Goal: Task Accomplishment & Management: Manage account settings

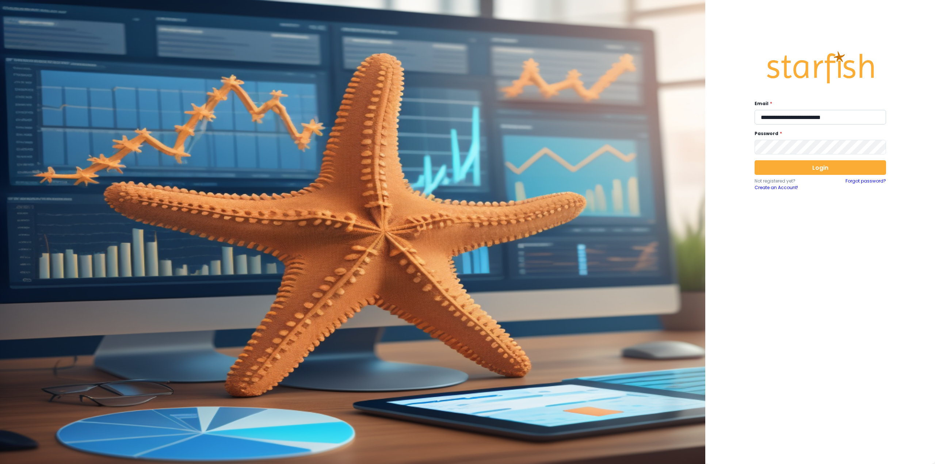
click at [823, 112] on input "**********" at bounding box center [820, 117] width 131 height 15
type input "**********"
click at [824, 114] on input "**********" at bounding box center [820, 117] width 131 height 15
type input "**********"
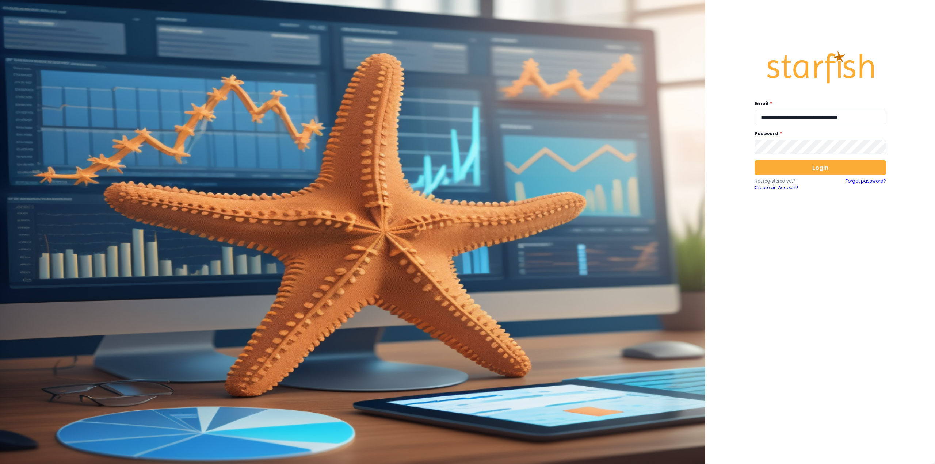
scroll to position [0, 0]
click at [820, 118] on input "**********" at bounding box center [820, 117] width 131 height 15
click at [772, 119] on input "**********" at bounding box center [820, 117] width 131 height 15
type input "**********"
click at [844, 168] on button "Login" at bounding box center [820, 167] width 131 height 15
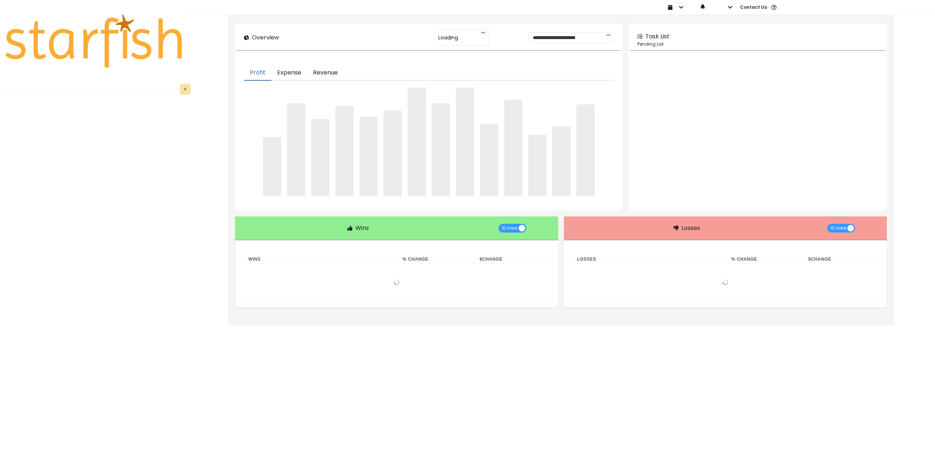
type input "******"
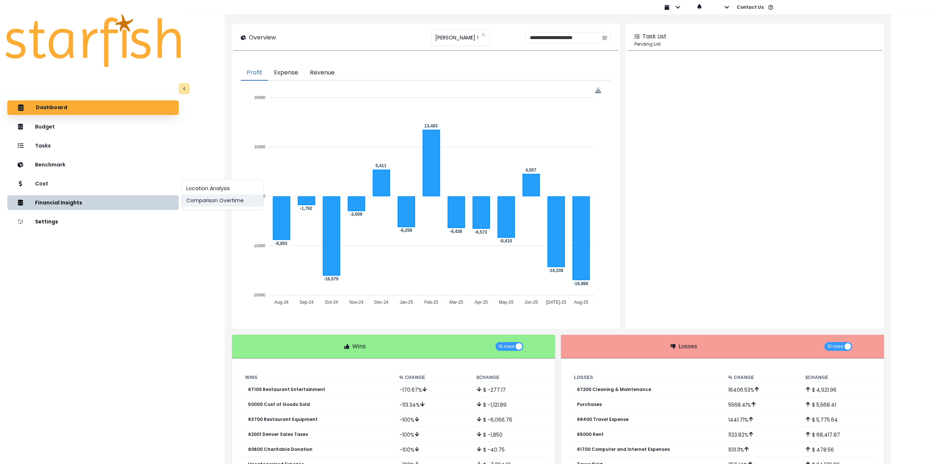
click at [199, 200] on button "Comparison Overtime" at bounding box center [222, 201] width 81 height 12
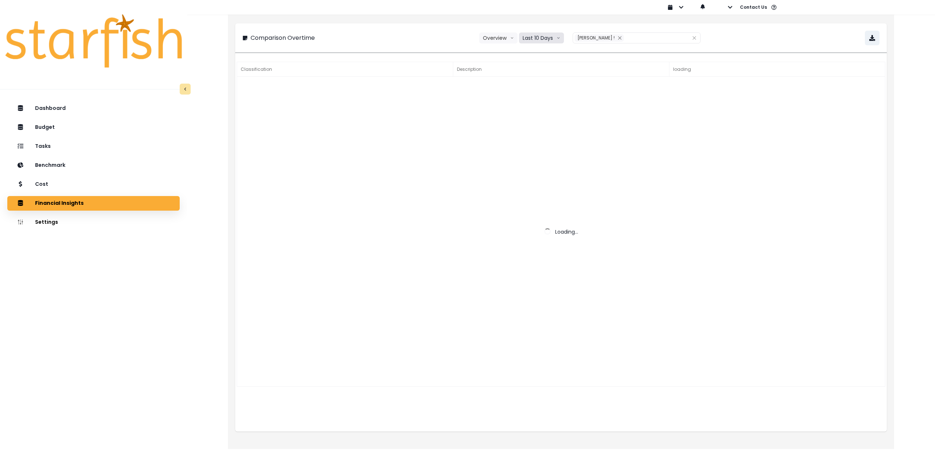
click at [535, 40] on button "Last 10 Days" at bounding box center [541, 38] width 45 height 11
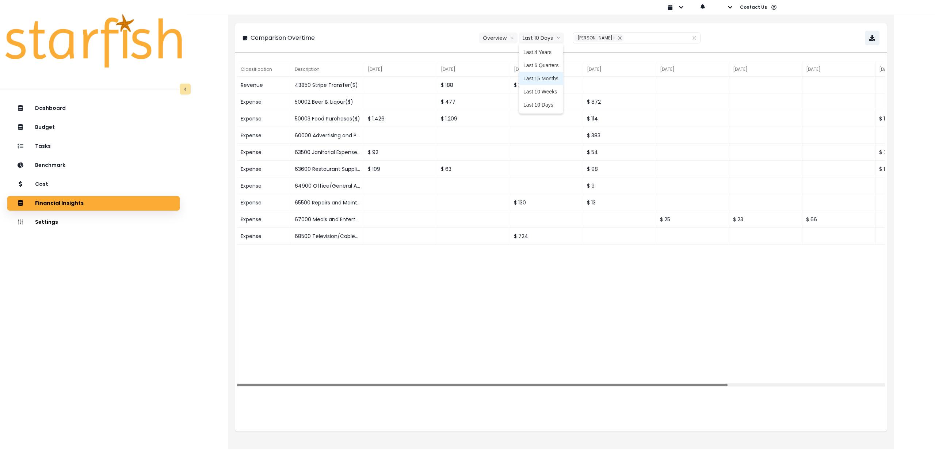
click at [545, 77] on span "Last 15 Months" at bounding box center [540, 78] width 35 height 7
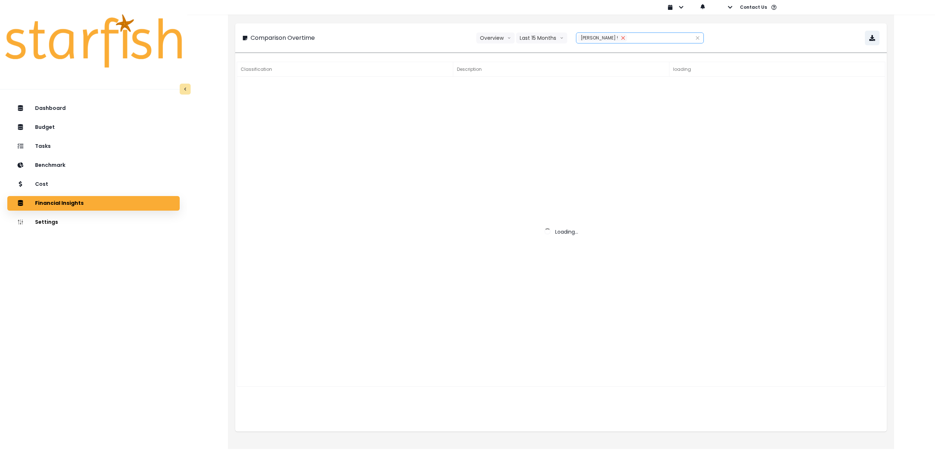
click at [621, 39] on icon "close" at bounding box center [623, 38] width 4 height 4
click at [592, 38] on div at bounding box center [631, 38] width 111 height 10
drag, startPoint x: 592, startPoint y: 43, endPoint x: 619, endPoint y: 51, distance: 28.5
click at [594, 54] on span "NOLA !" at bounding box center [611, 52] width 43 height 7
type input "******"
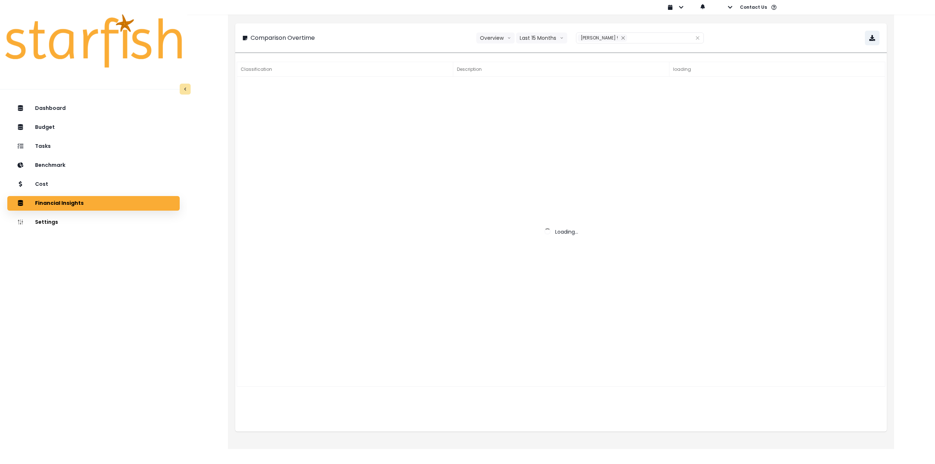
click at [775, 36] on div "Comparison Overtime Overview Overview % of cost % of sales Last 15 Months Last …" at bounding box center [561, 38] width 637 height 15
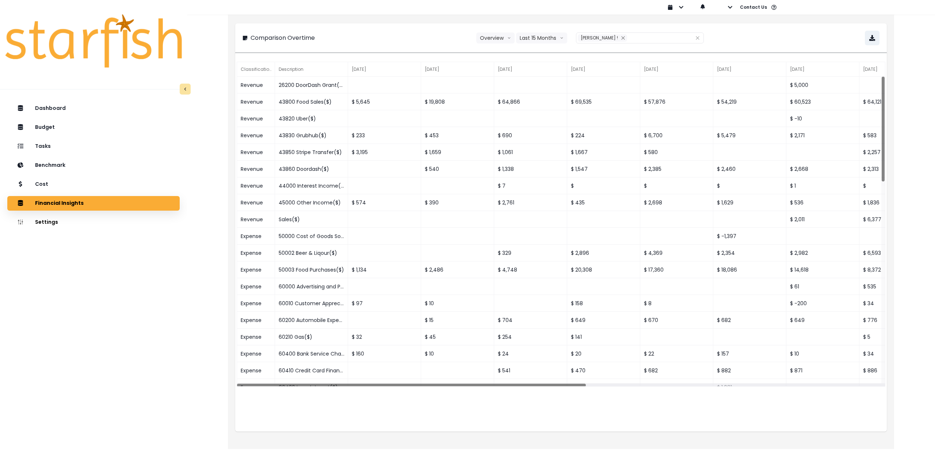
click at [864, 41] on div "Comparison Overtime Overview Overview % of cost % of sales Last 15 Months Last …" at bounding box center [561, 38] width 637 height 15
click at [870, 40] on icon "button" at bounding box center [872, 38] width 6 height 6
click at [64, 185] on div "Cost" at bounding box center [93, 184] width 161 height 15
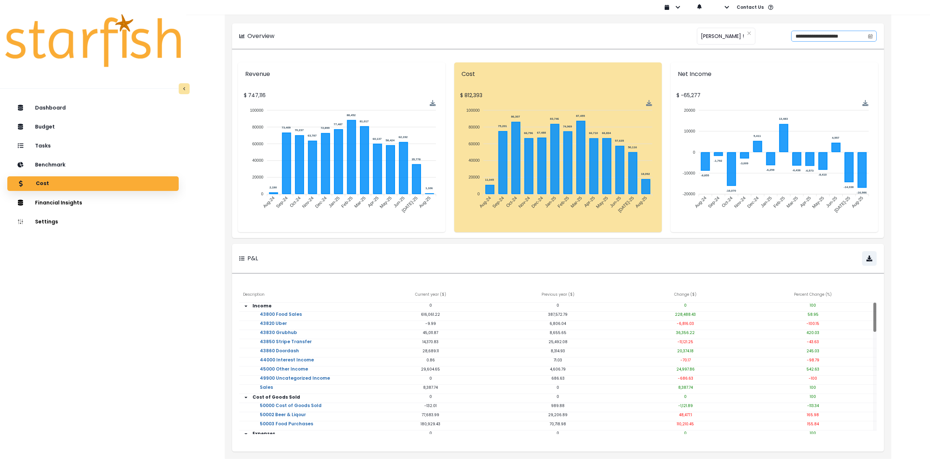
click at [869, 37] on icon "calendar" at bounding box center [869, 36] width 5 height 5
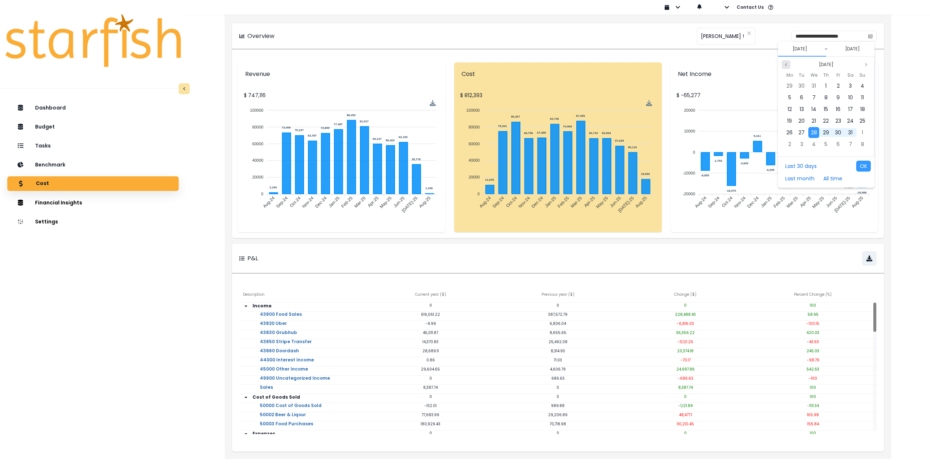
click at [785, 64] on icon "page previous" at bounding box center [785, 64] width 4 height 4
click at [790, 85] on span "1" at bounding box center [789, 85] width 1 height 7
click at [787, 64] on icon "page previous" at bounding box center [785, 64] width 4 height 4
click at [825, 133] on span "31" at bounding box center [825, 132] width 4 height 7
click at [860, 166] on button "OK" at bounding box center [863, 166] width 15 height 11
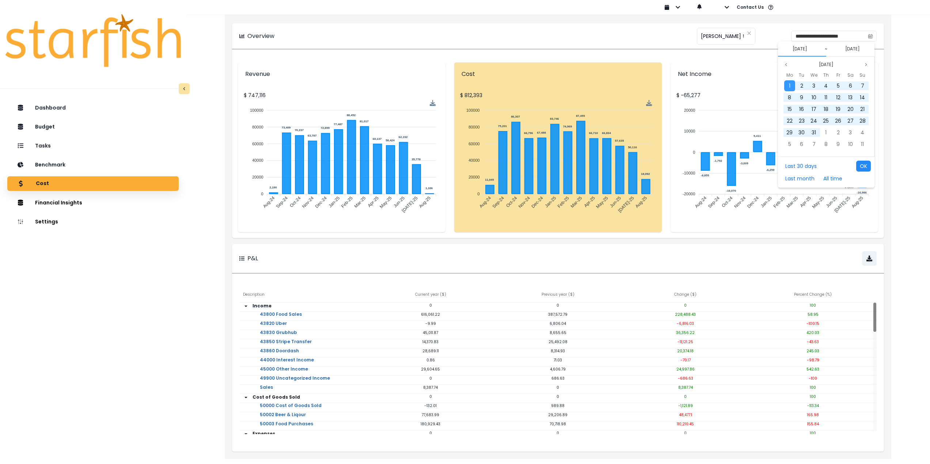
type input "**********"
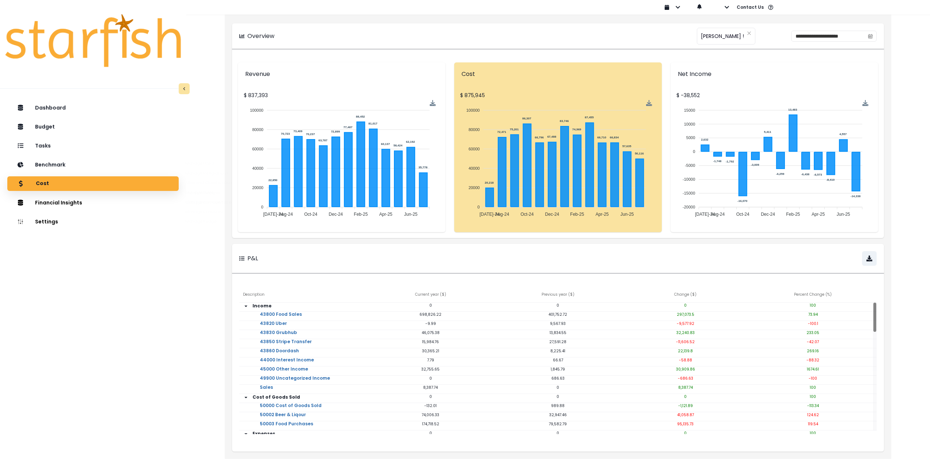
click at [161, 283] on div "Dashboard Budget Tasks Benchmark Cost Financial Insights Location Analysis Comp…" at bounding box center [93, 303] width 186 height 409
click at [53, 146] on div "Tasks" at bounding box center [93, 145] width 160 height 15
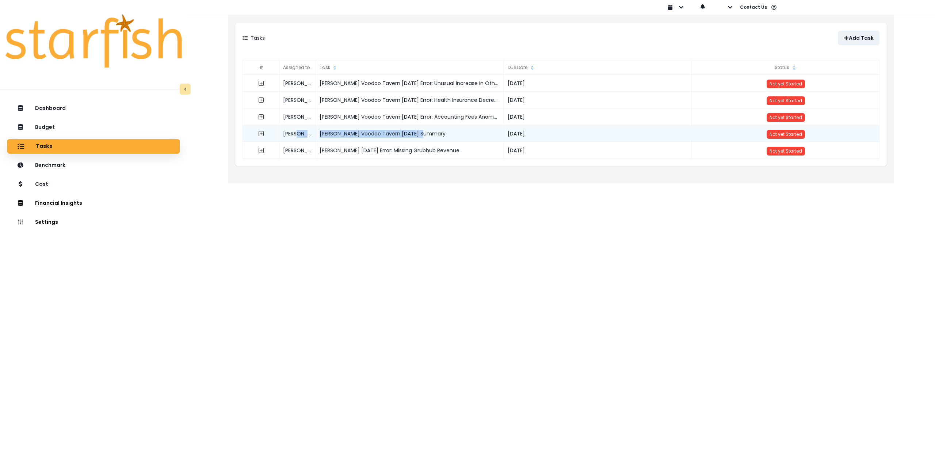
drag, startPoint x: 434, startPoint y: 132, endPoint x: 308, endPoint y: 132, distance: 126.0
click at [308, 125] on div "Henry Nola Voodoo Tavern June 2025 Summary 2025-07-25 Not yet Started" at bounding box center [561, 125] width 637 height 0
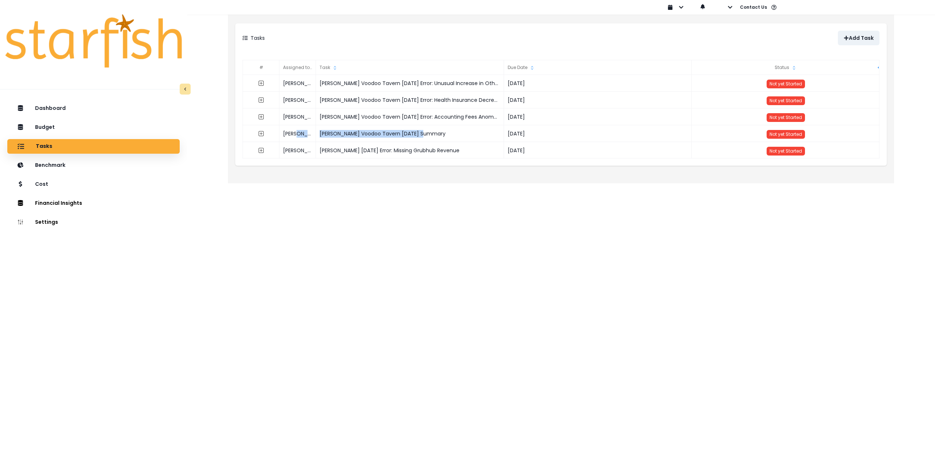
copy div "Nola Voodoo Tavern June 2025 Summary"
click at [854, 40] on p "Add Task" at bounding box center [861, 38] width 25 height 6
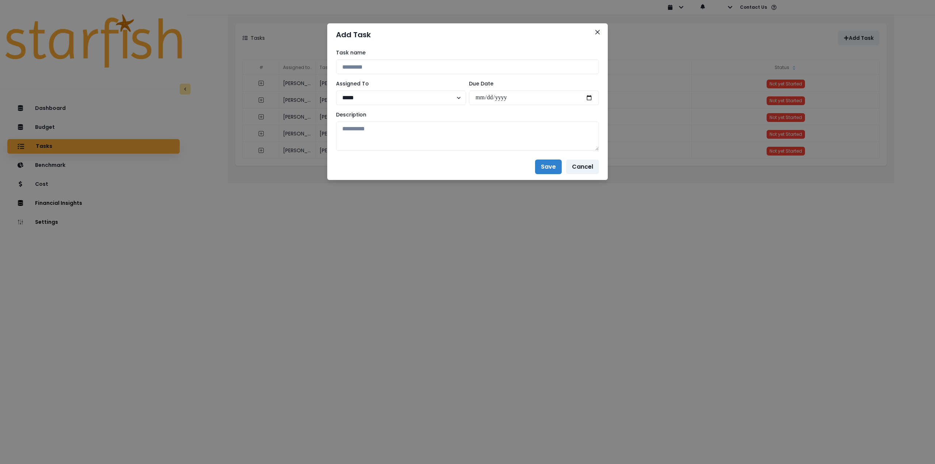
click at [414, 59] on div "Task name" at bounding box center [467, 61] width 263 height 25
drag, startPoint x: 417, startPoint y: 66, endPoint x: 423, endPoint y: 69, distance: 6.9
click at [417, 66] on input at bounding box center [467, 67] width 263 height 15
paste input "**********"
click at [413, 66] on input "**********" at bounding box center [467, 67] width 263 height 15
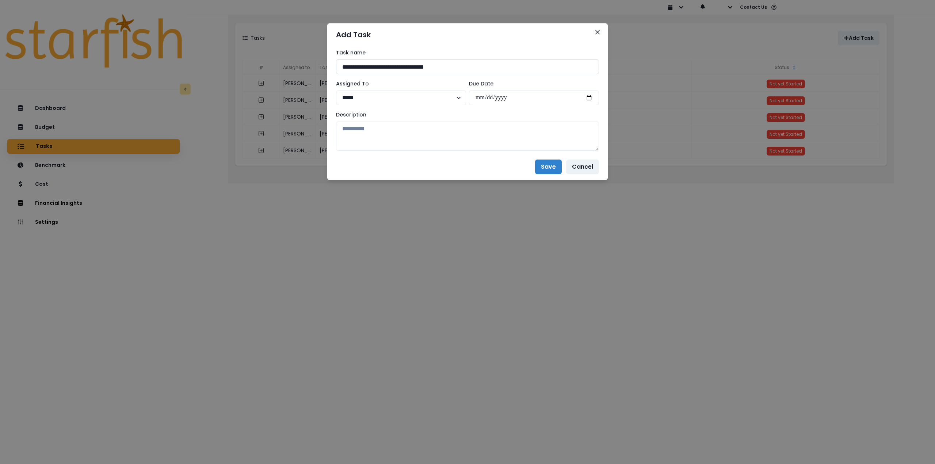
click at [413, 66] on input "**********" at bounding box center [467, 67] width 263 height 15
type input "**********"
click at [592, 100] on input "date" at bounding box center [534, 98] width 130 height 15
type input "**********"
click at [476, 142] on textarea at bounding box center [467, 136] width 263 height 29
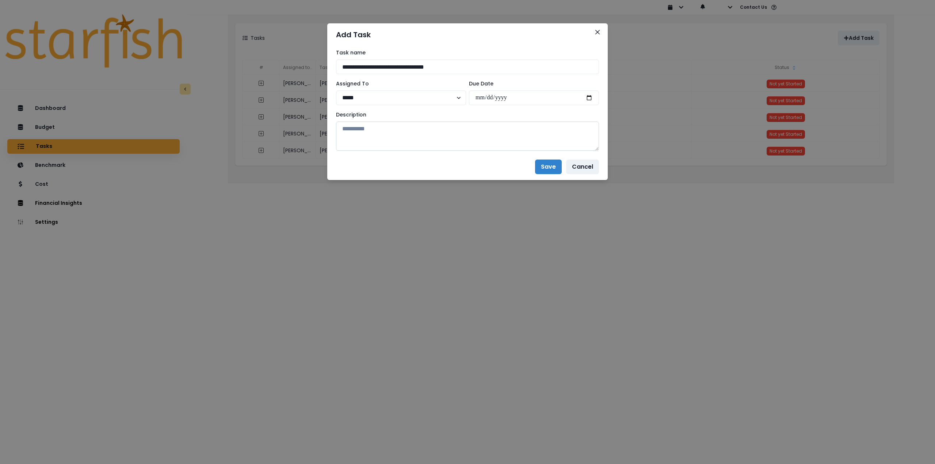
click at [407, 144] on textarea at bounding box center [467, 136] width 263 height 29
paste textarea "**********"
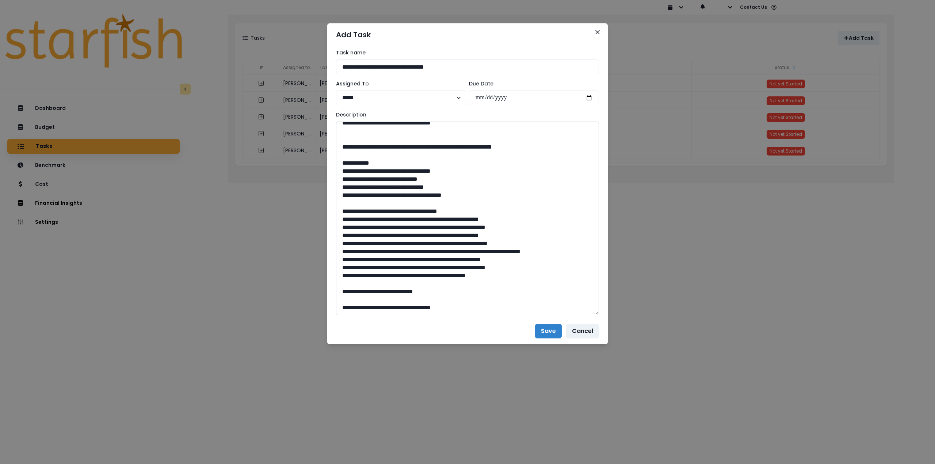
drag, startPoint x: 597, startPoint y: 149, endPoint x: 576, endPoint y: 307, distance: 159.8
click at [619, 317] on div "**********" at bounding box center [467, 232] width 935 height 464
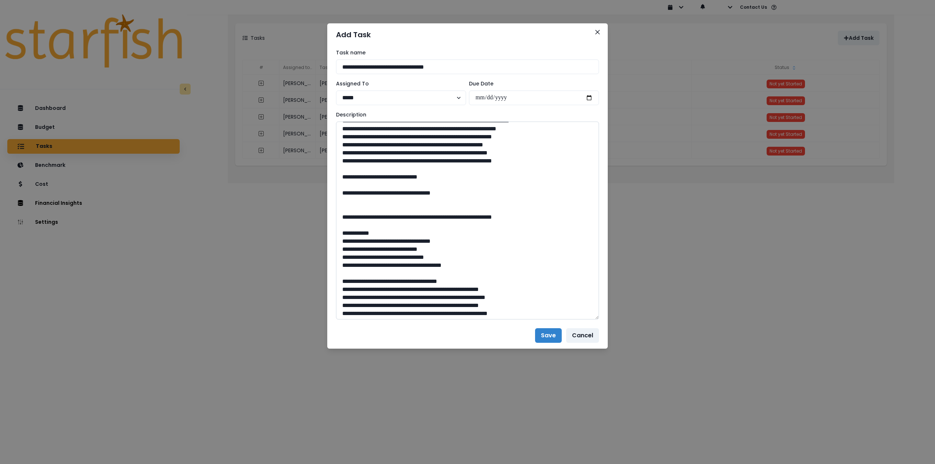
scroll to position [394, 0]
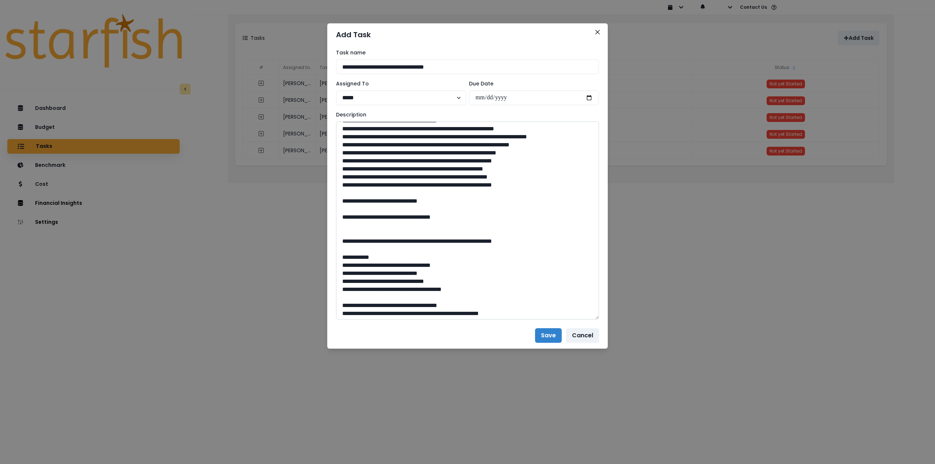
click at [392, 274] on textarea at bounding box center [467, 221] width 263 height 198
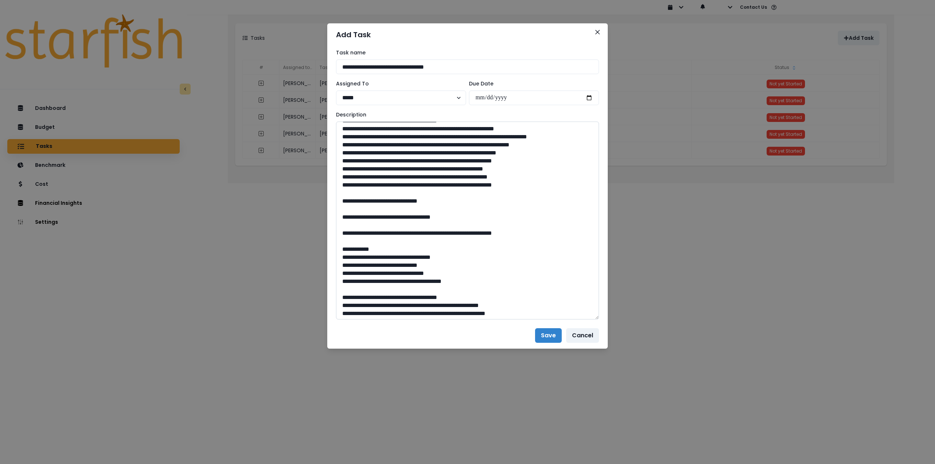
click at [358, 281] on textarea at bounding box center [467, 221] width 263 height 198
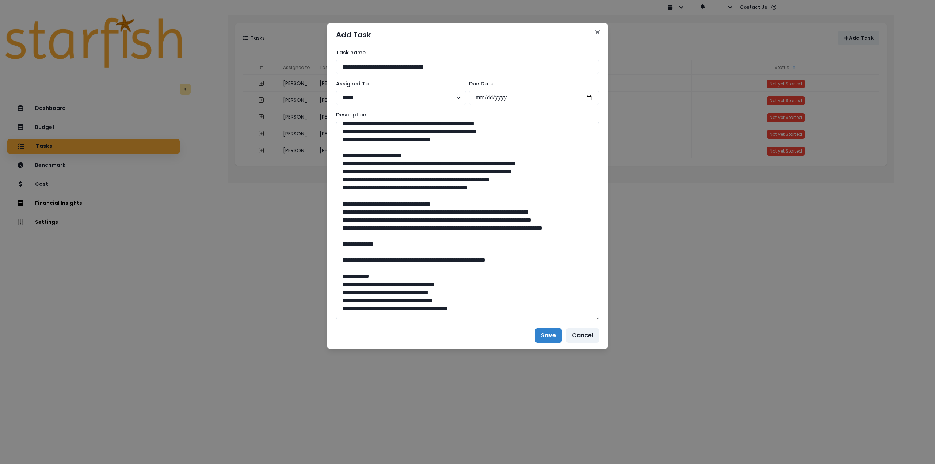
scroll to position [0, 0]
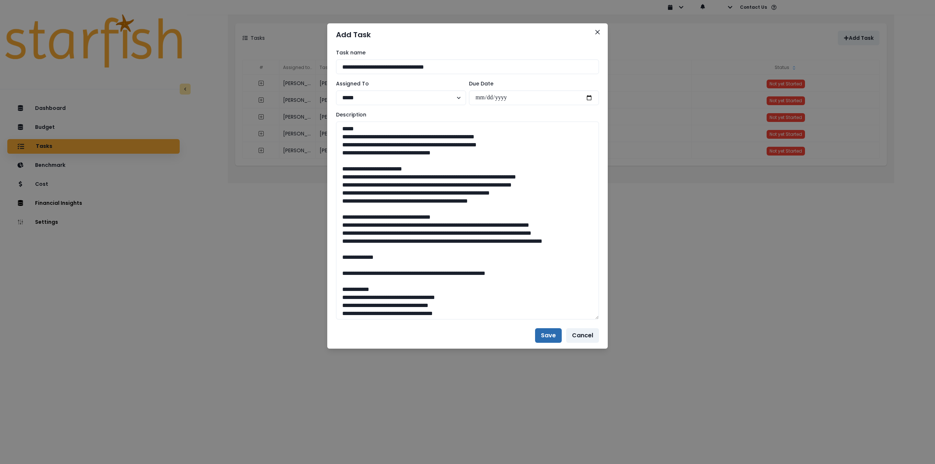
type textarea "**********"
click at [548, 337] on button "Save" at bounding box center [548, 335] width 27 height 15
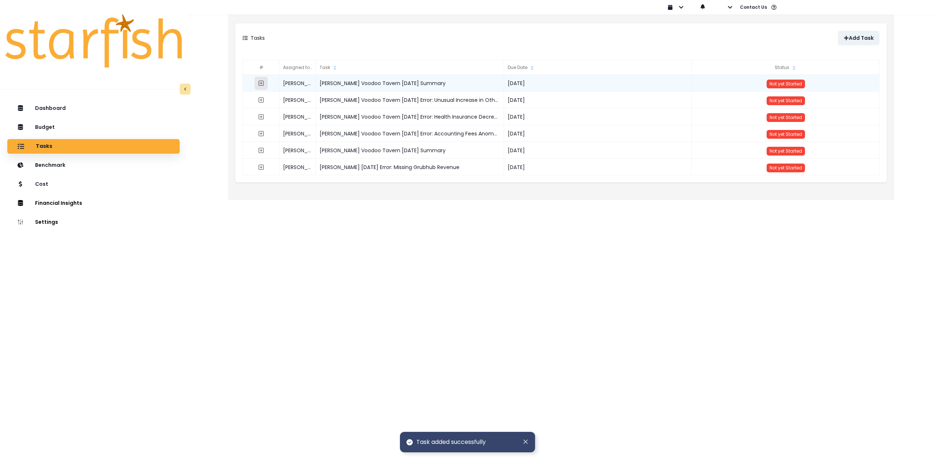
click at [262, 83] on icon "expand outline" at bounding box center [261, 83] width 6 height 6
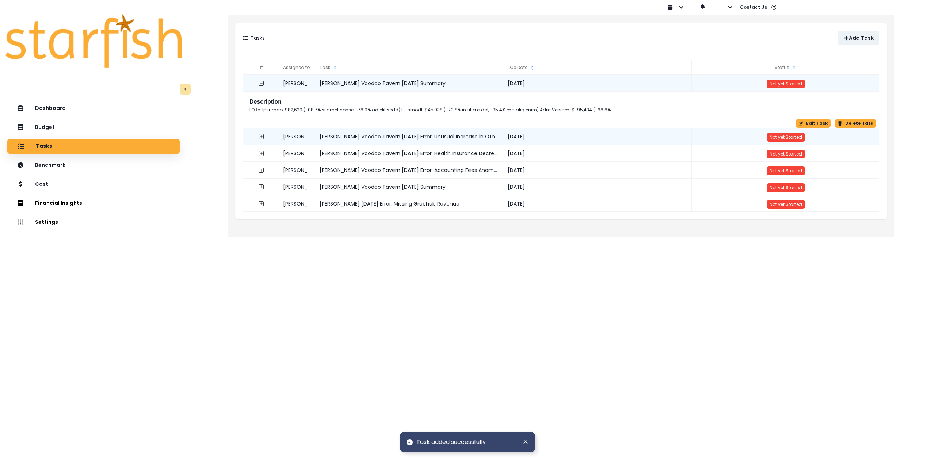
click at [810, 128] on div "Not yet Started" at bounding box center [786, 136] width 188 height 17
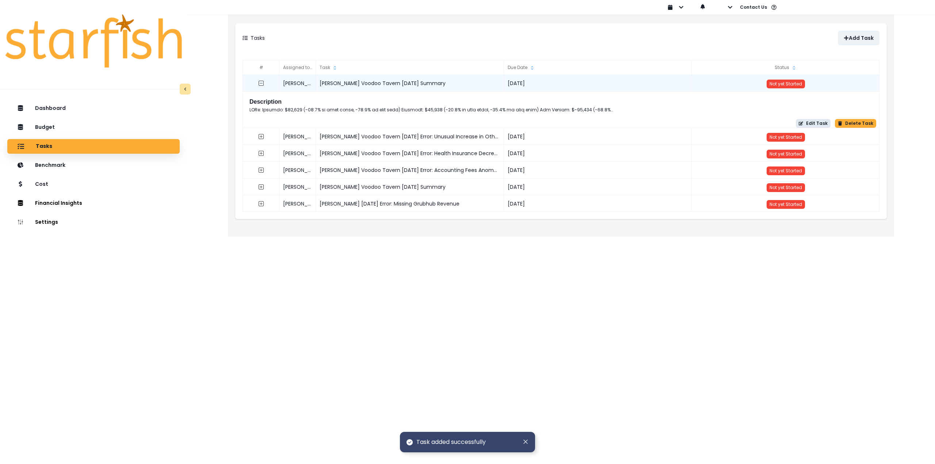
click at [809, 125] on button "Edit Task" at bounding box center [813, 123] width 35 height 9
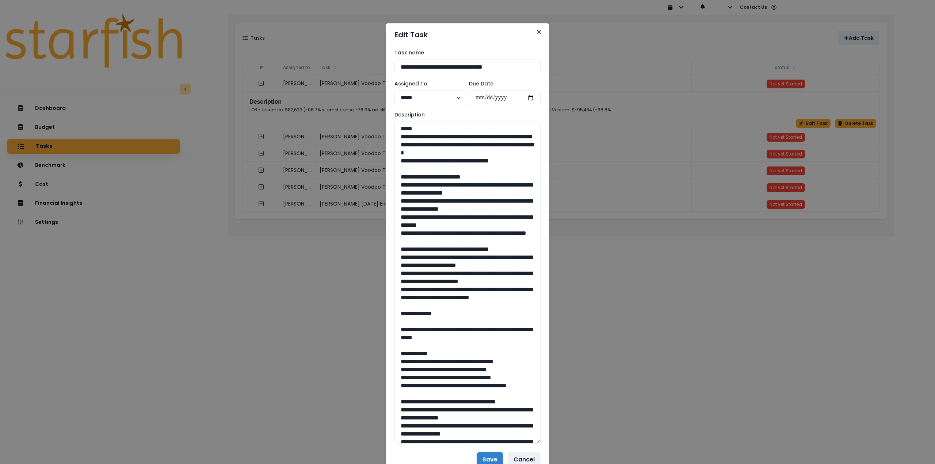
drag, startPoint x: 539, startPoint y: 149, endPoint x: 584, endPoint y: 453, distance: 307.5
click at [584, 453] on div "**********" at bounding box center [467, 232] width 935 height 464
drag, startPoint x: 520, startPoint y: 169, endPoint x: 388, endPoint y: 138, distance: 136.2
drag, startPoint x: 446, startPoint y: 249, endPoint x: 380, endPoint y: 197, distance: 83.7
click at [380, 197] on div "**********" at bounding box center [467, 232] width 935 height 464
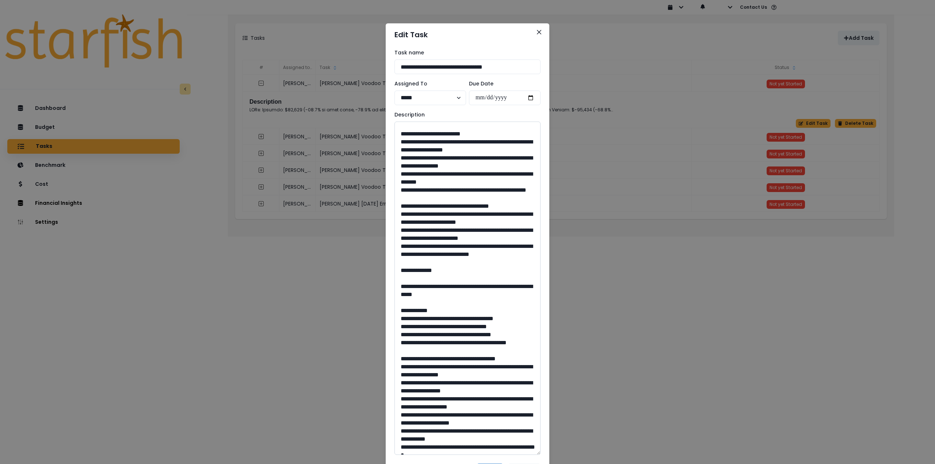
scroll to position [73, 0]
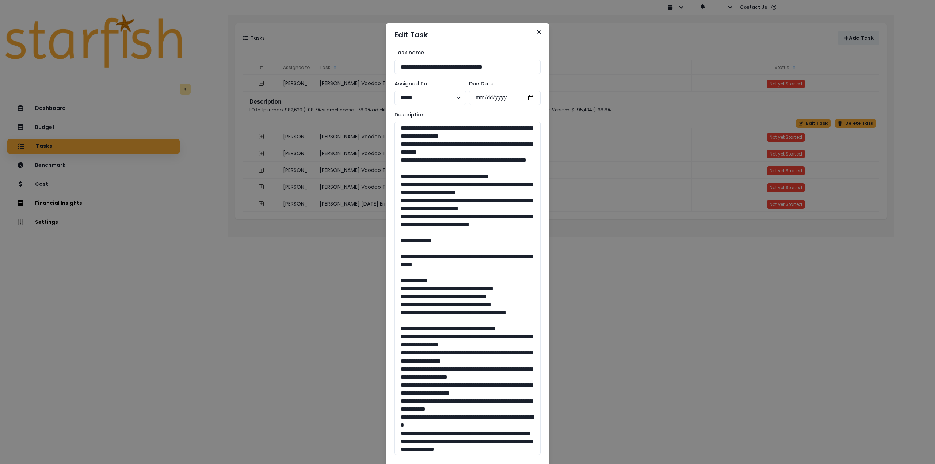
drag, startPoint x: 436, startPoint y: 269, endPoint x: 382, endPoint y: 203, distance: 86.1
click at [382, 203] on div "**********" at bounding box center [467, 232] width 935 height 464
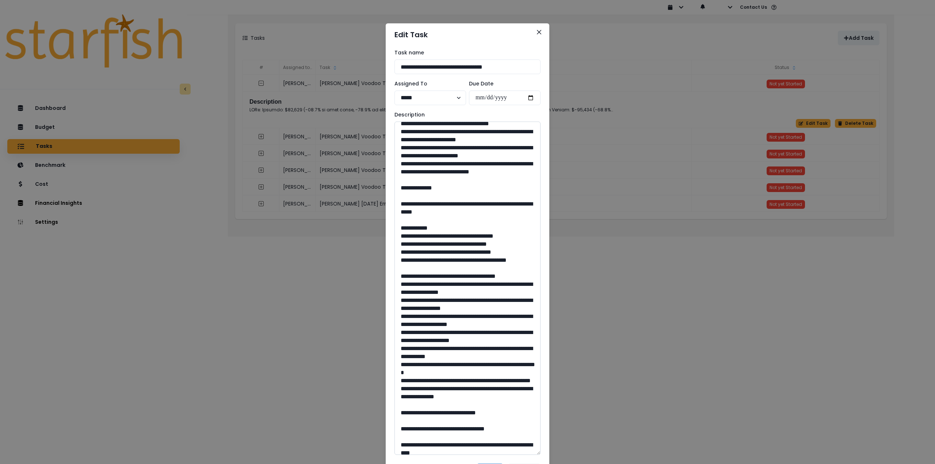
scroll to position [146, 0]
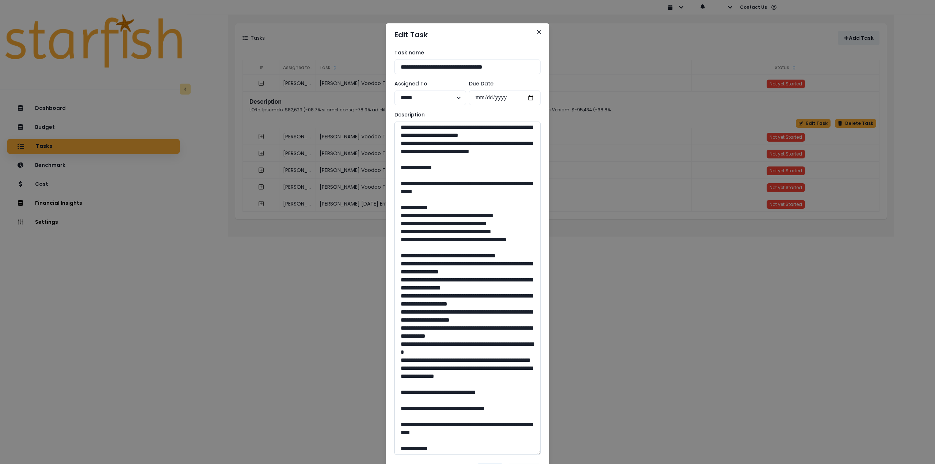
click at [409, 236] on textarea at bounding box center [467, 288] width 146 height 333
drag, startPoint x: 418, startPoint y: 225, endPoint x: 481, endPoint y: 237, distance: 64.8
click at [481, 237] on textarea at bounding box center [467, 288] width 146 height 333
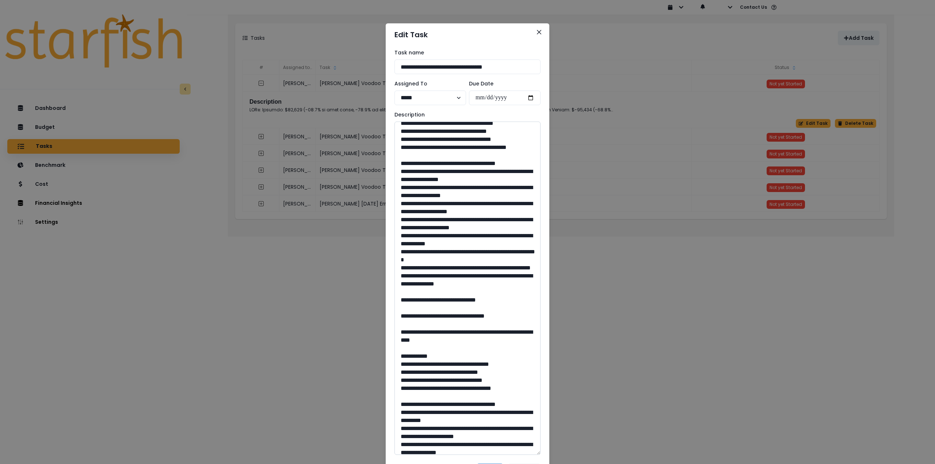
scroll to position [256, 0]
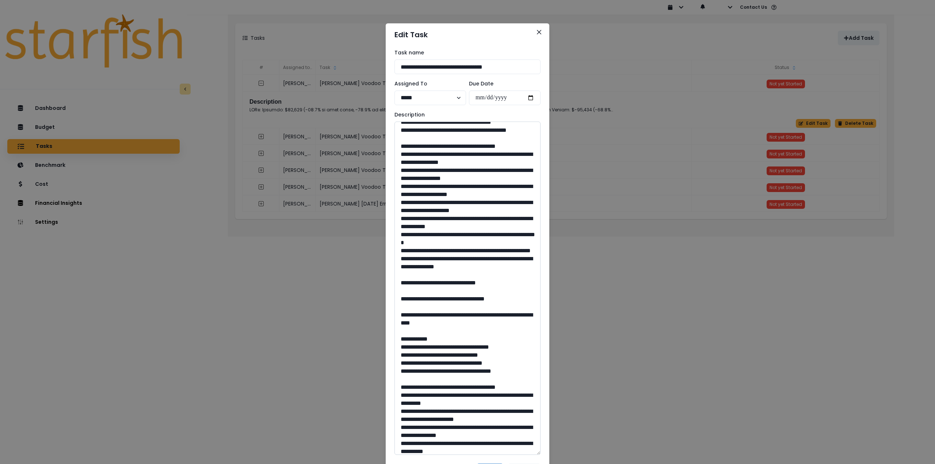
drag, startPoint x: 468, startPoint y: 339, endPoint x: 450, endPoint y: 339, distance: 17.9
click at [450, 339] on textarea at bounding box center [467, 288] width 146 height 333
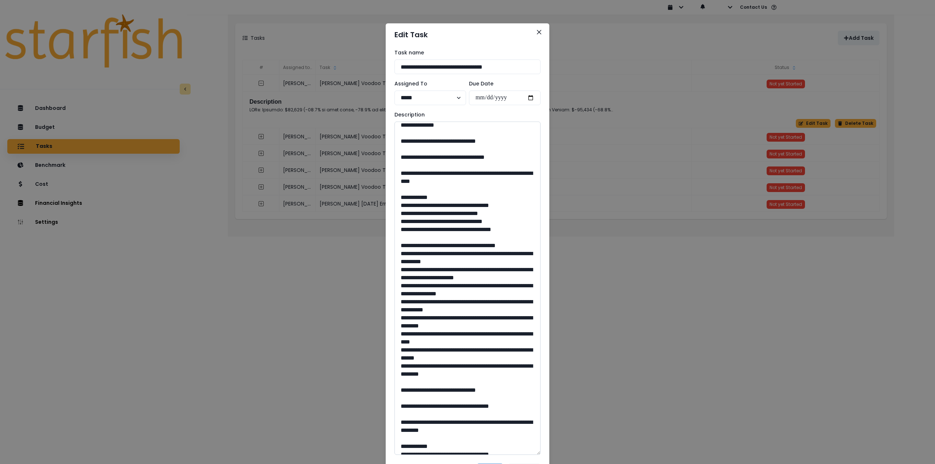
scroll to position [402, 0]
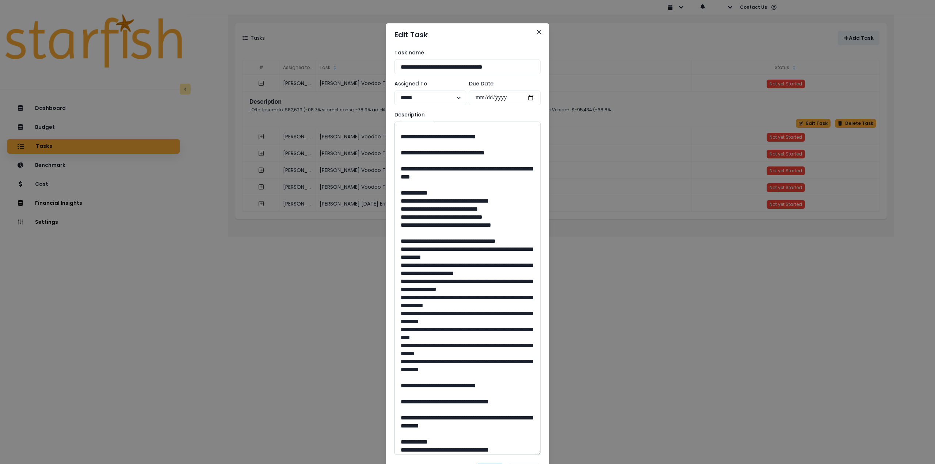
drag, startPoint x: 420, startPoint y: 224, endPoint x: 495, endPoint y: 239, distance: 76.3
click at [495, 239] on textarea at bounding box center [467, 288] width 146 height 333
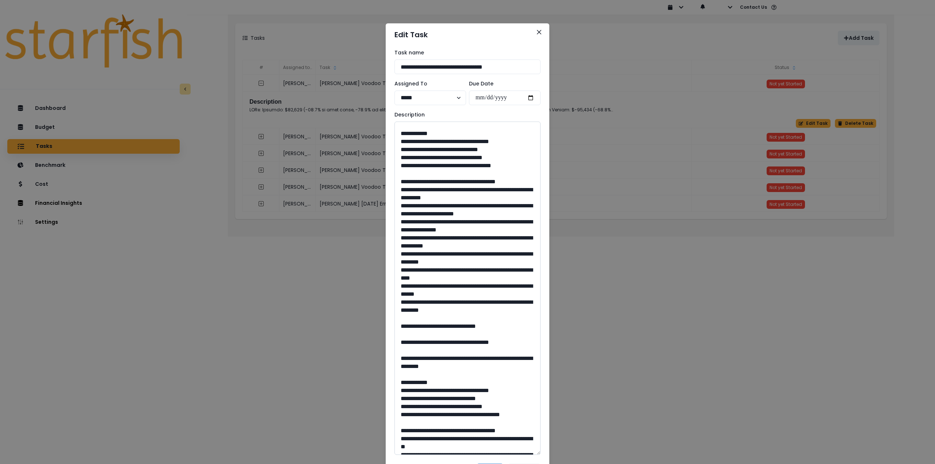
scroll to position [511, 0]
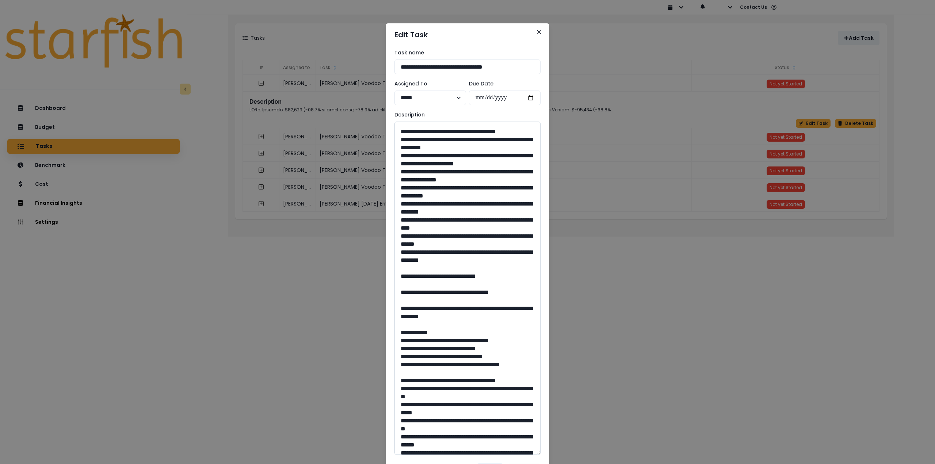
drag, startPoint x: 458, startPoint y: 338, endPoint x: 449, endPoint y: 338, distance: 9.5
click at [449, 338] on textarea at bounding box center [467, 288] width 146 height 333
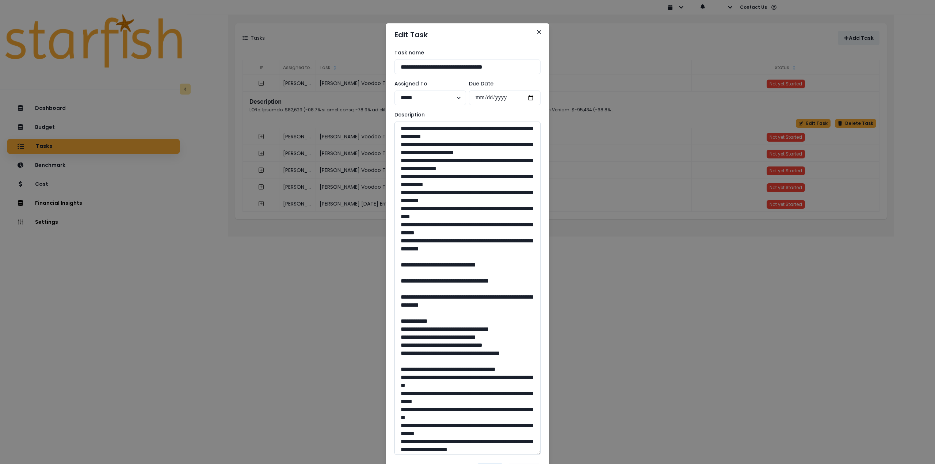
scroll to position [584, 0]
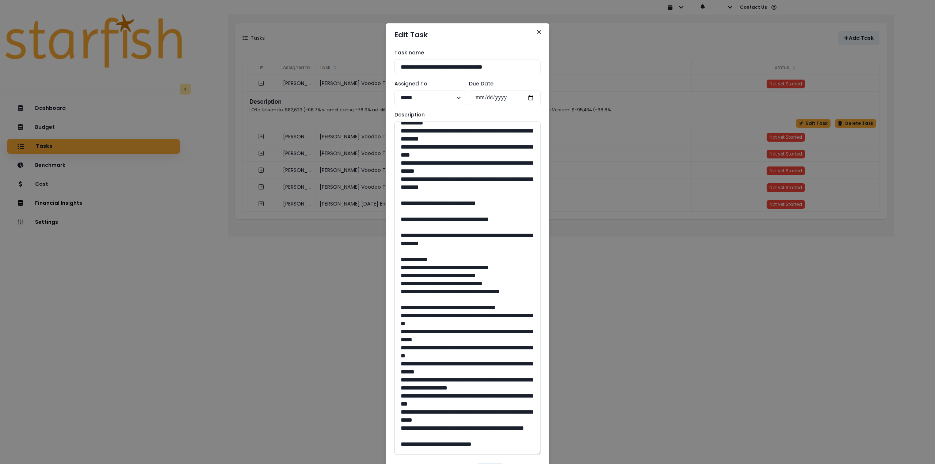
drag, startPoint x: 419, startPoint y: 300, endPoint x: 510, endPoint y: 314, distance: 92.7
click at [510, 314] on textarea at bounding box center [467, 288] width 146 height 333
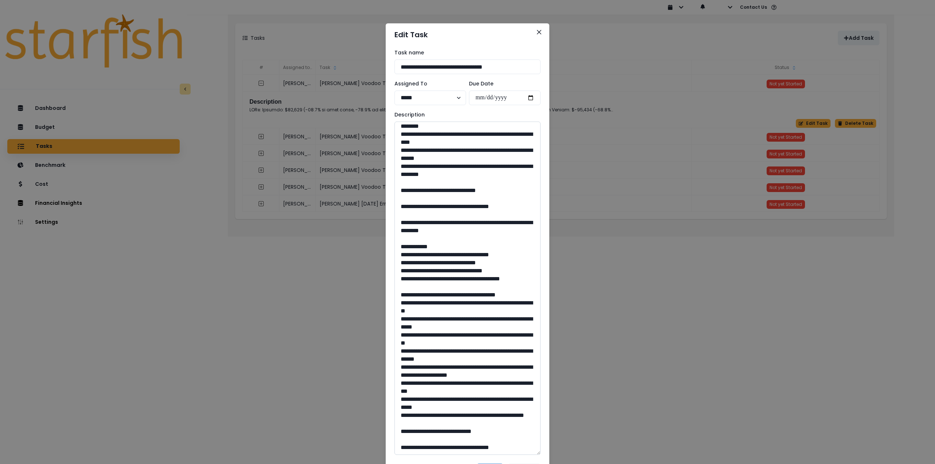
scroll to position [678, 0]
drag, startPoint x: 463, startPoint y: 430, endPoint x: 450, endPoint y: 431, distance: 12.9
click at [450, 431] on textarea at bounding box center [467, 288] width 146 height 333
click at [537, 33] on icon "Close" at bounding box center [539, 32] width 4 height 4
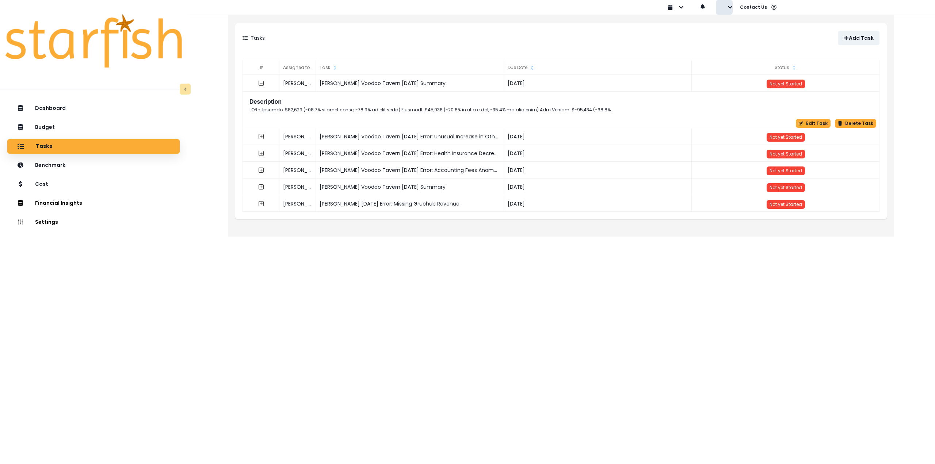
click at [726, 6] on button "button" at bounding box center [724, 7] width 17 height 15
click at [732, 30] on p "Sign out" at bounding box center [741, 27] width 24 height 7
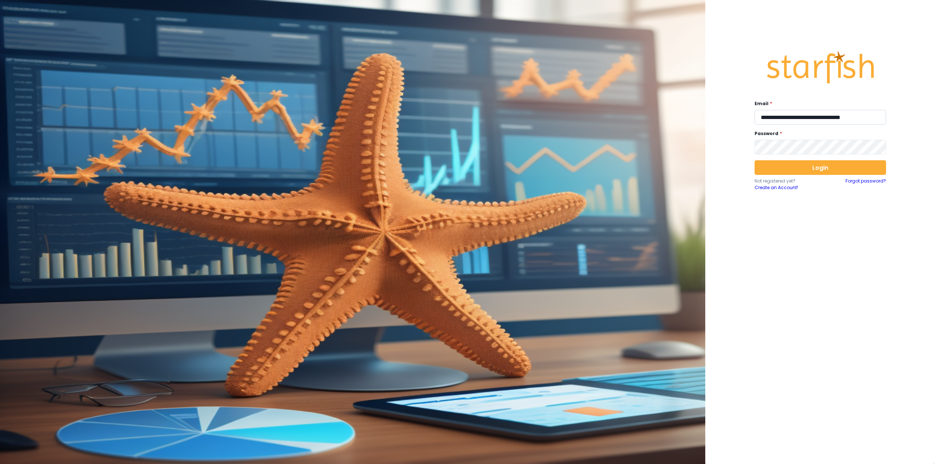
click at [782, 116] on input "**********" at bounding box center [820, 117] width 131 height 15
type input "**********"
click at [820, 174] on button "Login" at bounding box center [820, 167] width 131 height 15
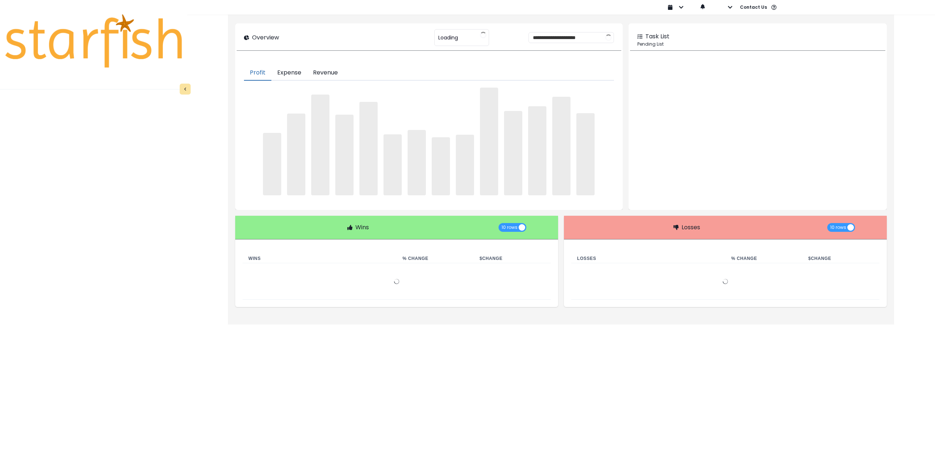
type input "**********"
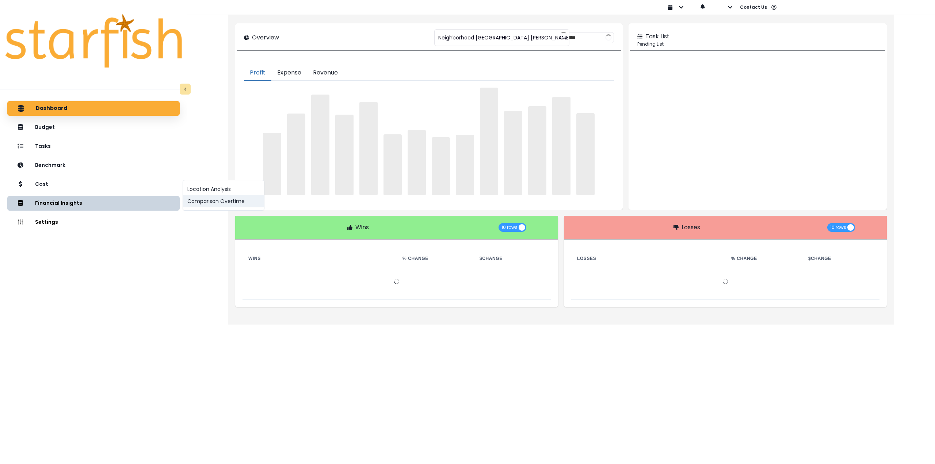
click at [211, 207] on button "Comparison Overtime" at bounding box center [223, 201] width 81 height 12
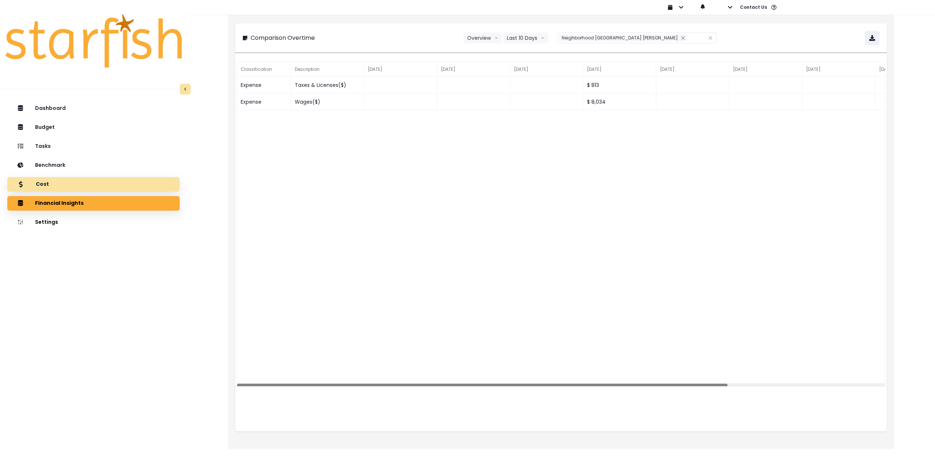
click at [80, 185] on div "Cost" at bounding box center [93, 184] width 161 height 15
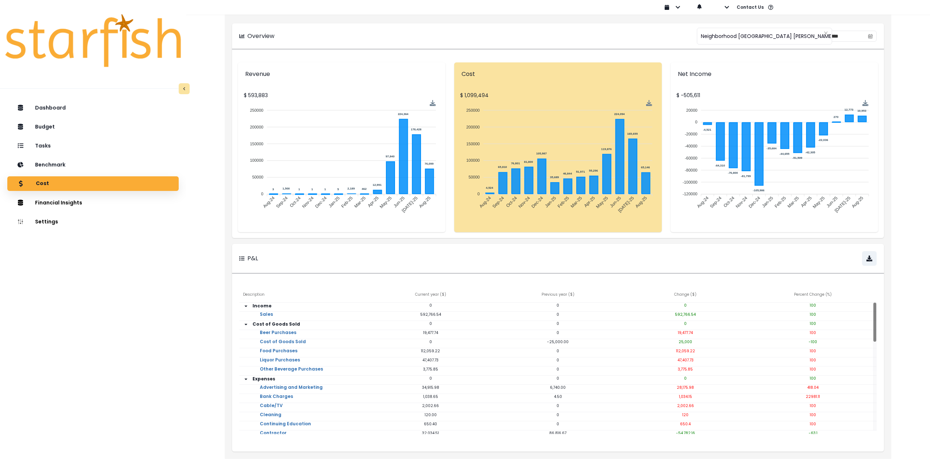
click at [102, 183] on div "Cost" at bounding box center [93, 183] width 160 height 15
click at [210, 205] on button "Comparison Overtime" at bounding box center [222, 201] width 81 height 12
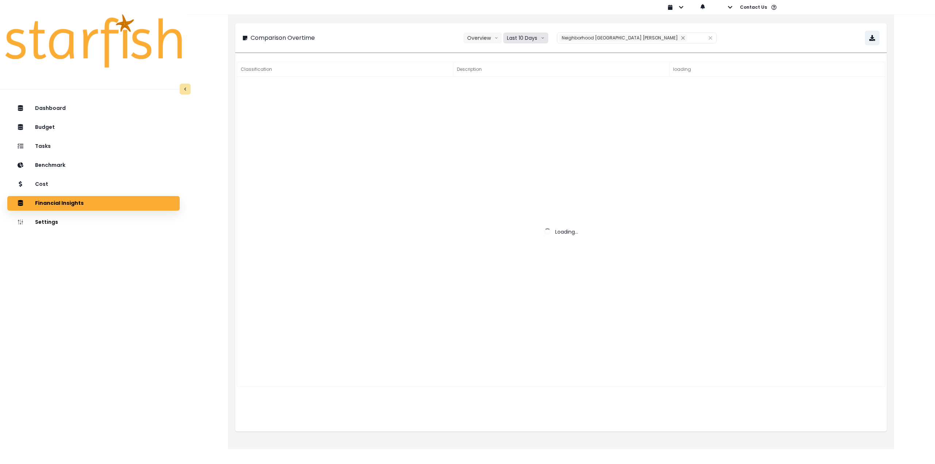
click at [539, 39] on button "Last 10 Days" at bounding box center [525, 38] width 45 height 11
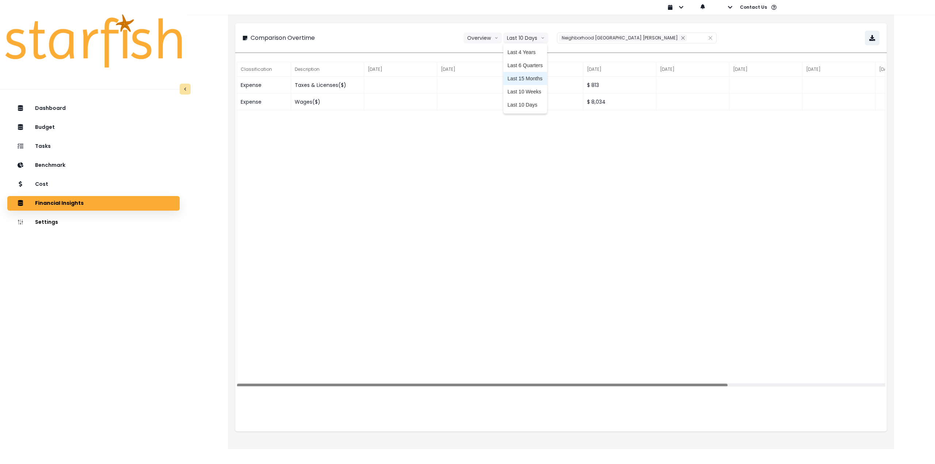
click at [543, 81] on span "Last 15 Months" at bounding box center [525, 78] width 35 height 7
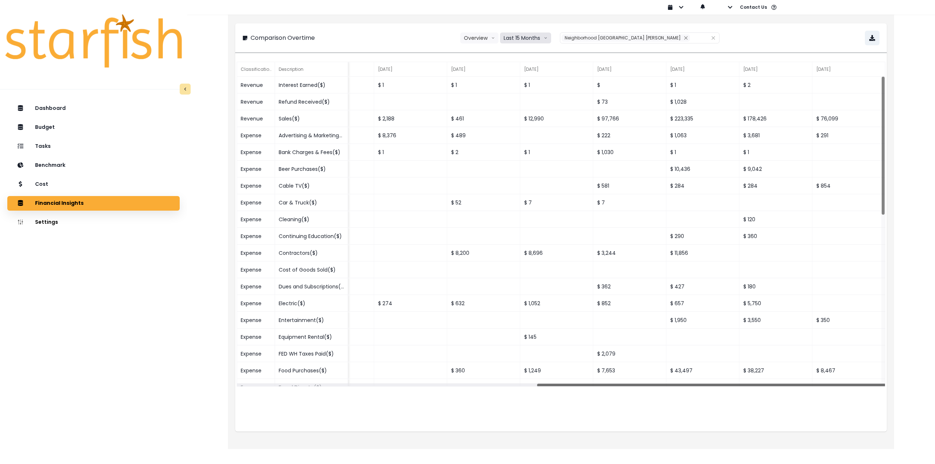
drag, startPoint x: 636, startPoint y: 384, endPoint x: 920, endPoint y: 393, distance: 283.6
click at [920, 393] on div "**********" at bounding box center [561, 219] width 748 height 439
click at [874, 36] on icon "button" at bounding box center [872, 38] width 6 height 6
click at [80, 184] on div "Cost" at bounding box center [93, 184] width 161 height 15
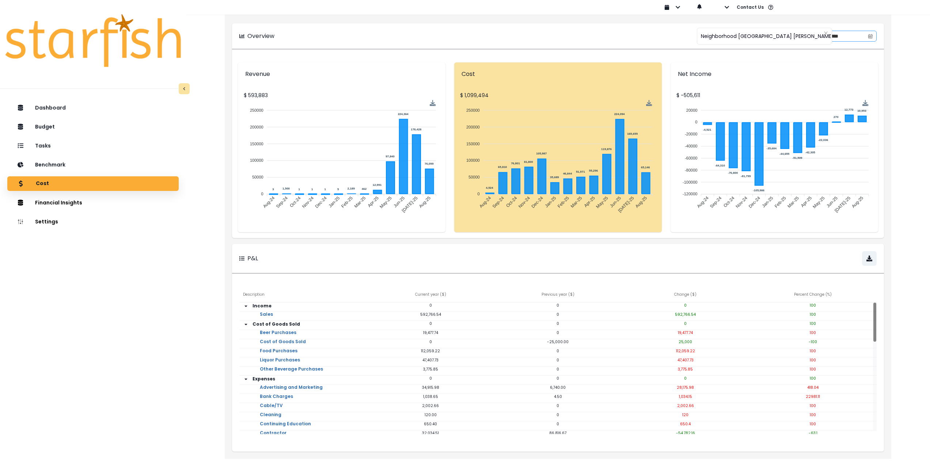
click at [871, 35] on icon "calendar" at bounding box center [870, 36] width 4 height 2
click at [783, 65] on button "Previous month" at bounding box center [785, 64] width 9 height 9
click at [790, 83] on div "1" at bounding box center [789, 85] width 11 height 11
click at [785, 62] on icon "page previous" at bounding box center [785, 64] width 4 height 4
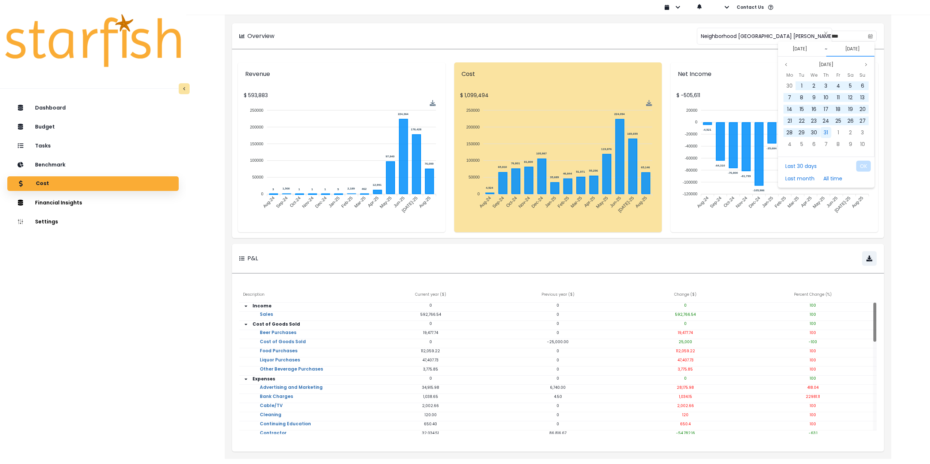
click at [825, 136] on span "31" at bounding box center [825, 132] width 4 height 7
click at [864, 166] on button "OK" at bounding box center [863, 166] width 15 height 11
type input "**********"
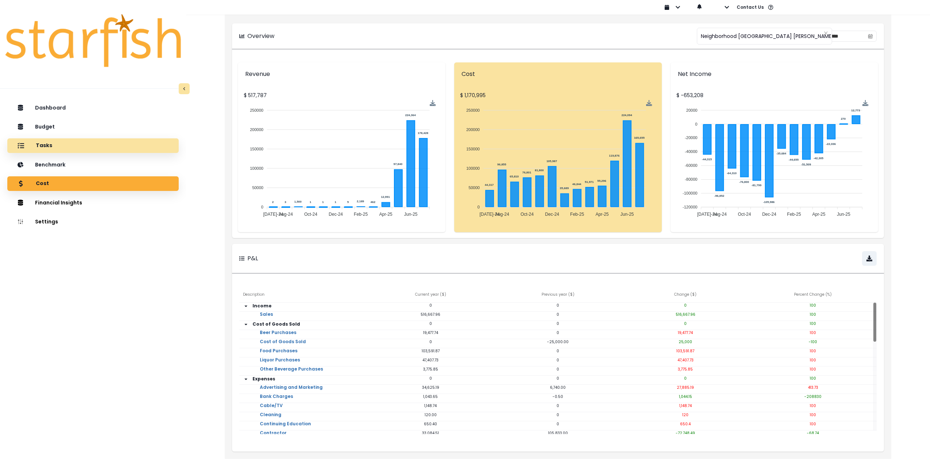
click at [59, 144] on div "Tasks" at bounding box center [93, 145] width 160 height 15
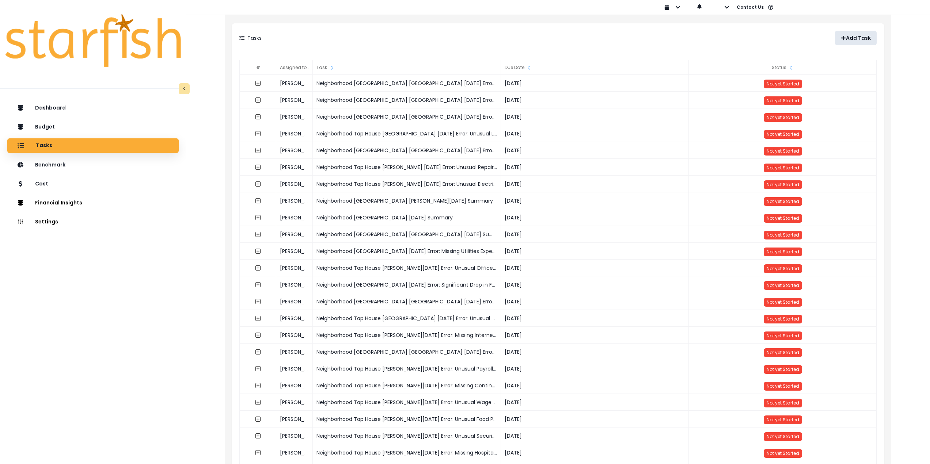
click at [858, 39] on p "Add Task" at bounding box center [858, 38] width 25 height 6
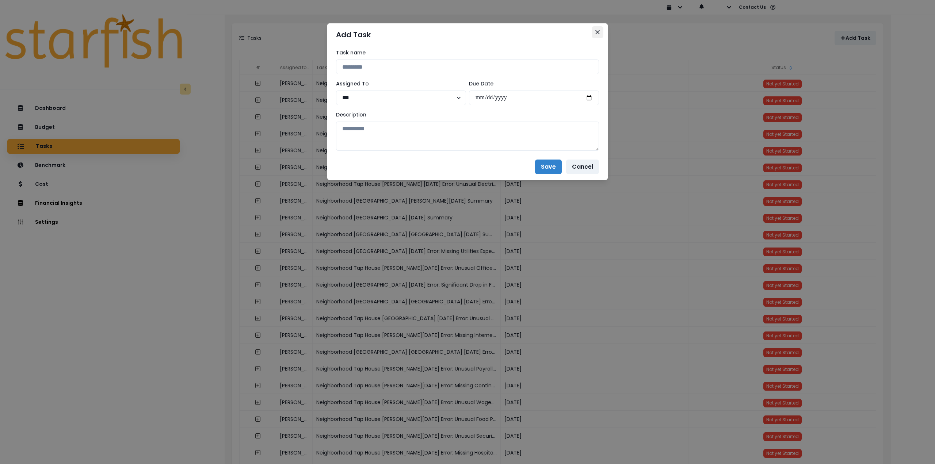
click at [599, 29] on button "Close" at bounding box center [598, 32] width 12 height 12
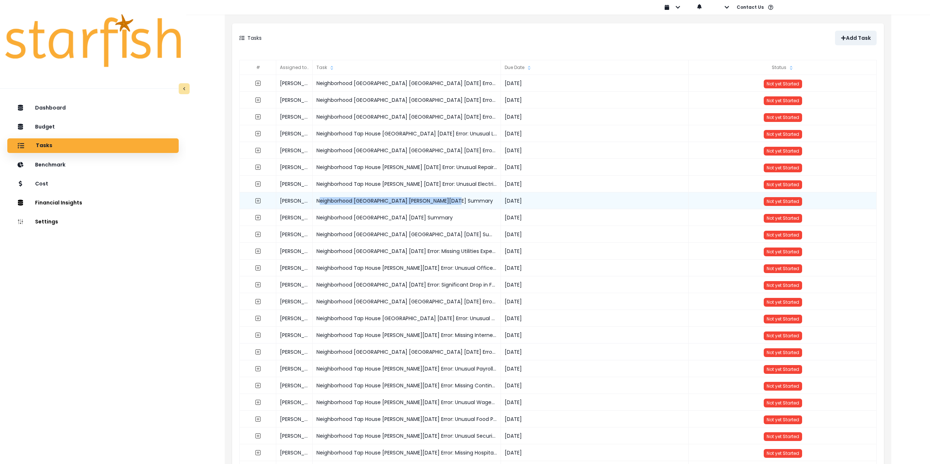
drag, startPoint x: 466, startPoint y: 199, endPoint x: 314, endPoint y: 203, distance: 151.6
click at [314, 203] on div "Neighborhood Tap House Carnes June 2025 Summary" at bounding box center [407, 200] width 188 height 17
copy div "Neighborhood Tap House Carnes June 2025 Summary"
click at [847, 38] on p "Add Task" at bounding box center [858, 38] width 25 height 6
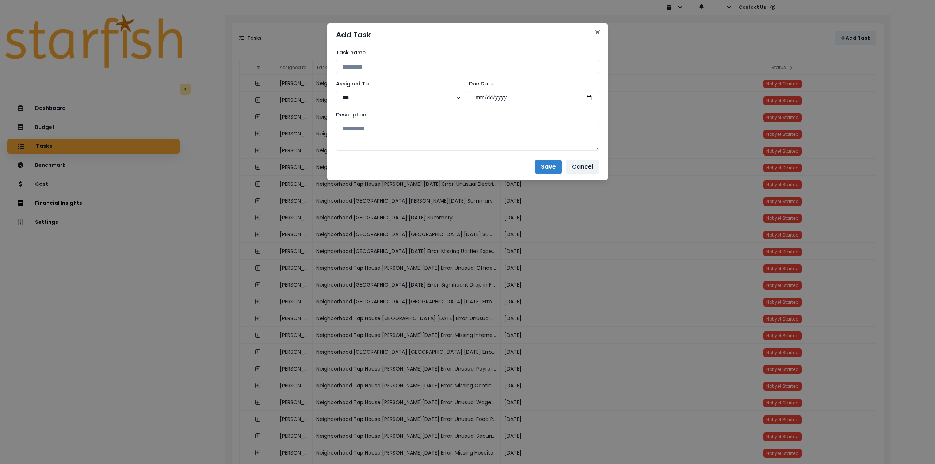
click at [393, 68] on input at bounding box center [467, 67] width 263 height 15
click at [453, 84] on label "Assigned To" at bounding box center [399, 84] width 126 height 8
click at [369, 66] on input at bounding box center [467, 67] width 263 height 15
click at [397, 66] on input at bounding box center [467, 67] width 263 height 15
paste input "**********"
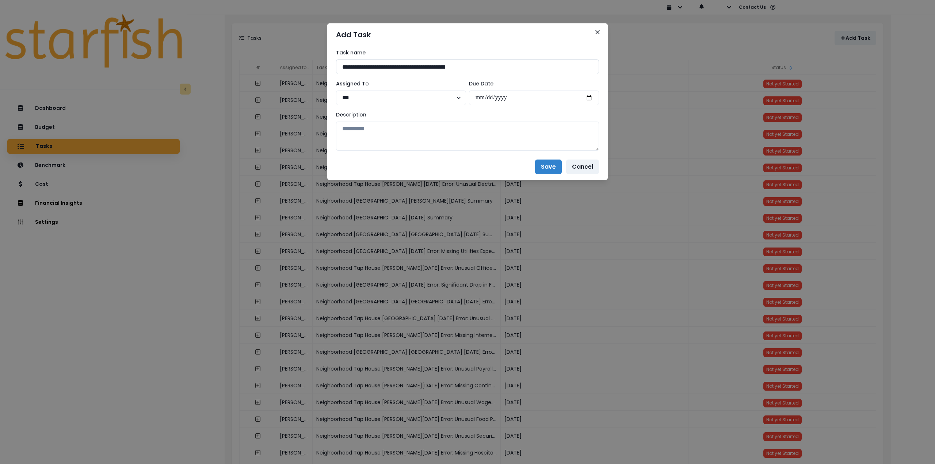
click at [442, 64] on input "**********" at bounding box center [467, 67] width 263 height 15
type input "**********"
click at [591, 97] on input "date" at bounding box center [534, 98] width 130 height 15
type input "**********"
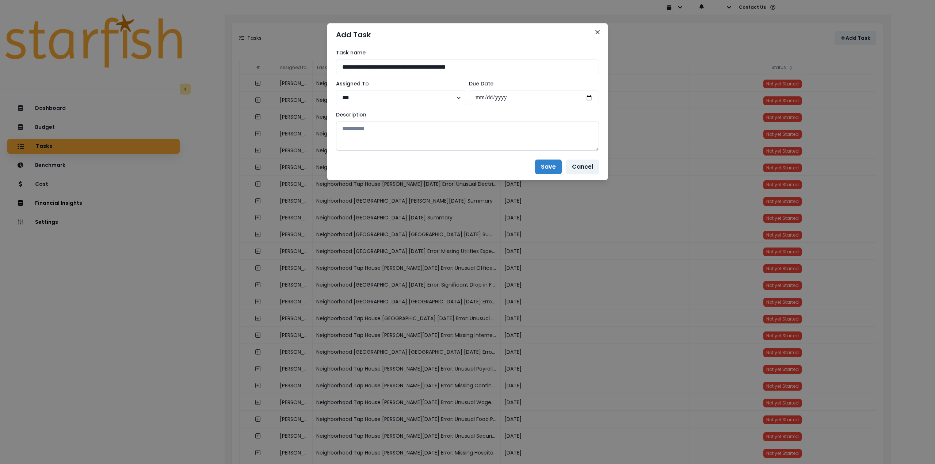
click at [505, 145] on textarea at bounding box center [467, 136] width 263 height 29
click at [413, 137] on textarea at bounding box center [467, 136] width 263 height 29
paste textarea "**********"
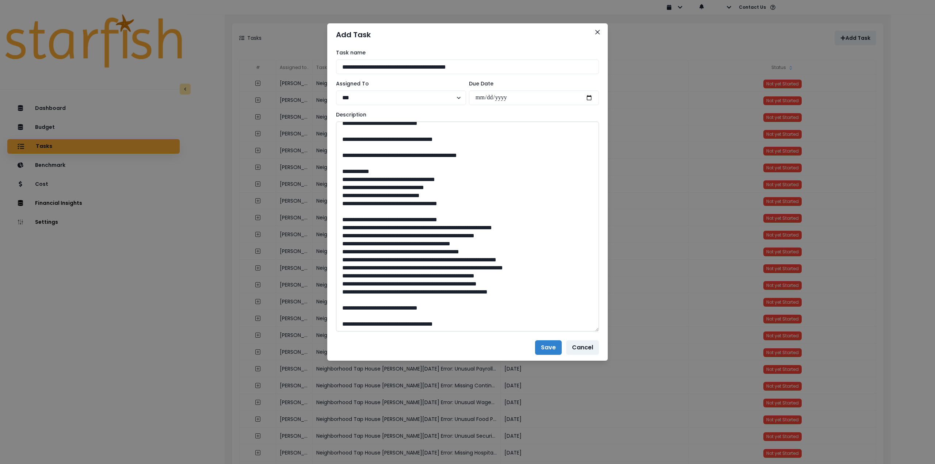
drag, startPoint x: 598, startPoint y: 150, endPoint x: 575, endPoint y: 328, distance: 178.9
click at [594, 332] on textarea at bounding box center [467, 227] width 263 height 210
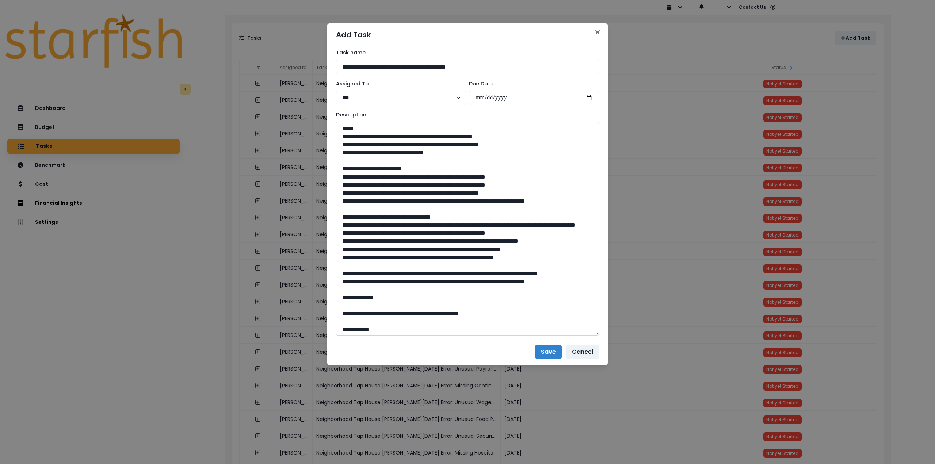
click at [478, 289] on textarea at bounding box center [467, 229] width 263 height 214
type textarea "**********"
click at [547, 355] on button "Save" at bounding box center [548, 352] width 27 height 15
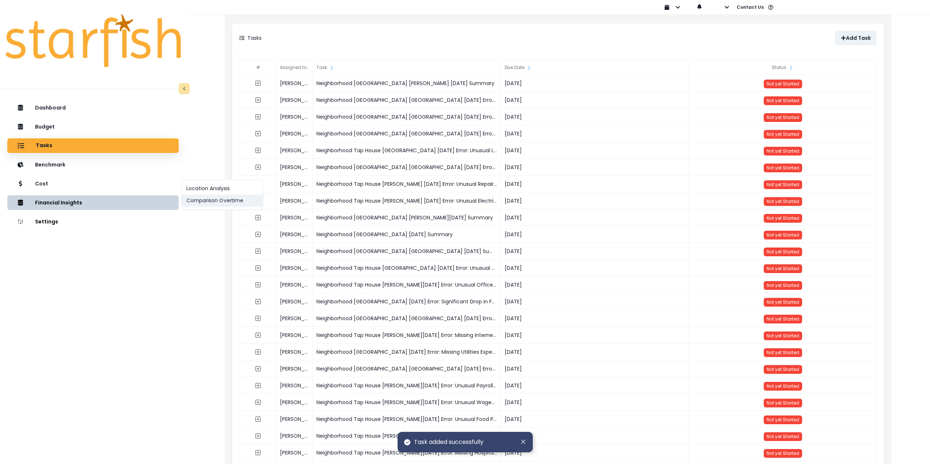
click at [198, 199] on button "Comparison Overtime" at bounding box center [222, 201] width 81 height 12
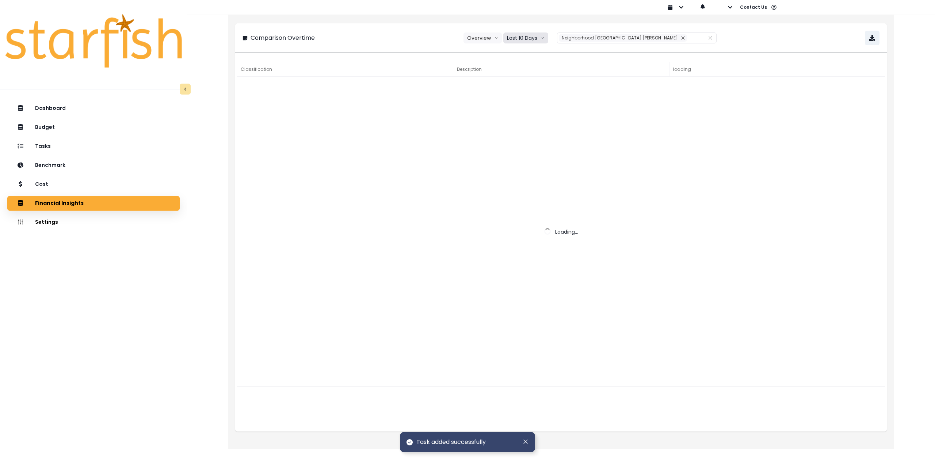
click at [547, 38] on button "Last 10 Days" at bounding box center [525, 38] width 45 height 11
click at [543, 77] on span "Last 15 Months" at bounding box center [525, 78] width 35 height 7
click at [682, 40] on button "Remove" at bounding box center [686, 37] width 8 height 7
click at [650, 39] on div at bounding box center [631, 38] width 111 height 10
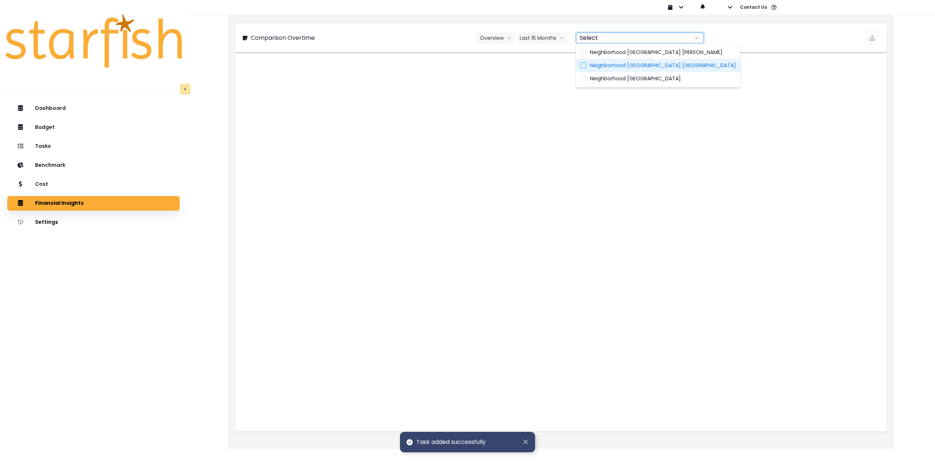
click at [651, 64] on span "Neighborhood Tap House Dorchester" at bounding box center [663, 65] width 146 height 7
type input "**********"
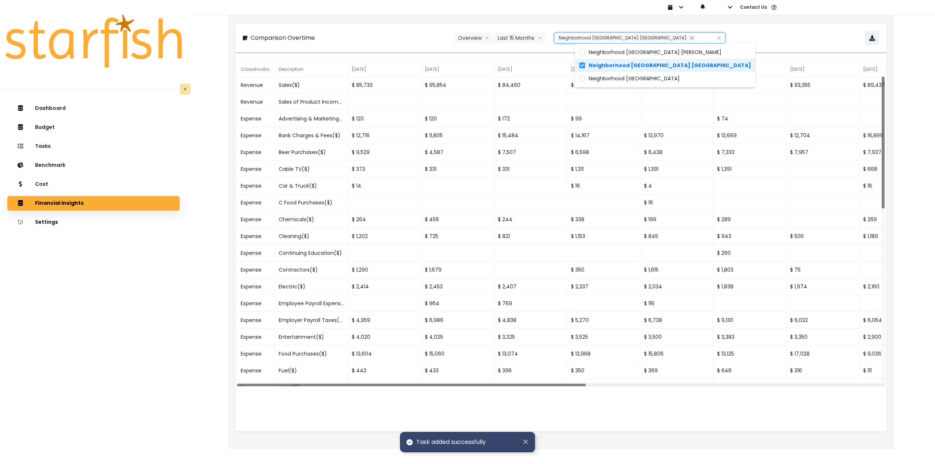
click at [161, 287] on div "Dashboard Budget Tasks Benchmark Cost Financial Insights Location Analysis Comp…" at bounding box center [93, 304] width 187 height 409
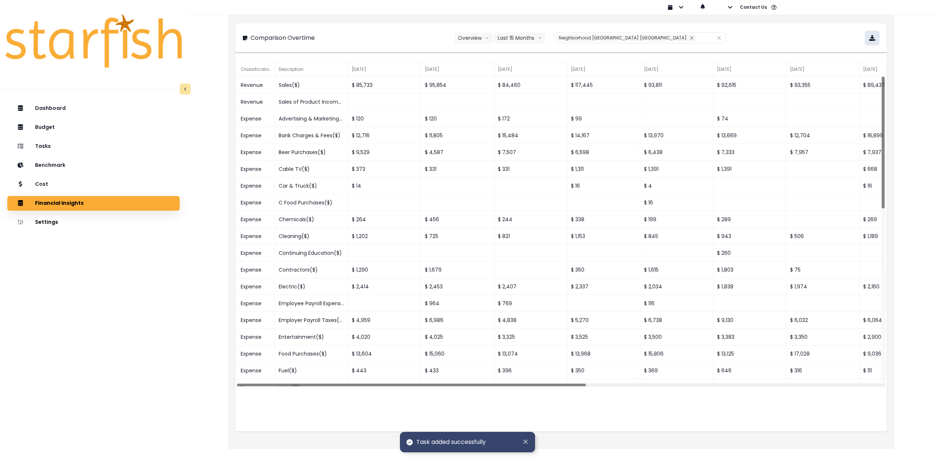
click at [871, 40] on icon "button" at bounding box center [872, 38] width 6 height 6
click at [70, 185] on div "Cost" at bounding box center [93, 184] width 161 height 15
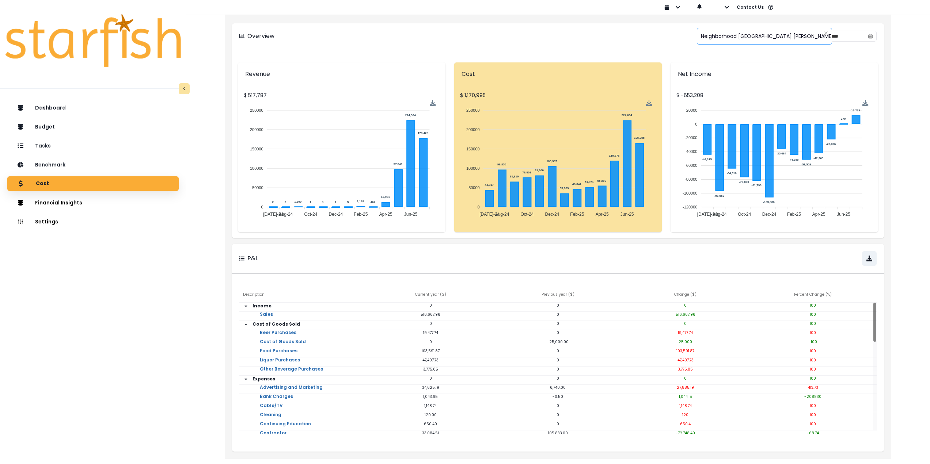
click at [764, 35] on span "Neighborhood Tap House Carnes" at bounding box center [767, 35] width 133 height 15
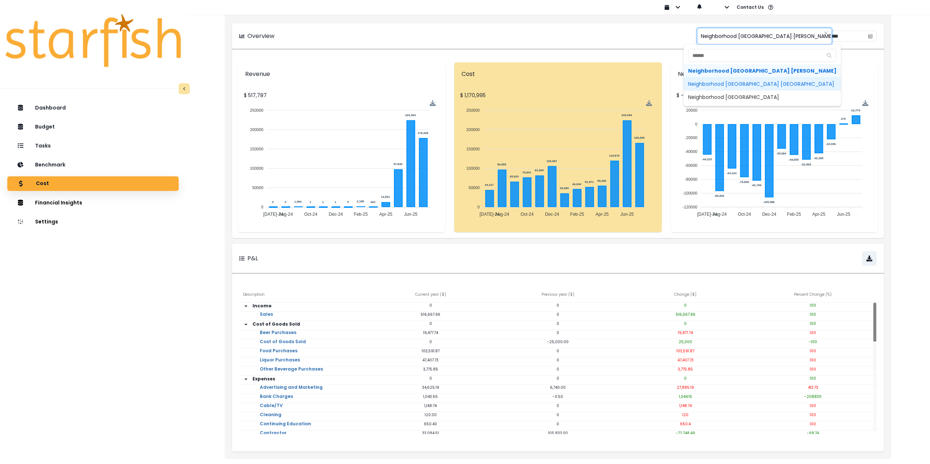
click at [762, 87] on span "Neighborhood Tap House Dorchester" at bounding box center [761, 83] width 157 height 13
type input "**********"
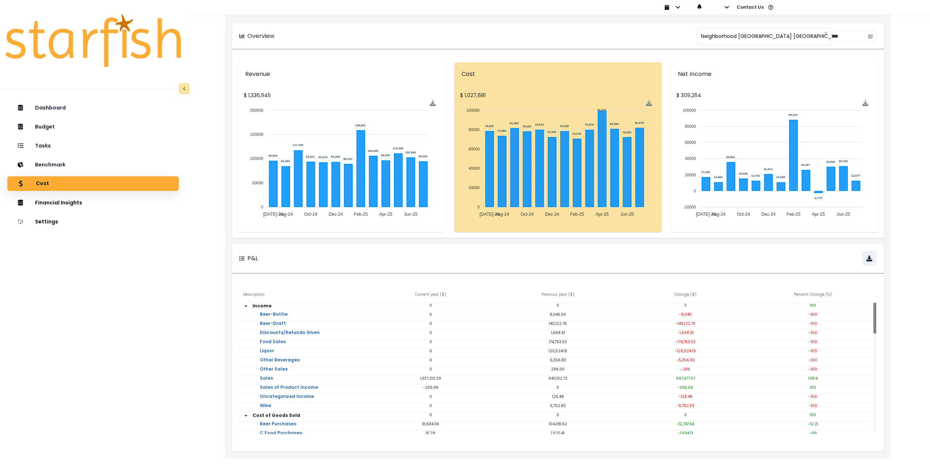
click at [110, 270] on div "Dashboard Budget Tasks Benchmark Cost Financial Insights Location Analysis Comp…" at bounding box center [93, 303] width 186 height 409
click at [71, 146] on div "Tasks" at bounding box center [93, 145] width 160 height 15
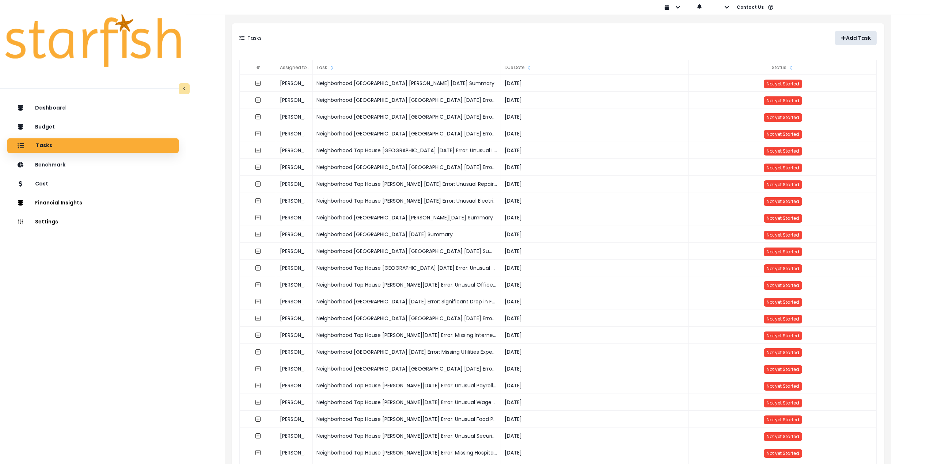
click at [851, 41] on p "Add Task" at bounding box center [858, 38] width 25 height 6
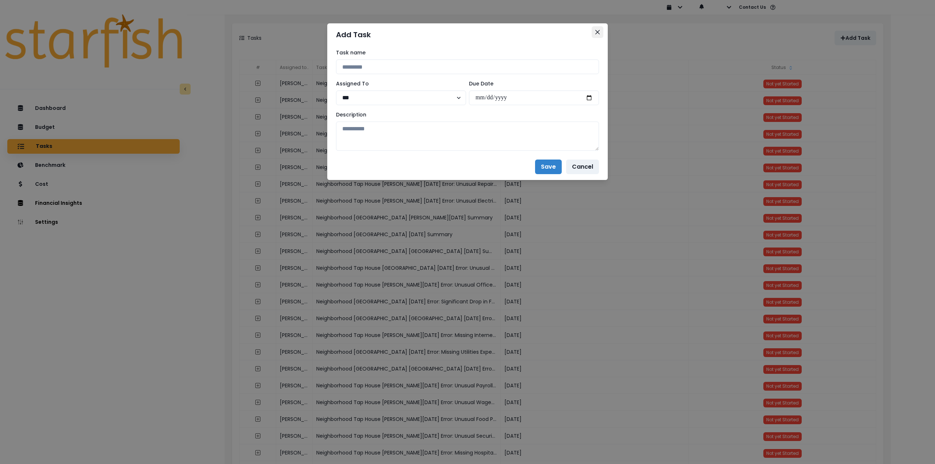
click at [596, 30] on icon "Close" at bounding box center [597, 32] width 4 height 4
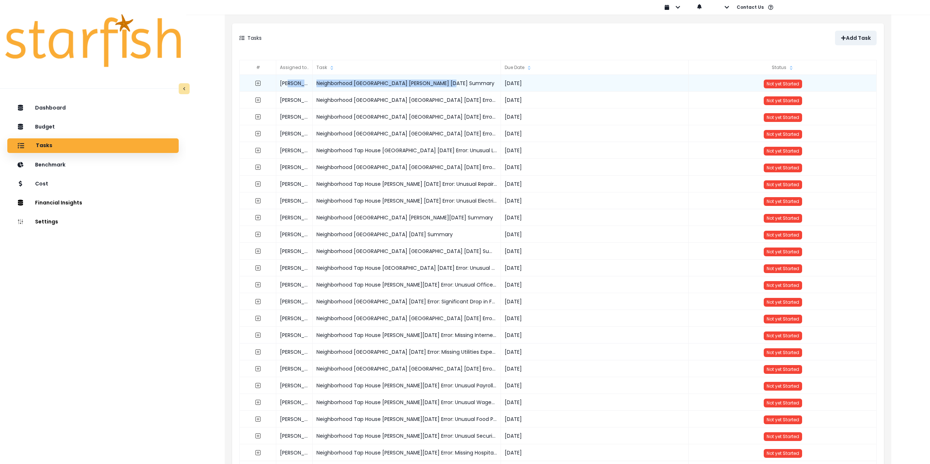
drag, startPoint x: 453, startPoint y: 84, endPoint x: 306, endPoint y: 85, distance: 146.8
click at [306, 75] on div "Tim Neighborhood Tap House Carnes July 2025 Summary 2025-08-29 Not yet Started" at bounding box center [558, 75] width 637 height 0
copy div "Neighborhood Tap House Carnes July 2025 Summary"
click at [866, 35] on p "Add Task" at bounding box center [858, 38] width 25 height 6
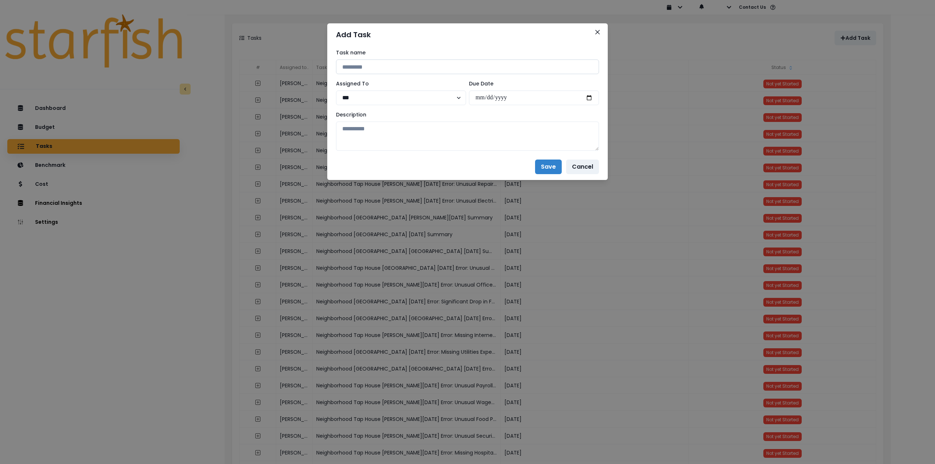
click at [466, 67] on input at bounding box center [467, 67] width 263 height 15
click at [423, 71] on input "**********" at bounding box center [467, 67] width 263 height 15
drag, startPoint x: 442, startPoint y: 67, endPoint x: 281, endPoint y: 65, distance: 160.7
click at [281, 65] on div "**********" at bounding box center [467, 232] width 935 height 464
paste input "****"
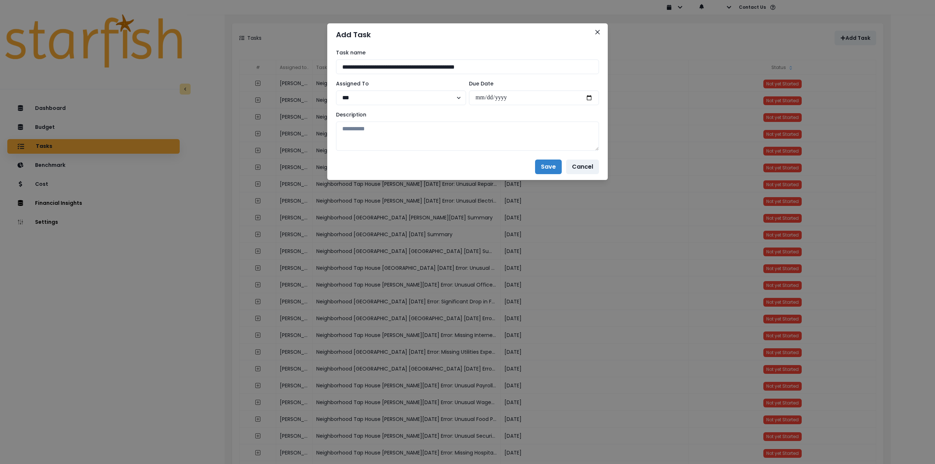
type input "**********"
click at [591, 98] on input "date" at bounding box center [534, 98] width 130 height 15
type input "**********"
click at [465, 143] on textarea at bounding box center [467, 136] width 263 height 29
click at [352, 127] on textarea at bounding box center [467, 136] width 263 height 29
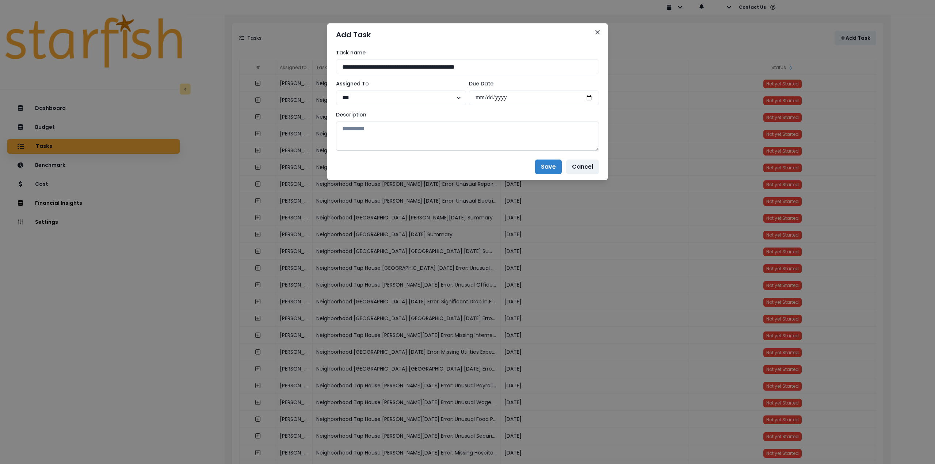
paste textarea "**********"
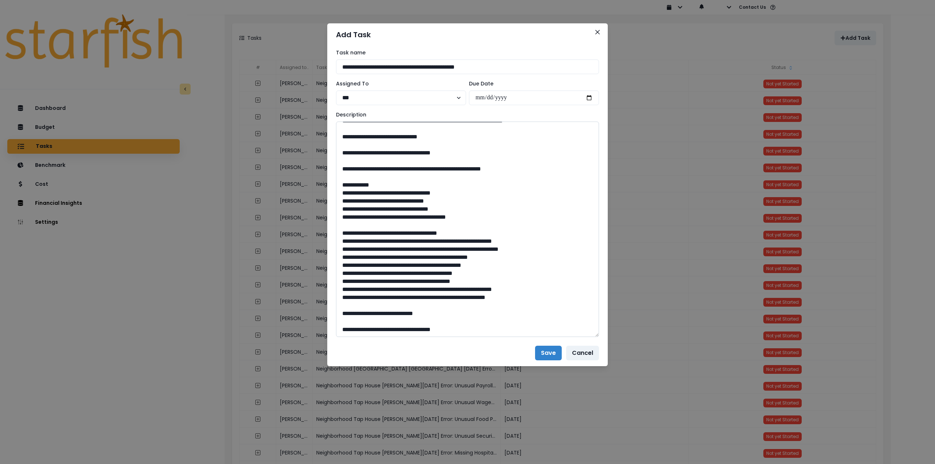
scroll to position [513, 0]
drag, startPoint x: 595, startPoint y: 148, endPoint x: 567, endPoint y: 301, distance: 155.6
click at [636, 342] on div "**********" at bounding box center [467, 232] width 935 height 464
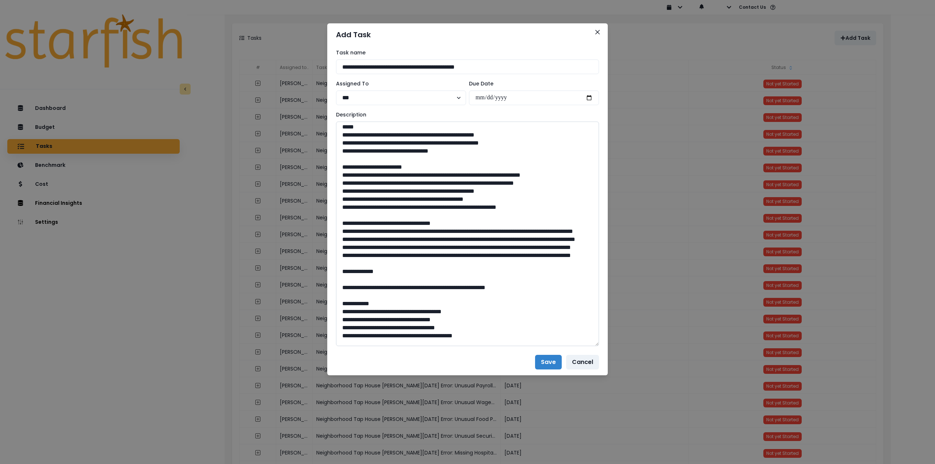
scroll to position [0, 0]
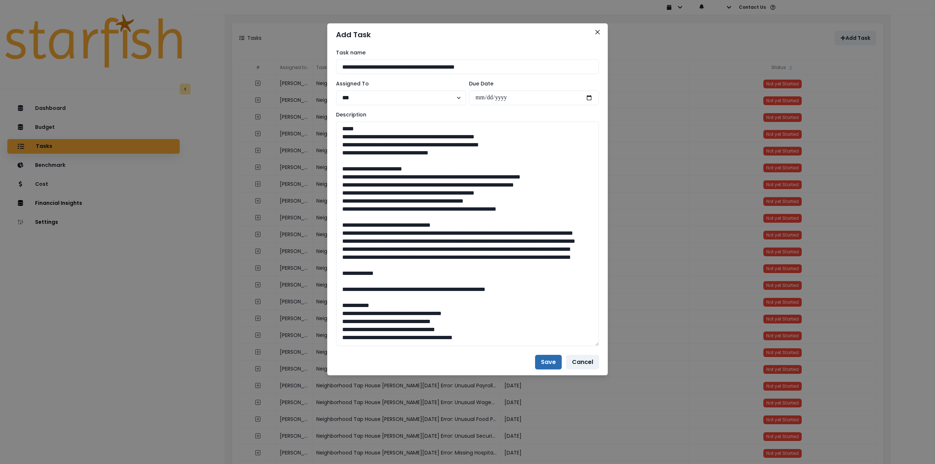
type textarea "**********"
click at [547, 362] on button "Save" at bounding box center [548, 362] width 27 height 15
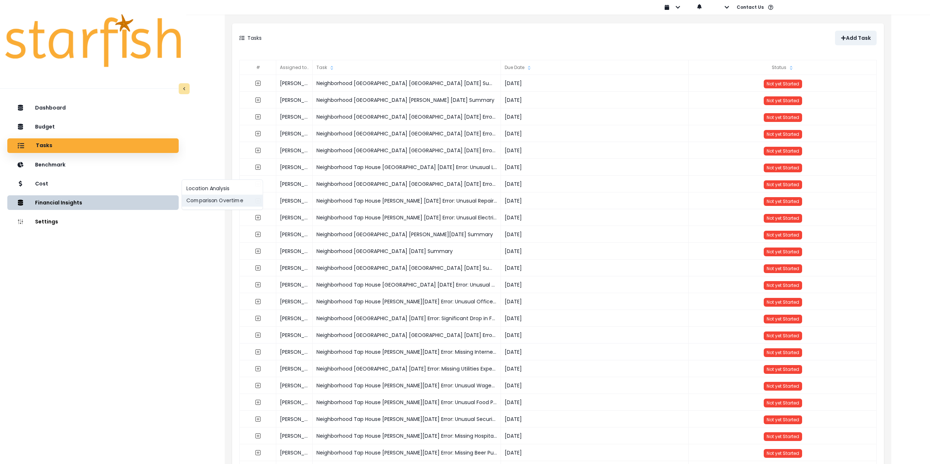
click at [201, 204] on button "Comparison Overtime" at bounding box center [222, 201] width 81 height 12
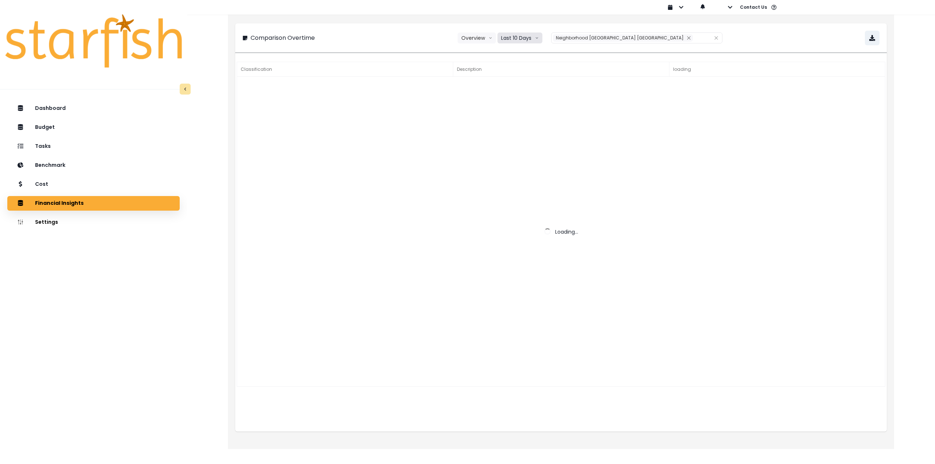
click at [534, 39] on button "Last 10 Days" at bounding box center [519, 38] width 45 height 11
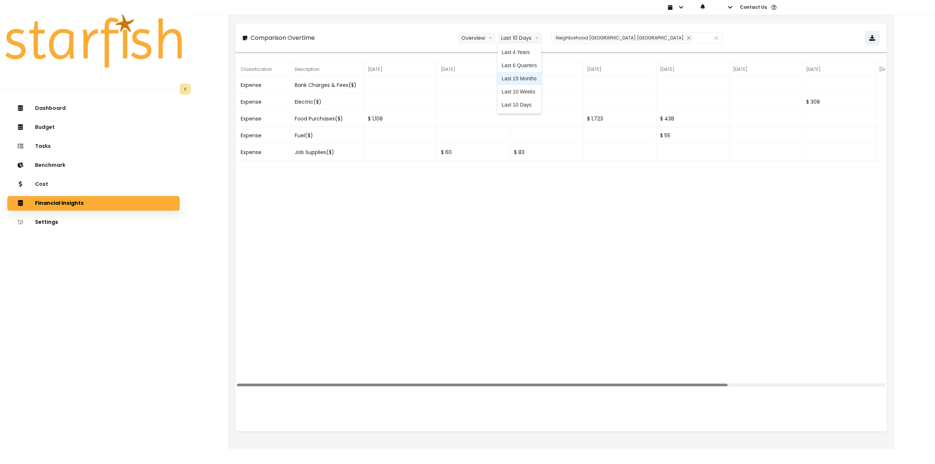
click at [537, 79] on span "Last 15 Months" at bounding box center [519, 78] width 35 height 7
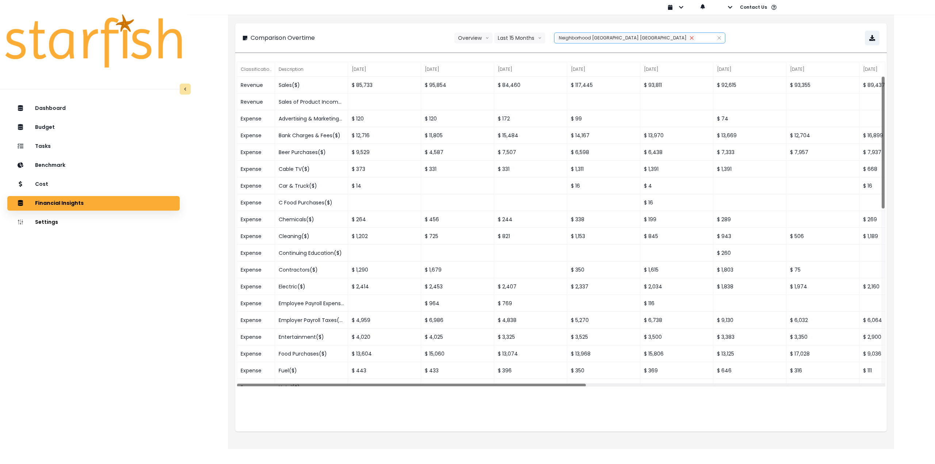
click at [688, 38] on button "Remove" at bounding box center [692, 37] width 8 height 7
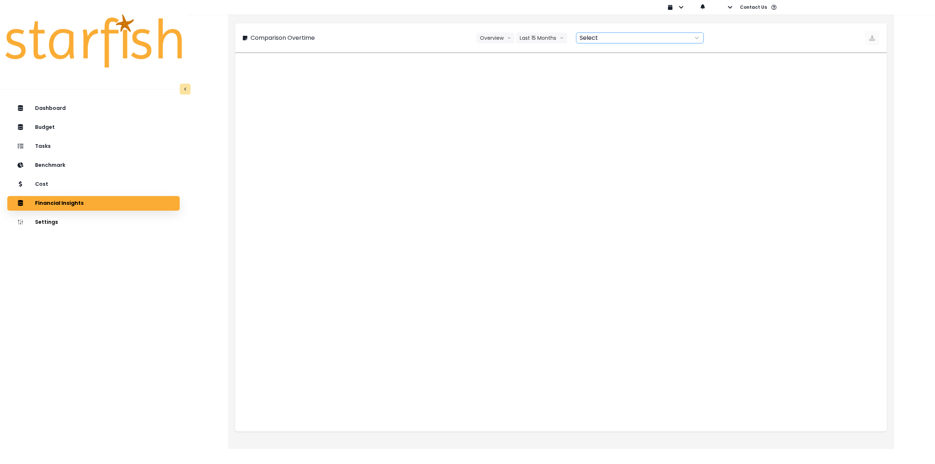
click at [655, 38] on div at bounding box center [631, 38] width 111 height 10
click at [647, 78] on span "Neighborhood Tap House Greenridge" at bounding box center [635, 78] width 91 height 7
type input "**********"
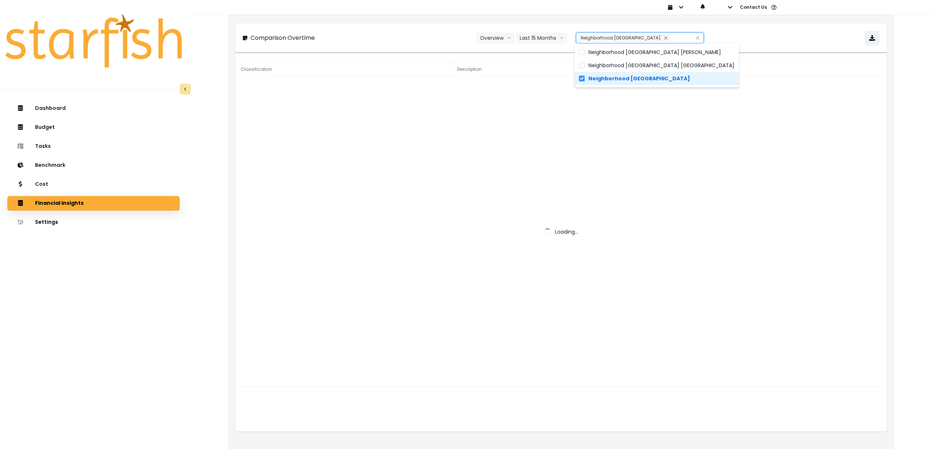
click at [764, 39] on div "**********" at bounding box center [561, 38] width 637 height 15
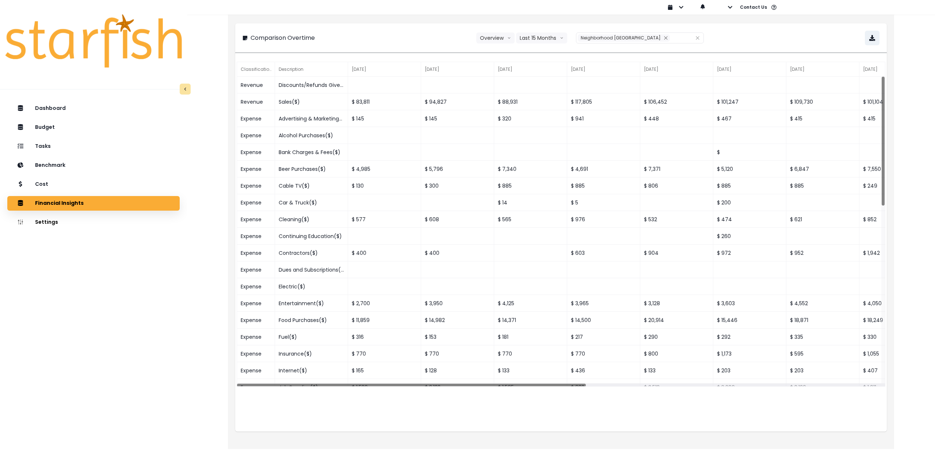
drag, startPoint x: 544, startPoint y: 387, endPoint x: 935, endPoint y: 376, distance: 390.6
click at [935, 376] on div "**********" at bounding box center [561, 219] width 748 height 439
drag, startPoint x: 595, startPoint y: 387, endPoint x: 646, endPoint y: 392, distance: 51.4
click at [679, 392] on div "Classification Description Jun 2024 Jul 2024 Aug 2024 Sep 2024 Oct 2024 Nov 202…" at bounding box center [561, 245] width 652 height 371
click at [603, 407] on div "Classification Description Jun 2024 Jul 2024 Aug 2024 Sep 2024 Oct 2024 Nov 202…" at bounding box center [561, 245] width 652 height 371
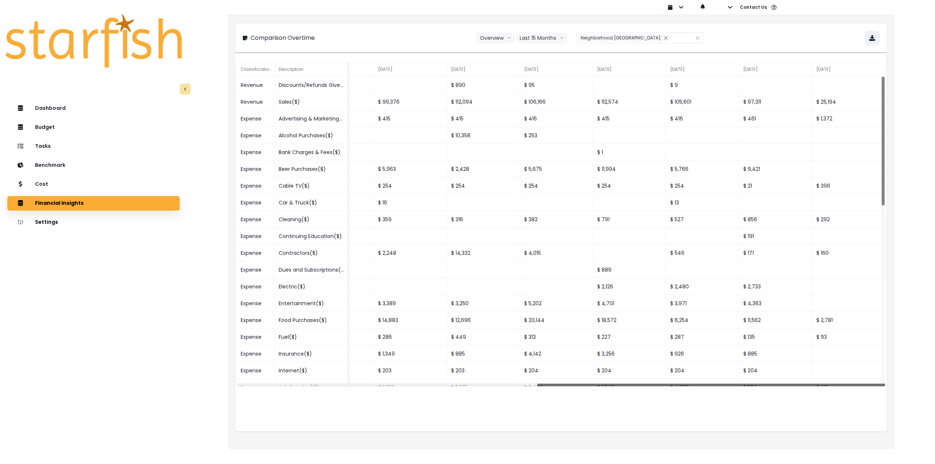
drag, startPoint x: 567, startPoint y: 384, endPoint x: 935, endPoint y: 392, distance: 367.5
click at [935, 392] on div "**********" at bounding box center [561, 219] width 748 height 439
click at [870, 39] on icon "button" at bounding box center [872, 38] width 6 height 6
click at [221, 207] on div "**********" at bounding box center [560, 219] width 701 height 439
click at [84, 183] on div "Cost" at bounding box center [93, 184] width 161 height 15
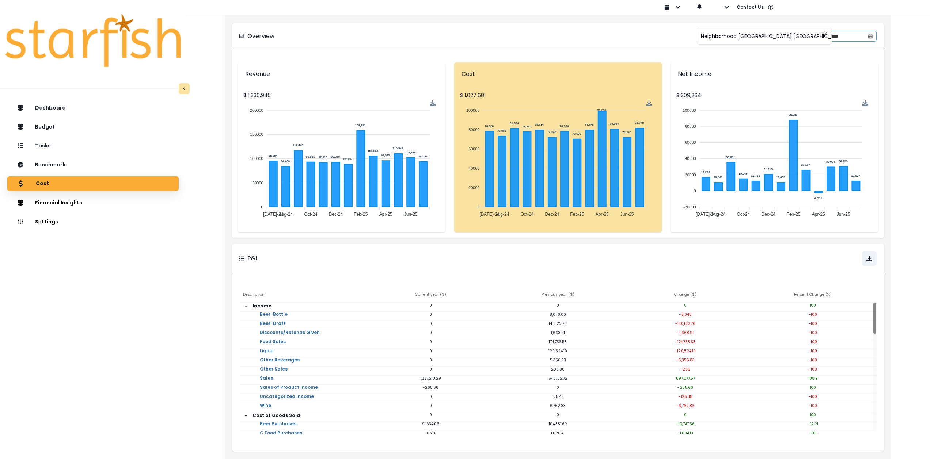
click at [871, 37] on icon "calendar" at bounding box center [869, 36] width 5 height 5
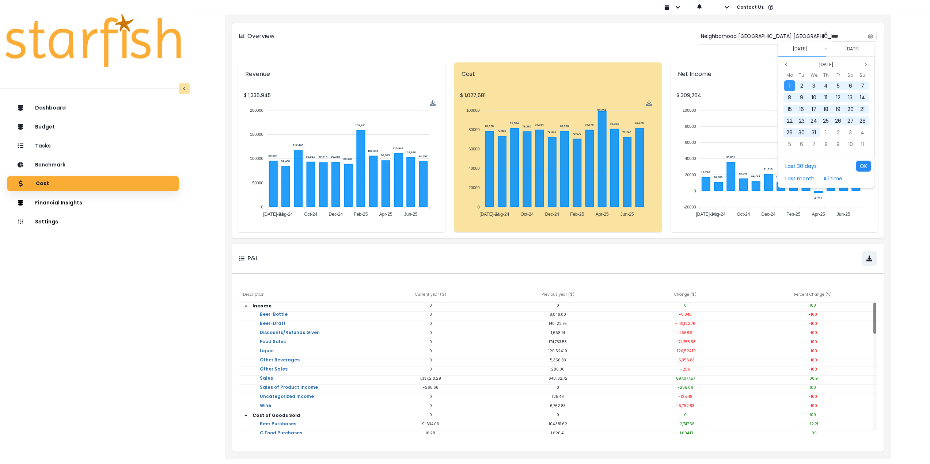
click at [862, 166] on button "OK" at bounding box center [863, 166] width 15 height 11
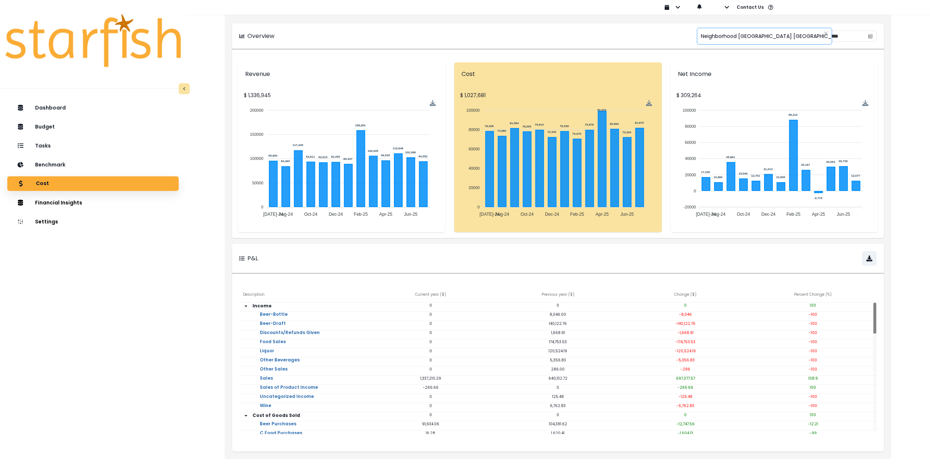
click at [763, 38] on span "Neighborhood Tap House Dorchester" at bounding box center [774, 35] width 146 height 15
click at [761, 97] on span "Neighborhood Tap House Greenridge" at bounding box center [768, 97] width 171 height 13
type input "**********"
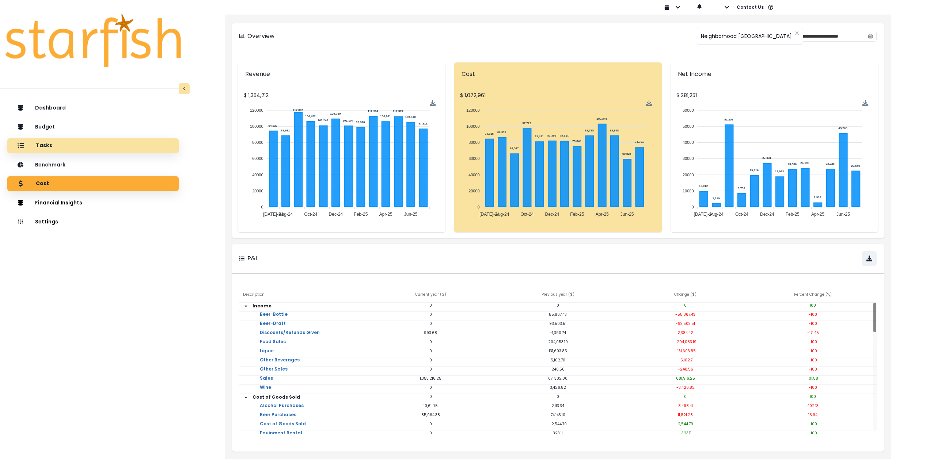
click at [67, 145] on div "Tasks" at bounding box center [93, 145] width 160 height 15
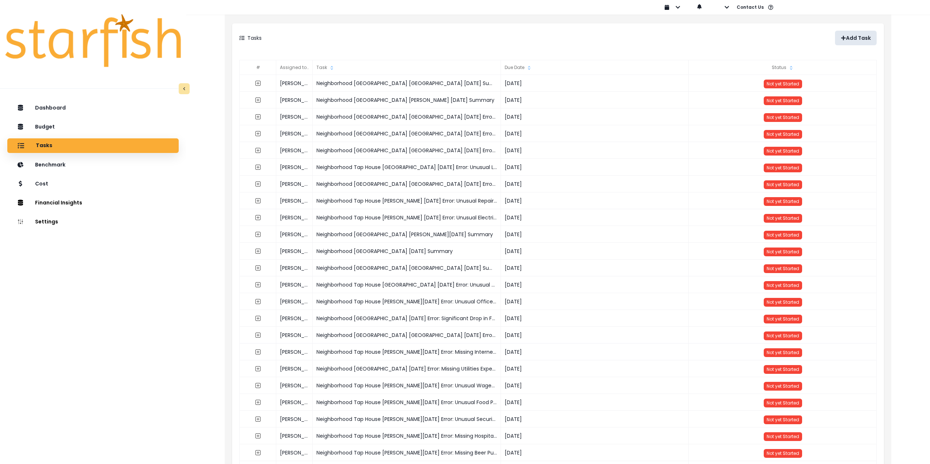
click at [855, 36] on p "Add Task" at bounding box center [858, 38] width 25 height 6
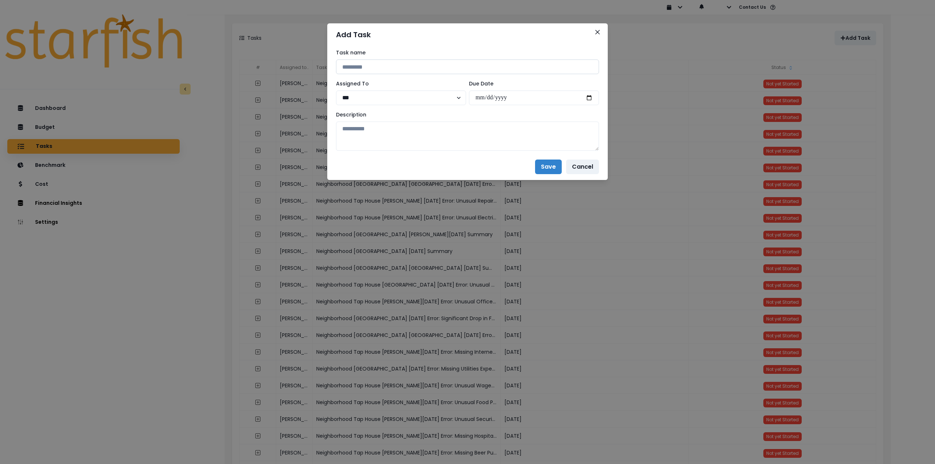
click at [368, 67] on input at bounding box center [467, 67] width 263 height 15
drag, startPoint x: 442, startPoint y: 66, endPoint x: 345, endPoint y: 65, distance: 97.5
click at [332, 64] on div "**********" at bounding box center [467, 100] width 281 height 108
click at [451, 72] on input "**********" at bounding box center [467, 67] width 263 height 15
drag, startPoint x: 442, startPoint y: 68, endPoint x: 281, endPoint y: 65, distance: 161.1
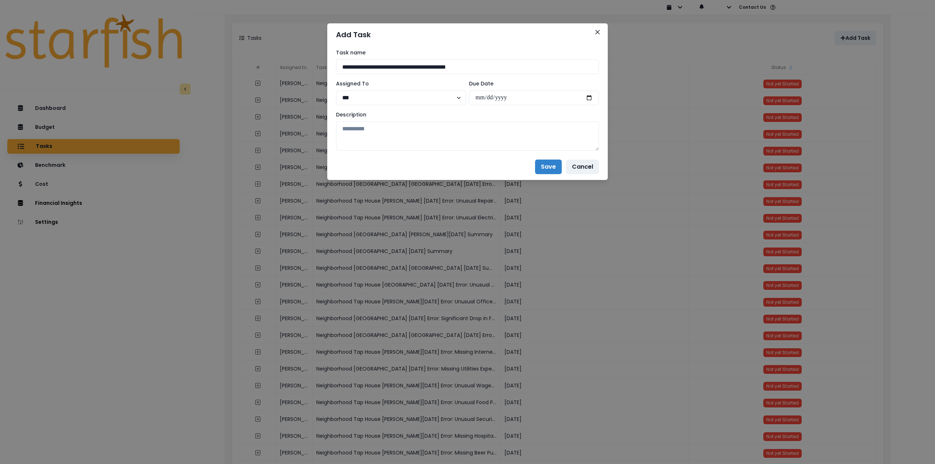
click at [281, 65] on div "**********" at bounding box center [467, 232] width 935 height 464
paste input "****"
type input "**********"
click at [591, 96] on input "date" at bounding box center [534, 98] width 130 height 15
type input "**********"
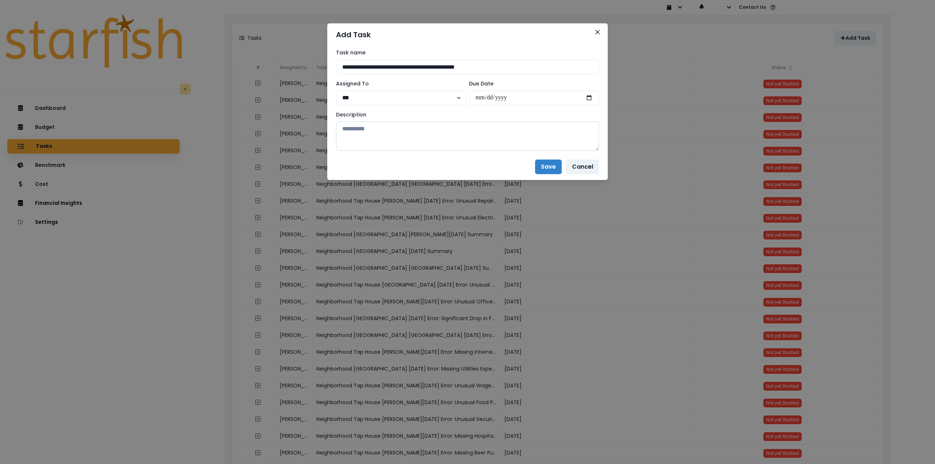
click at [426, 130] on textarea at bounding box center [467, 136] width 263 height 29
click at [380, 134] on textarea at bounding box center [467, 136] width 263 height 29
paste textarea "**********"
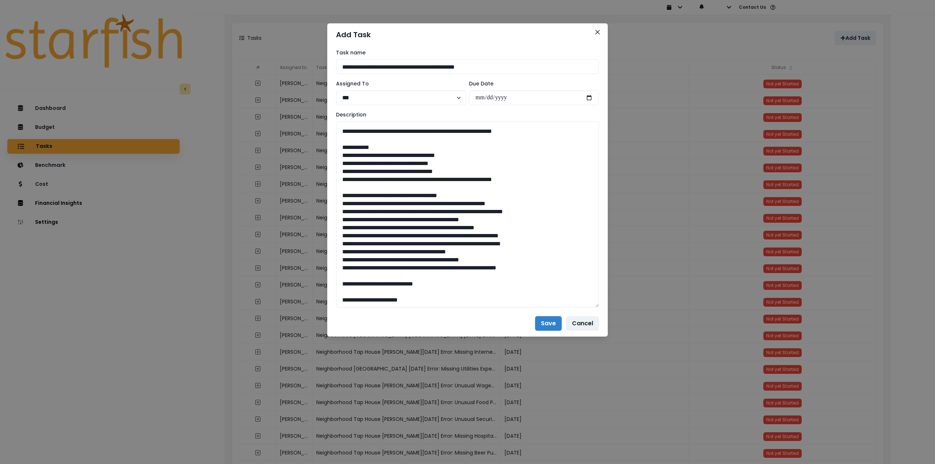
drag, startPoint x: 595, startPoint y: 148, endPoint x: 606, endPoint y: 335, distance: 187.7
click at [606, 310] on div "**********" at bounding box center [467, 178] width 281 height 264
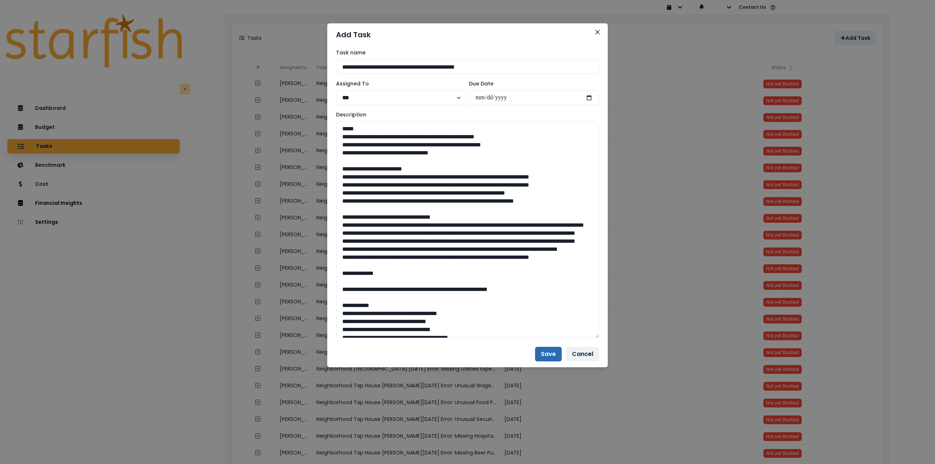
type textarea "**********"
click at [551, 354] on button "Save" at bounding box center [548, 354] width 27 height 15
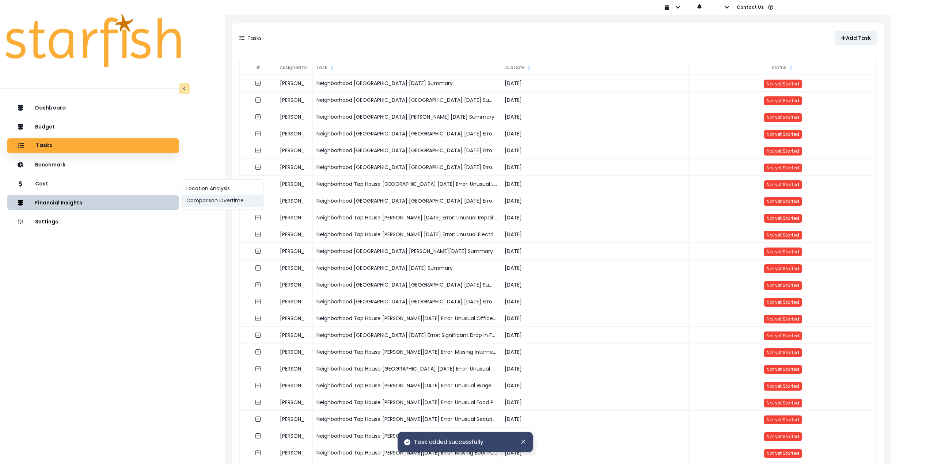
click at [198, 204] on button "Comparison Overtime" at bounding box center [222, 201] width 81 height 12
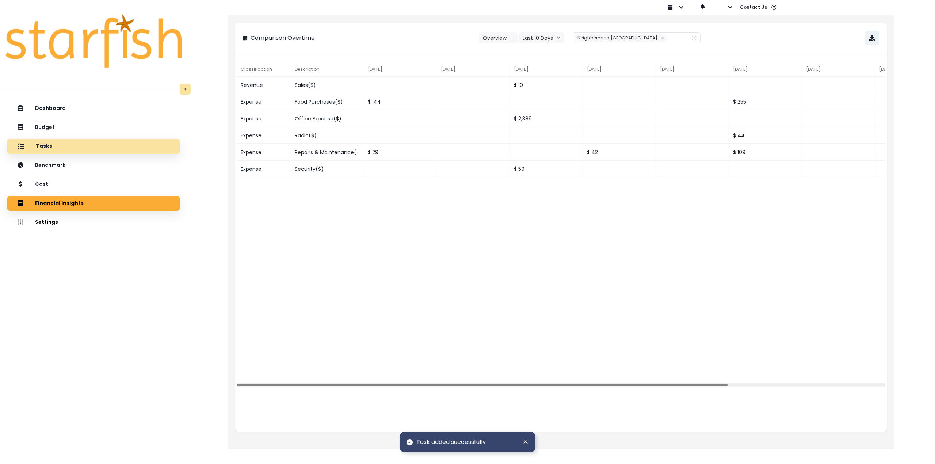
click at [84, 146] on div "Tasks" at bounding box center [93, 146] width 161 height 15
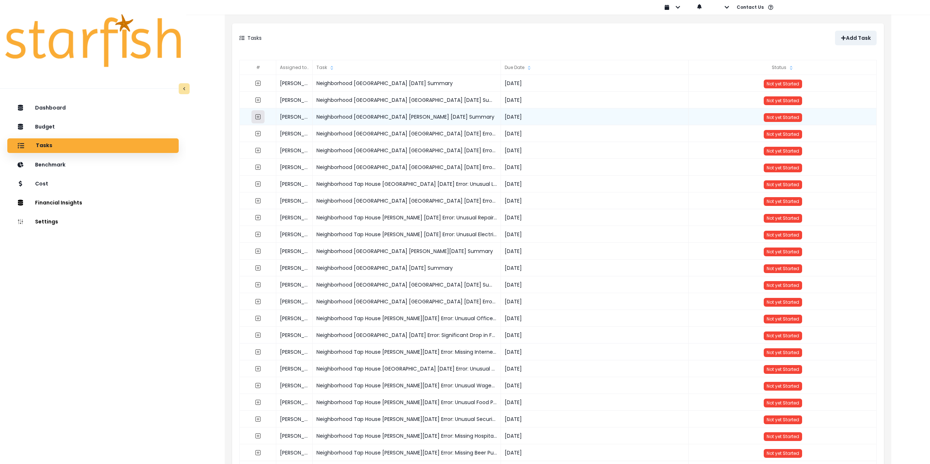
click at [258, 116] on icon "expand outline" at bounding box center [258, 117] width 6 height 6
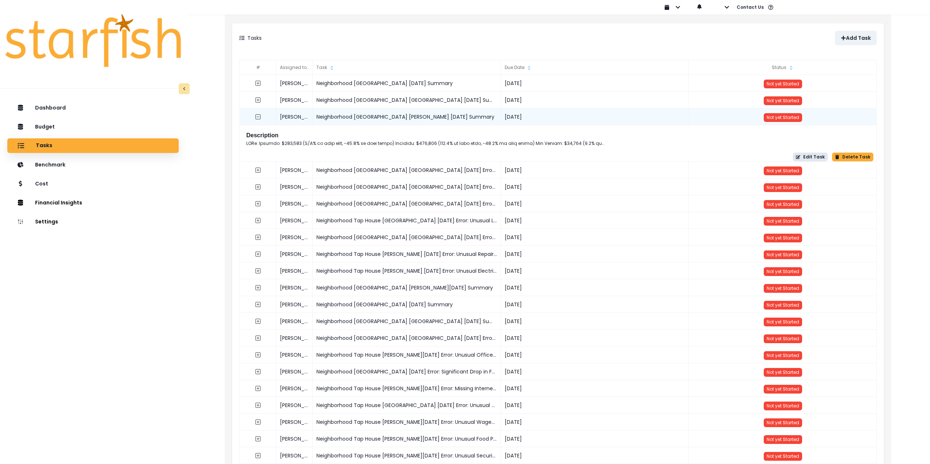
click at [812, 159] on button "Edit Task" at bounding box center [810, 157] width 35 height 9
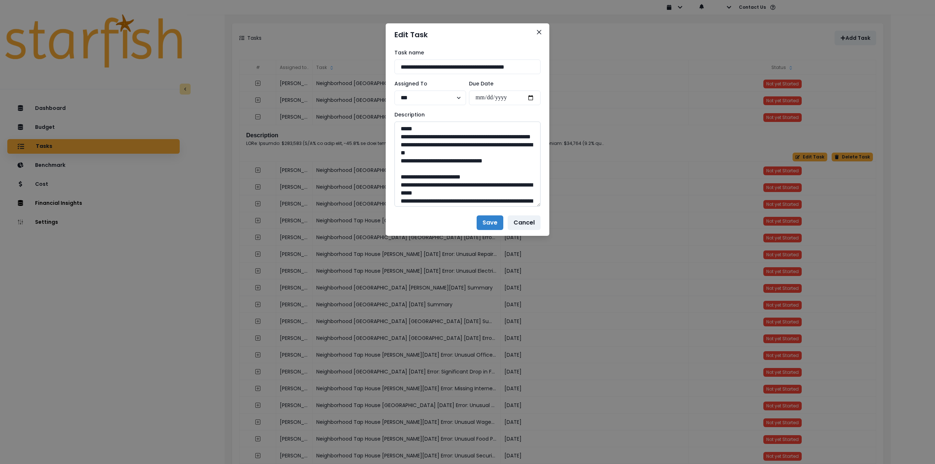
drag, startPoint x: 539, startPoint y: 150, endPoint x: 537, endPoint y: 341, distance: 191.0
click at [539, 207] on textarea at bounding box center [467, 164] width 146 height 85
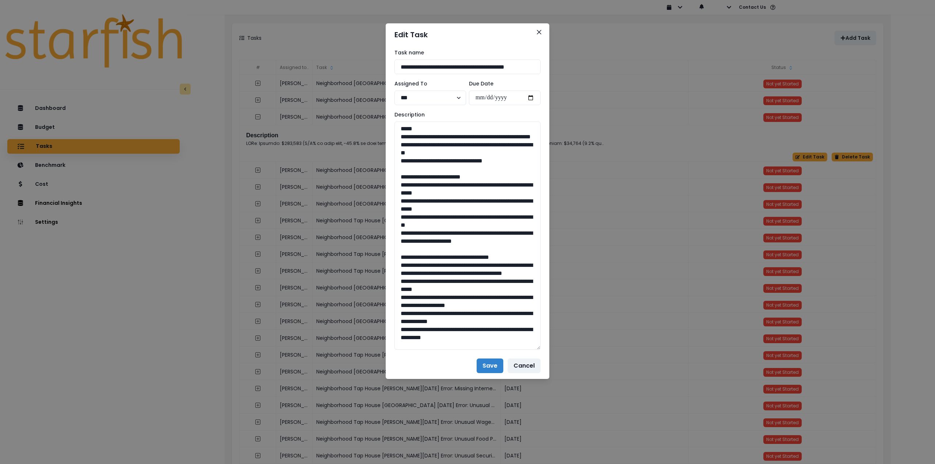
drag, startPoint x: 508, startPoint y: 170, endPoint x: 367, endPoint y: 136, distance: 145.0
drag, startPoint x: 524, startPoint y: 252, endPoint x: 387, endPoint y: 196, distance: 148.7
click at [387, 196] on div "**********" at bounding box center [468, 199] width 164 height 307
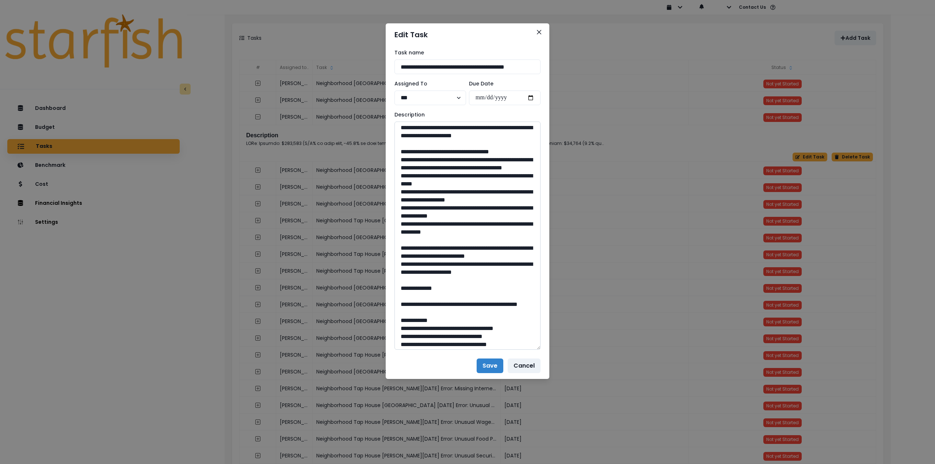
scroll to position [110, 0]
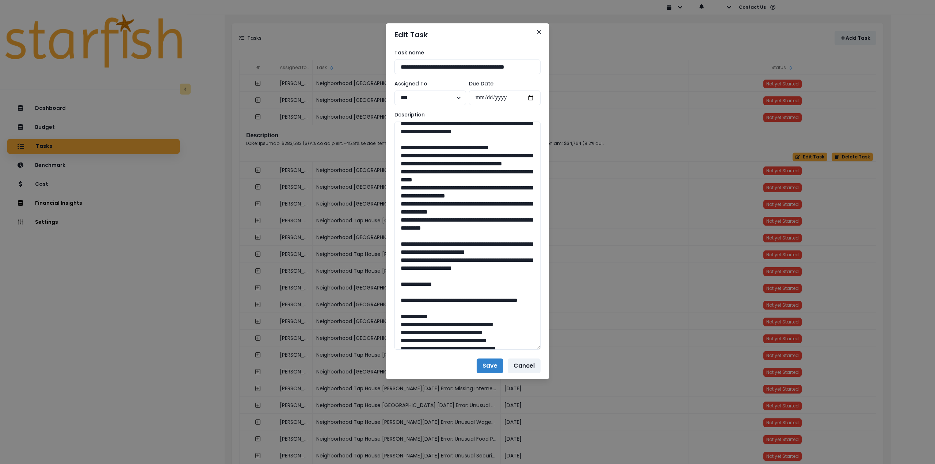
drag, startPoint x: 519, startPoint y: 297, endPoint x: 393, endPoint y: 255, distance: 133.3
click at [393, 255] on div "**********" at bounding box center [468, 199] width 164 height 307
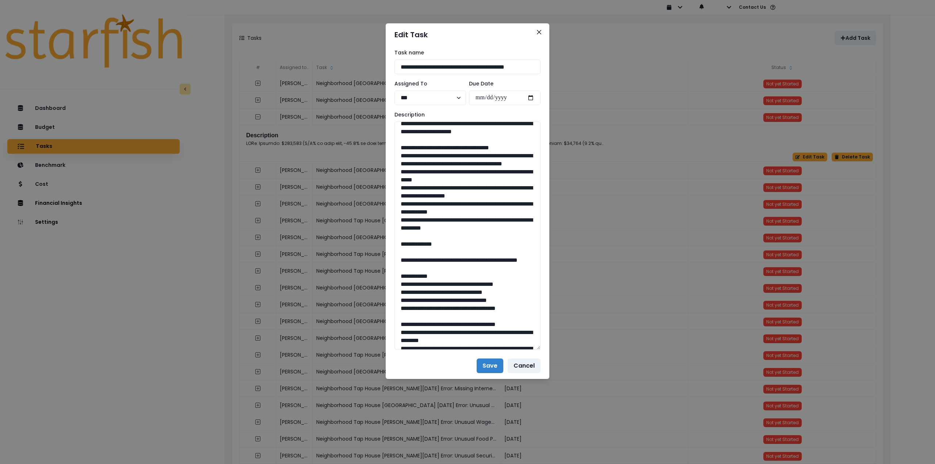
drag, startPoint x: 509, startPoint y: 243, endPoint x: 391, endPoint y: 166, distance: 141.1
click at [391, 166] on div "**********" at bounding box center [468, 199] width 164 height 307
type textarea "**********"
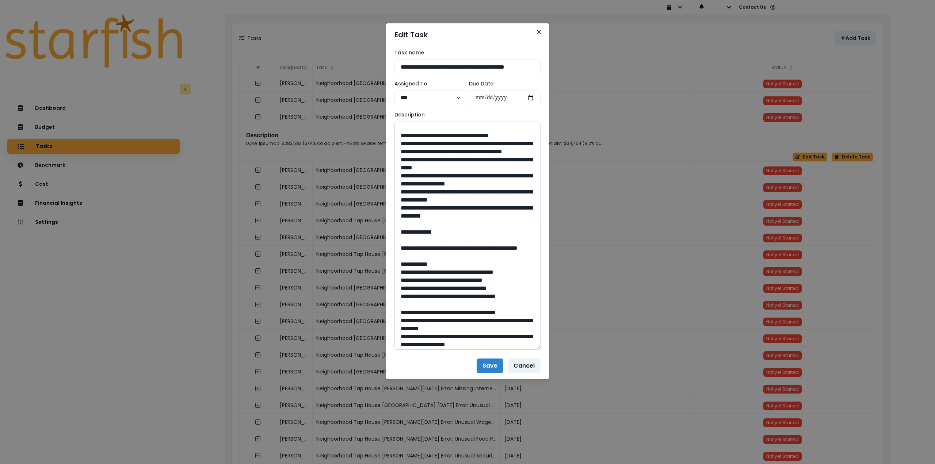
scroll to position [146, 0]
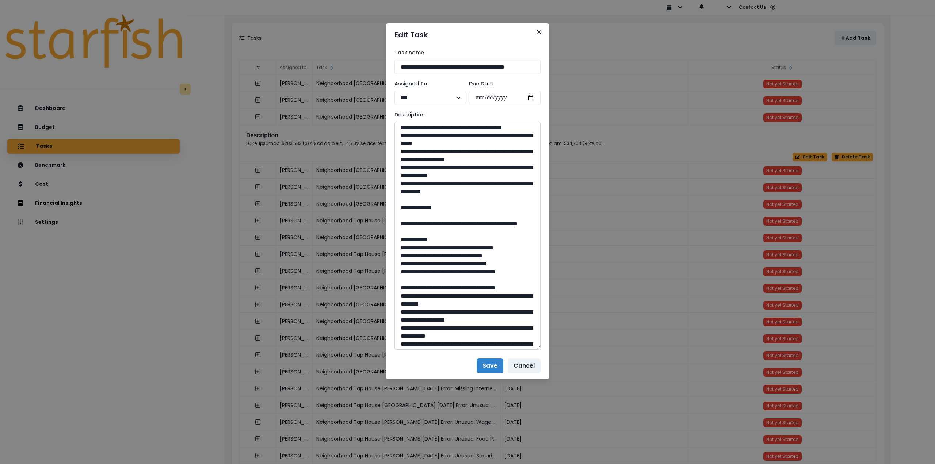
drag, startPoint x: 419, startPoint y: 237, endPoint x: 441, endPoint y: 258, distance: 30.2
click at [441, 258] on textarea at bounding box center [467, 236] width 146 height 228
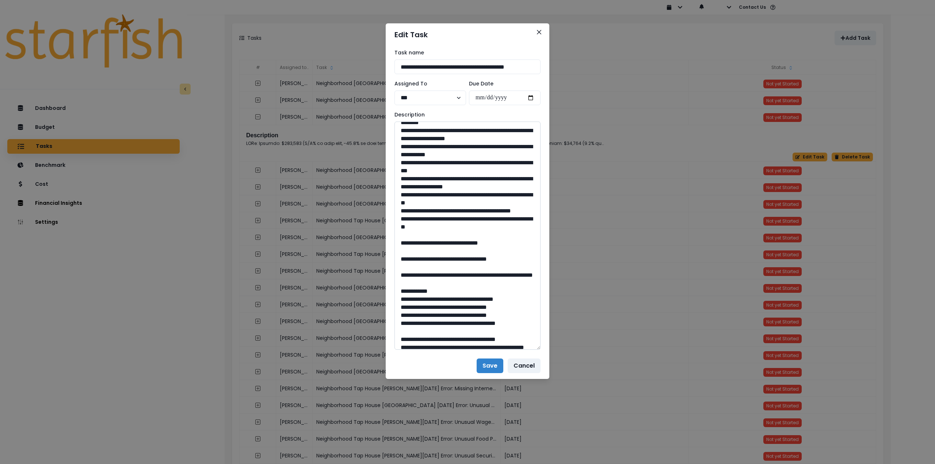
scroll to position [329, 0]
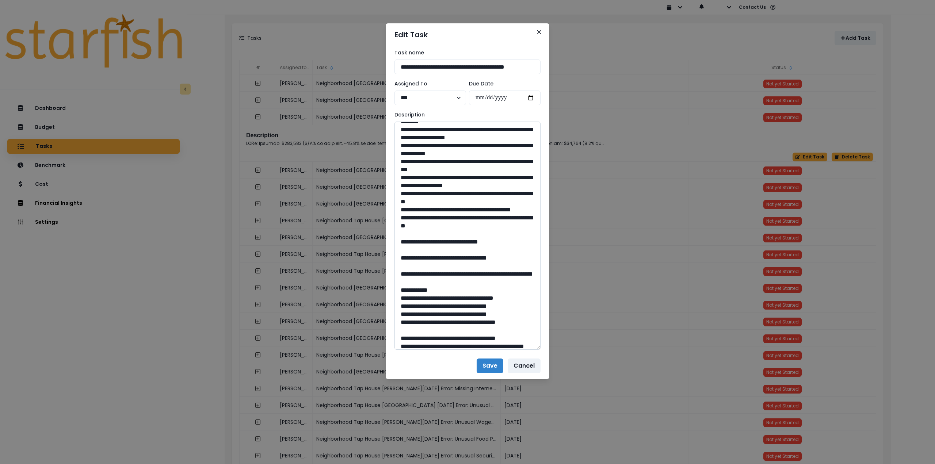
drag, startPoint x: 463, startPoint y: 275, endPoint x: 453, endPoint y: 275, distance: 10.2
click at [453, 275] on textarea at bounding box center [467, 236] width 146 height 228
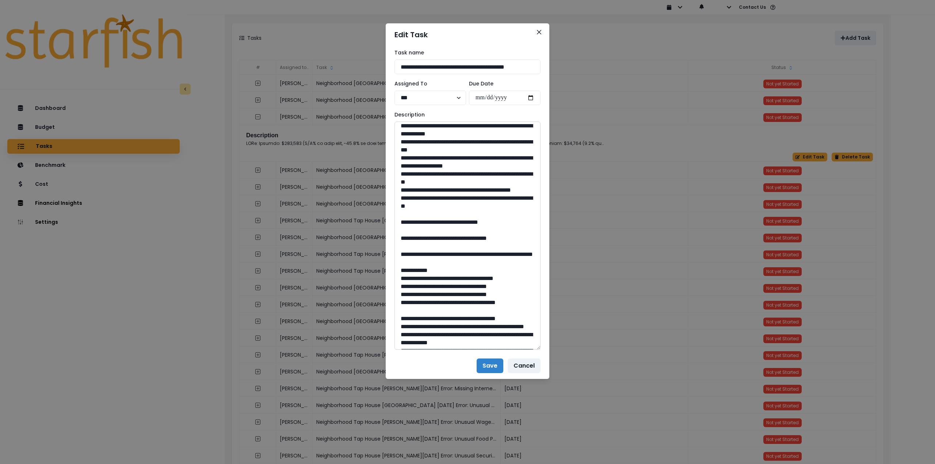
scroll to position [438, 0]
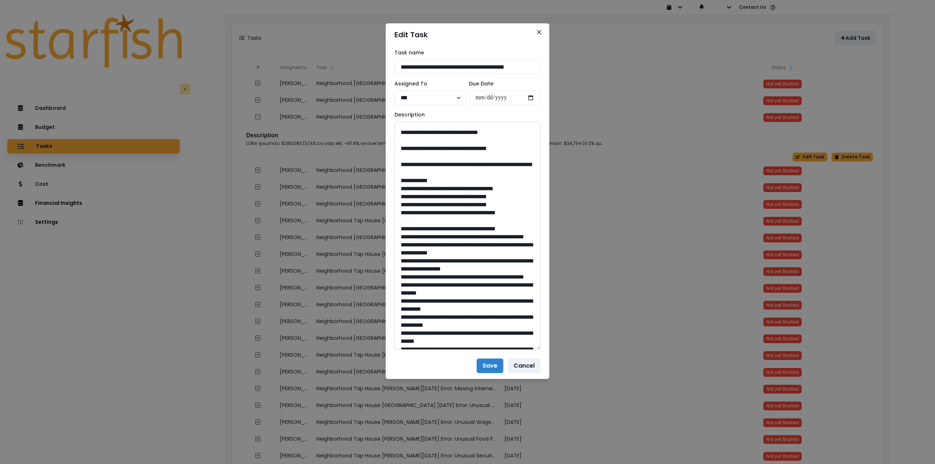
drag, startPoint x: 421, startPoint y: 198, endPoint x: 480, endPoint y: 208, distance: 59.0
click at [480, 208] on textarea at bounding box center [467, 236] width 146 height 228
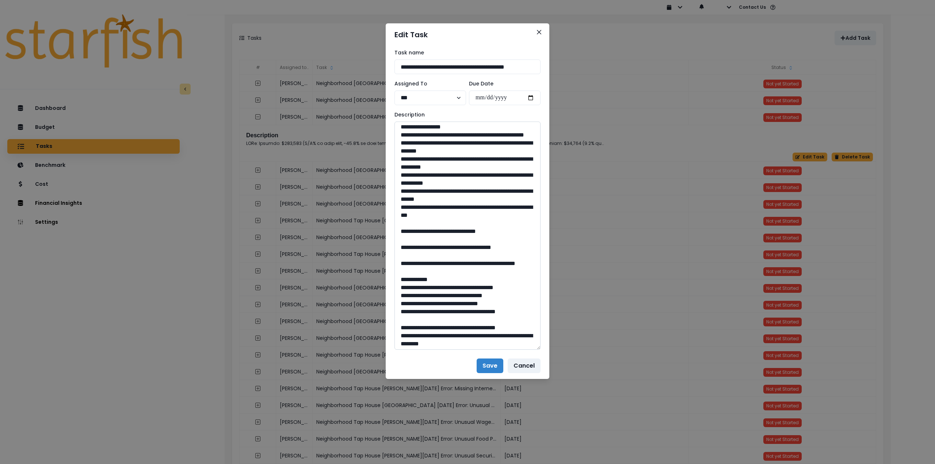
scroll to position [584, 0]
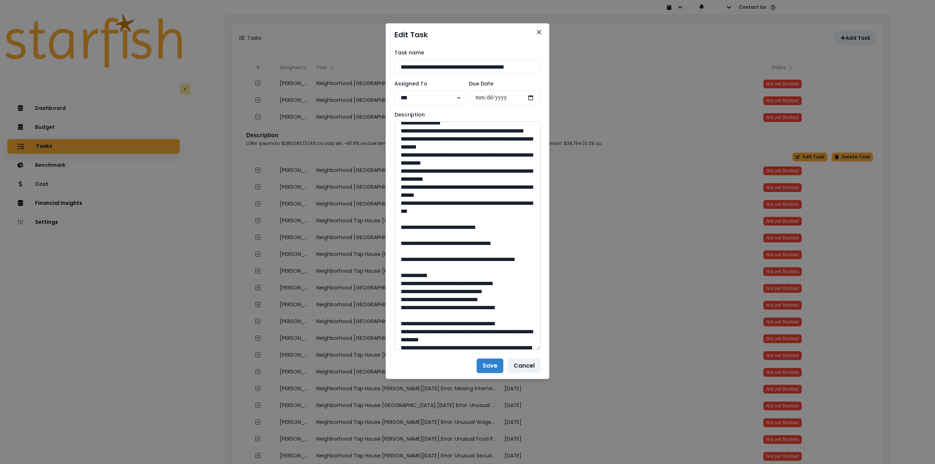
drag, startPoint x: 470, startPoint y: 285, endPoint x: 452, endPoint y: 283, distance: 18.3
click at [452, 283] on textarea at bounding box center [467, 236] width 146 height 228
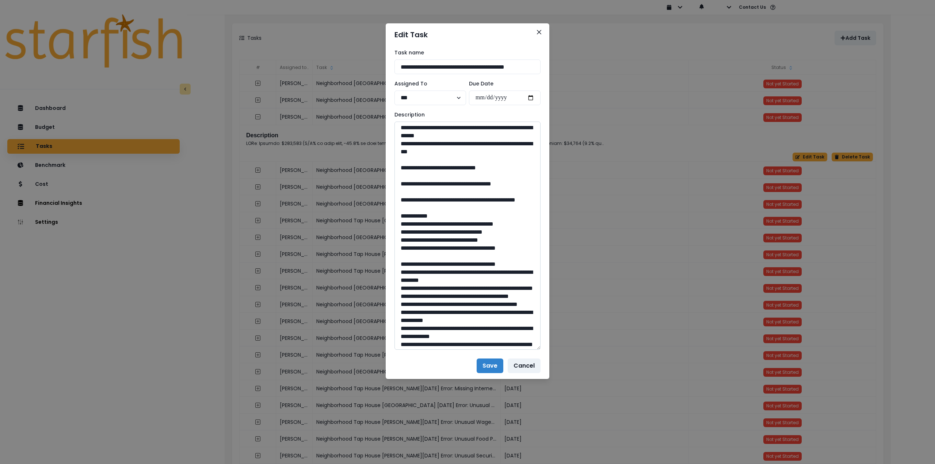
scroll to position [657, 0]
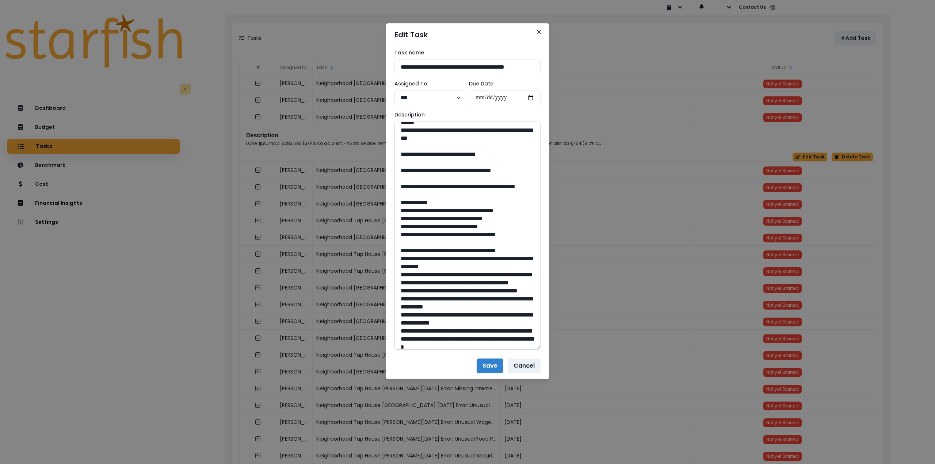
drag, startPoint x: 421, startPoint y: 243, endPoint x: 442, endPoint y: 256, distance: 24.8
click at [442, 256] on textarea at bounding box center [467, 236] width 146 height 228
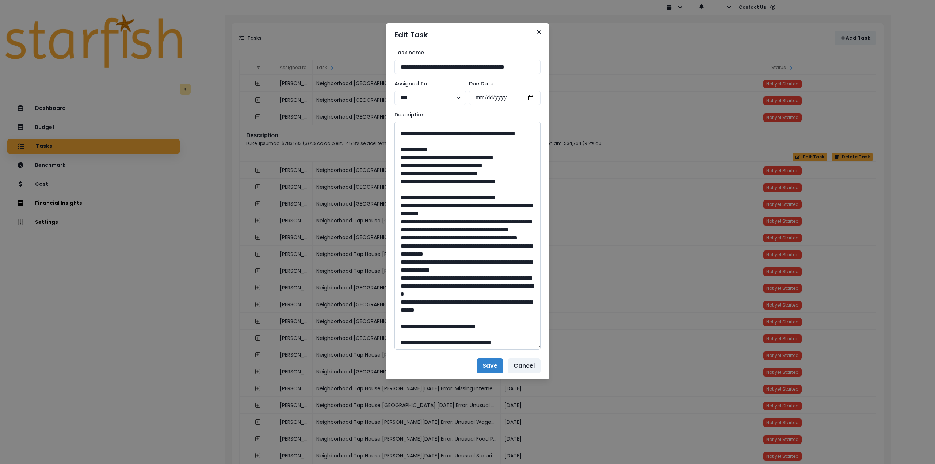
scroll to position [807, 0]
drag, startPoint x: 469, startPoint y: 325, endPoint x: 453, endPoint y: 324, distance: 16.5
click at [453, 324] on textarea at bounding box center [467, 236] width 146 height 228
click at [541, 37] on button "Close" at bounding box center [539, 32] width 12 height 12
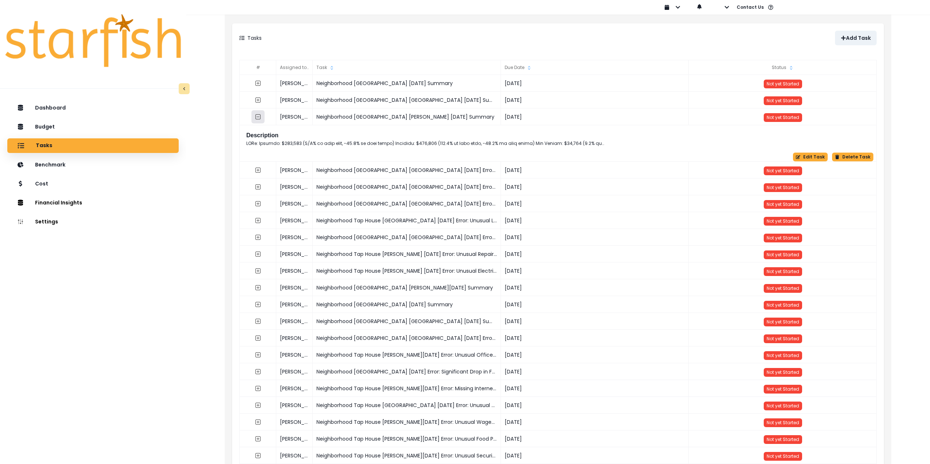
click at [257, 115] on icon "collasped outline" at bounding box center [257, 116] width 5 height 5
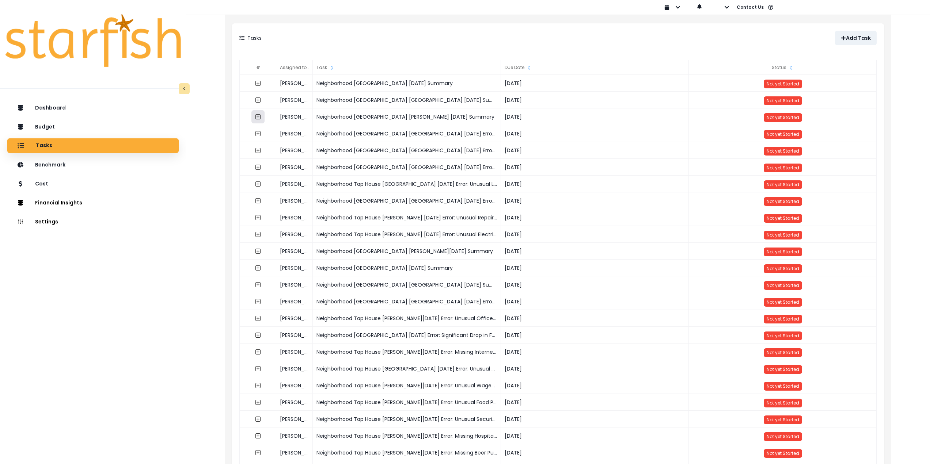
click at [262, 118] on button "button" at bounding box center [257, 116] width 13 height 13
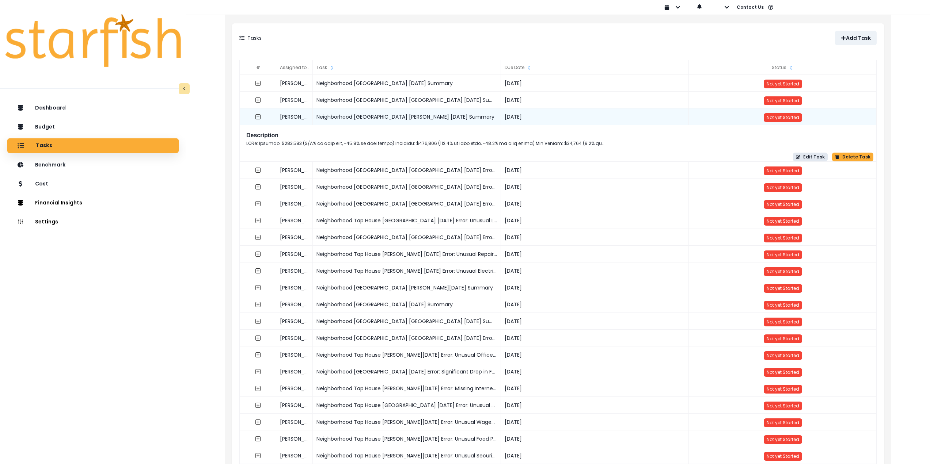
click at [808, 154] on button "Edit Task" at bounding box center [810, 157] width 35 height 9
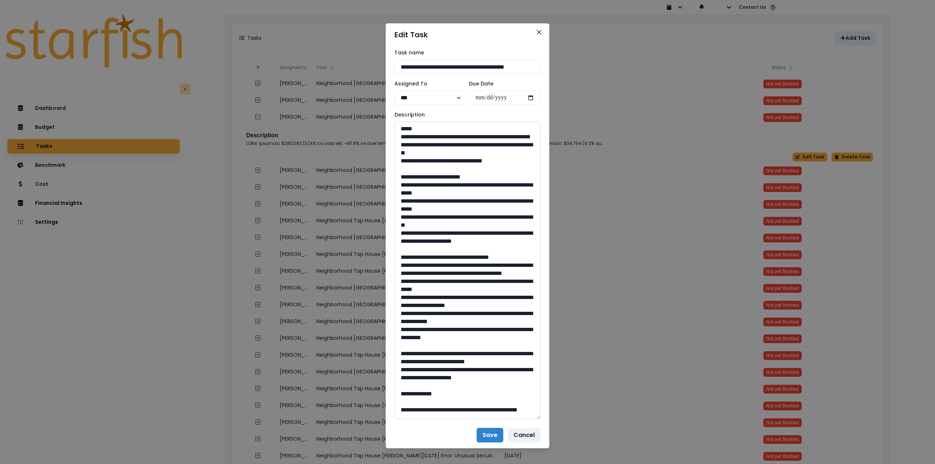
drag, startPoint x: 539, startPoint y: 149, endPoint x: 467, endPoint y: 354, distance: 217.3
click at [534, 419] on textarea at bounding box center [467, 271] width 146 height 298
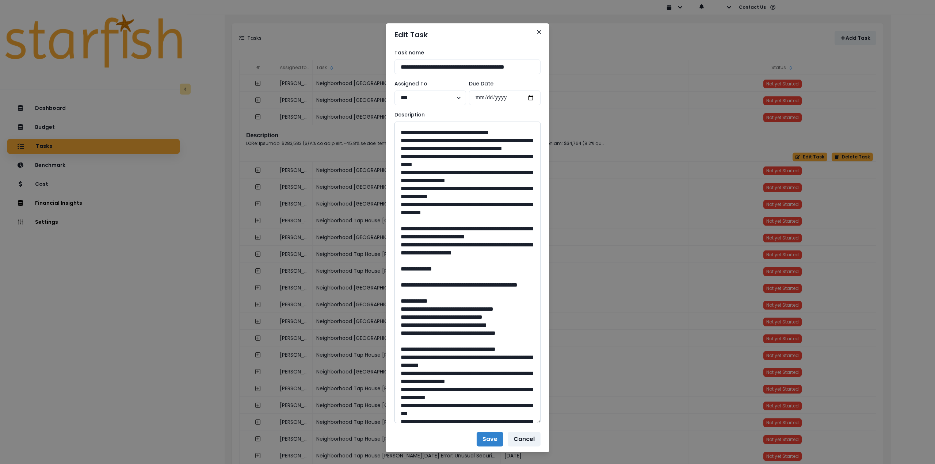
scroll to position [146, 0]
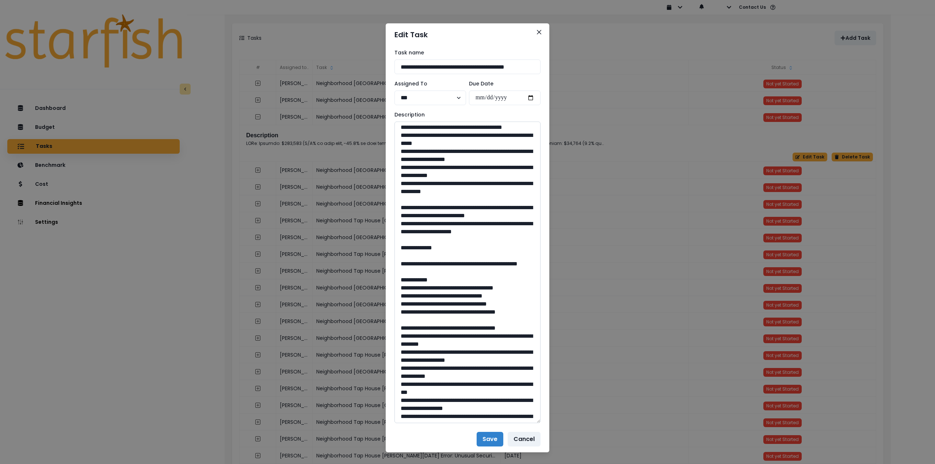
drag, startPoint x: 439, startPoint y: 259, endPoint x: 403, endPoint y: 234, distance: 43.6
click at [466, 268] on textarea at bounding box center [467, 273] width 146 height 302
drag, startPoint x: 487, startPoint y: 266, endPoint x: 393, endPoint y: 219, distance: 104.5
click at [394, 219] on textarea at bounding box center [467, 273] width 146 height 302
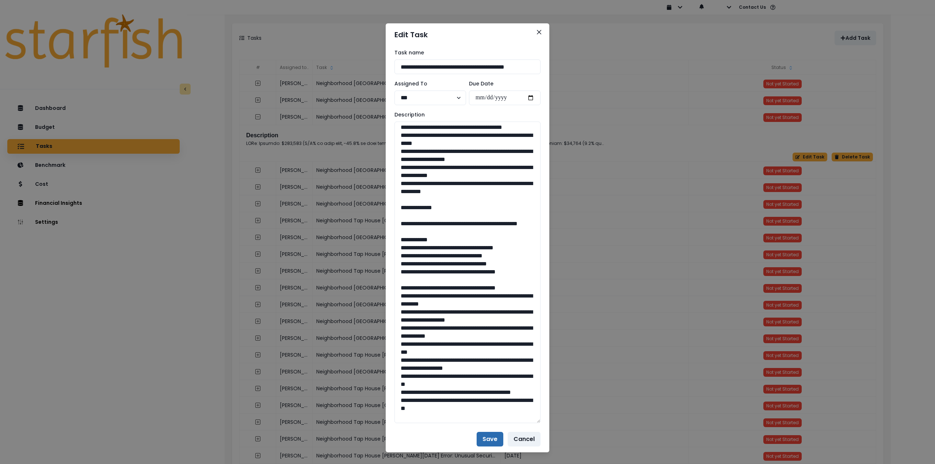
type textarea "**********"
click at [483, 445] on button "Save" at bounding box center [490, 439] width 27 height 15
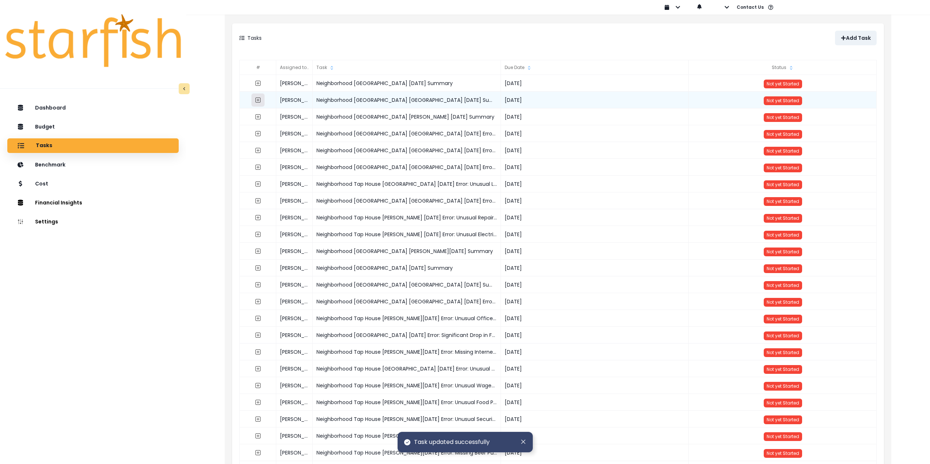
click at [260, 100] on icon "expand outline" at bounding box center [257, 100] width 5 height 5
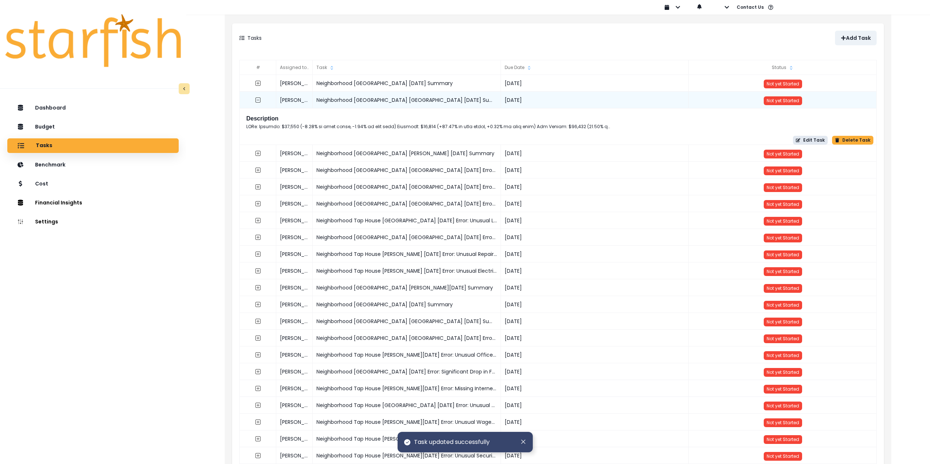
click at [813, 142] on button "Edit Task" at bounding box center [810, 140] width 35 height 9
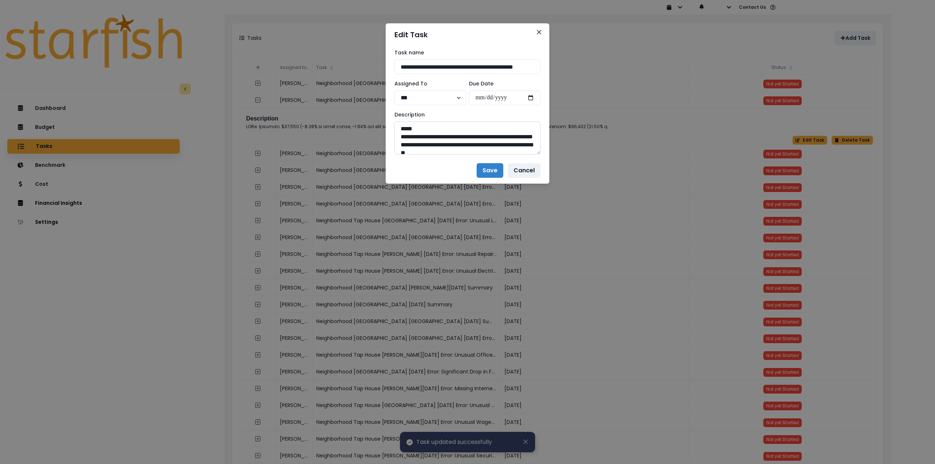
drag, startPoint x: 537, startPoint y: 146, endPoint x: 531, endPoint y: 310, distance: 163.4
click at [536, 154] on textarea at bounding box center [467, 138] width 146 height 33
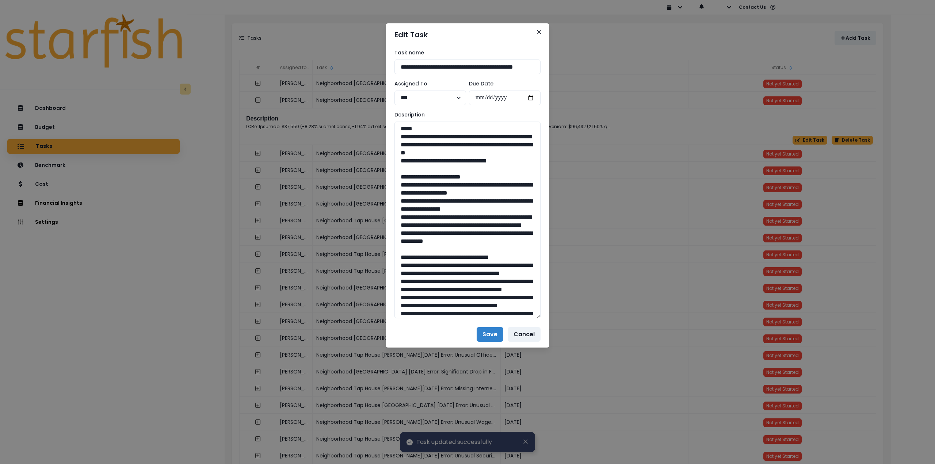
drag, startPoint x: 518, startPoint y: 171, endPoint x: 387, endPoint y: 140, distance: 134.7
drag, startPoint x: 400, startPoint y: 194, endPoint x: 509, endPoint y: 262, distance: 128.1
click at [509, 262] on textarea at bounding box center [467, 220] width 146 height 197
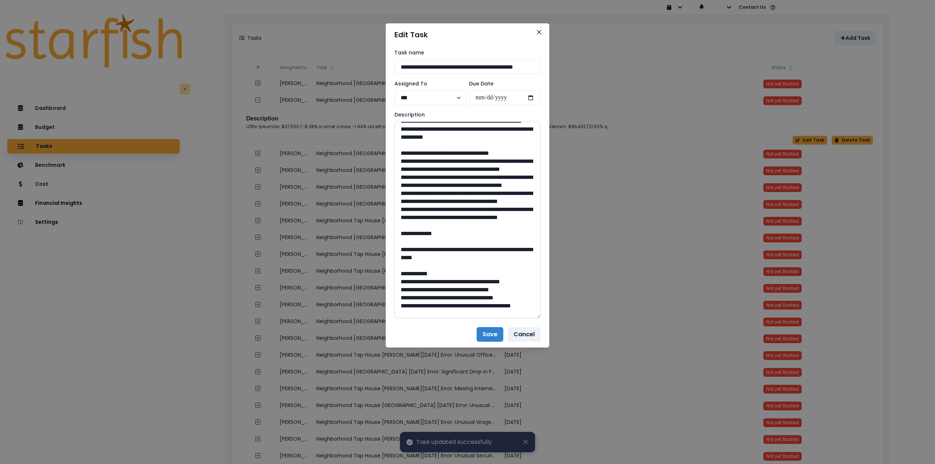
scroll to position [110, 0]
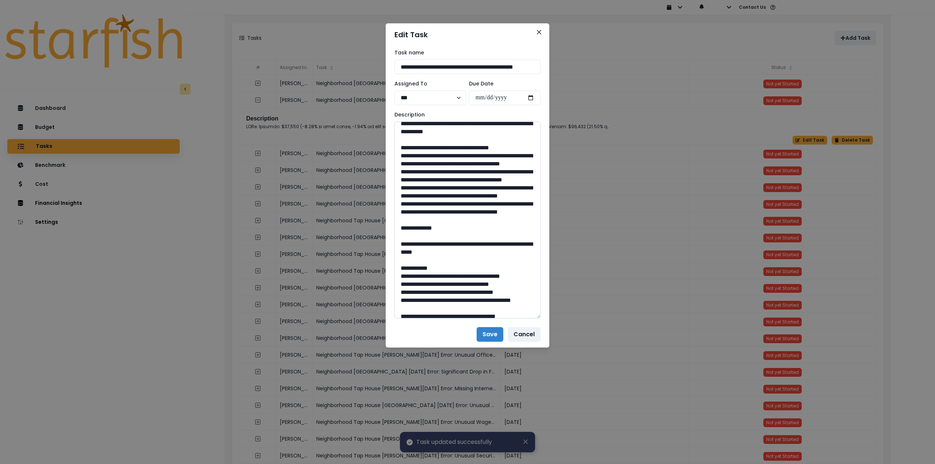
drag, startPoint x: 396, startPoint y: 179, endPoint x: 495, endPoint y: 268, distance: 132.2
click at [495, 268] on textarea at bounding box center [467, 220] width 146 height 197
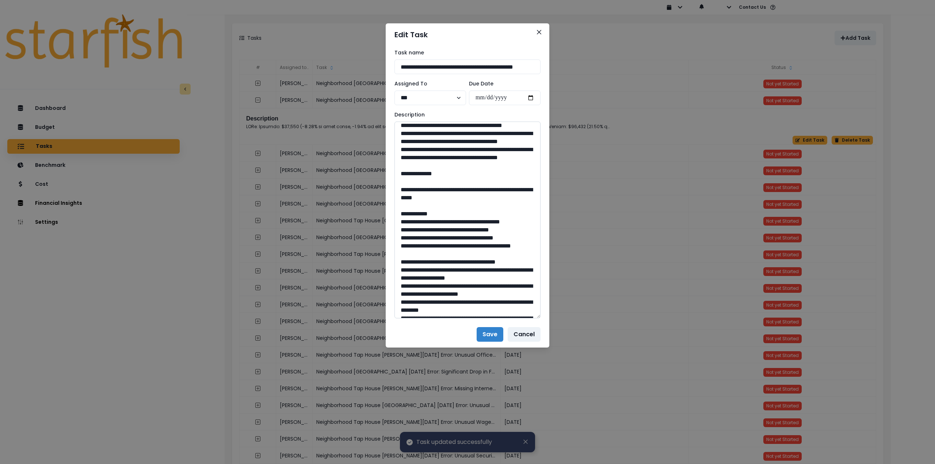
scroll to position [183, 0]
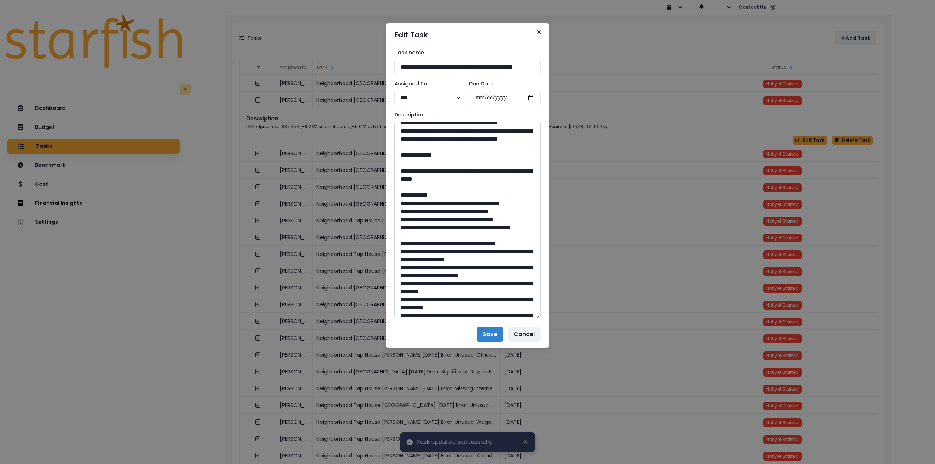
drag, startPoint x: 421, startPoint y: 227, endPoint x: 485, endPoint y: 236, distance: 65.2
click at [485, 236] on textarea at bounding box center [467, 220] width 146 height 197
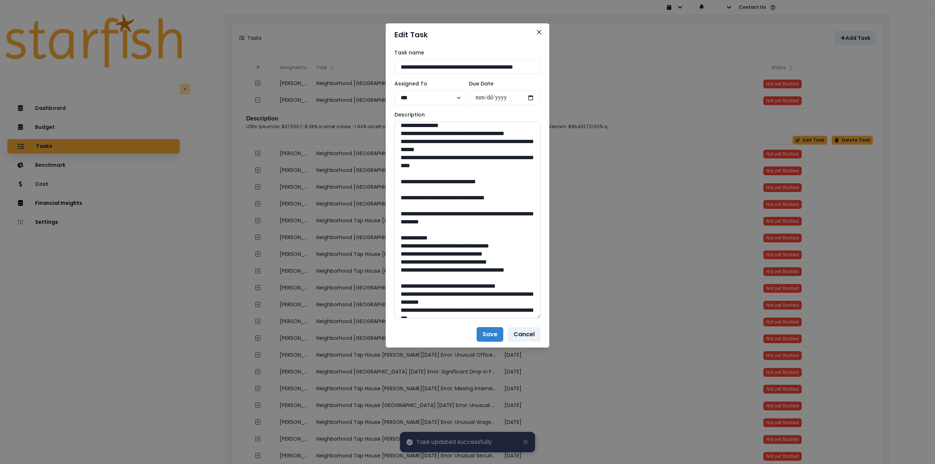
scroll to position [402, 0]
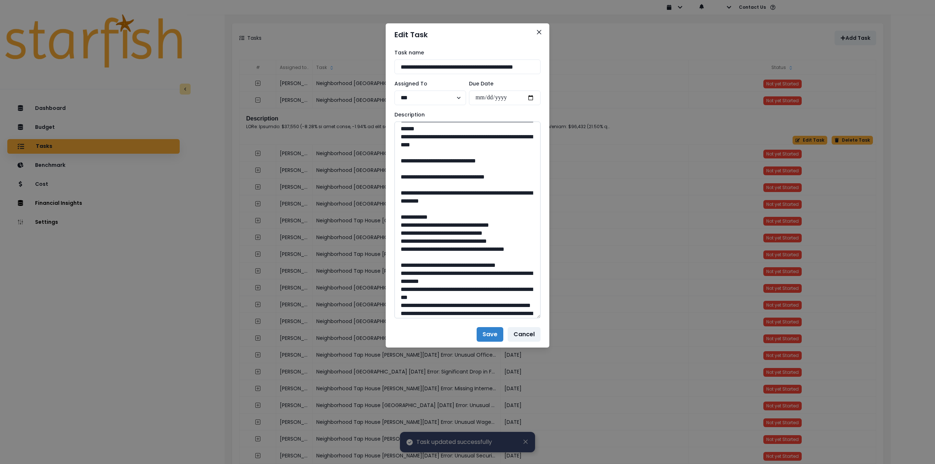
drag, startPoint x: 470, startPoint y: 242, endPoint x: 453, endPoint y: 241, distance: 17.6
click at [453, 241] on textarea at bounding box center [467, 220] width 146 height 197
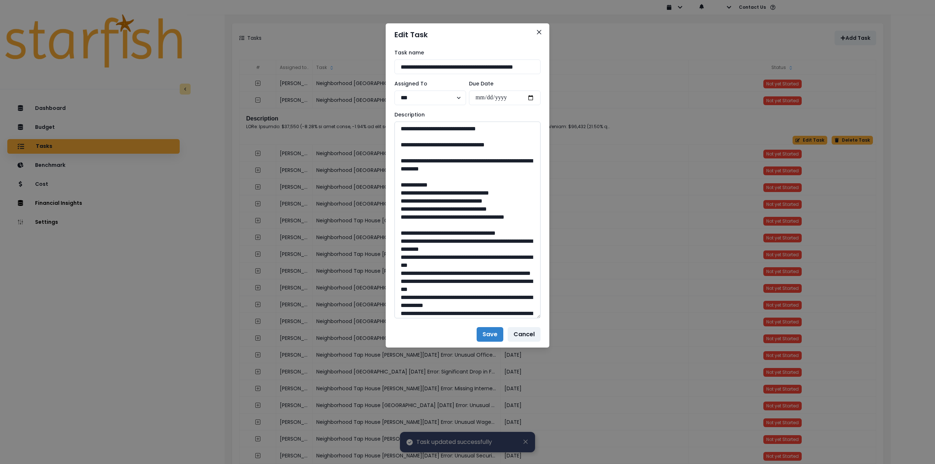
scroll to position [438, 0]
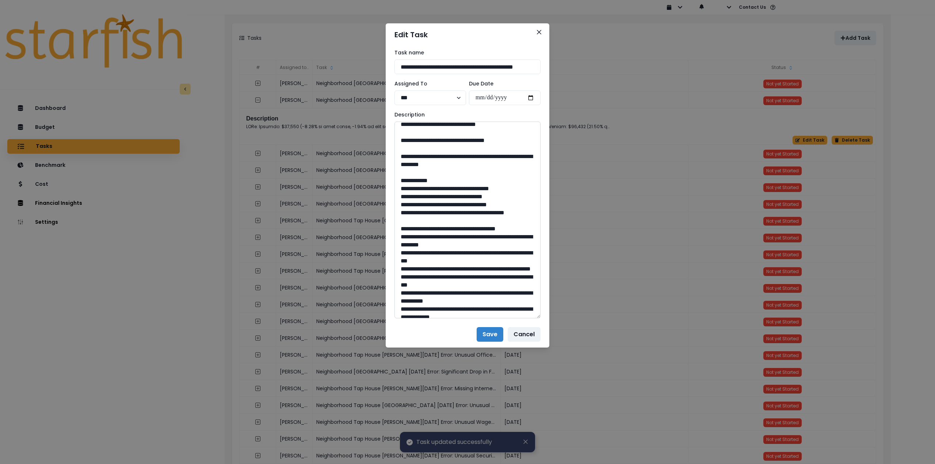
drag, startPoint x: 422, startPoint y: 235, endPoint x: 498, endPoint y: 247, distance: 77.3
click at [498, 247] on textarea at bounding box center [467, 220] width 146 height 197
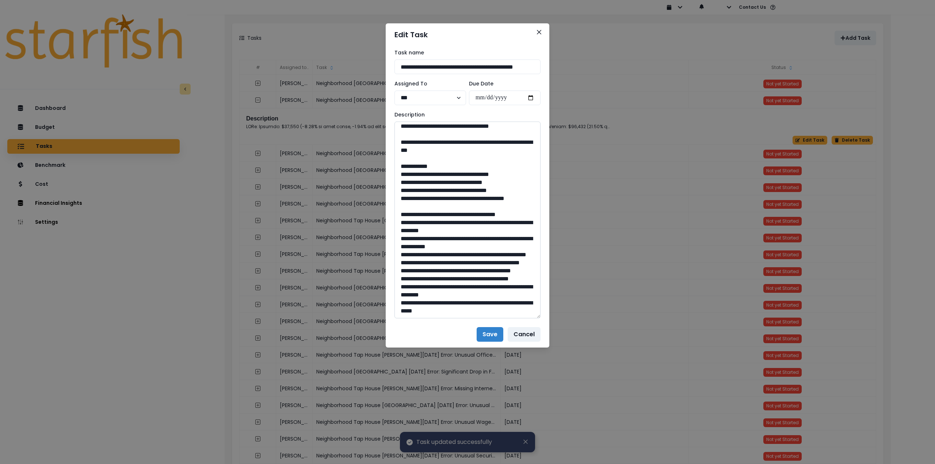
scroll to position [694, 0]
drag, startPoint x: 452, startPoint y: 205, endPoint x: 469, endPoint y: 207, distance: 16.9
click at [469, 207] on textarea at bounding box center [467, 220] width 146 height 197
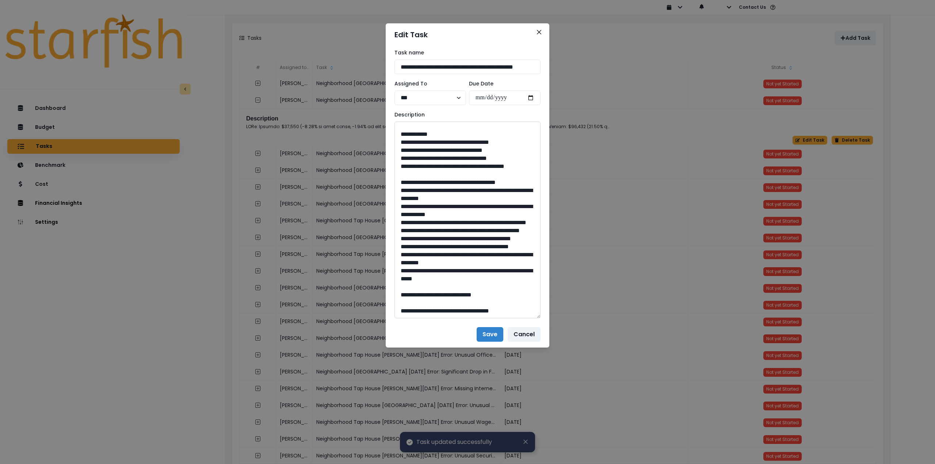
scroll to position [804, 0]
drag, startPoint x: 422, startPoint y: 130, endPoint x: 478, endPoint y: 141, distance: 56.7
click at [478, 141] on textarea at bounding box center [467, 220] width 146 height 197
drag, startPoint x: 463, startPoint y: 294, endPoint x: 452, endPoint y: 294, distance: 10.6
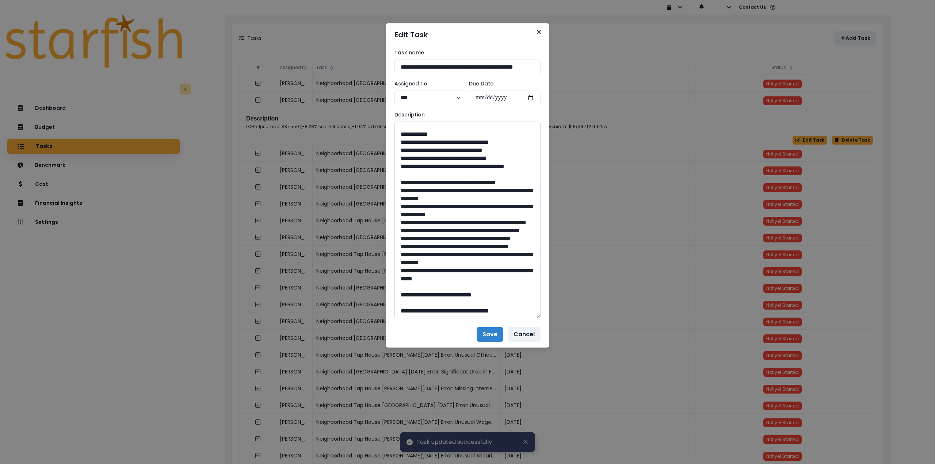
click at [452, 294] on textarea at bounding box center [467, 220] width 146 height 197
click at [539, 30] on button "Close" at bounding box center [539, 32] width 12 height 12
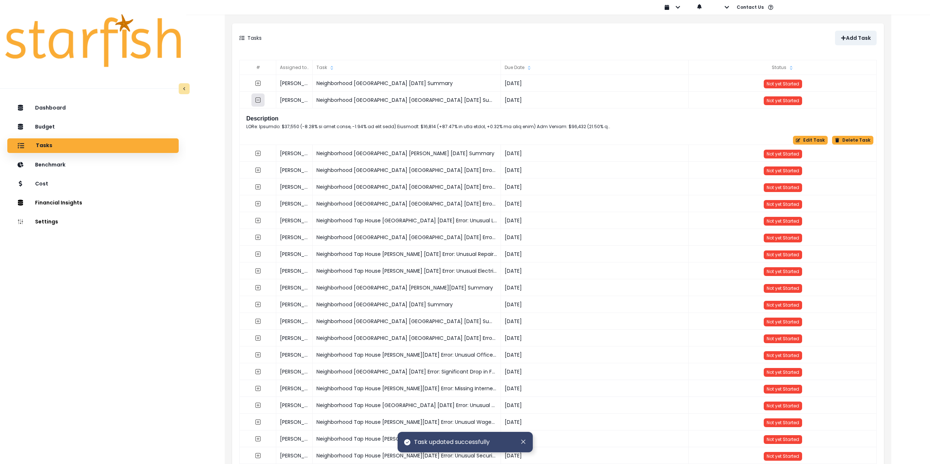
click at [259, 99] on icon "collasped outline" at bounding box center [258, 100] width 6 height 6
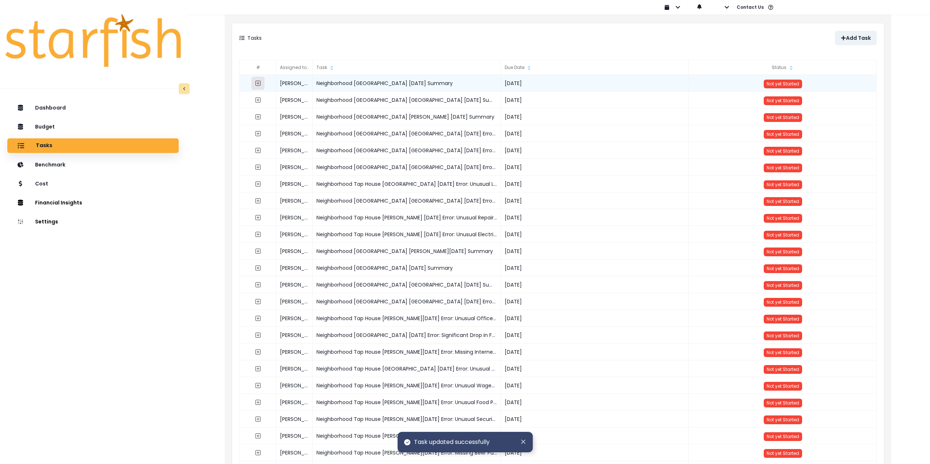
click at [257, 80] on button "button" at bounding box center [257, 83] width 13 height 13
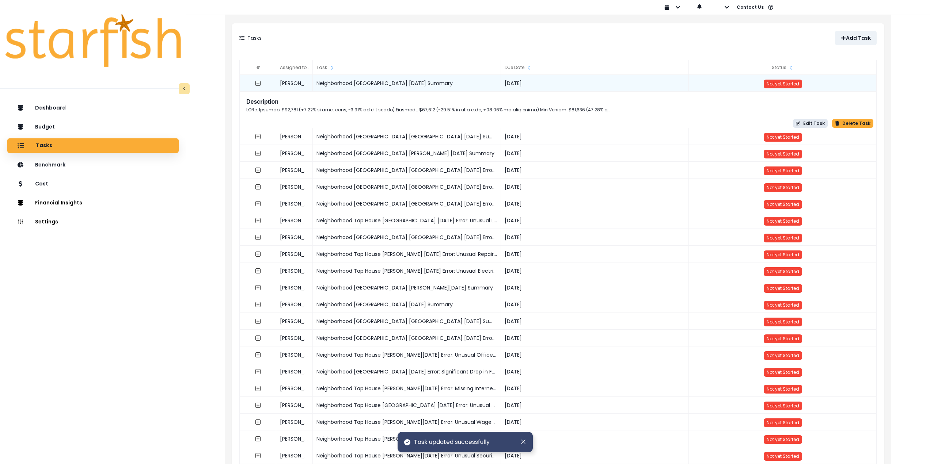
click at [809, 123] on button "Edit Task" at bounding box center [810, 123] width 35 height 9
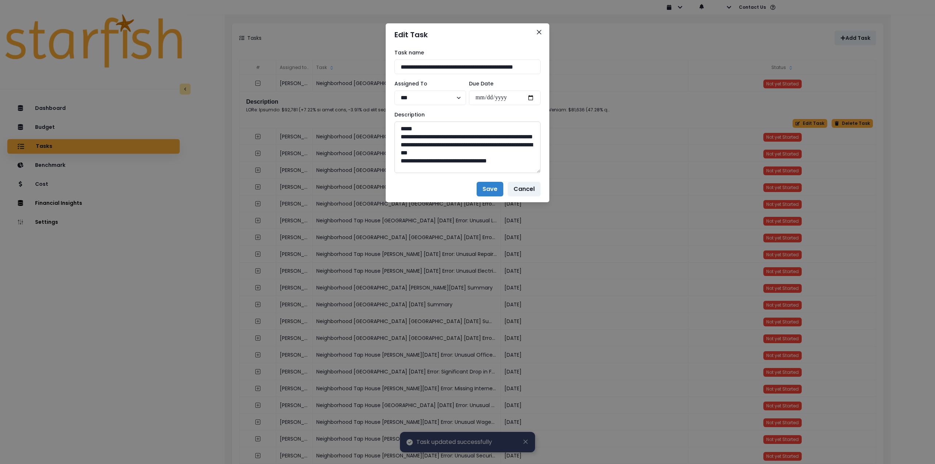
drag, startPoint x: 537, startPoint y: 148, endPoint x: 534, endPoint y: 310, distance: 162.6
click at [534, 173] on textarea at bounding box center [467, 147] width 146 height 51
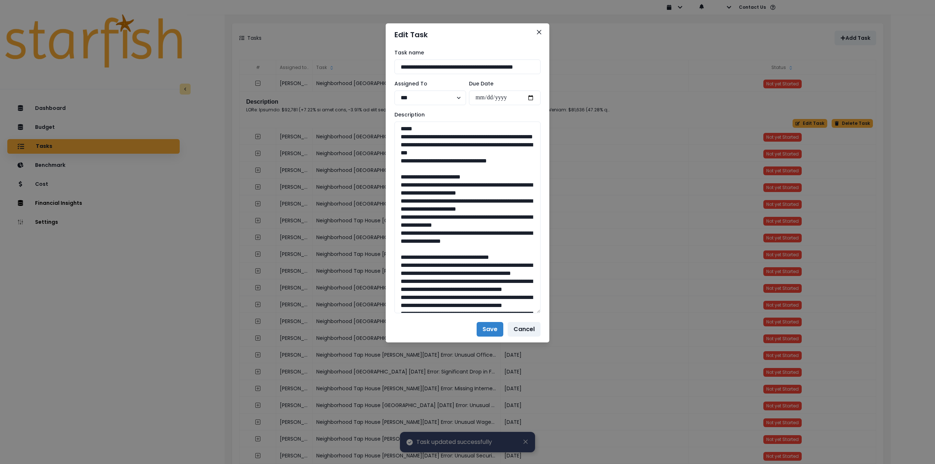
drag, startPoint x: 507, startPoint y: 166, endPoint x: 384, endPoint y: 137, distance: 125.7
drag, startPoint x: 516, startPoint y: 266, endPoint x: 391, endPoint y: 193, distance: 144.5
click at [391, 193] on div "**********" at bounding box center [468, 181] width 164 height 270
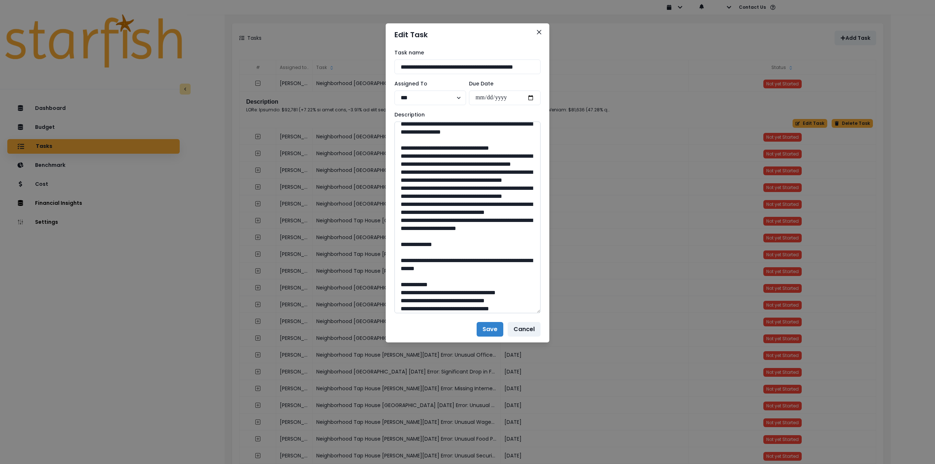
scroll to position [110, 0]
drag, startPoint x: 397, startPoint y: 180, endPoint x: 435, endPoint y: 291, distance: 117.0
click at [435, 291] on textarea at bounding box center [467, 218] width 146 height 192
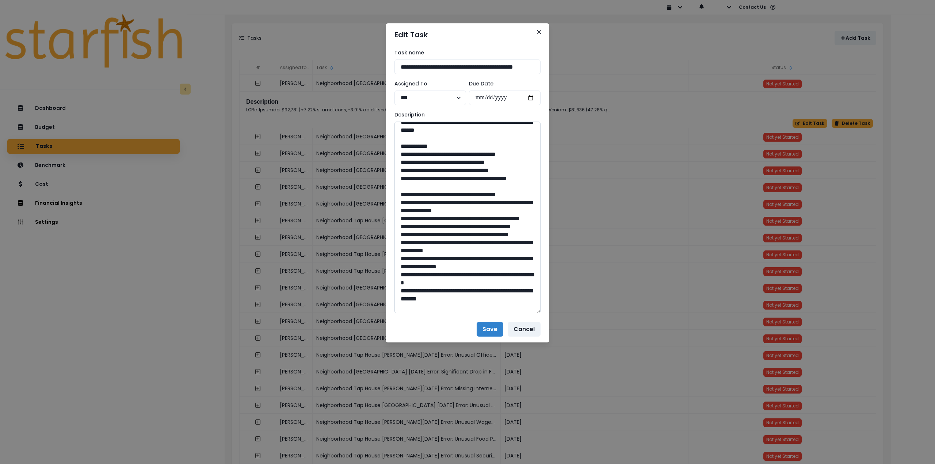
scroll to position [256, 0]
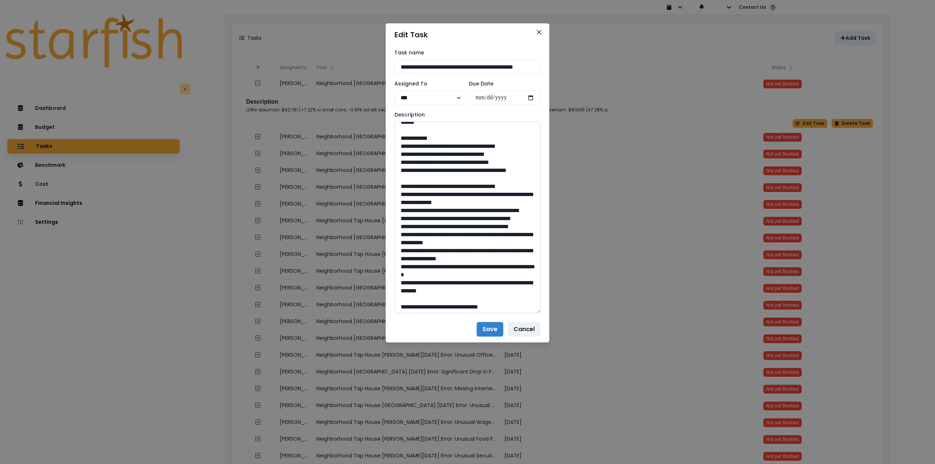
drag, startPoint x: 420, startPoint y: 176, endPoint x: 490, endPoint y: 192, distance: 71.8
click at [490, 192] on textarea at bounding box center [467, 218] width 146 height 192
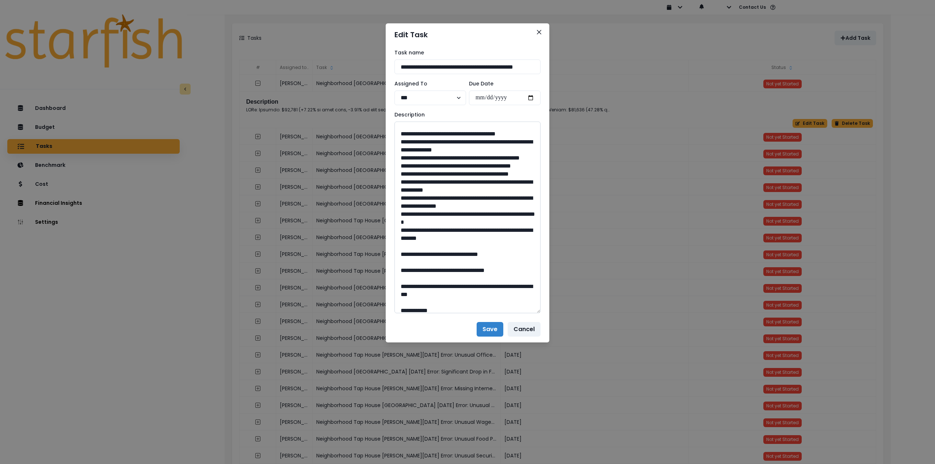
scroll to position [365, 0]
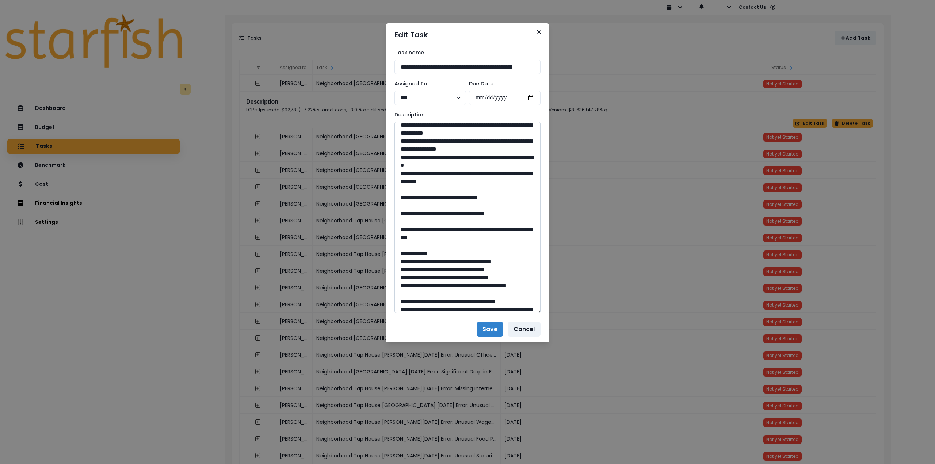
drag, startPoint x: 470, startPoint y: 293, endPoint x: 451, endPoint y: 293, distance: 19.0
click at [451, 293] on textarea at bounding box center [467, 218] width 146 height 192
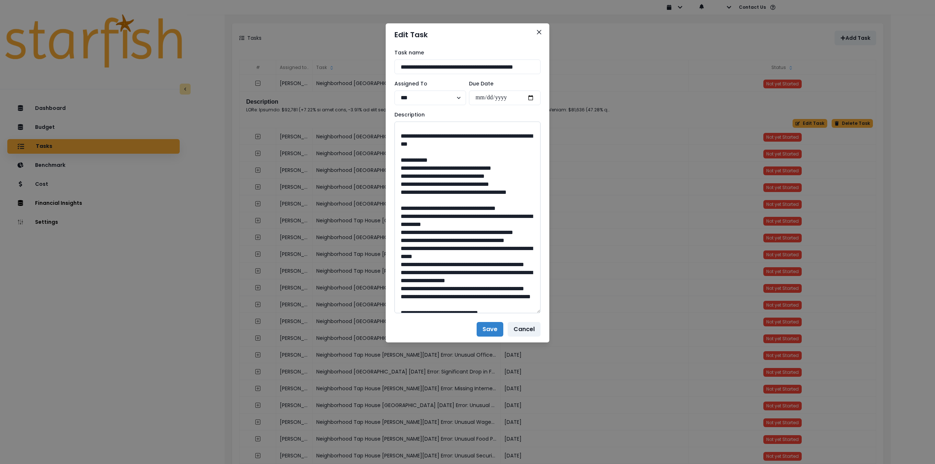
scroll to position [475, 0]
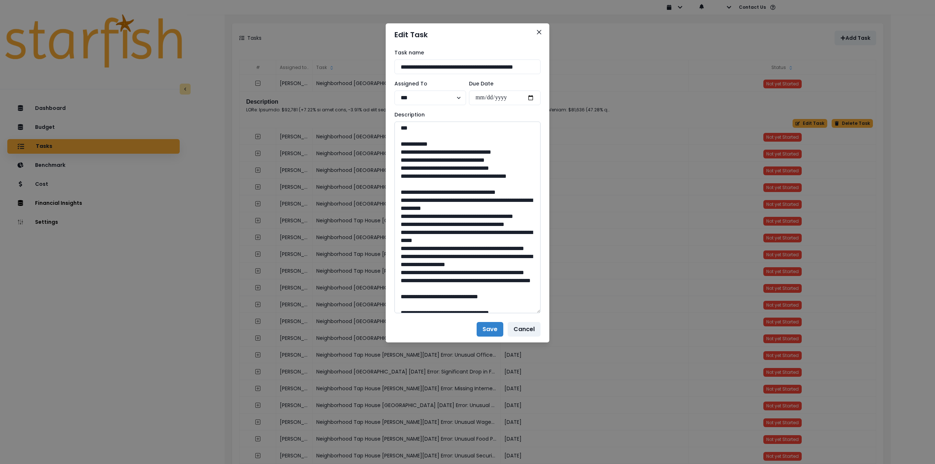
drag, startPoint x: 422, startPoint y: 216, endPoint x: 477, endPoint y: 228, distance: 56.1
click at [477, 228] on textarea at bounding box center [467, 218] width 146 height 192
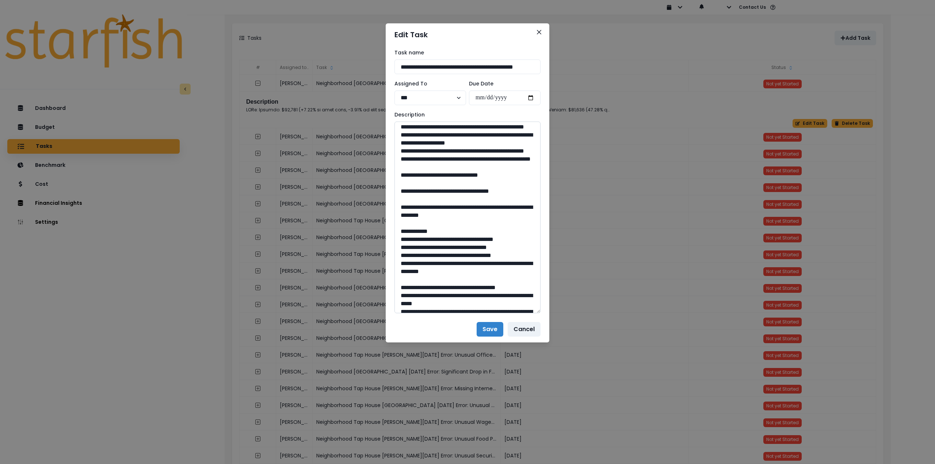
scroll to position [621, 0]
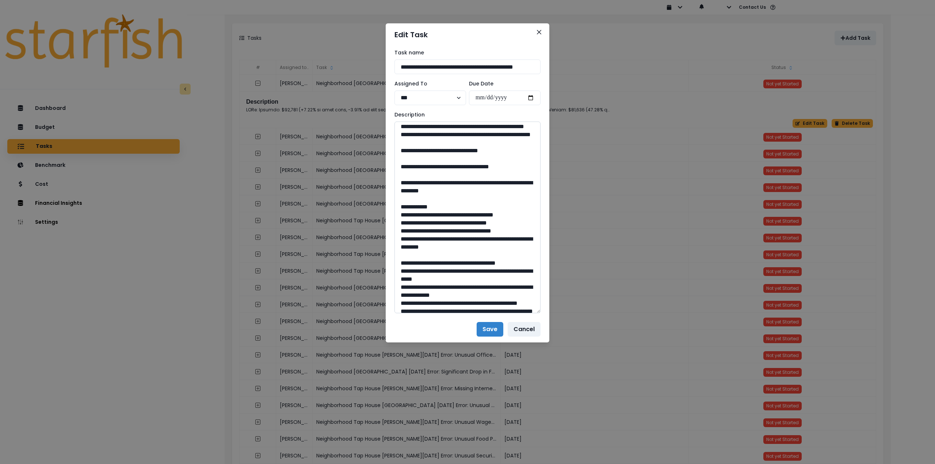
drag, startPoint x: 469, startPoint y: 294, endPoint x: 454, endPoint y: 295, distance: 15.4
click at [454, 295] on textarea at bounding box center [467, 218] width 146 height 192
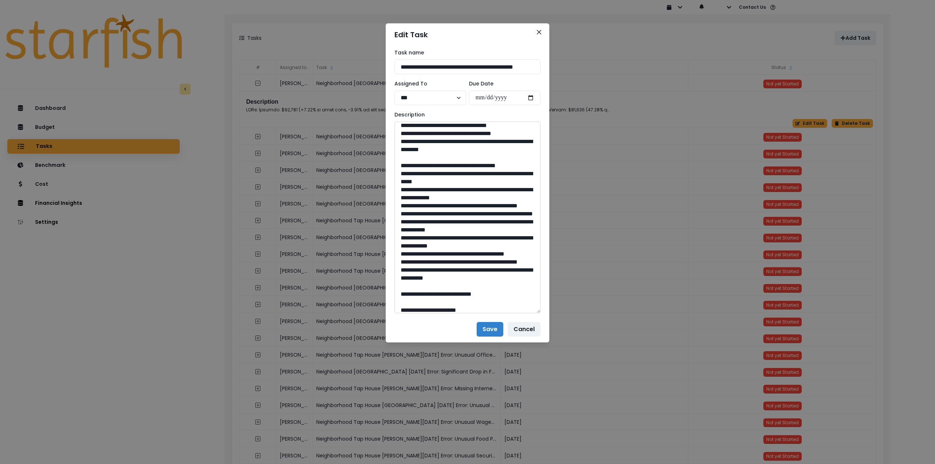
scroll to position [730, 0]
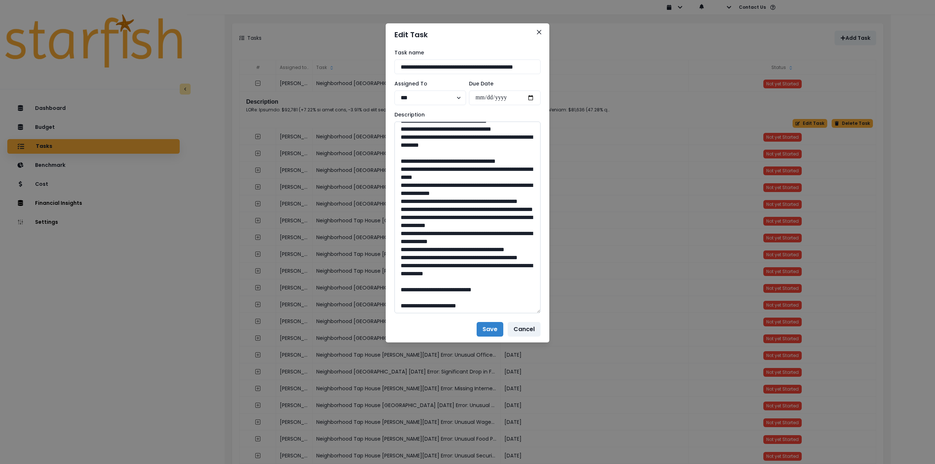
drag, startPoint x: 422, startPoint y: 218, endPoint x: 514, endPoint y: 232, distance: 93.1
click at [514, 232] on textarea at bounding box center [467, 218] width 146 height 192
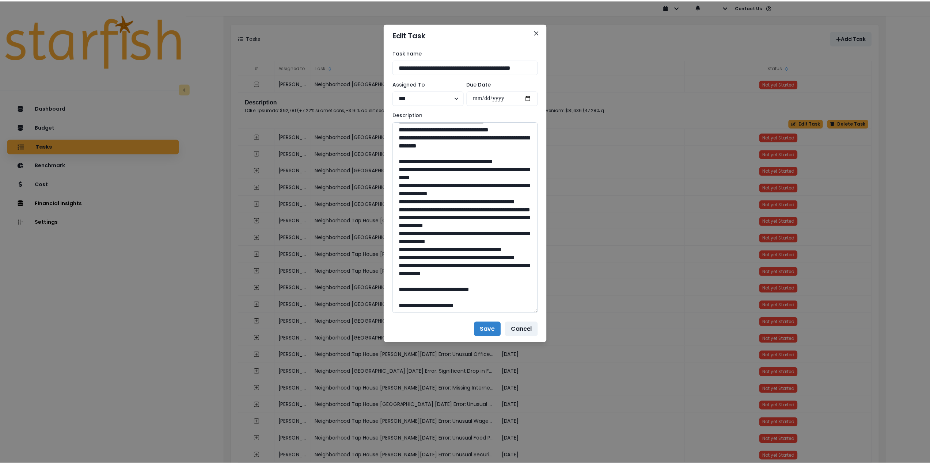
scroll to position [900, 0]
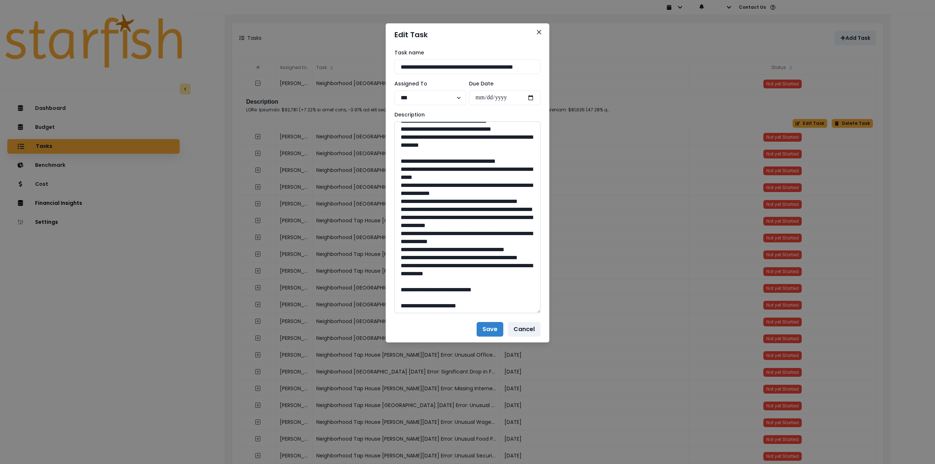
drag, startPoint x: 466, startPoint y: 291, endPoint x: 453, endPoint y: 293, distance: 13.2
click at [453, 293] on textarea at bounding box center [467, 218] width 146 height 192
click at [539, 34] on button "Close" at bounding box center [539, 32] width 12 height 12
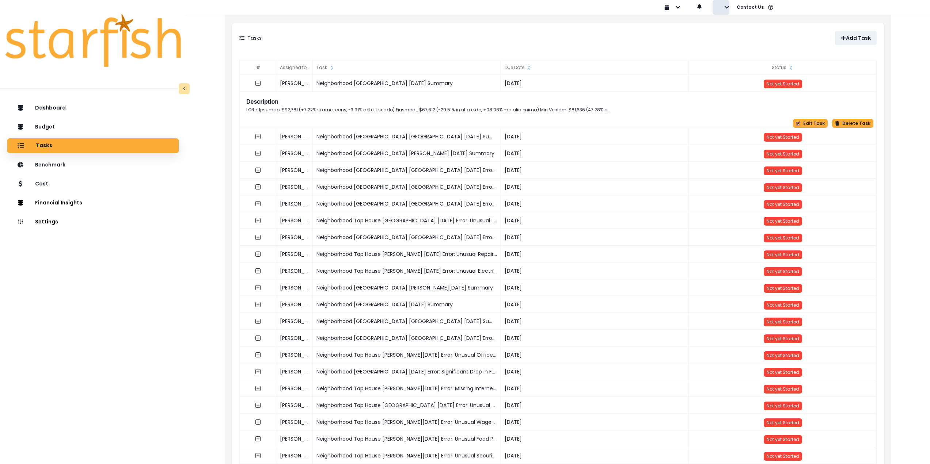
click at [725, 10] on button "button" at bounding box center [720, 7] width 17 height 15
click at [723, 27] on button "Sign out" at bounding box center [753, 28] width 81 height 15
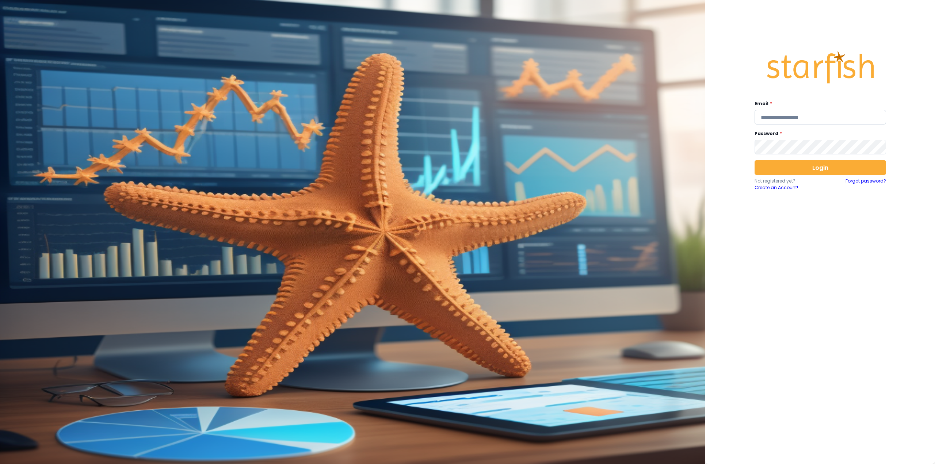
type input "**********"
click at [810, 123] on input "**********" at bounding box center [820, 117] width 131 height 15
paste input "**********"
type input "**********"
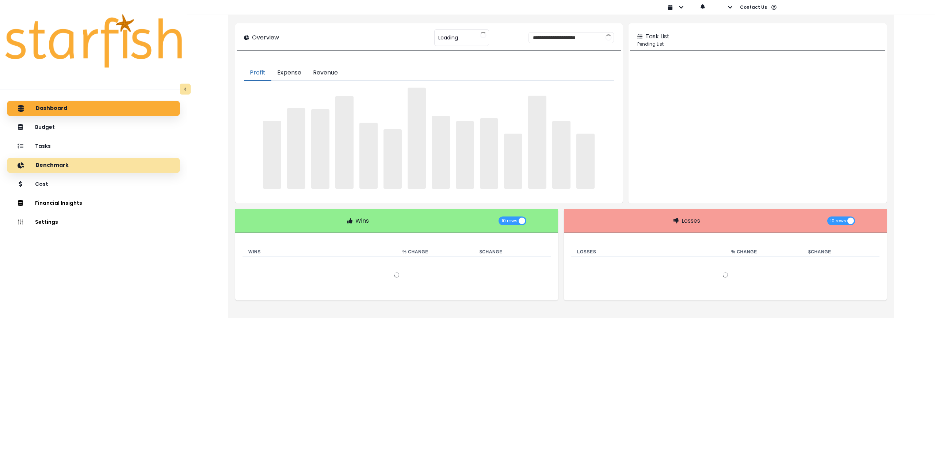
type input "******"
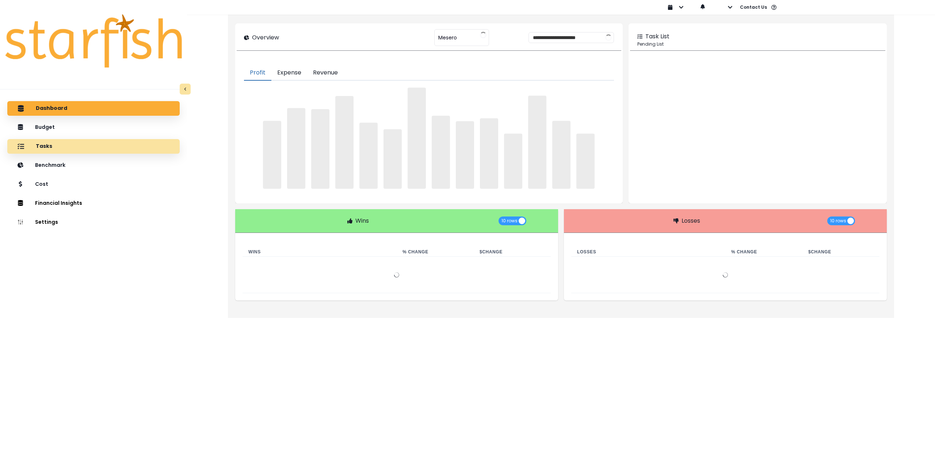
click at [89, 147] on div "Tasks" at bounding box center [93, 146] width 161 height 15
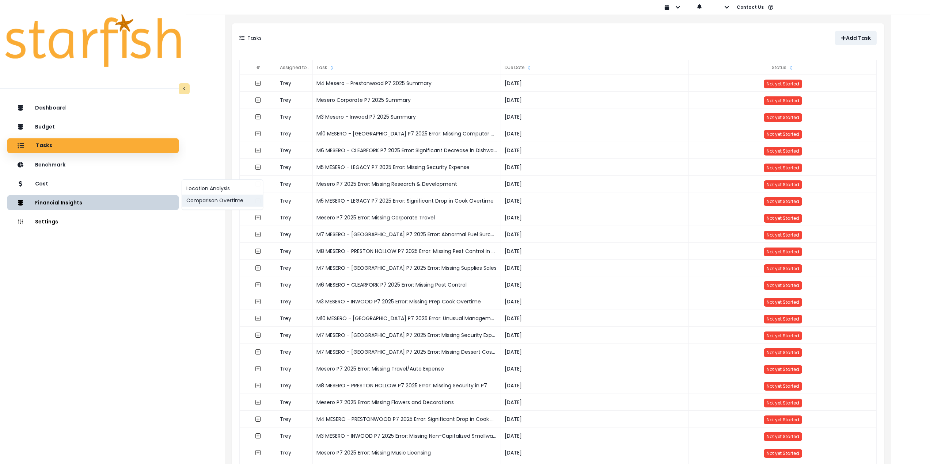
click at [184, 205] on button "Comparison Overtime" at bounding box center [222, 201] width 81 height 12
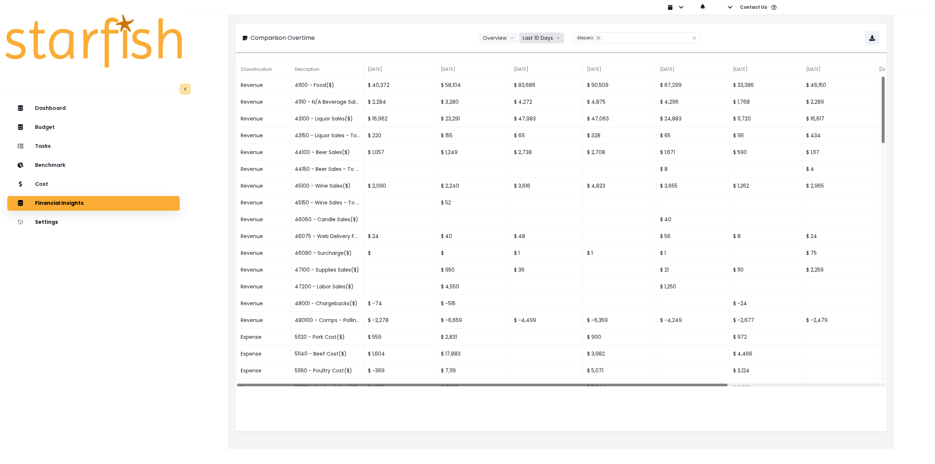
click at [524, 41] on button "Last 10 Days" at bounding box center [541, 38] width 45 height 11
click at [546, 76] on span "Last 15 Periods" at bounding box center [540, 78] width 35 height 7
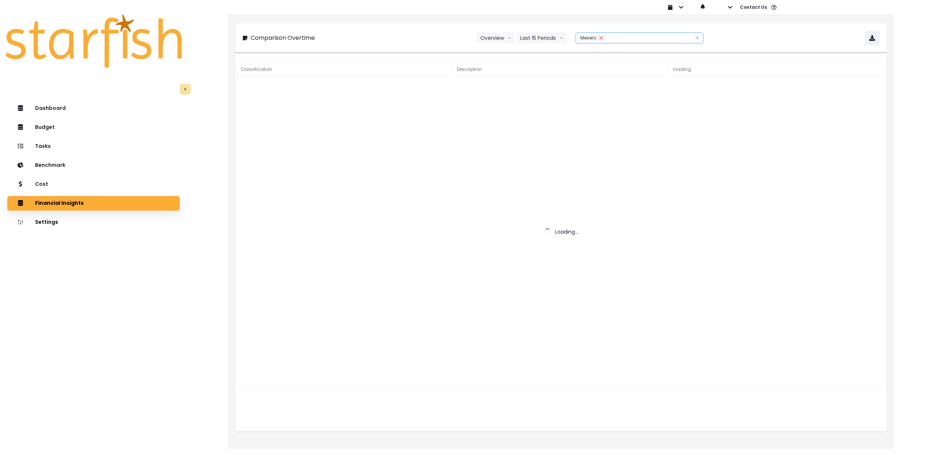
click at [600, 41] on button "Remove" at bounding box center [601, 37] width 8 height 7
click at [598, 41] on div at bounding box center [631, 38] width 111 height 10
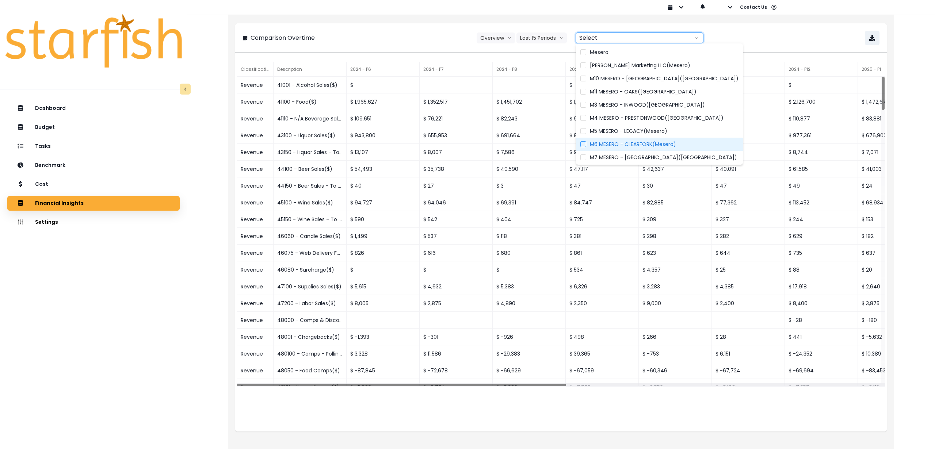
click at [607, 143] on span "M6 MESERO - CLEARFORK(Mesero)" at bounding box center [633, 144] width 86 height 7
type input "**********"
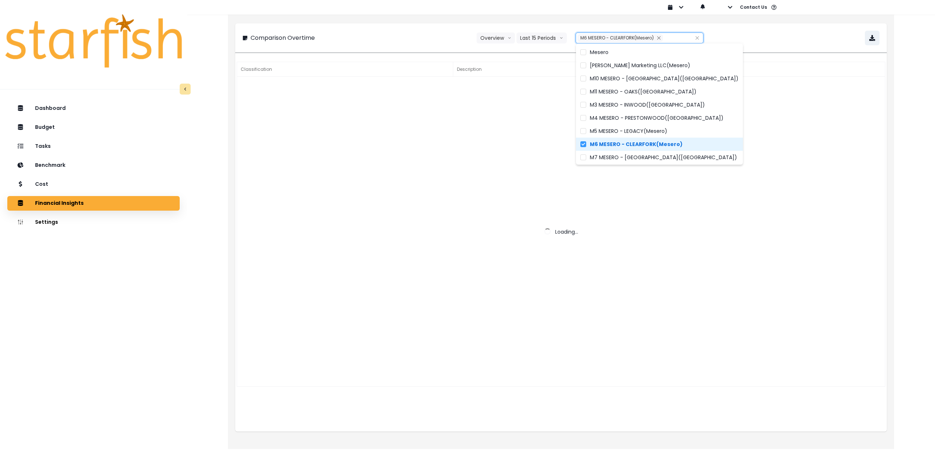
click at [753, 42] on div "**********" at bounding box center [561, 38] width 637 height 15
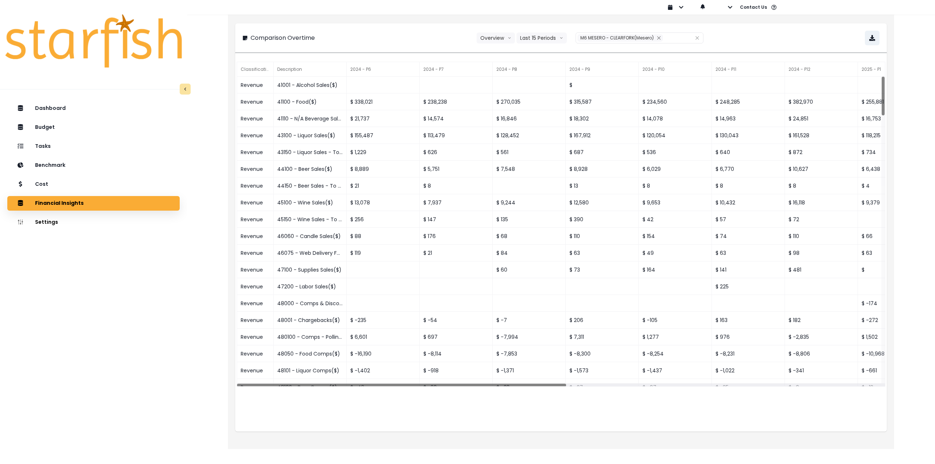
click at [818, 35] on div "**********" at bounding box center [561, 38] width 637 height 15
click at [879, 41] on button "button" at bounding box center [872, 38] width 15 height 15
drag, startPoint x: 466, startPoint y: 428, endPoint x: 455, endPoint y: 425, distance: 11.7
click at [466, 428] on div "Classification Description 2024 - P6 2024 - P7 2024 - P8 2024 - P9 2024 - P10 2…" at bounding box center [561, 245] width 652 height 371
click at [88, 183] on div "Cost" at bounding box center [93, 184] width 161 height 15
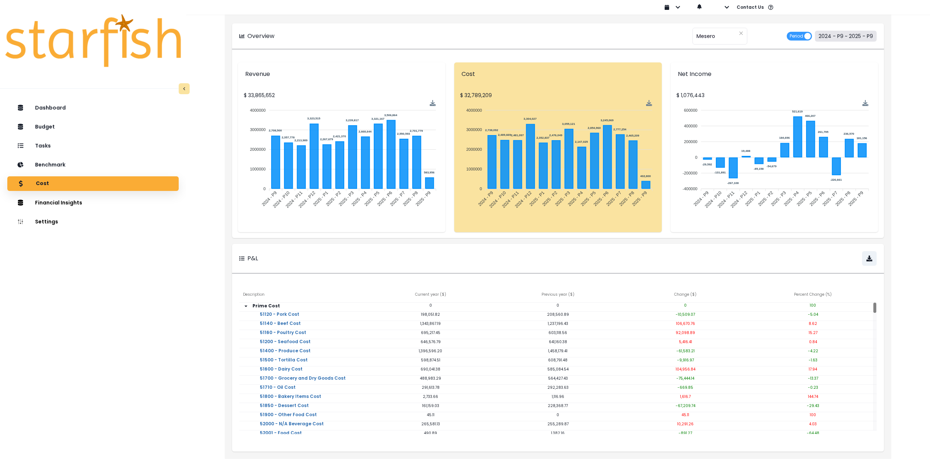
click at [840, 35] on button "2024 - P9 ~ 2025 - P9" at bounding box center [846, 36] width 62 height 11
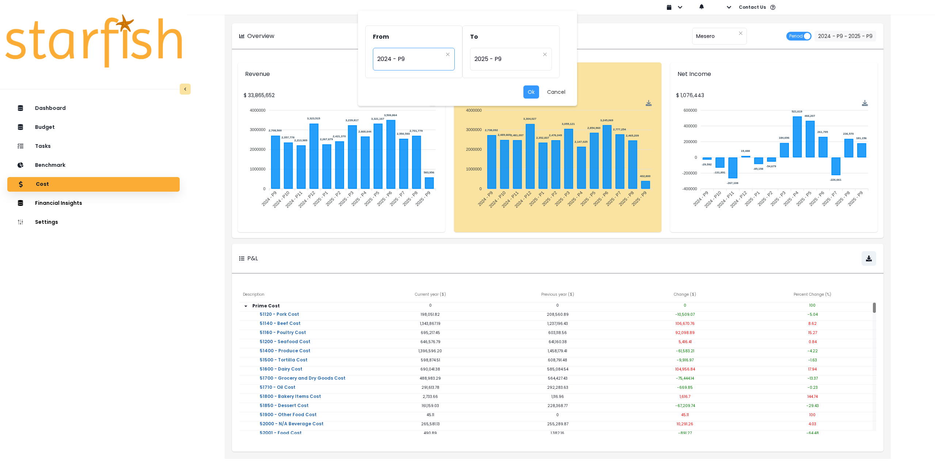
click at [406, 62] on span "2024 - P9" at bounding box center [409, 59] width 65 height 17
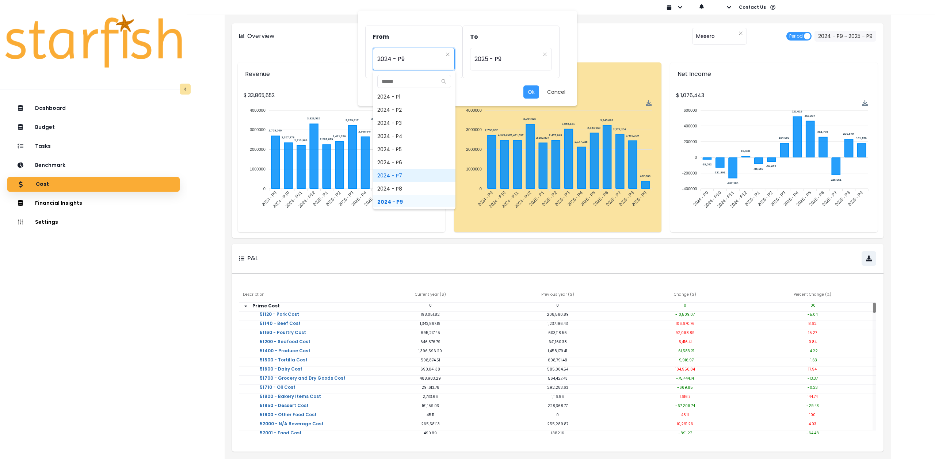
click at [404, 174] on span "2024 - P7" at bounding box center [414, 175] width 83 height 13
type input "*********"
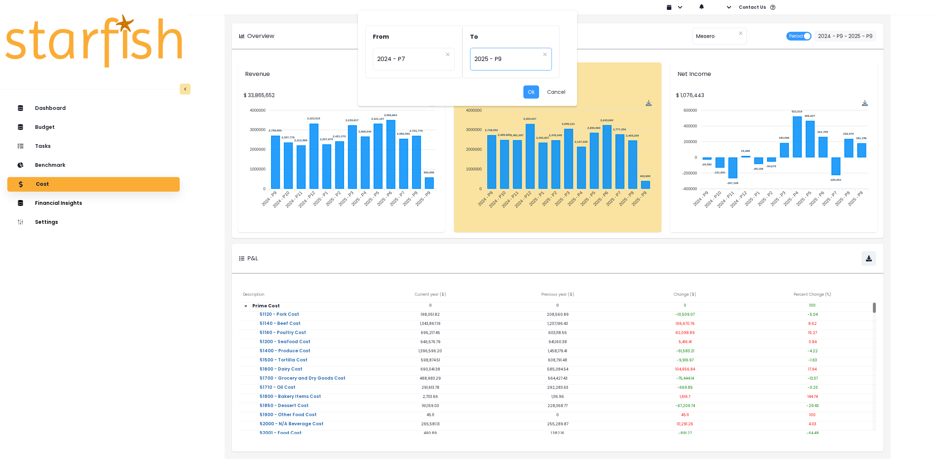
click at [497, 66] on span "2025 - P9" at bounding box center [506, 59] width 65 height 17
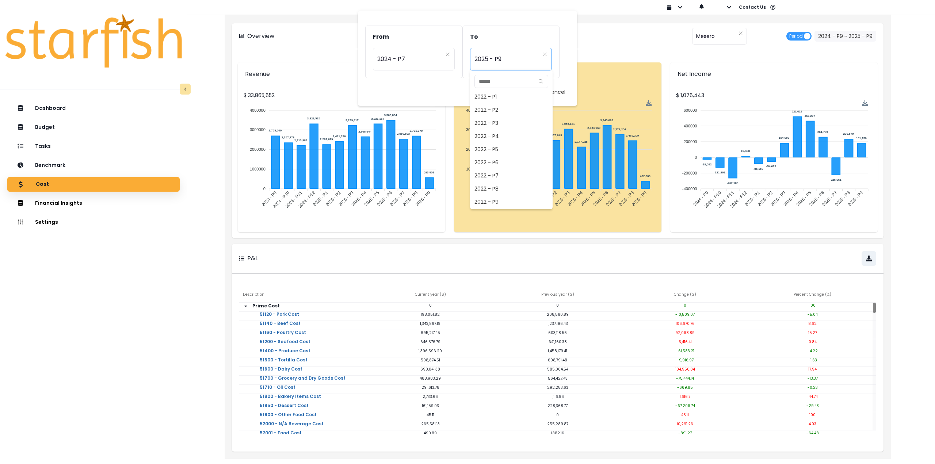
scroll to position [473, 0]
click at [503, 175] on span "2025 - P7" at bounding box center [511, 175] width 83 height 13
type input "*********"
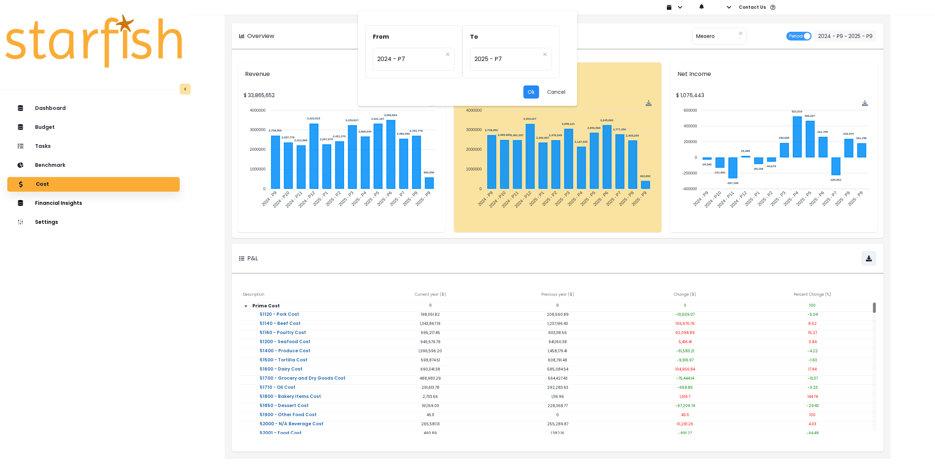
click at [533, 92] on button "Ok" at bounding box center [531, 91] width 16 height 13
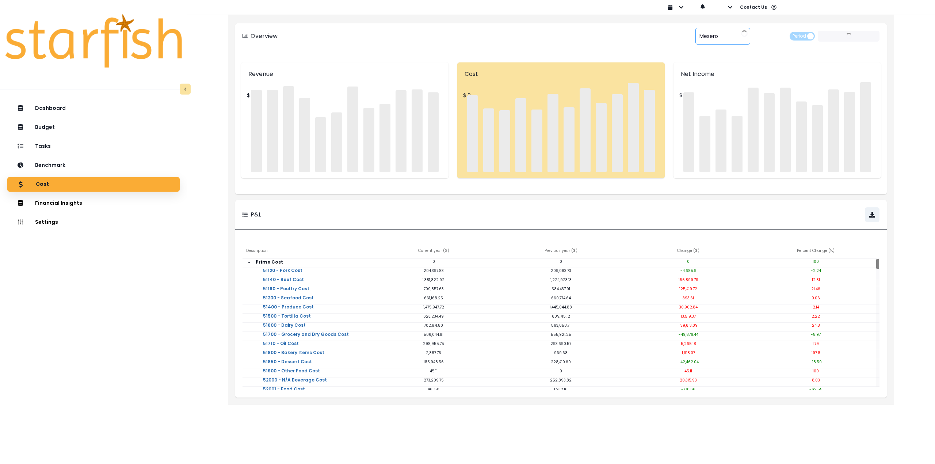
click at [721, 38] on div "****** Mesero" at bounding box center [722, 36] width 55 height 17
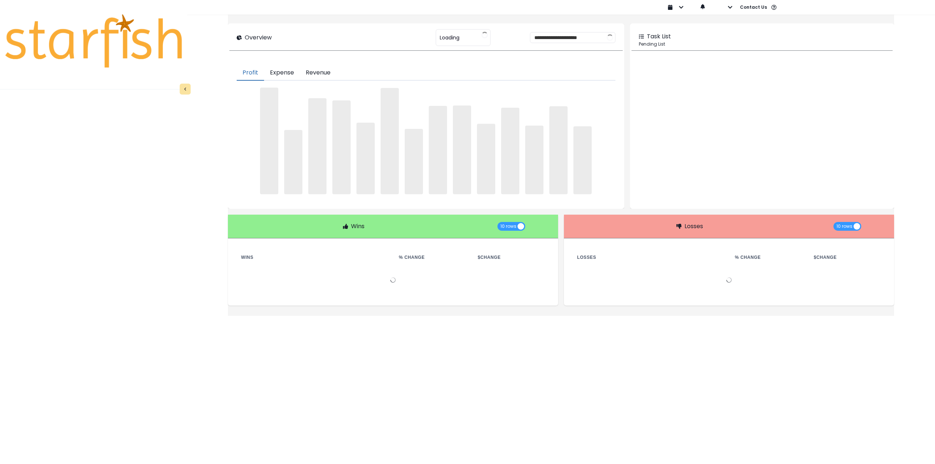
type input "******"
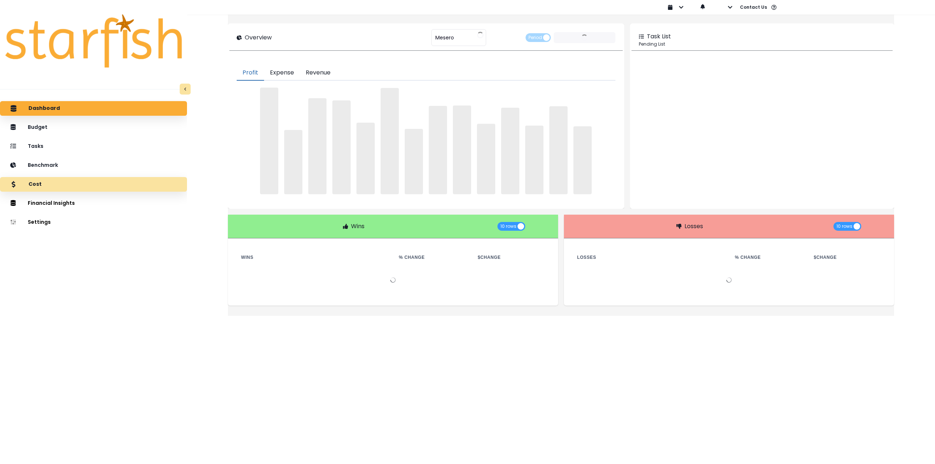
click at [66, 181] on div "Cost" at bounding box center [93, 184] width 175 height 15
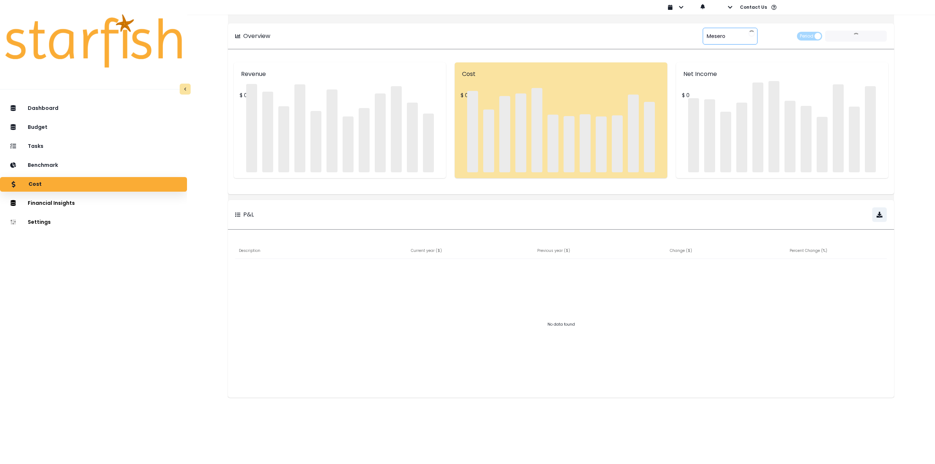
click at [714, 37] on span "Mesero" at bounding box center [716, 35] width 19 height 15
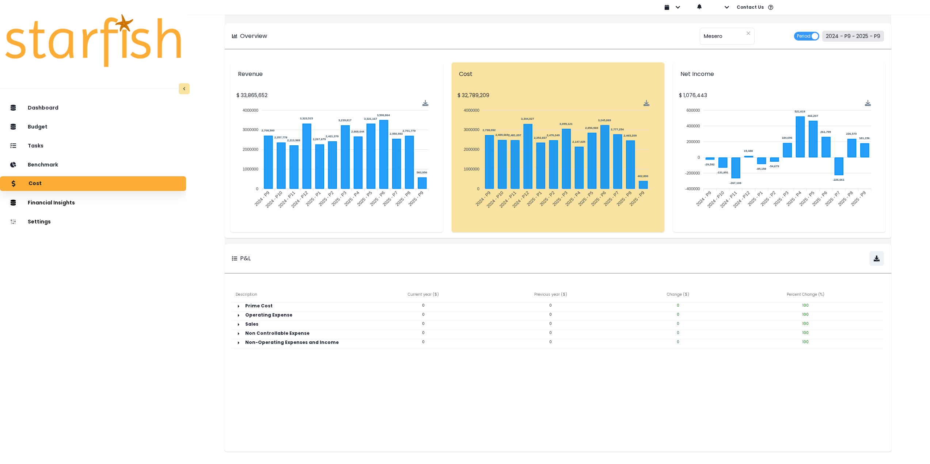
click at [846, 37] on button "2024 - P9 ~ 2025 - P9" at bounding box center [853, 36] width 62 height 11
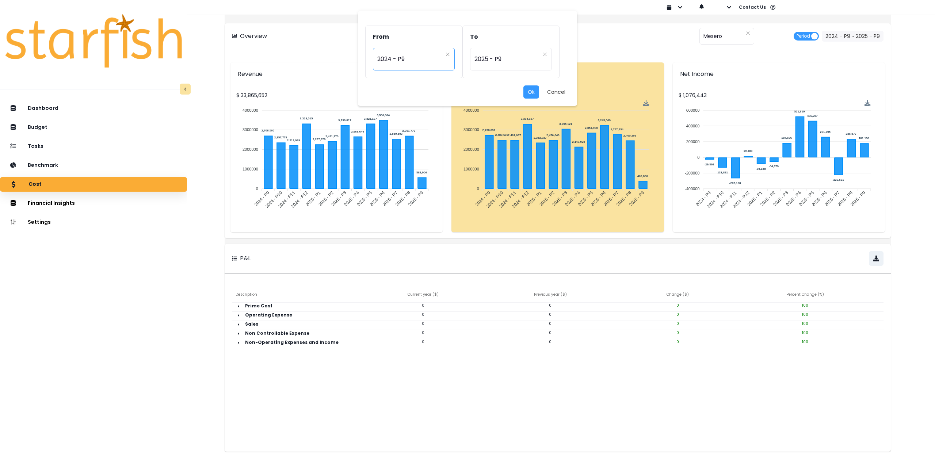
click at [407, 61] on span "2024 - P9" at bounding box center [409, 59] width 65 height 17
click at [703, 38] on div "From ********* 2024 - P9 To ********* 2025 - P9 Ok Cancel 2022 - P1 2022 - P2 2…" at bounding box center [467, 232] width 935 height 464
click at [714, 34] on div "From ********* 2024 - P9 To ********* 2025 - P9 Ok Cancel" at bounding box center [467, 232] width 935 height 464
click at [556, 91] on button "Cancel" at bounding box center [556, 91] width 27 height 13
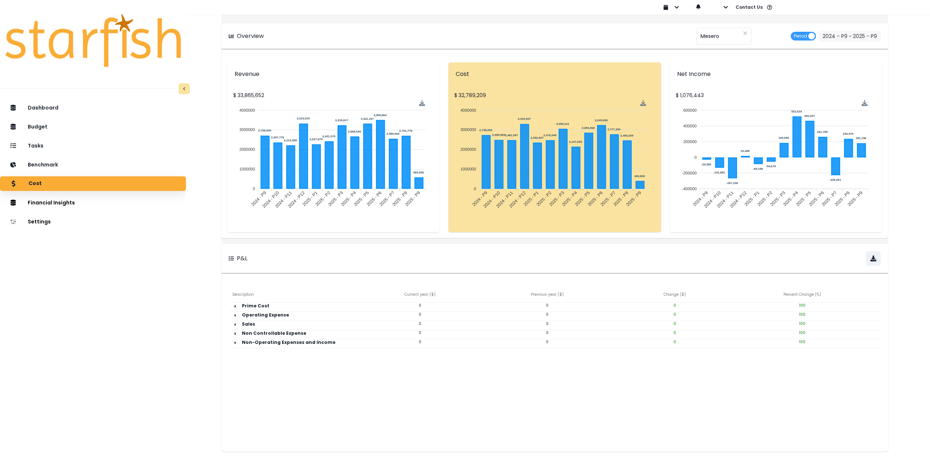
click at [730, 27] on div "Overview ****** Mesero Period 2024 - P9 ~ 2025 - P9" at bounding box center [554, 36] width 666 height 26
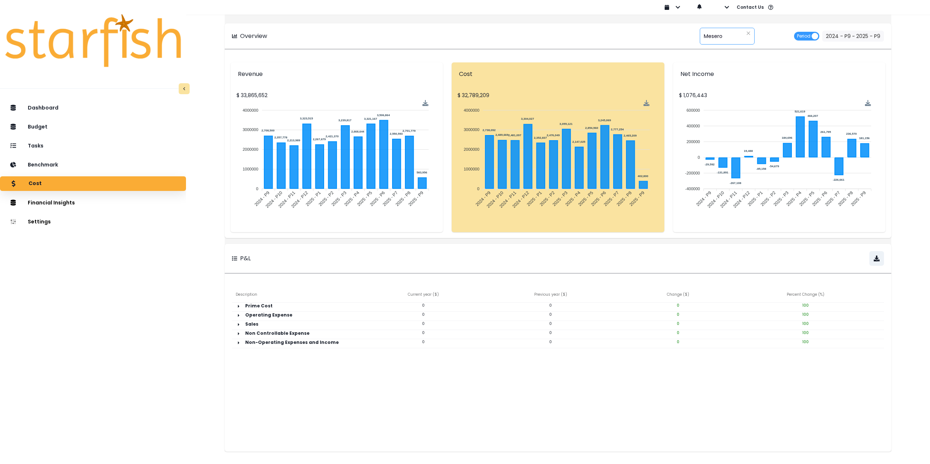
click at [724, 34] on div "****** Mesero" at bounding box center [726, 36] width 55 height 17
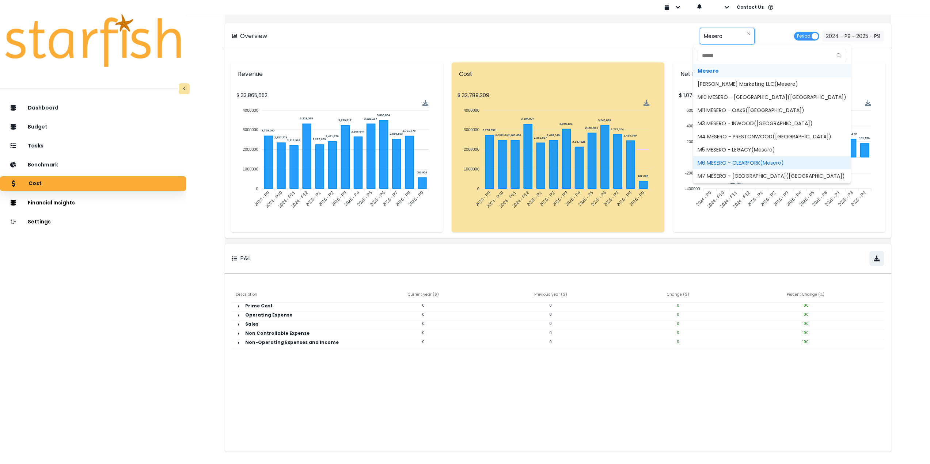
click at [725, 161] on span "M6 MESERO - CLEARFORK(Mesero)" at bounding box center [771, 162] width 157 height 13
type input "**********"
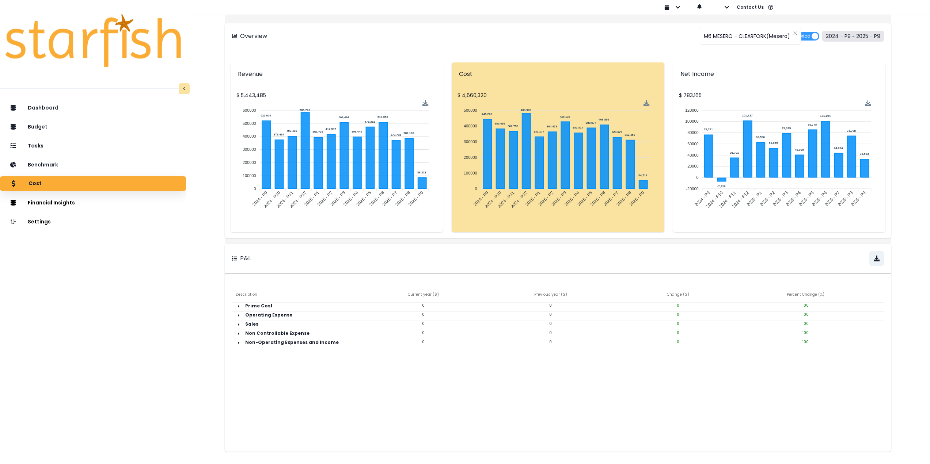
click at [863, 35] on button "2024 - P9 ~ 2025 - P9" at bounding box center [853, 36] width 62 height 11
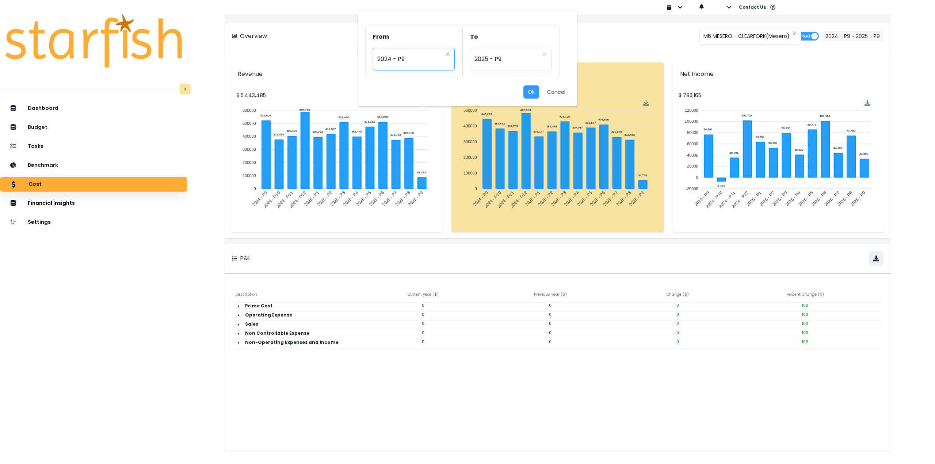
click at [411, 64] on span "2024 - P9" at bounding box center [409, 59] width 65 height 17
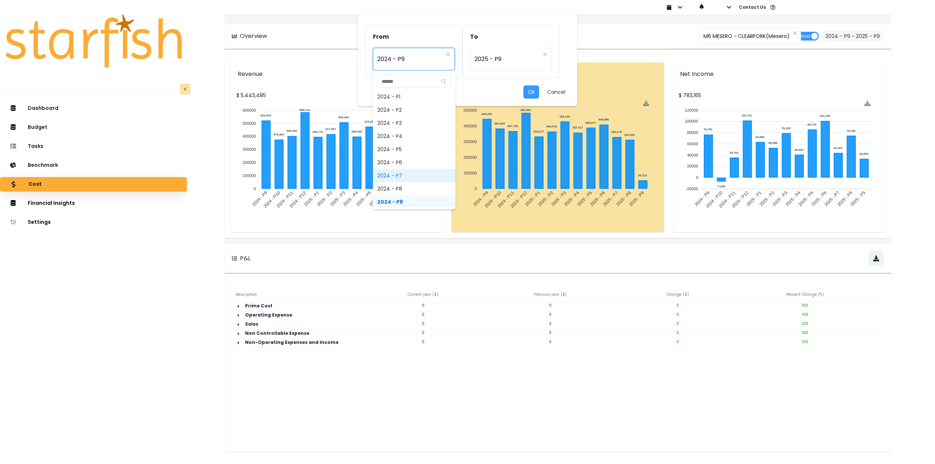
click at [405, 179] on span "2024 - P7" at bounding box center [414, 175] width 83 height 13
type input "*********"
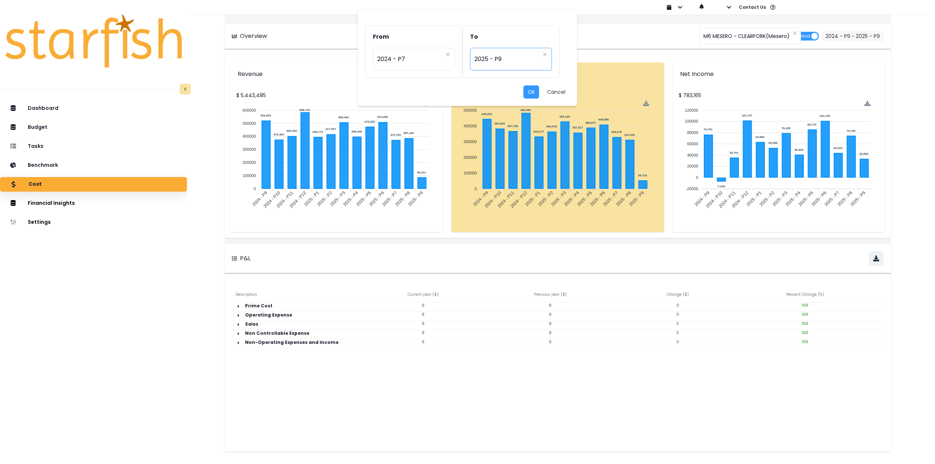
click at [493, 65] on span "2025 - P9" at bounding box center [506, 59] width 65 height 17
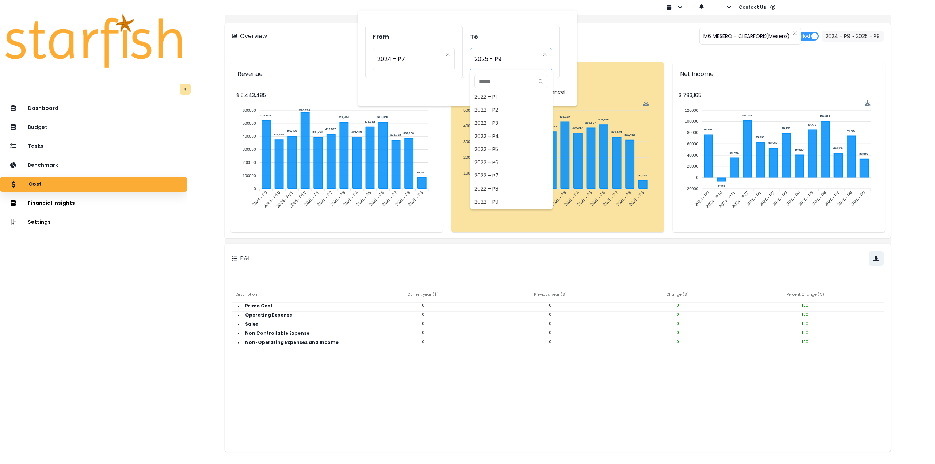
scroll to position [473, 0]
click at [491, 176] on span "2025 - P7" at bounding box center [511, 175] width 83 height 13
type input "*********"
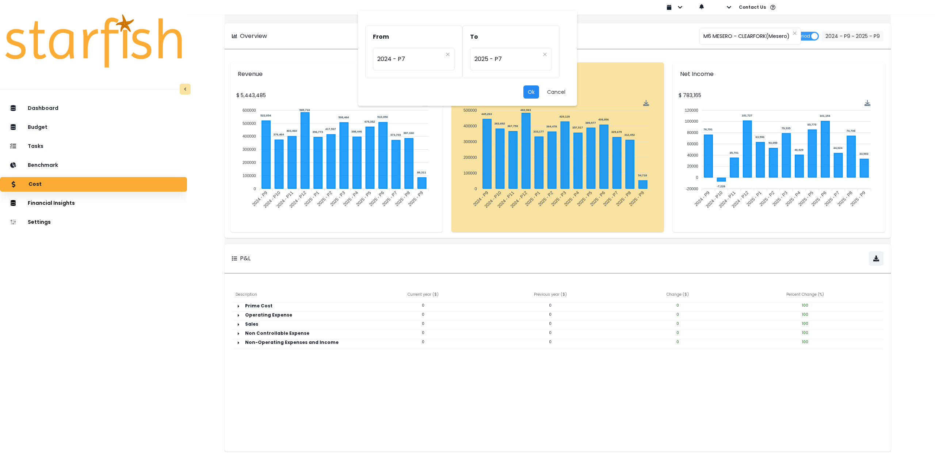
click at [533, 93] on button "Ok" at bounding box center [531, 91] width 16 height 13
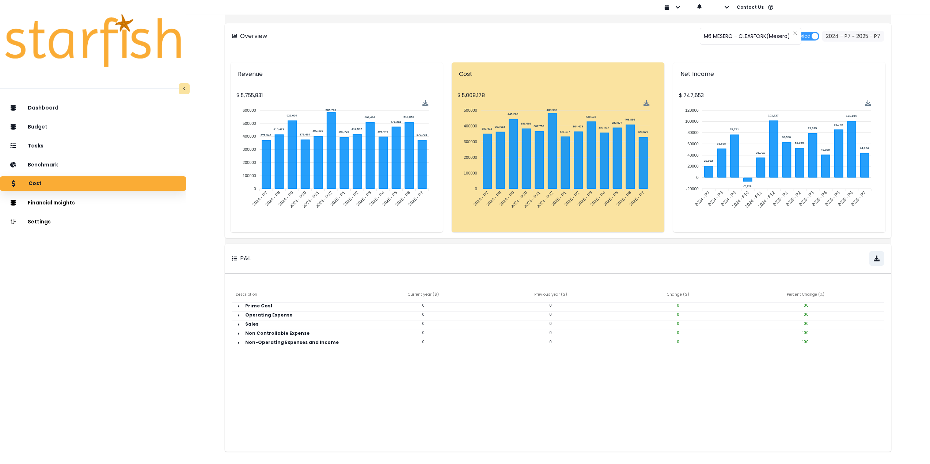
click at [460, 253] on div "P&L" at bounding box center [395, 258] width 326 height 15
click at [199, 203] on button "Comparison Overtime" at bounding box center [222, 201] width 81 height 12
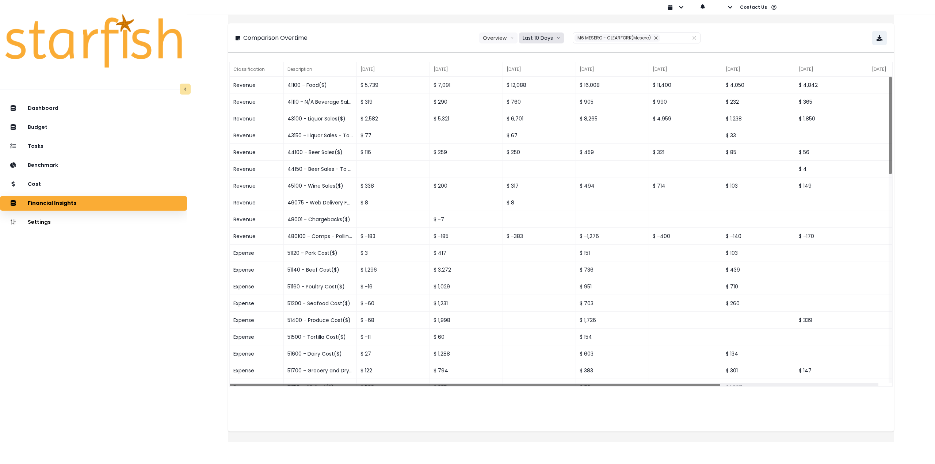
click at [546, 37] on button "Last 10 Days" at bounding box center [541, 38] width 45 height 11
click at [549, 78] on span "Last 15 Periods" at bounding box center [540, 78] width 35 height 7
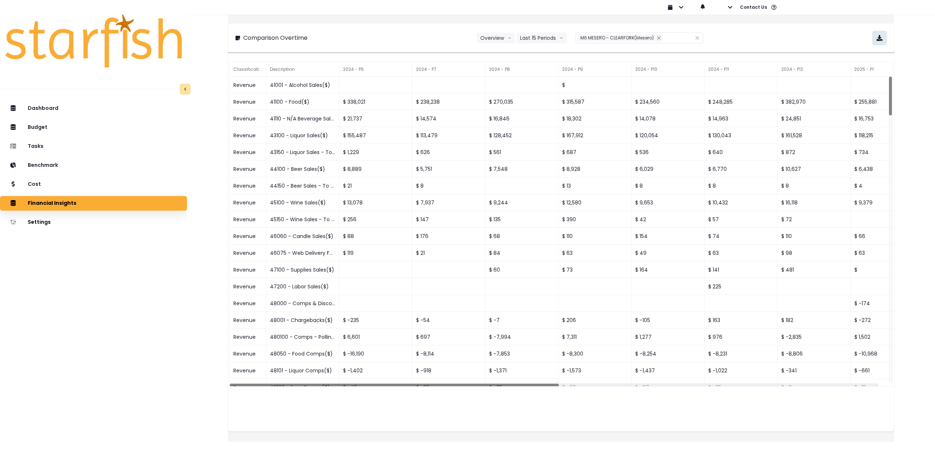
click at [877, 40] on icon "button" at bounding box center [880, 38] width 6 height 6
click at [45, 148] on p "Tasks" at bounding box center [36, 146] width 16 height 7
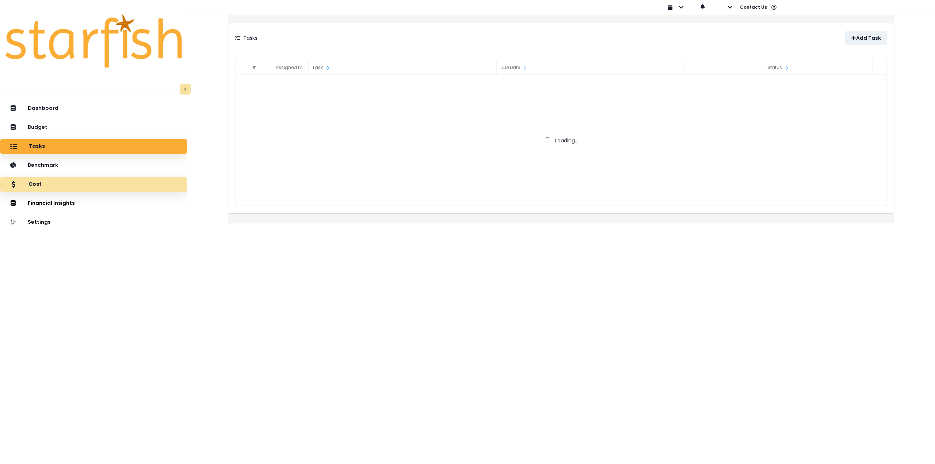
click at [50, 184] on div "Cost" at bounding box center [93, 184] width 175 height 15
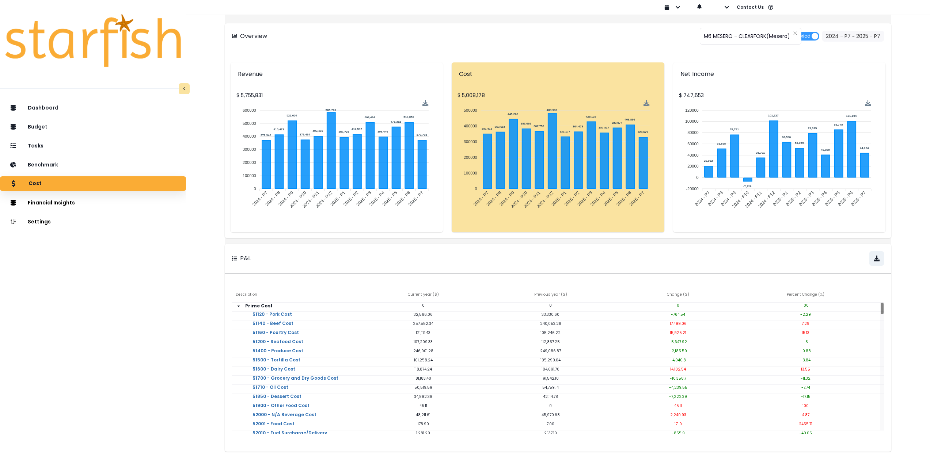
drag, startPoint x: 96, startPoint y: 315, endPoint x: 98, endPoint y: 306, distance: 8.6
click at [96, 315] on div "Dashboard Budget Tasks Benchmark Cost Financial Insights Location Analysis Comp…" at bounding box center [93, 303] width 186 height 409
click at [57, 144] on div "Tasks" at bounding box center [93, 145] width 174 height 15
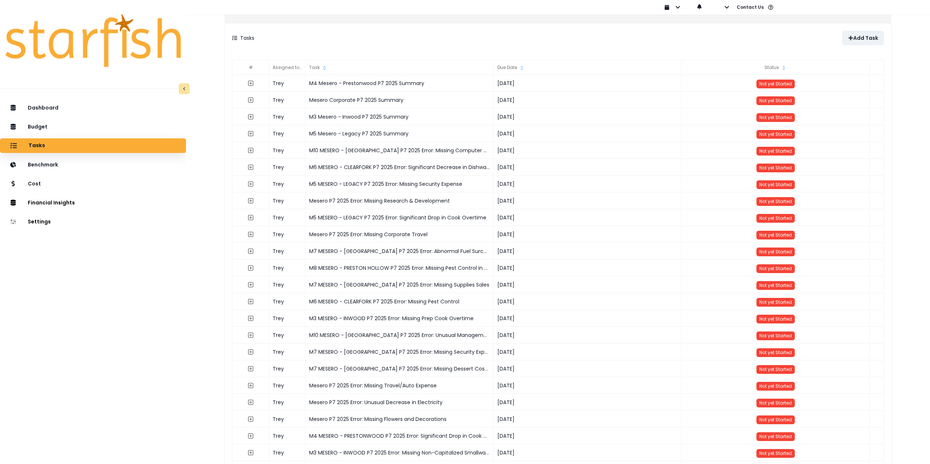
click at [613, 44] on div "Add Task" at bounding box center [721, 38] width 326 height 15
click at [854, 38] on p "Add Task" at bounding box center [865, 38] width 25 height 6
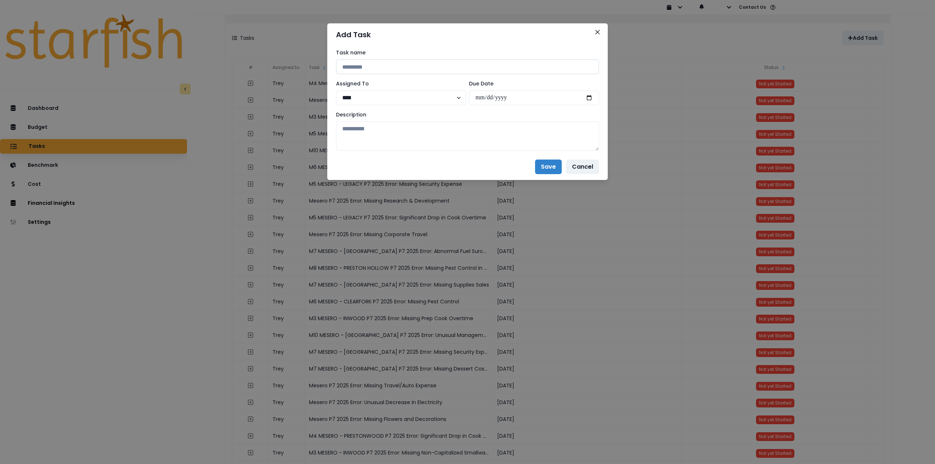
click at [368, 64] on input at bounding box center [467, 67] width 263 height 15
click at [596, 34] on button "Close" at bounding box center [598, 32] width 12 height 12
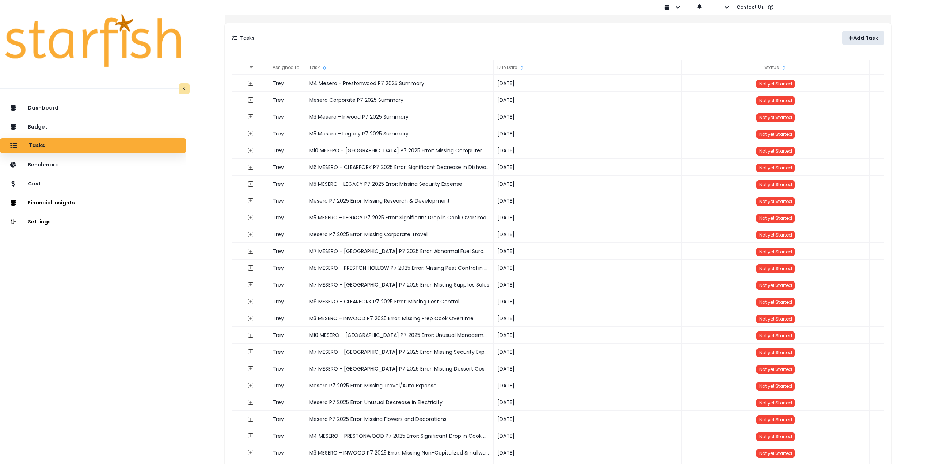
click at [848, 36] on icon "button" at bounding box center [850, 37] width 5 height 5
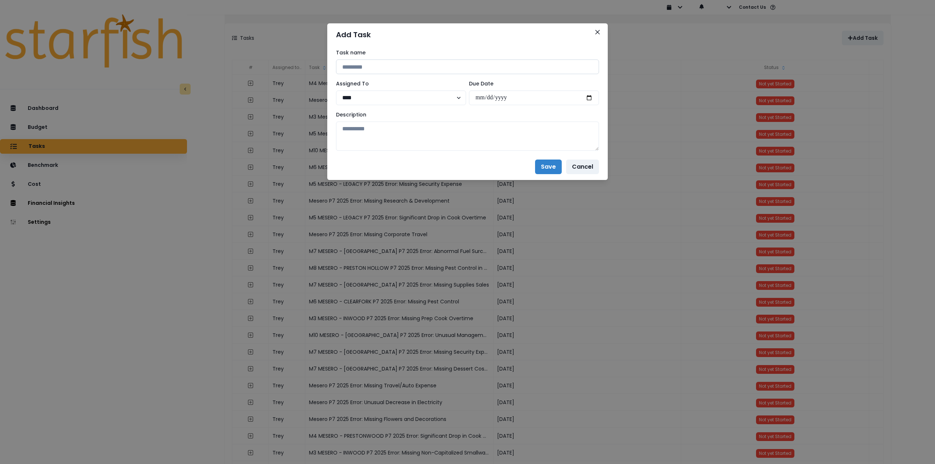
click at [361, 63] on input at bounding box center [467, 67] width 263 height 15
paste input "**********"
drag, startPoint x: 375, startPoint y: 65, endPoint x: 359, endPoint y: 66, distance: 16.5
click at [359, 66] on input "**********" at bounding box center [467, 67] width 263 height 15
drag, startPoint x: 385, startPoint y: 66, endPoint x: 466, endPoint y: 70, distance: 81.9
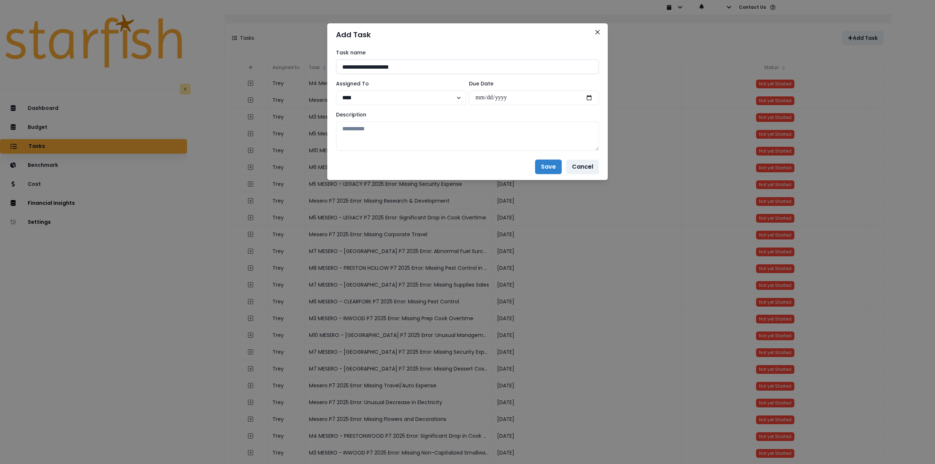
click at [466, 70] on input "**********" at bounding box center [467, 67] width 263 height 15
type input "**********"
click at [392, 100] on select "**** ******* ******** ********" at bounding box center [401, 98] width 130 height 15
click at [589, 97] on input "date" at bounding box center [534, 98] width 130 height 15
type input "**********"
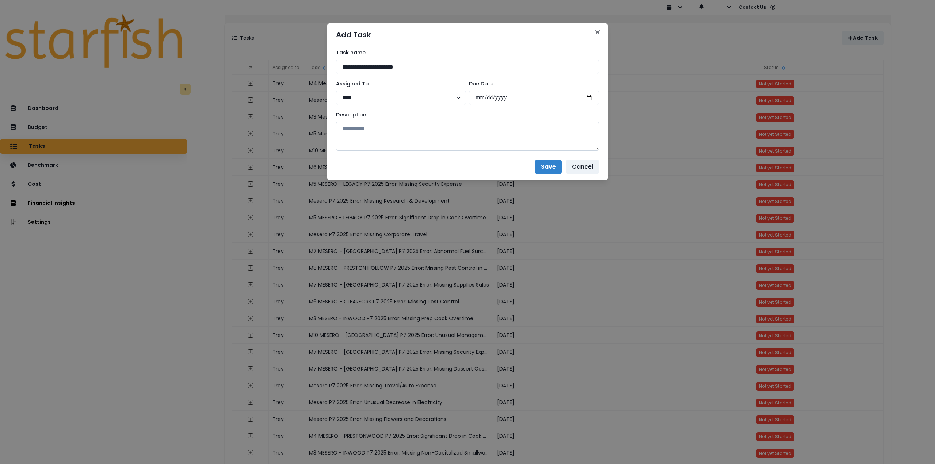
click at [482, 149] on textarea at bounding box center [467, 136] width 263 height 29
click at [373, 129] on textarea at bounding box center [467, 136] width 263 height 29
paste textarea "**********"
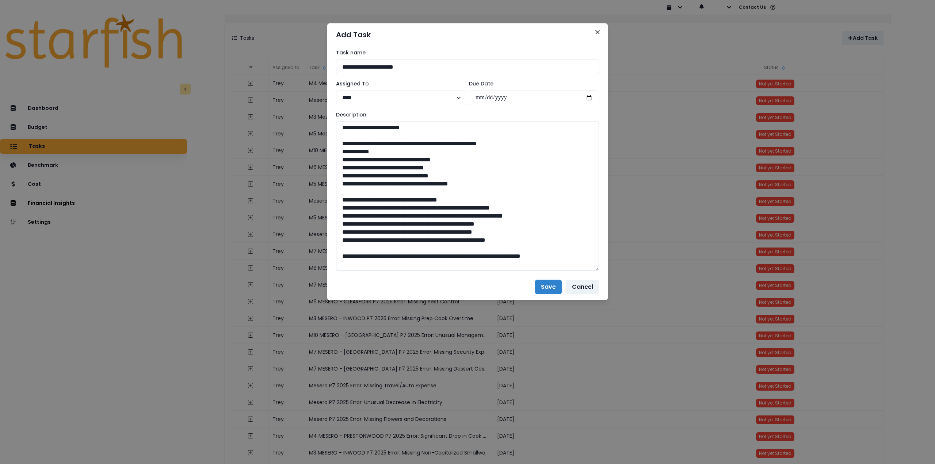
drag, startPoint x: 596, startPoint y: 147, endPoint x: 587, endPoint y: 315, distance: 167.9
click at [593, 271] on textarea at bounding box center [467, 196] width 263 height 149
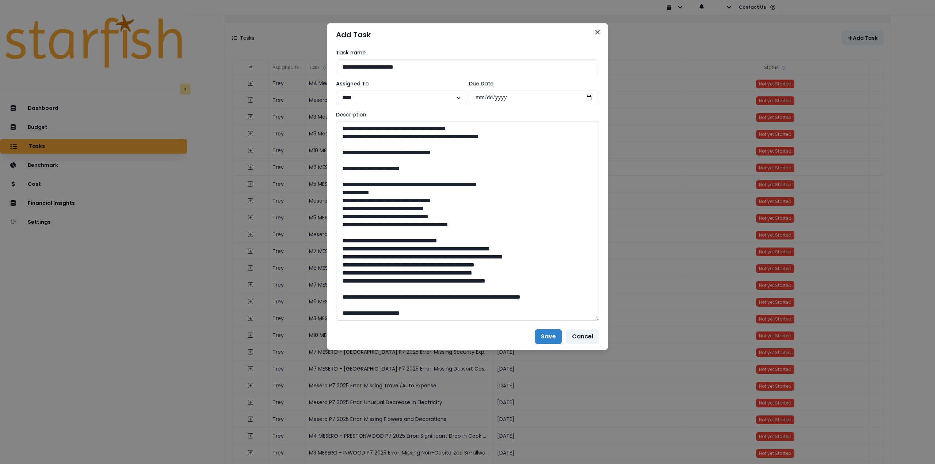
scroll to position [306, 0]
click at [354, 247] on textarea at bounding box center [467, 221] width 263 height 199
click at [355, 255] on textarea at bounding box center [467, 221] width 263 height 199
click at [354, 263] on textarea at bounding box center [467, 221] width 263 height 199
click at [354, 257] on textarea at bounding box center [467, 221] width 263 height 199
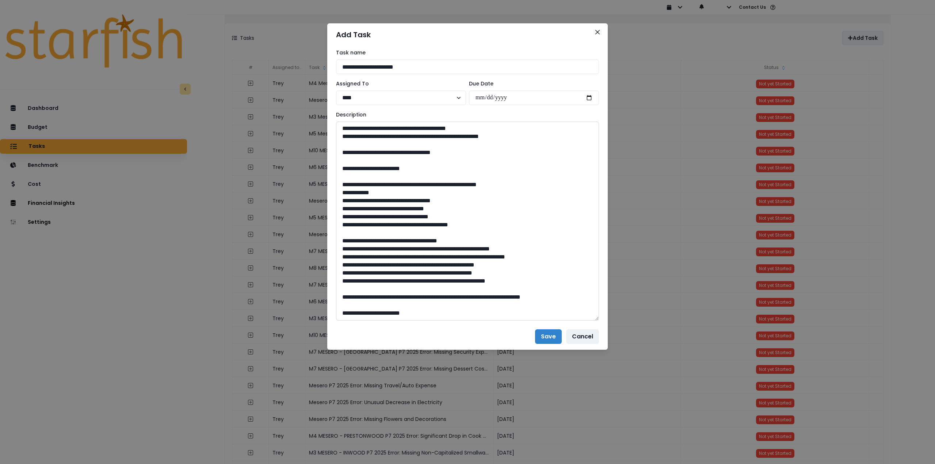
click at [353, 257] on textarea at bounding box center [467, 221] width 263 height 199
click at [354, 271] on textarea at bounding box center [467, 221] width 263 height 199
click at [355, 282] on textarea at bounding box center [467, 221] width 263 height 199
click at [536, 183] on textarea at bounding box center [467, 221] width 263 height 199
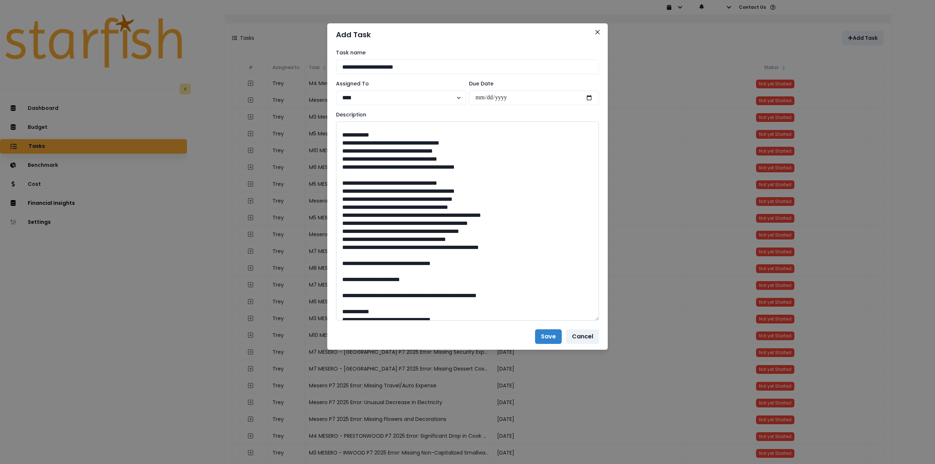
scroll to position [123, 0]
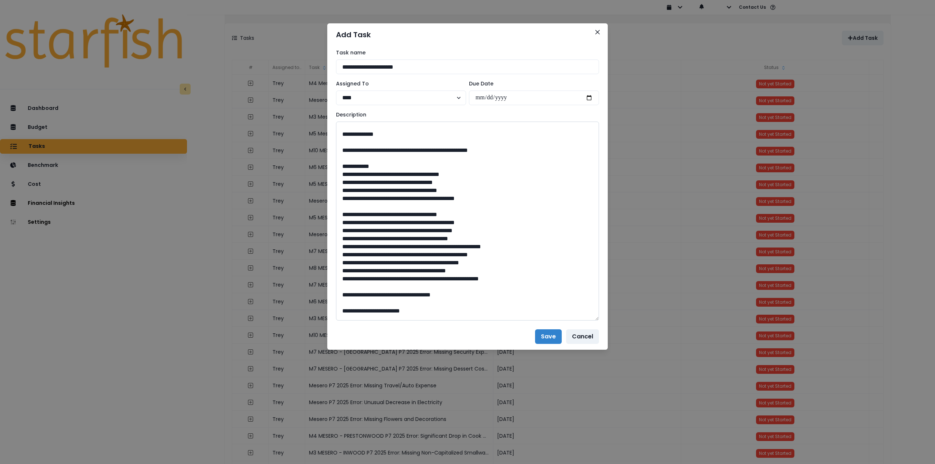
drag, startPoint x: 346, startPoint y: 213, endPoint x: 337, endPoint y: 214, distance: 8.8
click at [337, 214] on textarea at bounding box center [467, 221] width 263 height 199
drag, startPoint x: 345, startPoint y: 221, endPoint x: 337, endPoint y: 221, distance: 8.0
click at [337, 221] on textarea at bounding box center [467, 221] width 263 height 199
click at [342, 214] on textarea at bounding box center [467, 221] width 263 height 199
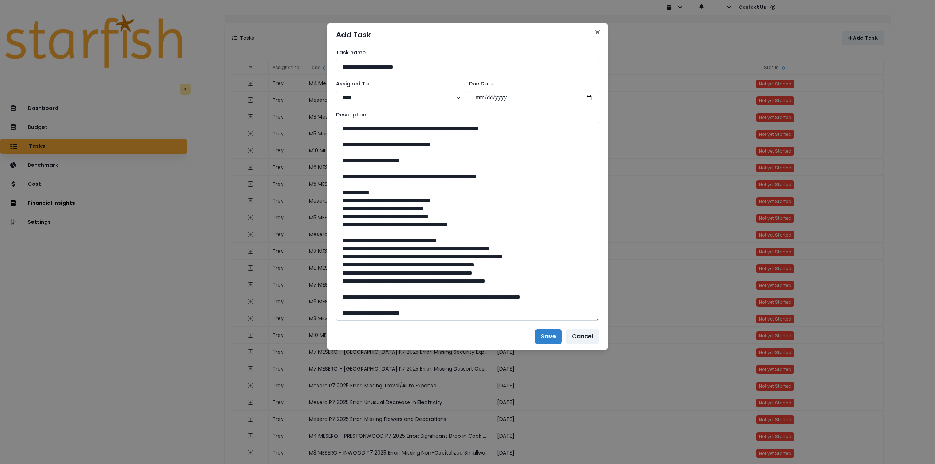
scroll to position [314, 0]
click at [342, 203] on textarea at bounding box center [467, 221] width 263 height 199
click at [342, 207] on textarea at bounding box center [467, 221] width 263 height 199
click at [342, 214] on textarea at bounding box center [467, 221] width 263 height 199
click at [342, 222] on textarea at bounding box center [467, 221] width 263 height 199
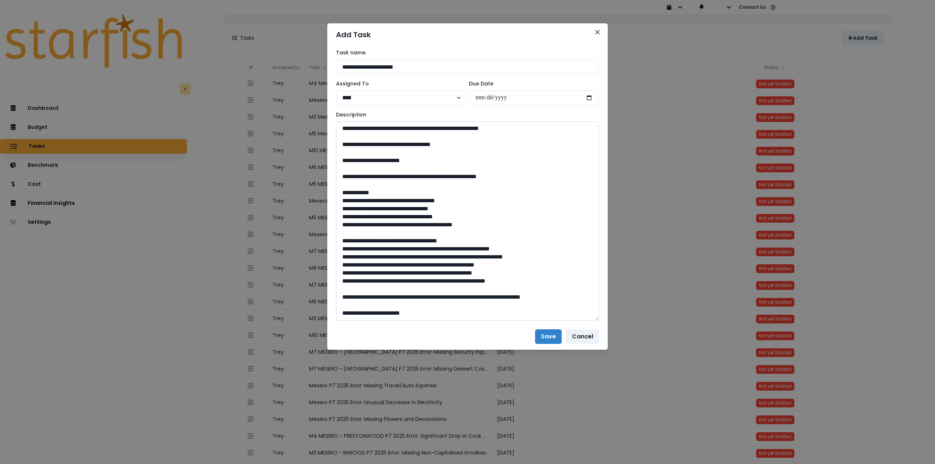
click at [420, 316] on textarea at bounding box center [467, 221] width 263 height 199
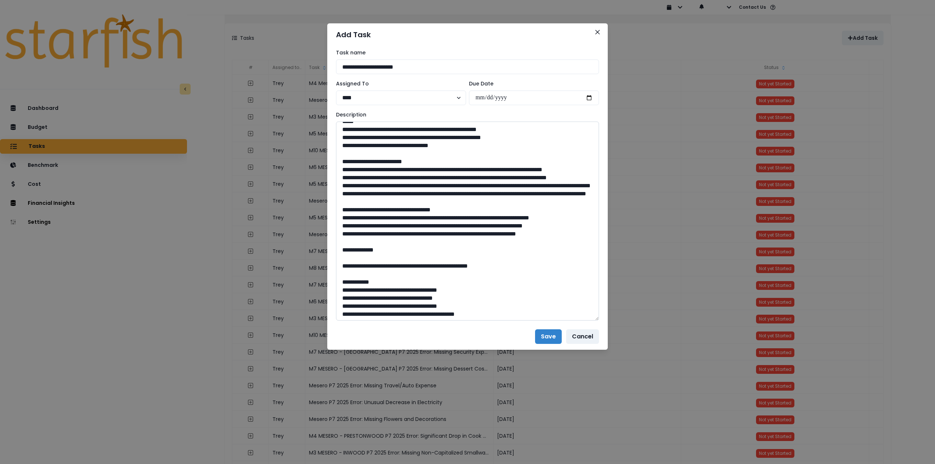
scroll to position [0, 0]
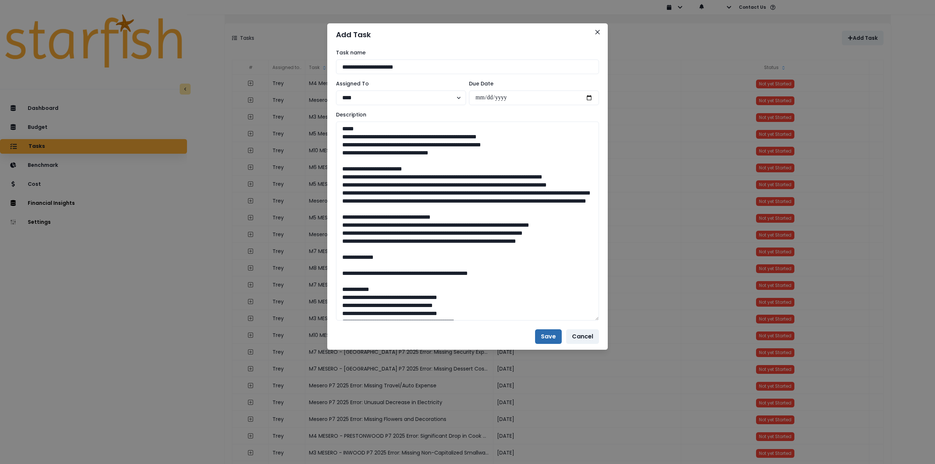
type textarea "**********"
click at [555, 342] on button "Save" at bounding box center [548, 336] width 27 height 15
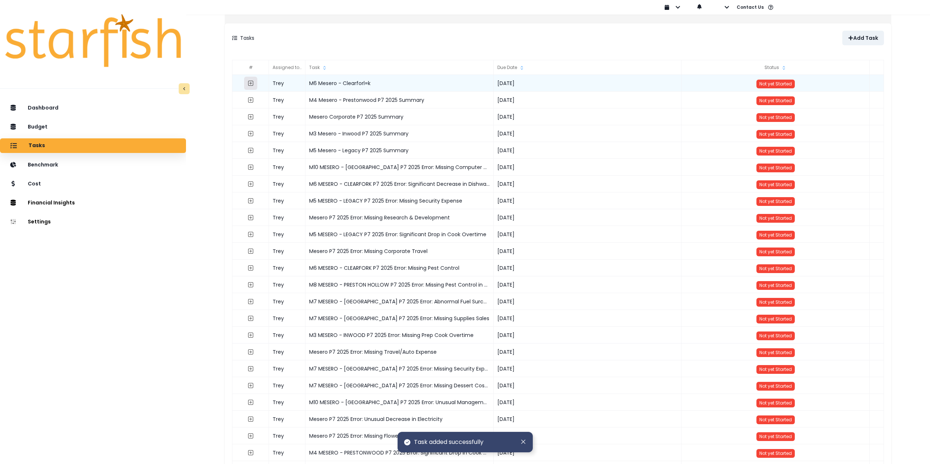
click at [252, 83] on icon "expand outline" at bounding box center [250, 83] width 3 height 3
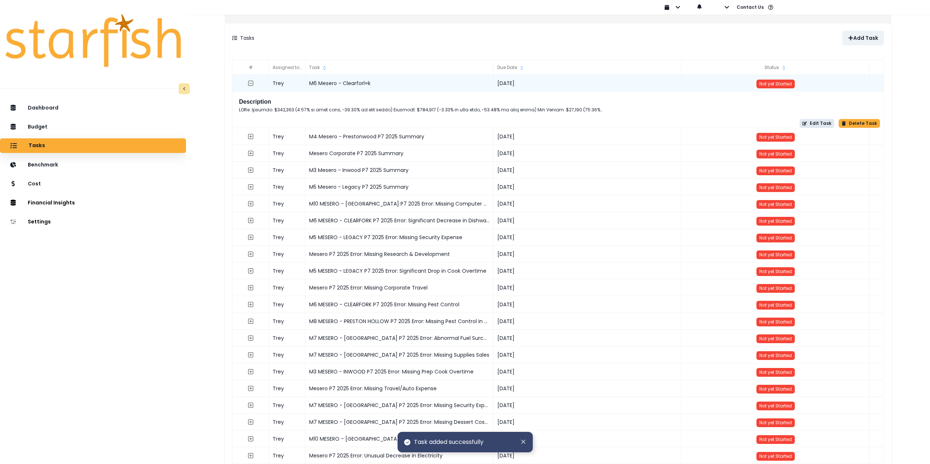
click at [808, 122] on button "Edit Task" at bounding box center [816, 123] width 35 height 9
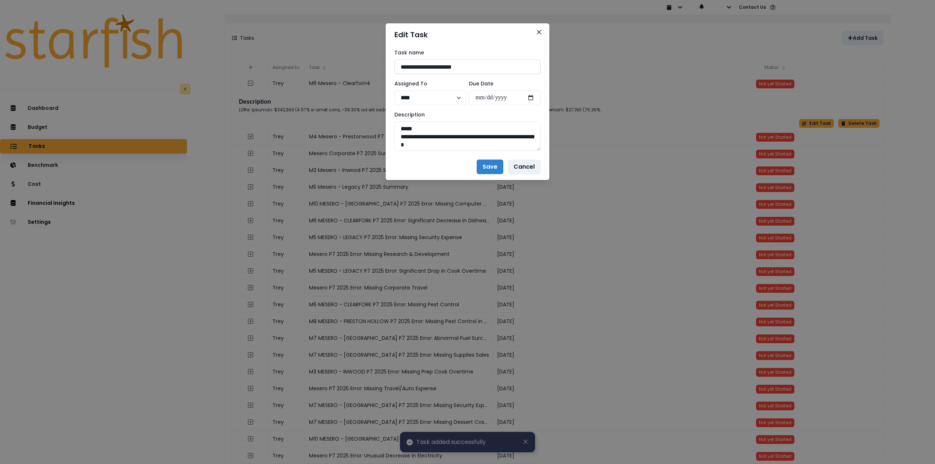
click at [466, 69] on input "**********" at bounding box center [467, 67] width 146 height 15
click at [476, 70] on input "**********" at bounding box center [467, 67] width 146 height 15
type input "**********"
click at [485, 169] on button "Save" at bounding box center [490, 167] width 27 height 15
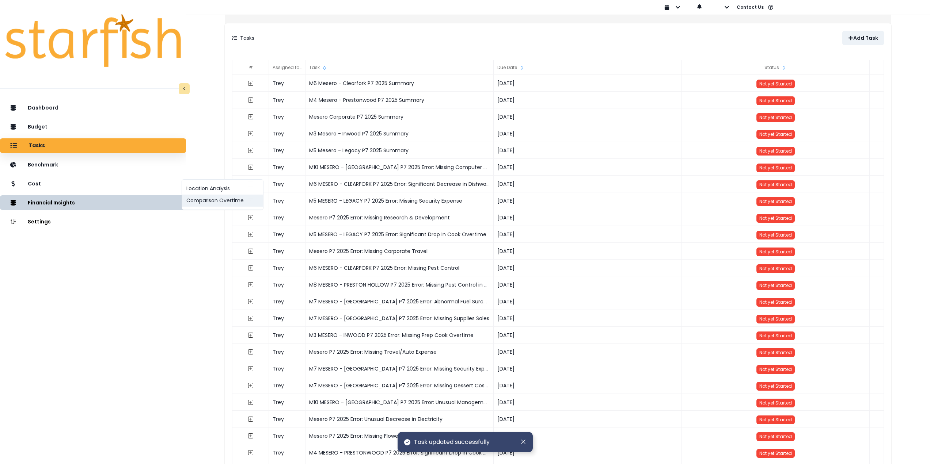
click at [210, 206] on button "Comparison Overtime" at bounding box center [222, 201] width 81 height 12
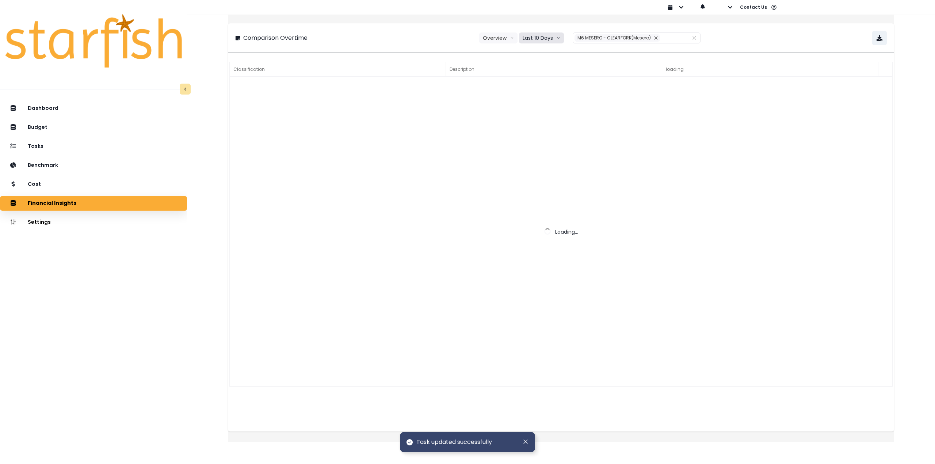
click at [528, 42] on button "Last 10 Days" at bounding box center [541, 38] width 45 height 11
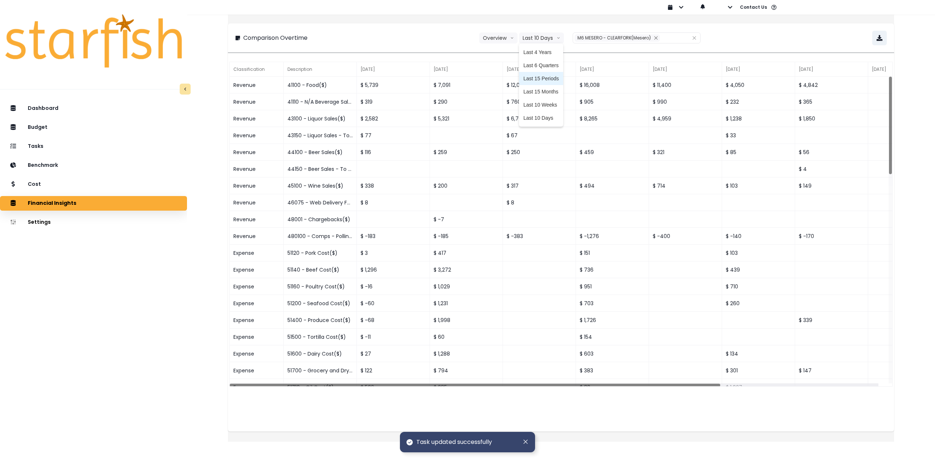
click at [536, 76] on span "Last 15 Periods" at bounding box center [540, 78] width 35 height 7
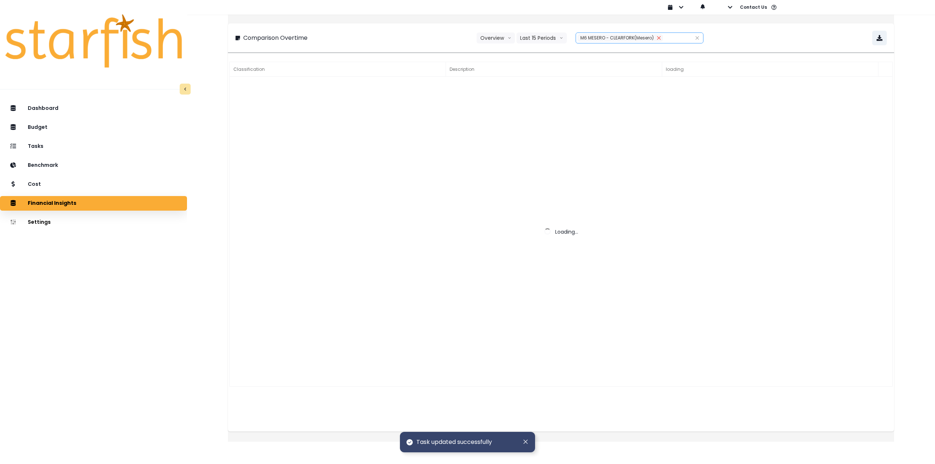
click at [658, 39] on icon "close" at bounding box center [659, 38] width 4 height 4
click at [631, 39] on div at bounding box center [631, 38] width 111 height 10
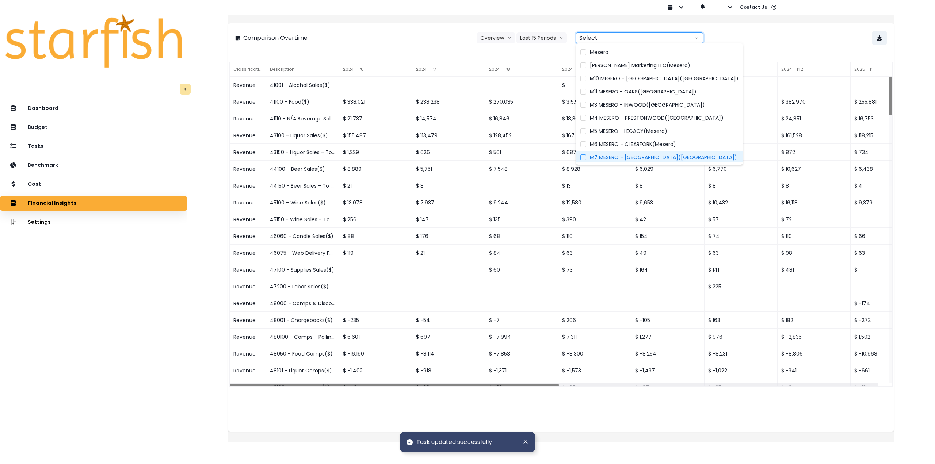
click at [600, 156] on span "M7 MESERO - [GEOGRAPHIC_DATA]([GEOGRAPHIC_DATA])" at bounding box center [663, 157] width 147 height 7
type input "**********"
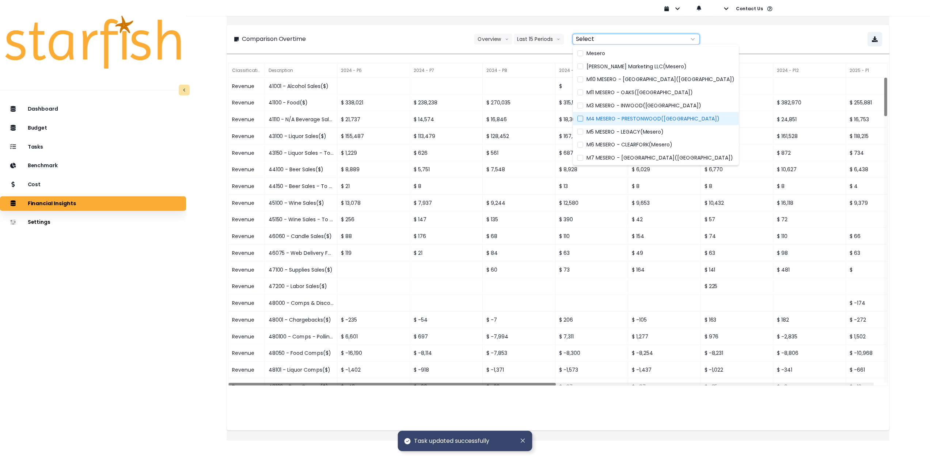
scroll to position [1, 0]
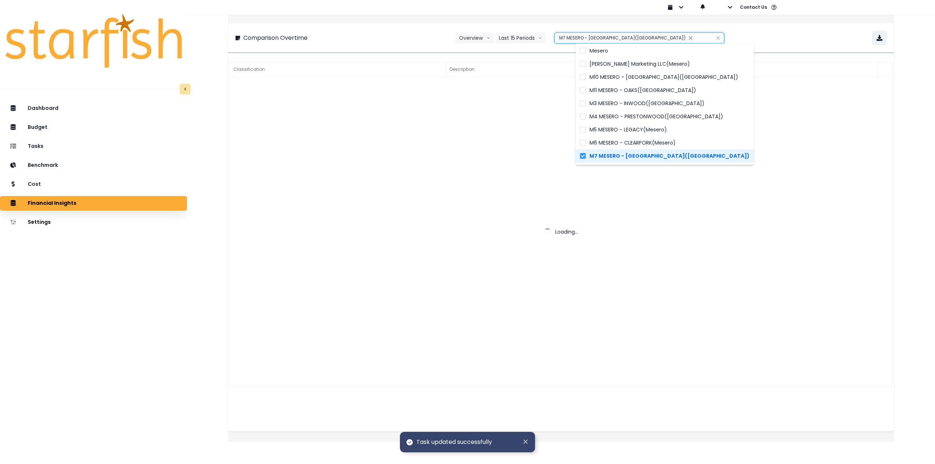
click at [791, 35] on div "**********" at bounding box center [561, 38] width 652 height 15
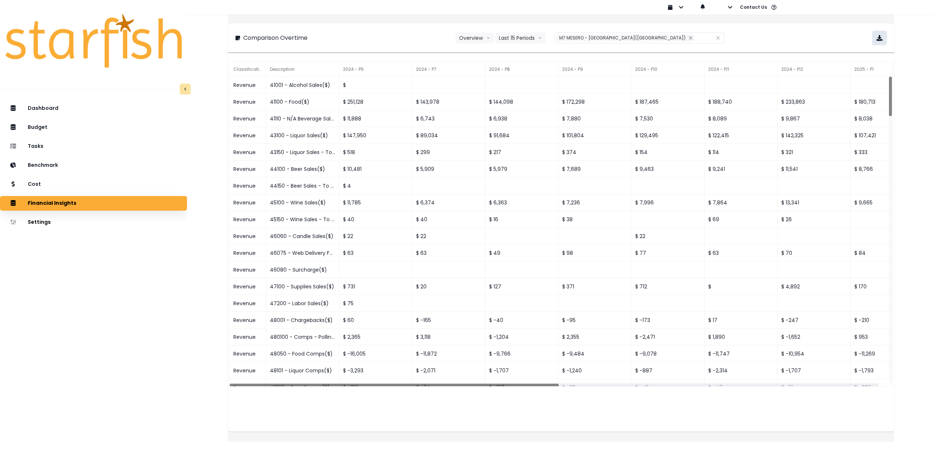
click at [877, 38] on icon "button" at bounding box center [880, 38] width 6 height 6
click at [802, 37] on div "**********" at bounding box center [561, 38] width 652 height 15
click at [84, 149] on div "Tasks" at bounding box center [93, 146] width 175 height 15
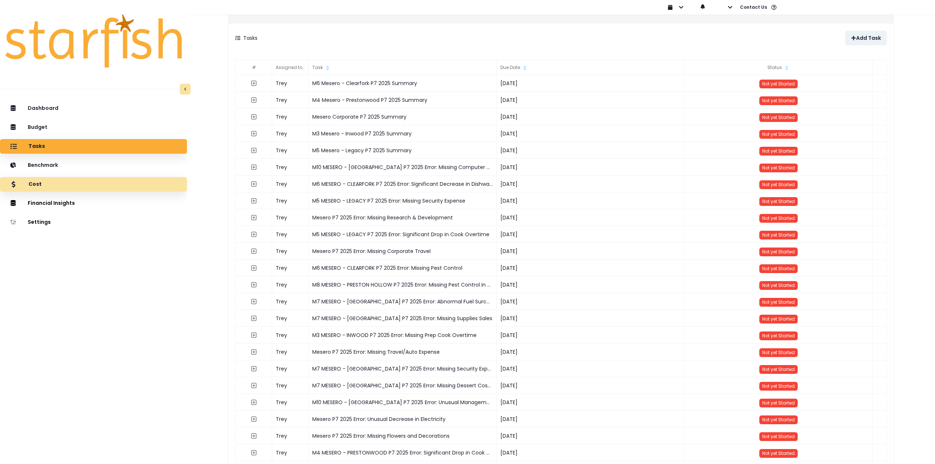
click at [75, 183] on div "Cost" at bounding box center [93, 184] width 175 height 15
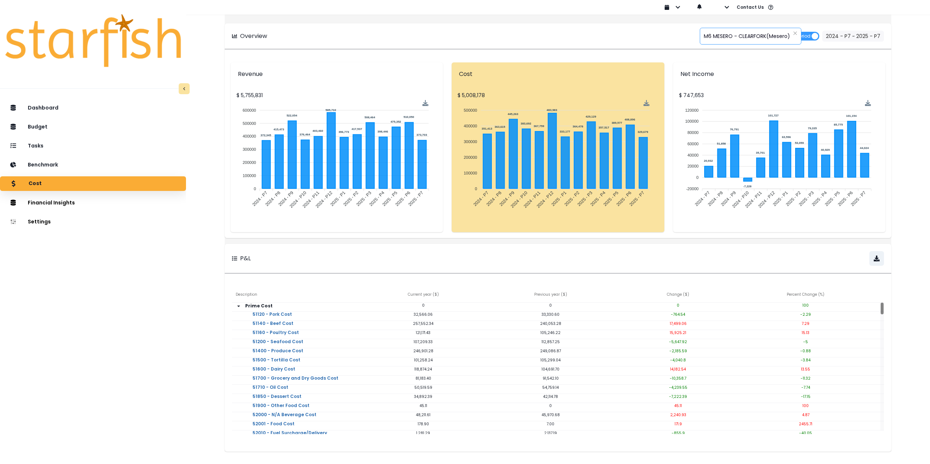
click at [740, 28] on div "**********" at bounding box center [750, 36] width 102 height 17
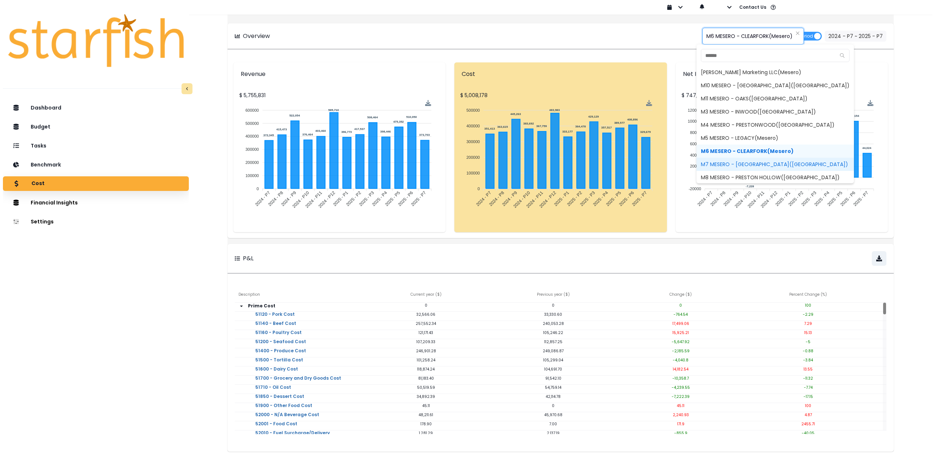
scroll to position [37, 0]
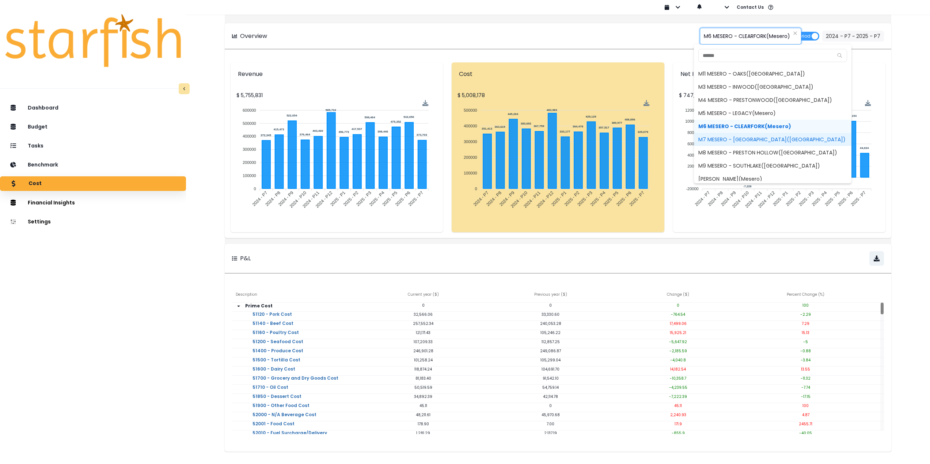
click at [736, 139] on span "M7 MESERO - [GEOGRAPHIC_DATA]([GEOGRAPHIC_DATA])" at bounding box center [772, 139] width 157 height 13
type input "**********"
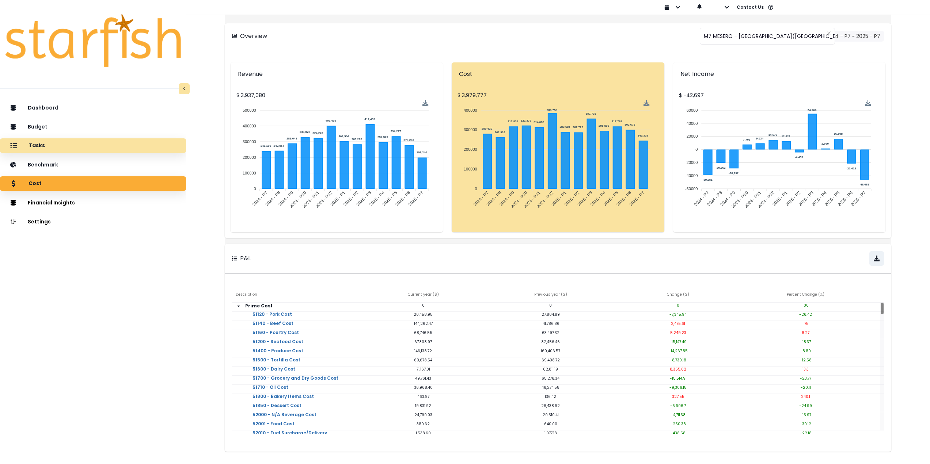
click at [64, 148] on div "Tasks" at bounding box center [93, 145] width 174 height 15
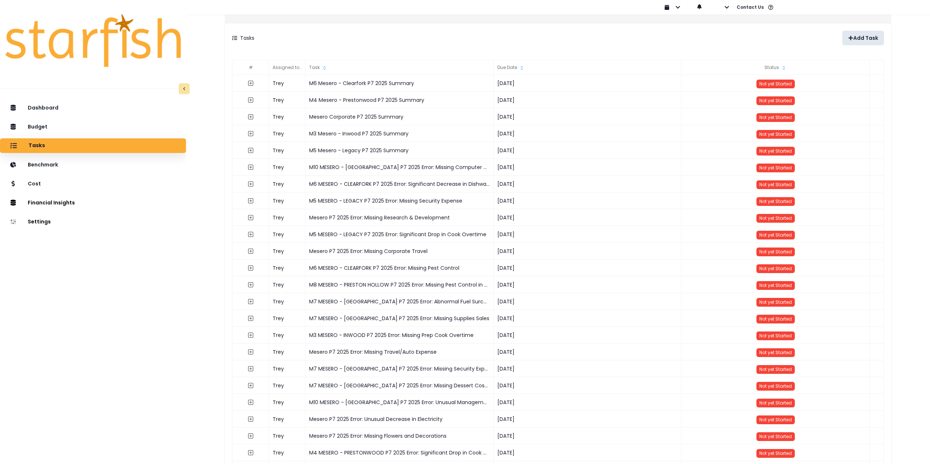
click at [866, 35] on p "Add Task" at bounding box center [865, 38] width 25 height 6
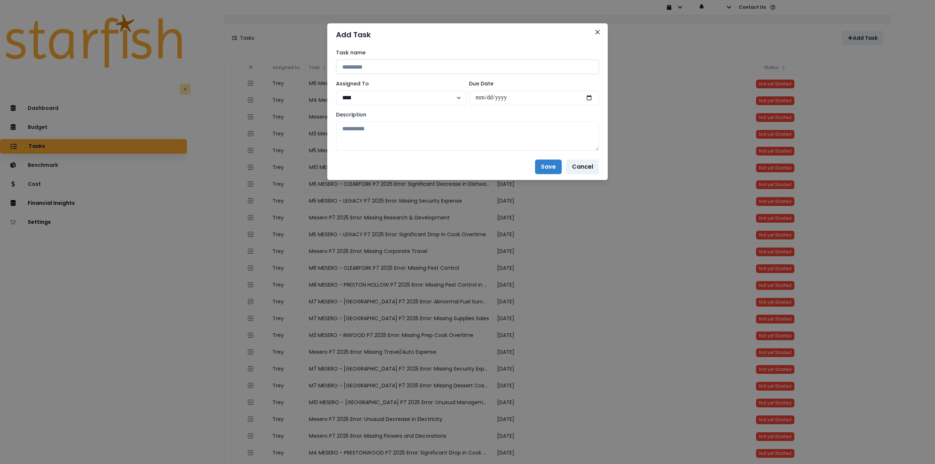
click at [419, 72] on input at bounding box center [467, 67] width 263 height 15
click at [357, 71] on input "**********" at bounding box center [467, 67] width 263 height 15
click at [349, 66] on input "**********" at bounding box center [467, 67] width 263 height 15
drag, startPoint x: 417, startPoint y: 66, endPoint x: 381, endPoint y: 68, distance: 36.2
click at [381, 68] on input "**********" at bounding box center [467, 67] width 263 height 15
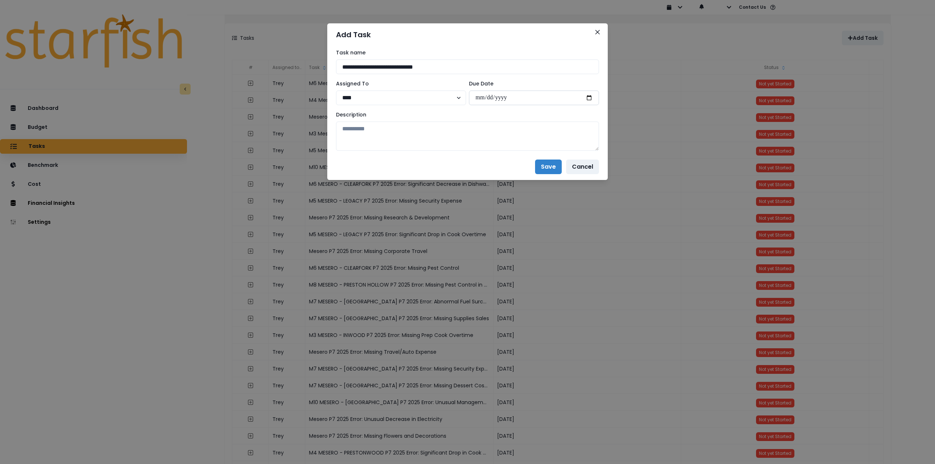
type input "**********"
click at [590, 99] on input "date" at bounding box center [534, 98] width 130 height 15
type input "**********"
click at [481, 145] on textarea at bounding box center [467, 136] width 263 height 29
paste textarea "**********"
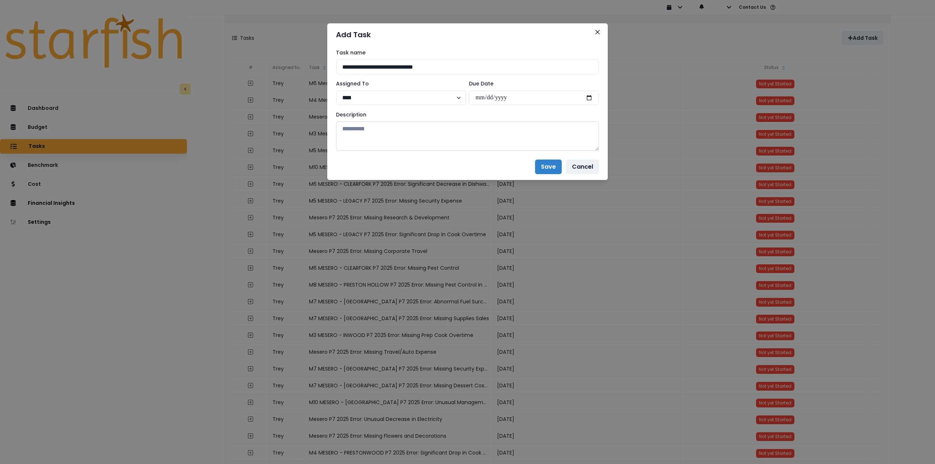
drag, startPoint x: 384, startPoint y: 133, endPoint x: 389, endPoint y: 133, distance: 4.7
click at [384, 133] on textarea at bounding box center [467, 136] width 263 height 29
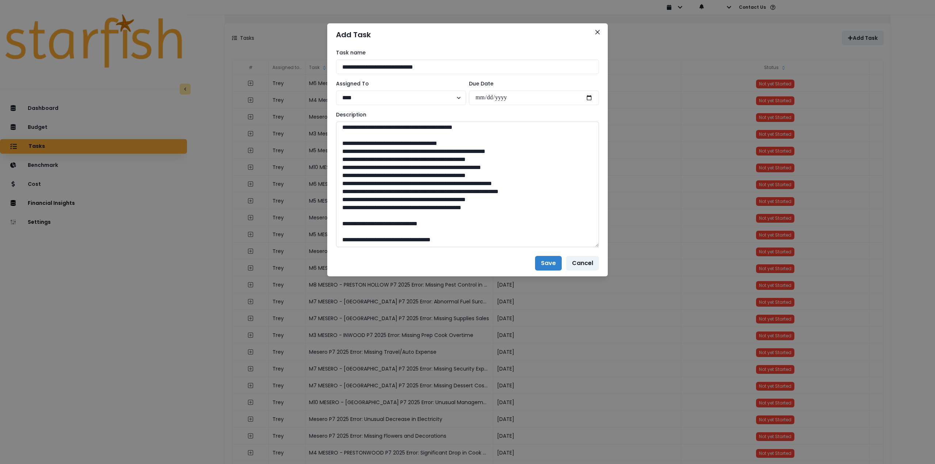
scroll to position [409, 0]
drag, startPoint x: 597, startPoint y: 146, endPoint x: 596, endPoint y: 302, distance: 156.0
click at [597, 247] on textarea at bounding box center [467, 185] width 263 height 126
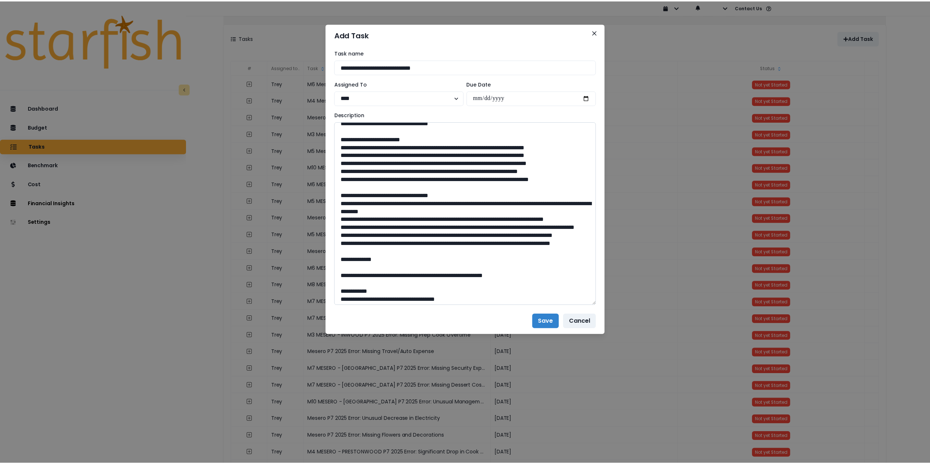
scroll to position [0, 0]
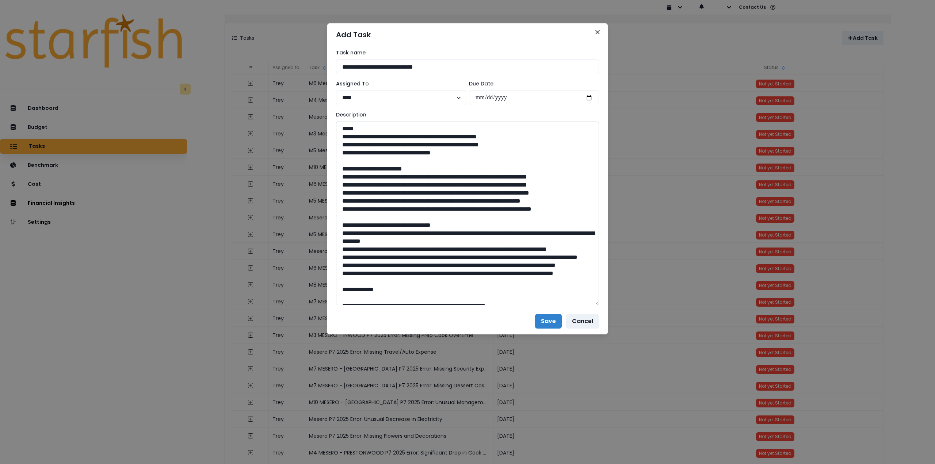
drag, startPoint x: 420, startPoint y: 222, endPoint x: 424, endPoint y: 222, distance: 4.0
click at [420, 222] on textarea at bounding box center [467, 214] width 263 height 184
type textarea "**********"
click at [549, 318] on button "Save" at bounding box center [548, 321] width 27 height 15
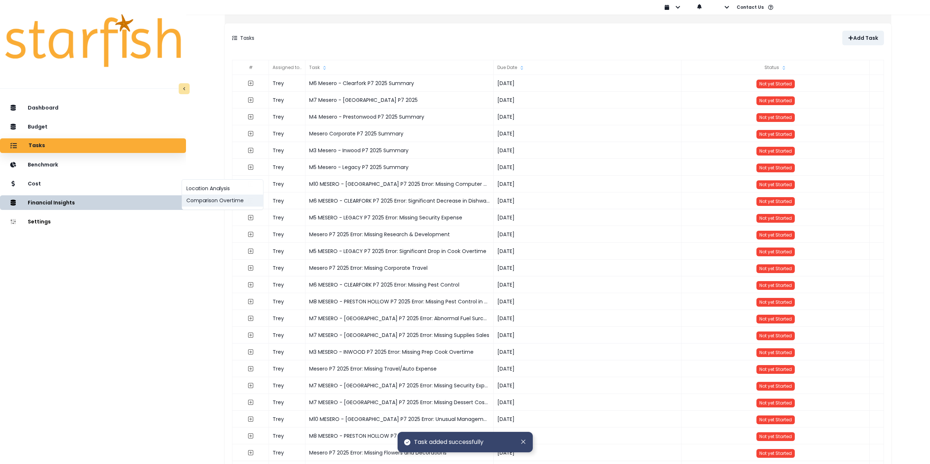
click at [188, 203] on button "Comparison Overtime" at bounding box center [222, 201] width 81 height 12
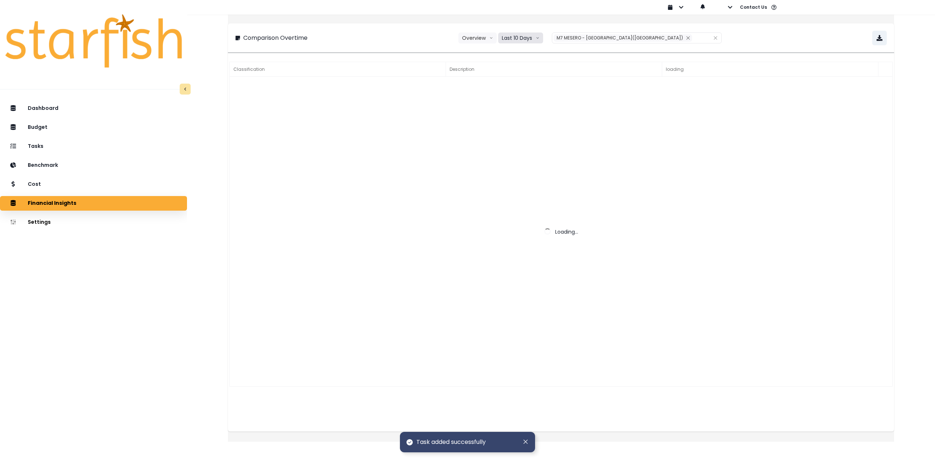
click at [543, 39] on button "Last 10 Days" at bounding box center [520, 38] width 45 height 11
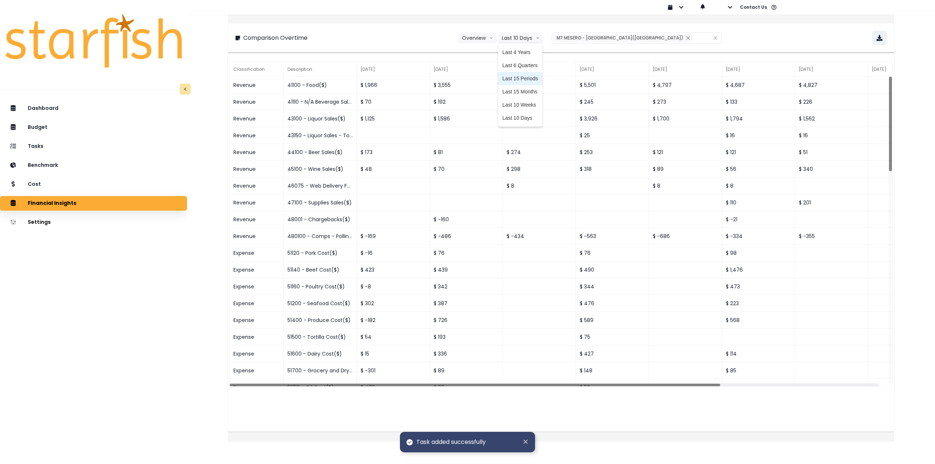
click at [538, 76] on span "Last 15 Periods" at bounding box center [520, 78] width 35 height 7
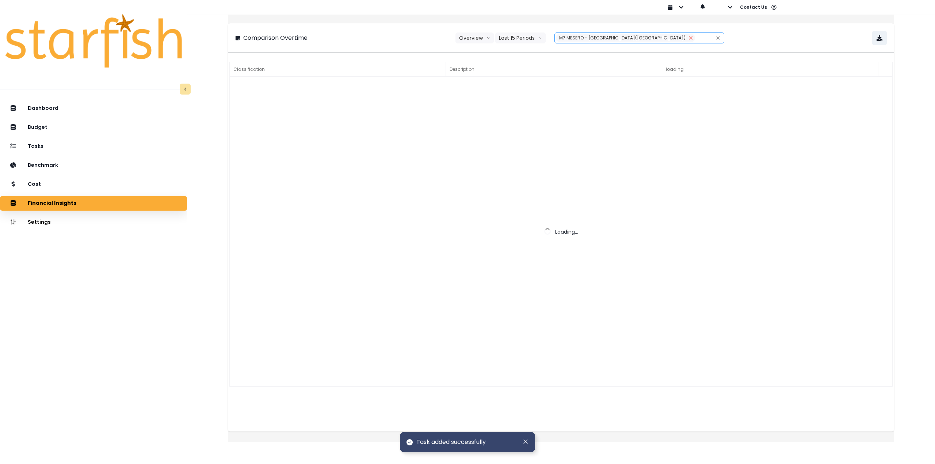
click at [688, 38] on icon "close" at bounding box center [690, 38] width 4 height 4
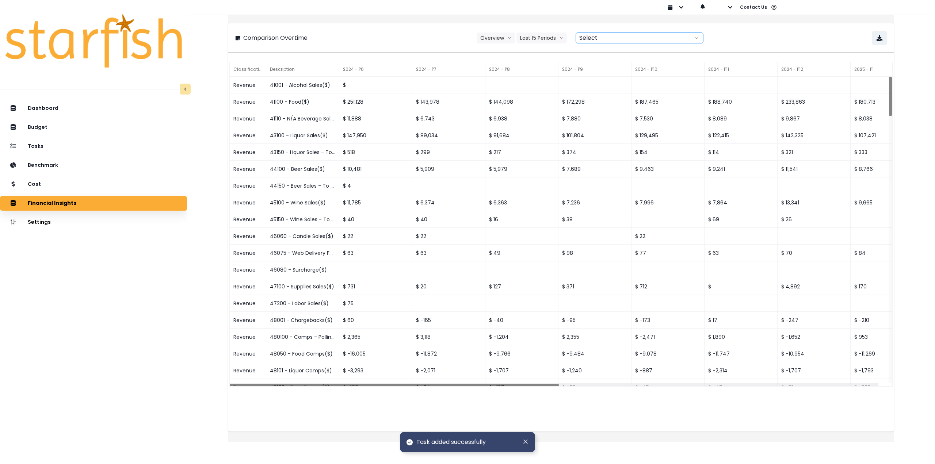
click at [642, 38] on div at bounding box center [631, 38] width 111 height 10
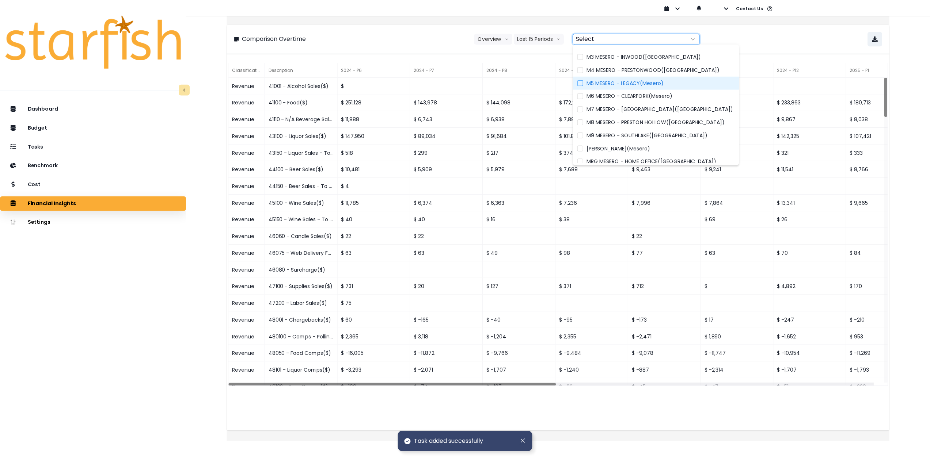
scroll to position [73, 0]
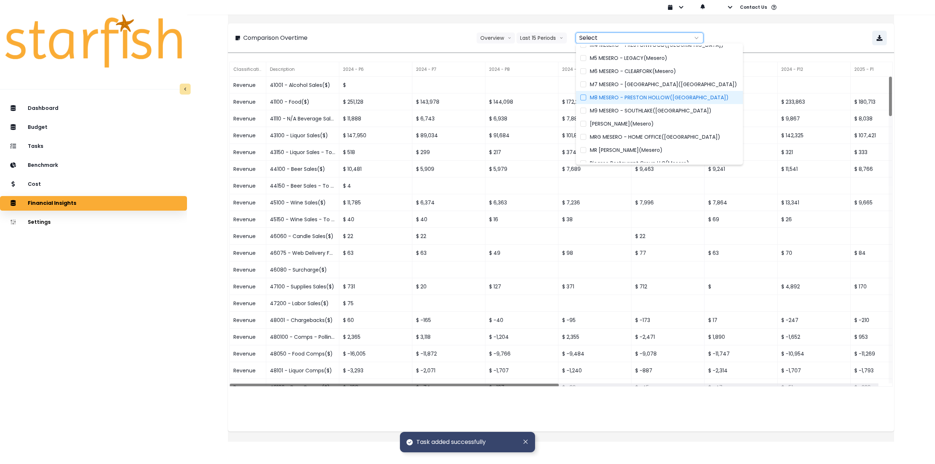
click at [598, 98] on span "M8 MESERO - PRESTON HOLLOW([GEOGRAPHIC_DATA])" at bounding box center [659, 97] width 139 height 7
type input "**********"
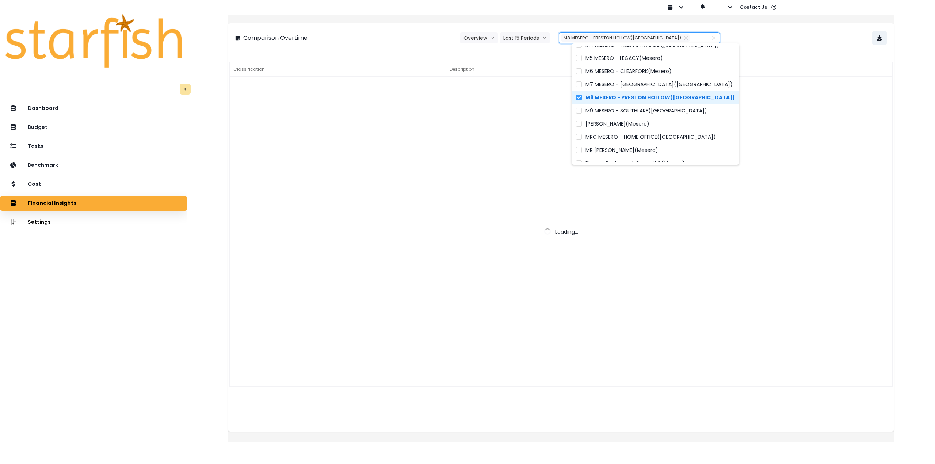
click at [419, 41] on div "**********" at bounding box center [561, 38] width 652 height 15
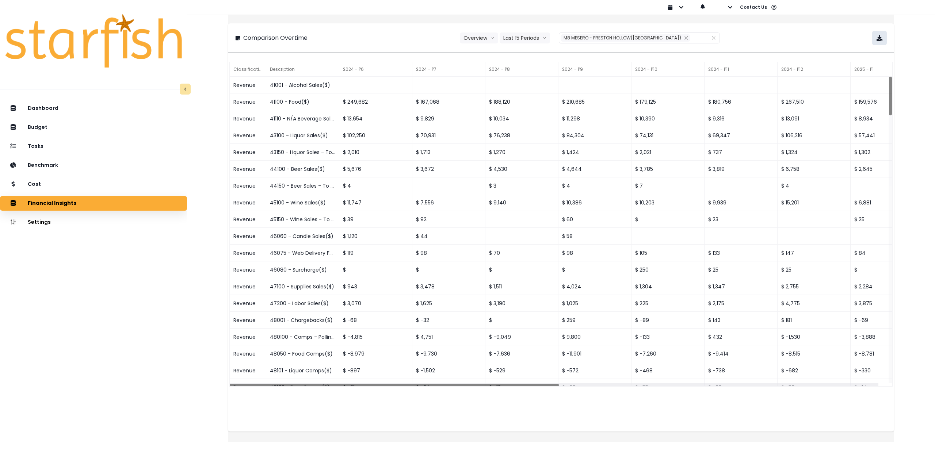
click at [873, 31] on button "button" at bounding box center [879, 38] width 15 height 15
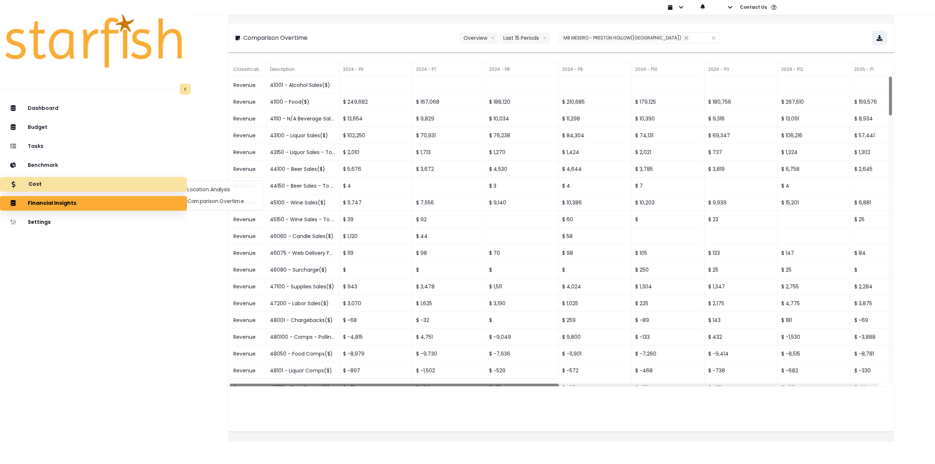
click at [79, 186] on div "Cost" at bounding box center [93, 184] width 175 height 15
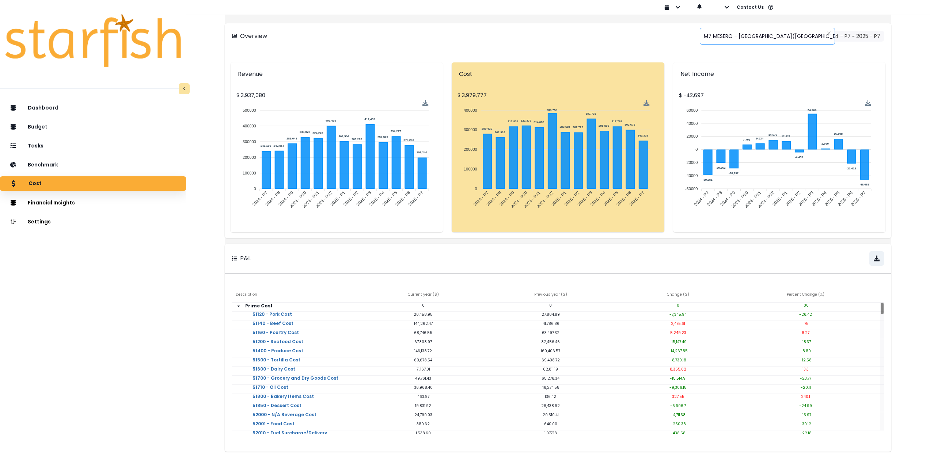
click at [752, 35] on span "M7 MESERO - [GEOGRAPHIC_DATA]([GEOGRAPHIC_DATA])" at bounding box center [776, 35] width 147 height 15
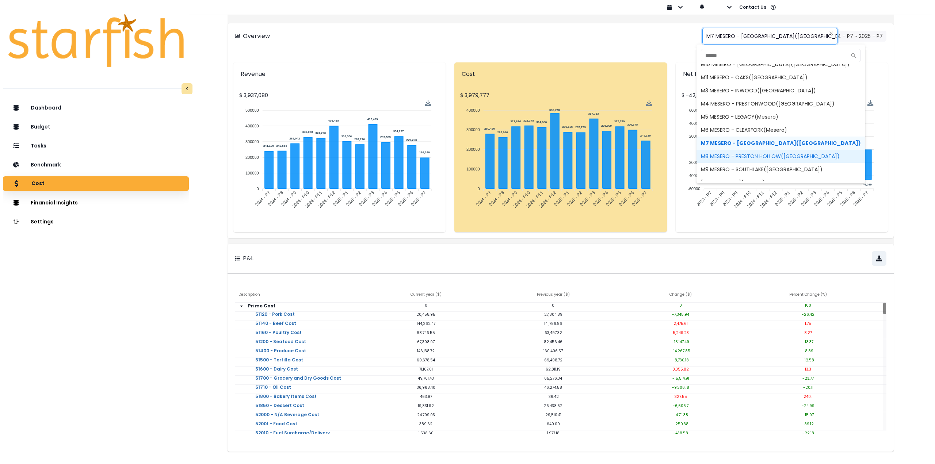
scroll to position [37, 0]
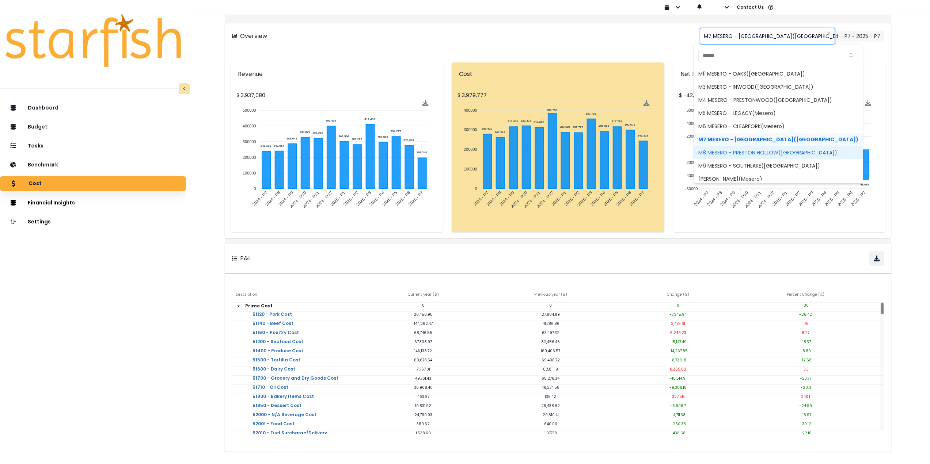
click at [727, 153] on span "M8 MESERO - PRESTON HOLLOW([GEOGRAPHIC_DATA])" at bounding box center [778, 152] width 169 height 13
type input "**********"
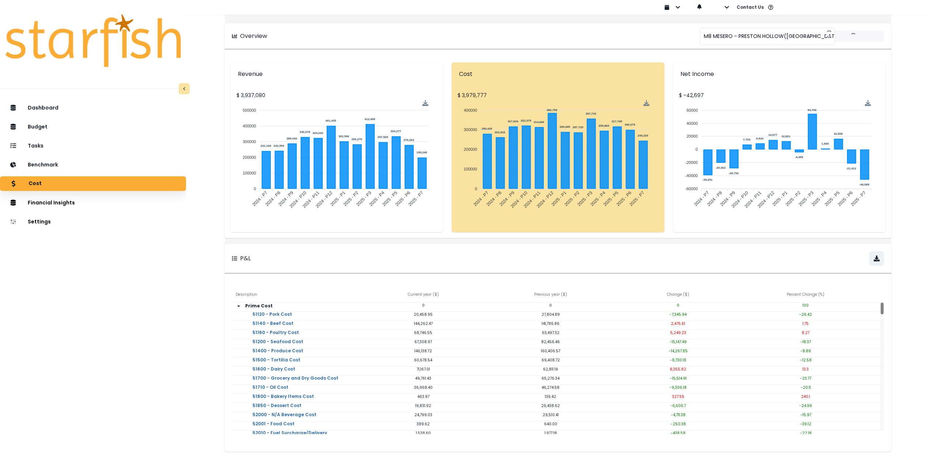
click at [617, 39] on div "**********" at bounding box center [558, 36] width 652 height 11
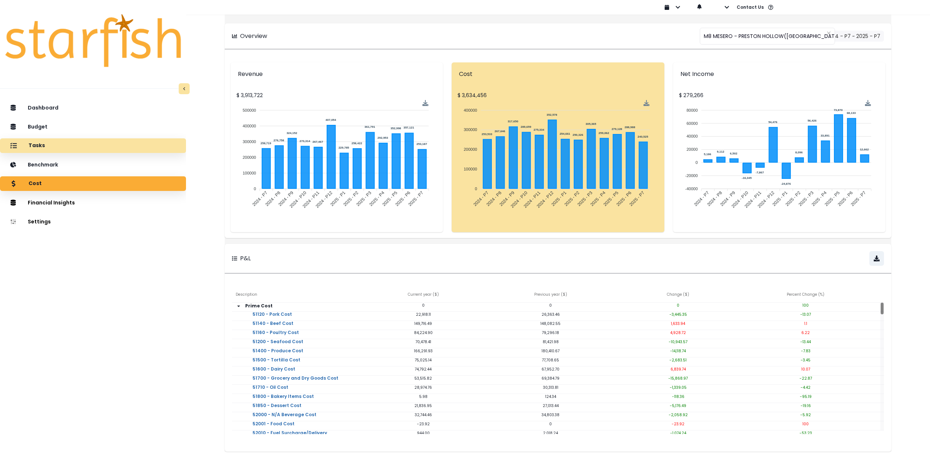
click at [62, 144] on div "Tasks" at bounding box center [93, 145] width 174 height 15
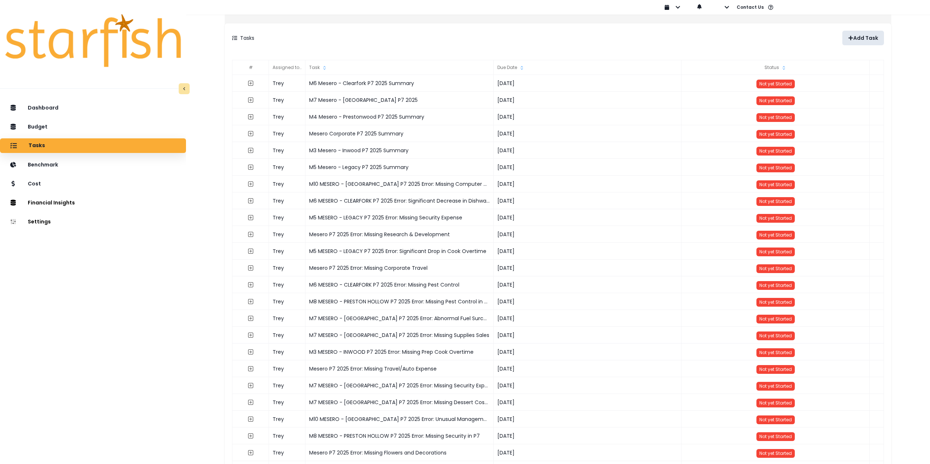
click at [853, 37] on p "Add Task" at bounding box center [865, 38] width 25 height 6
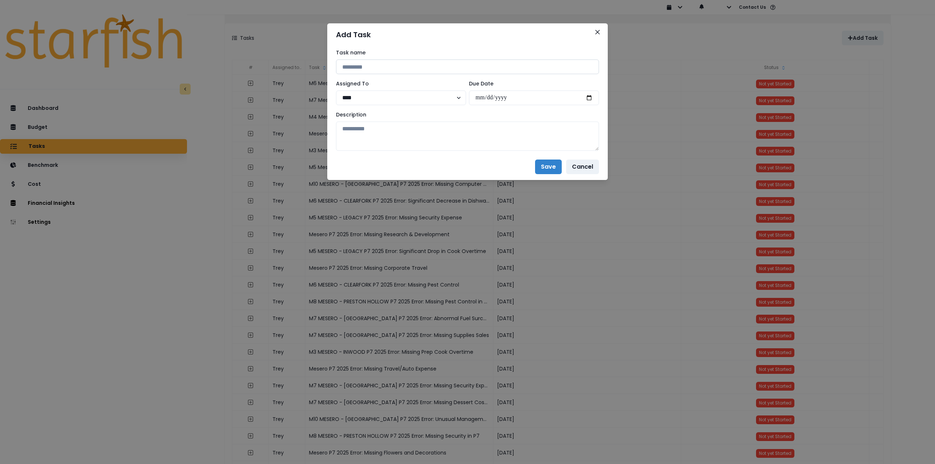
click at [441, 61] on input at bounding box center [467, 67] width 263 height 15
drag, startPoint x: 413, startPoint y: 66, endPoint x: 381, endPoint y: 67, distance: 32.5
click at [381, 67] on input "**********" at bounding box center [467, 67] width 263 height 15
paste input "**"
drag, startPoint x: 404, startPoint y: 67, endPoint x: 383, endPoint y: 65, distance: 20.9
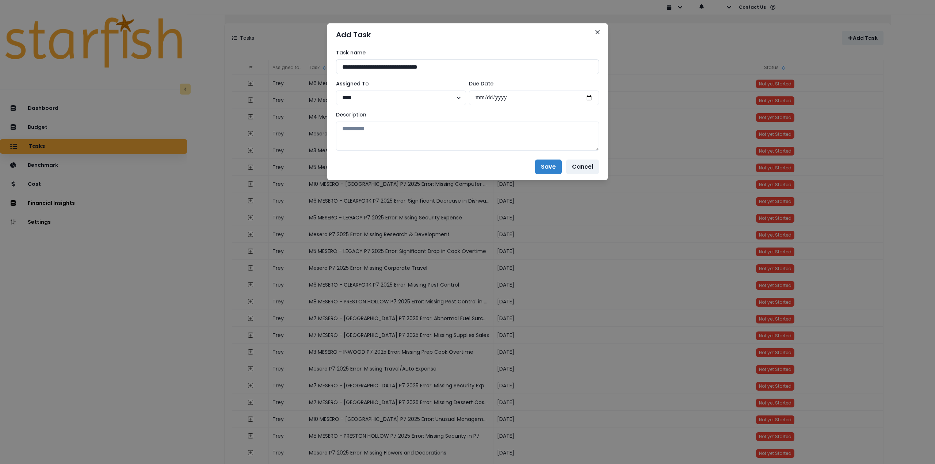
click at [383, 65] on input "**********" at bounding box center [467, 67] width 263 height 15
click at [405, 68] on input "**********" at bounding box center [467, 67] width 263 height 15
click at [348, 67] on input "**********" at bounding box center [467, 67] width 263 height 15
type input "**********"
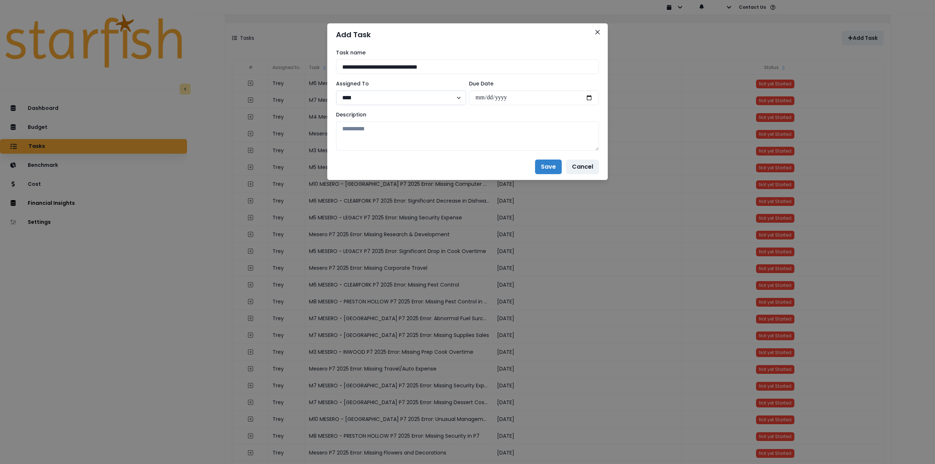
click at [363, 97] on select "**** ******* ******** ********" at bounding box center [401, 98] width 130 height 15
click at [591, 98] on input "date" at bounding box center [534, 98] width 130 height 15
type input "**********"
click at [455, 119] on div "Description" at bounding box center [467, 131] width 263 height 40
click at [453, 127] on textarea at bounding box center [467, 136] width 263 height 29
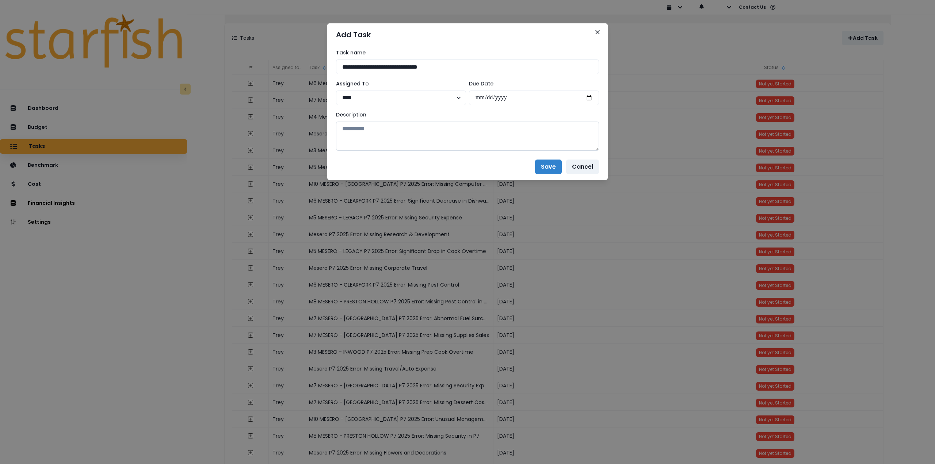
paste textarea "**********"
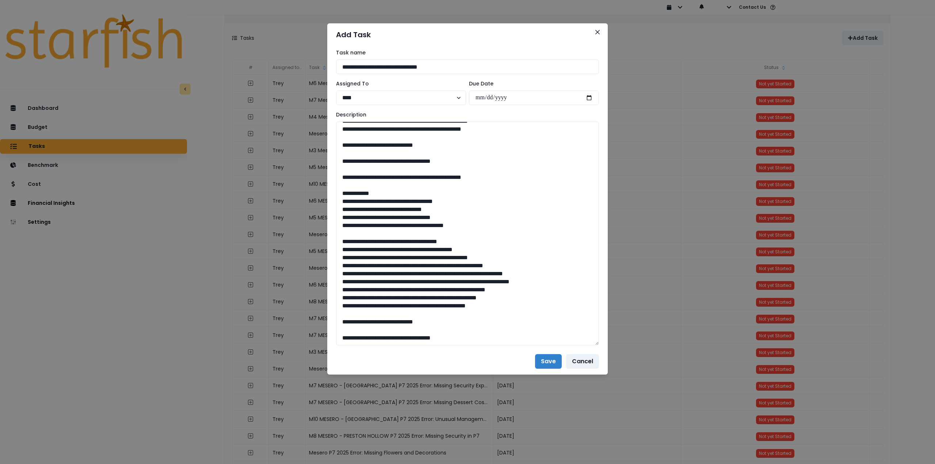
drag, startPoint x: 596, startPoint y: 147, endPoint x: 614, endPoint y: 342, distance: 195.9
click at [614, 342] on div "**********" at bounding box center [467, 232] width 935 height 464
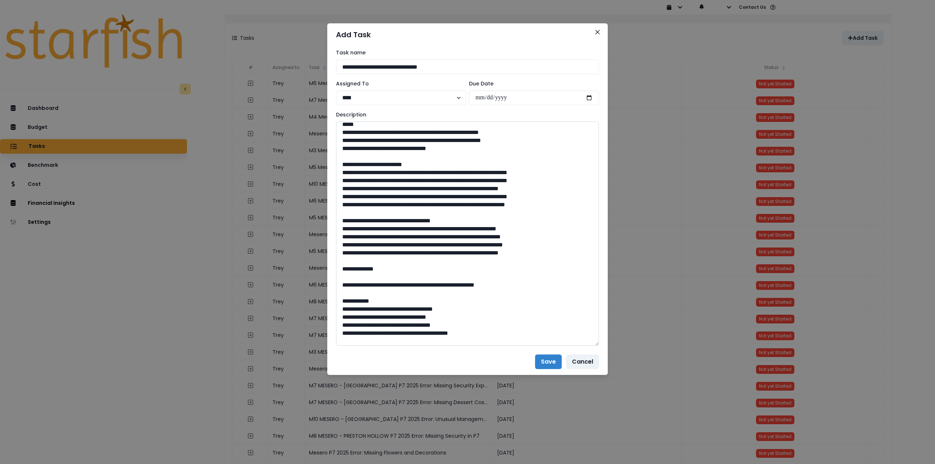
scroll to position [0, 0]
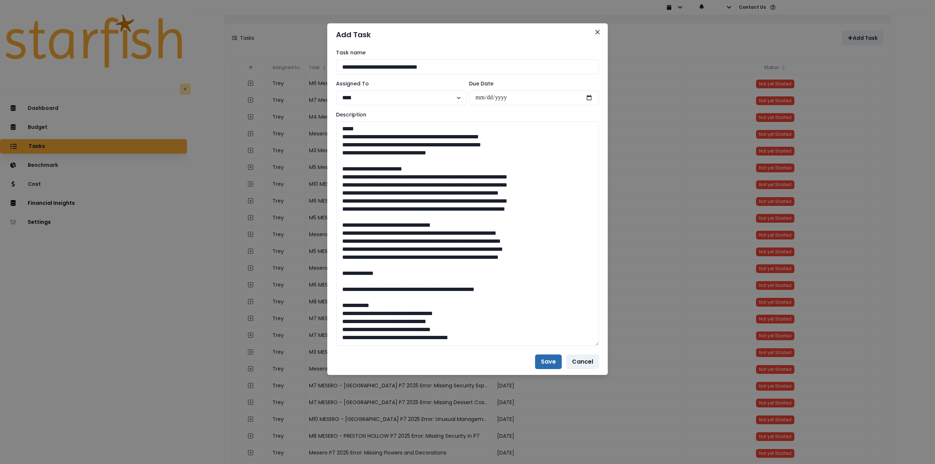
type textarea "**********"
click at [549, 362] on button "Save" at bounding box center [548, 362] width 27 height 15
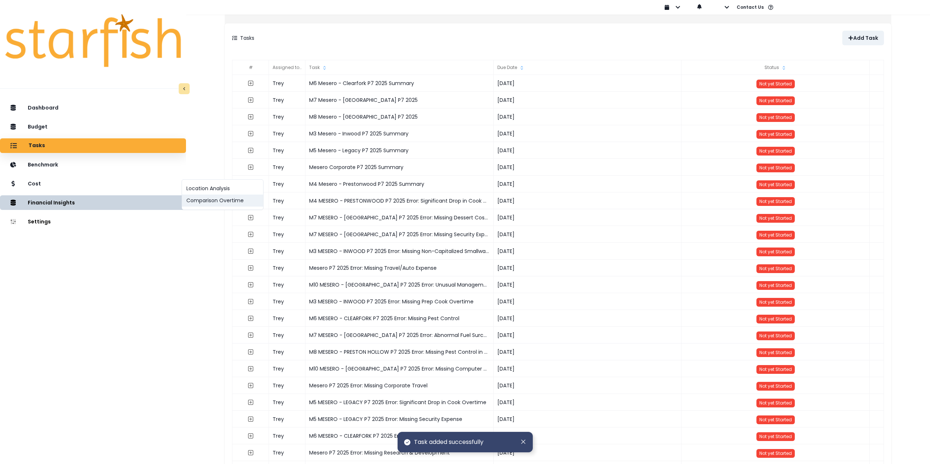
click at [215, 203] on button "Comparison Overtime" at bounding box center [222, 201] width 81 height 12
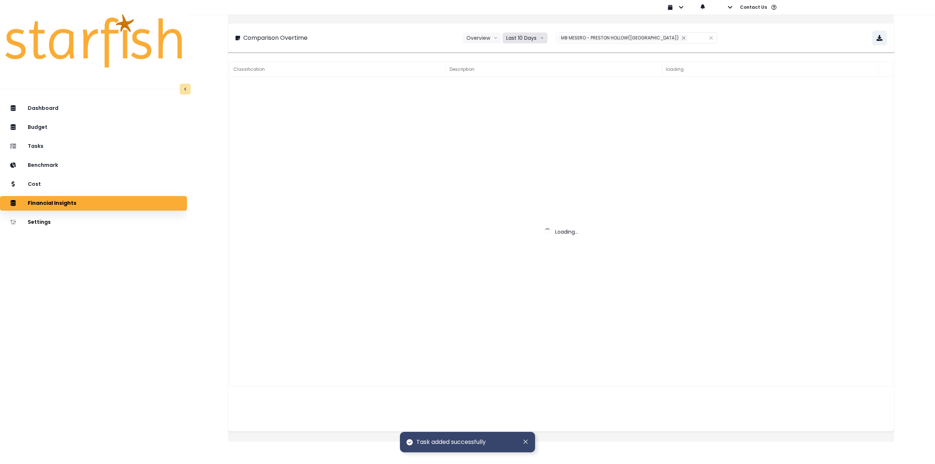
click at [533, 40] on button "Last 10 Days" at bounding box center [525, 38] width 45 height 11
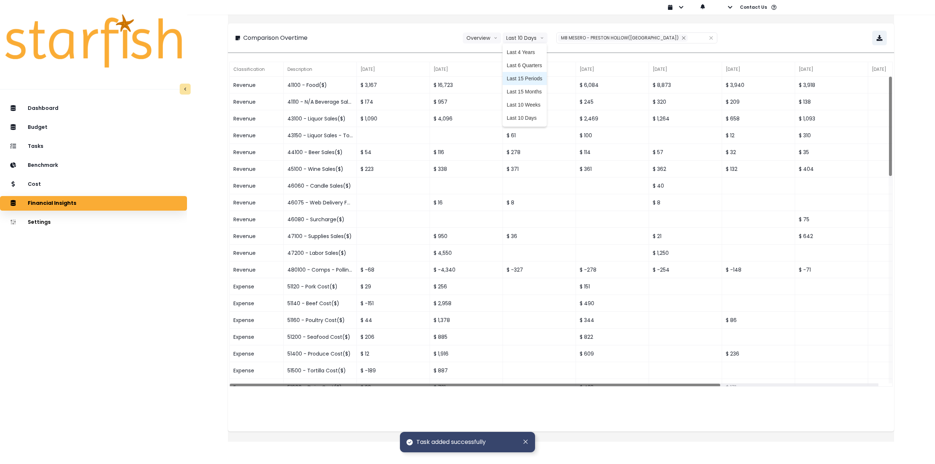
click at [542, 78] on span "Last 15 Periods" at bounding box center [524, 78] width 35 height 7
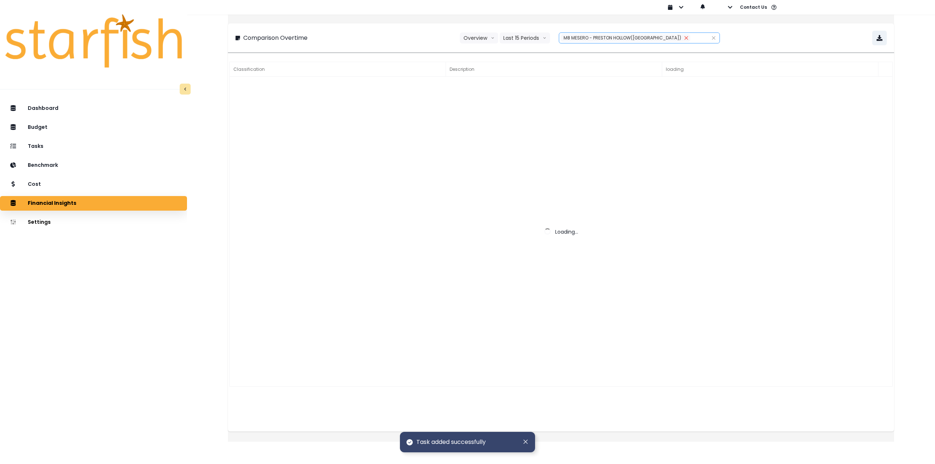
click at [684, 38] on icon "close" at bounding box center [685, 37] width 3 height 3
click at [646, 39] on div at bounding box center [631, 38] width 111 height 10
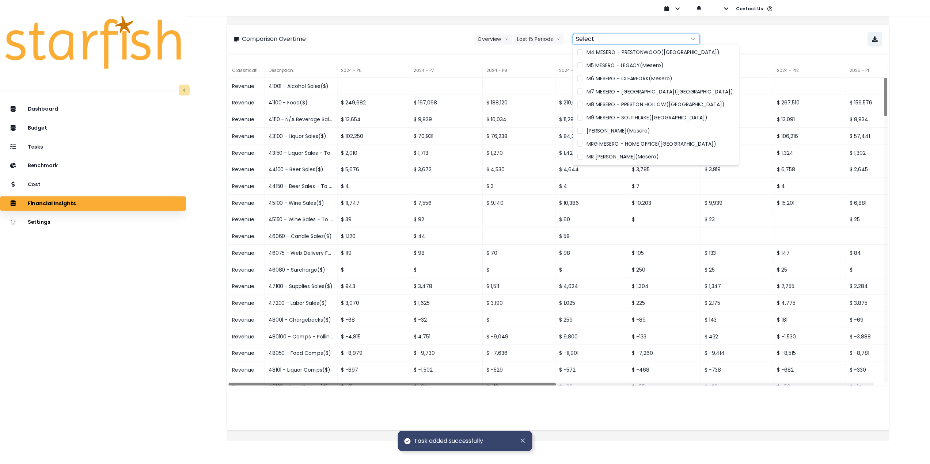
scroll to position [94, 0]
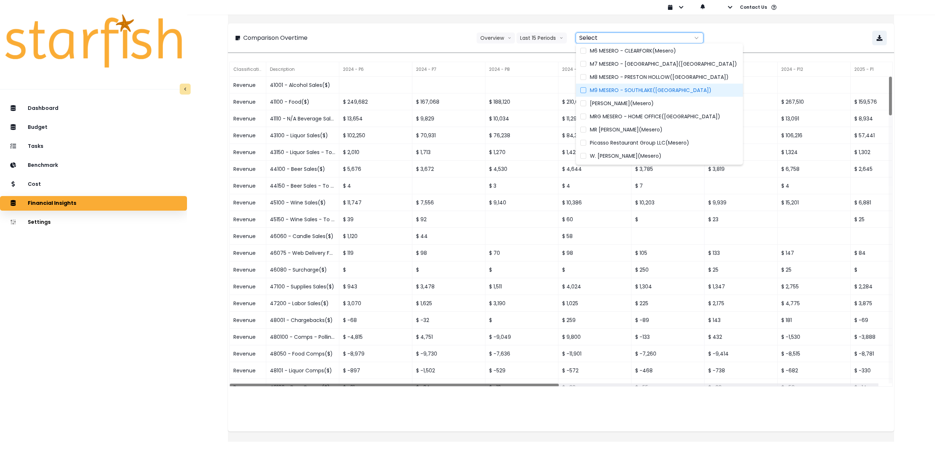
click at [602, 87] on span "M9 MESERO - SOUTHLAKE([GEOGRAPHIC_DATA])" at bounding box center [651, 90] width 122 height 7
type input "**********"
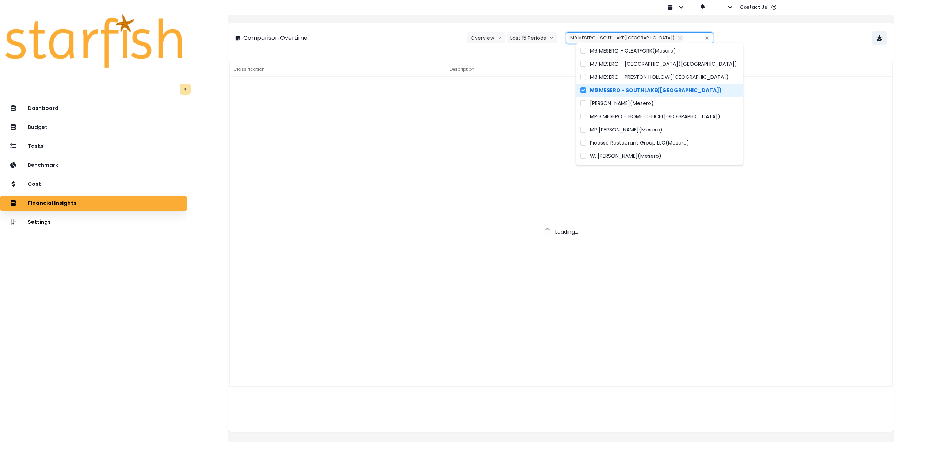
click at [760, 35] on div "**********" at bounding box center [561, 38] width 652 height 15
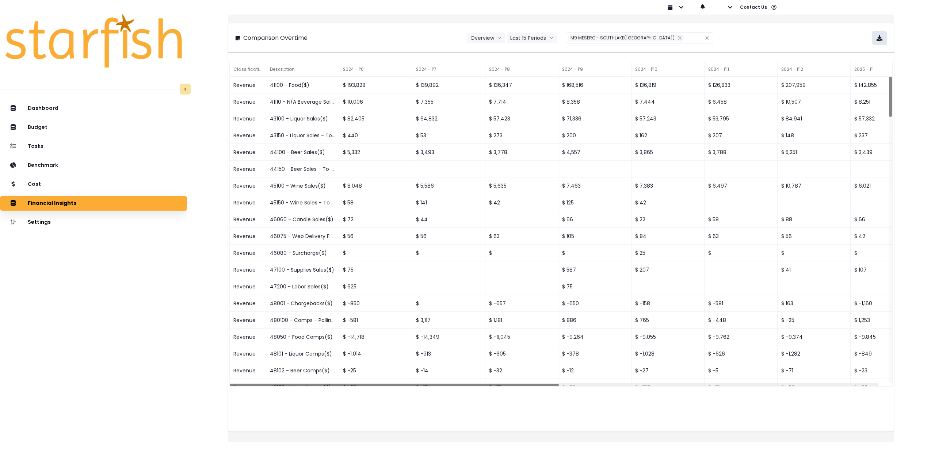
click at [872, 42] on button "button" at bounding box center [879, 38] width 15 height 15
click at [87, 150] on div "Tasks" at bounding box center [93, 146] width 175 height 15
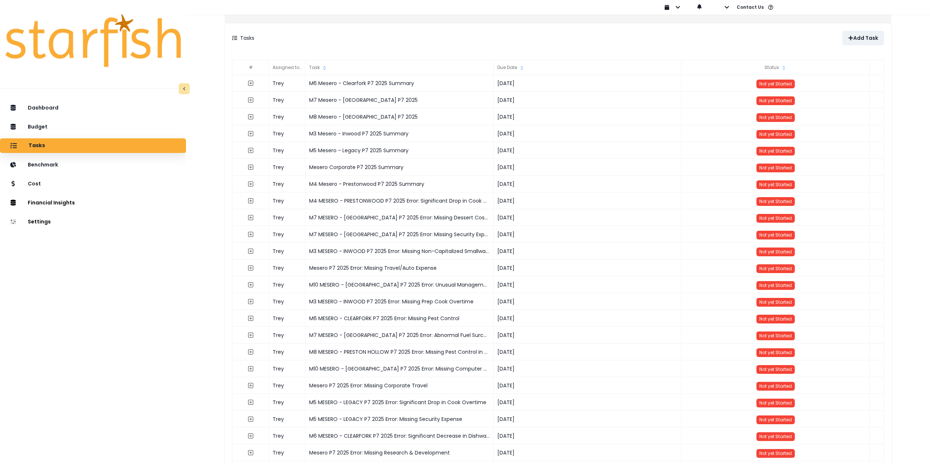
drag, startPoint x: 314, startPoint y: 37, endPoint x: 277, endPoint y: 50, distance: 38.7
click at [314, 37] on div "Tasks" at bounding box center [395, 38] width 326 height 15
click at [60, 186] on div "Cost" at bounding box center [93, 183] width 174 height 15
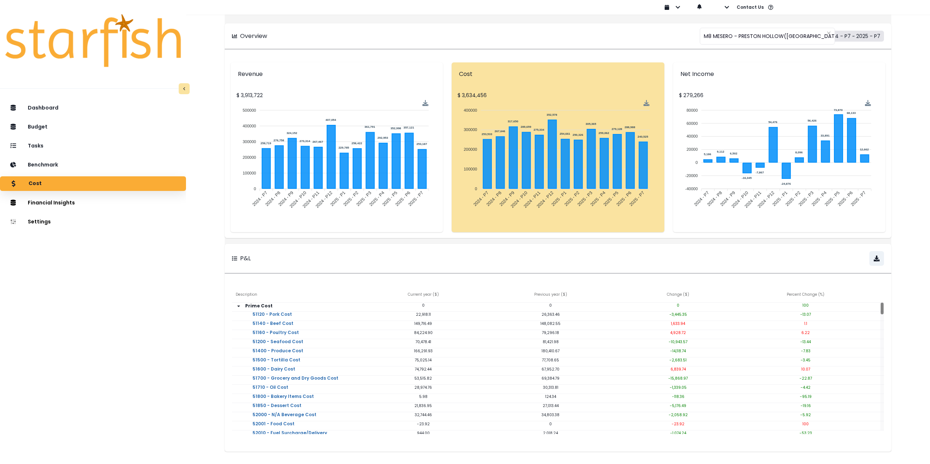
click at [854, 37] on button "2024 - P7 ~ 2025 - P7" at bounding box center [853, 36] width 62 height 11
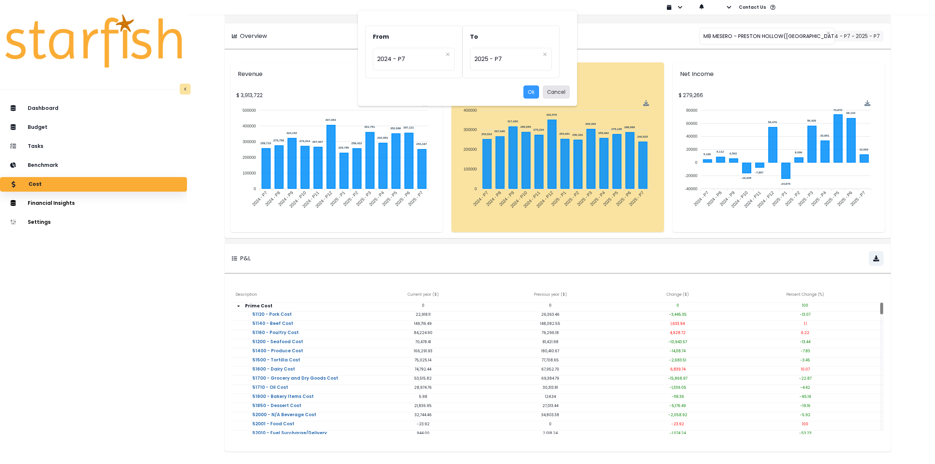
click at [556, 91] on button "Cancel" at bounding box center [556, 91] width 27 height 13
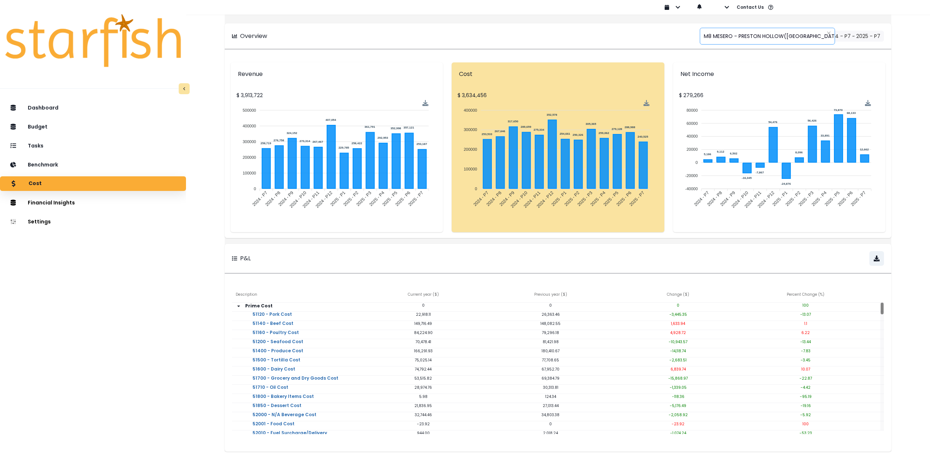
click at [711, 39] on span "M8 MESERO - PRESTON HOLLOW([GEOGRAPHIC_DATA])" at bounding box center [772, 35] width 139 height 15
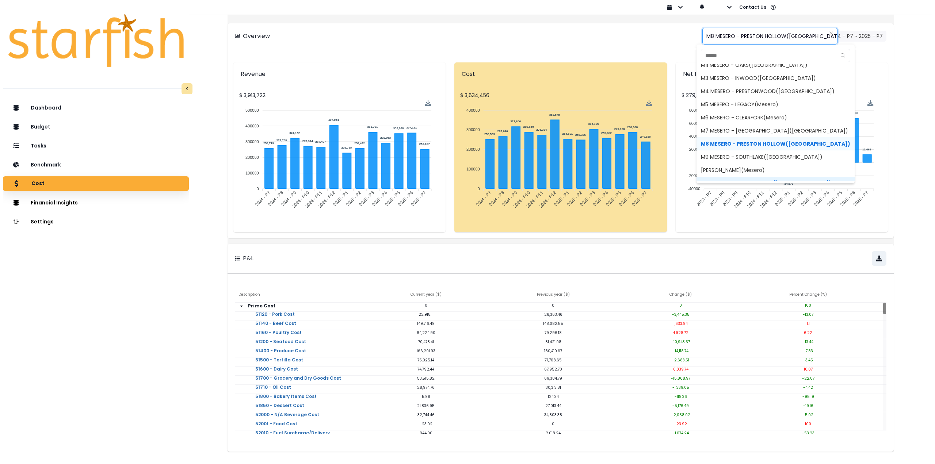
scroll to position [50, 0]
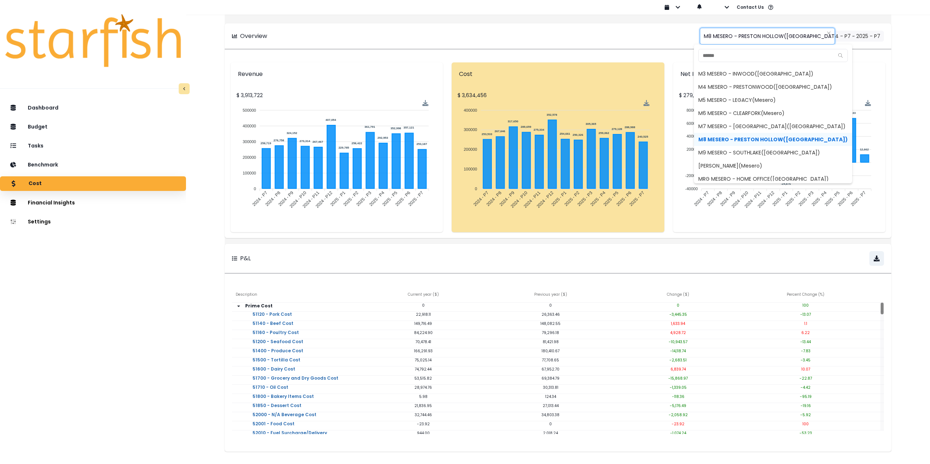
click at [718, 153] on span "M9 MESERO - SOUTHLAKE([GEOGRAPHIC_DATA])" at bounding box center [773, 152] width 158 height 13
type input "**********"
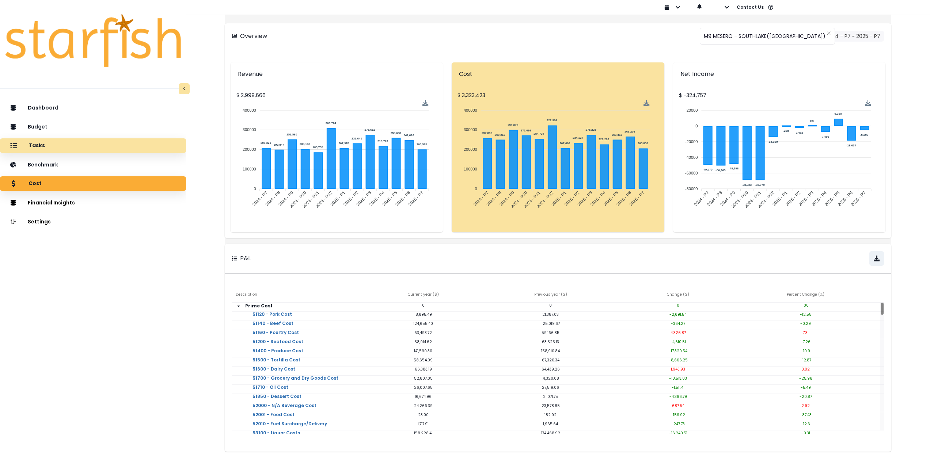
click at [65, 144] on div "Tasks" at bounding box center [93, 145] width 174 height 15
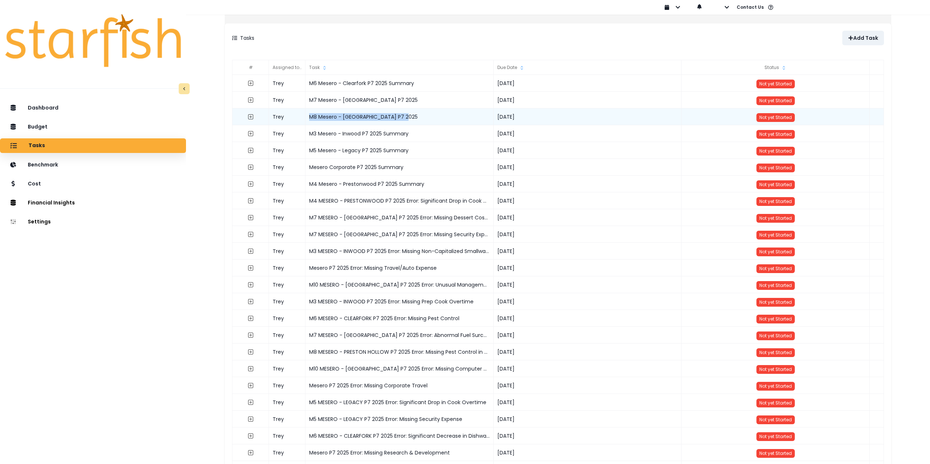
drag, startPoint x: 413, startPoint y: 117, endPoint x: 314, endPoint y: 115, distance: 99.7
click at [314, 115] on div "M8 Mesero - [GEOGRAPHIC_DATA] P7 2025" at bounding box center [399, 116] width 188 height 17
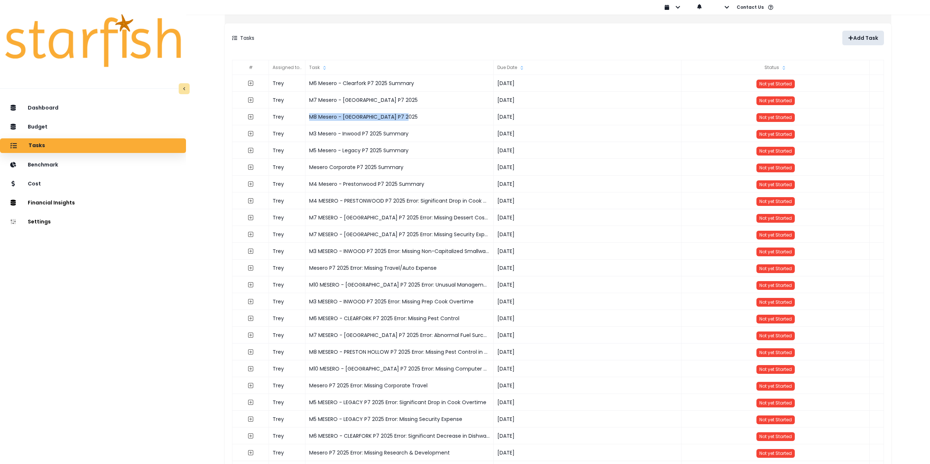
click at [849, 42] on button "Add Task" at bounding box center [863, 38] width 42 height 15
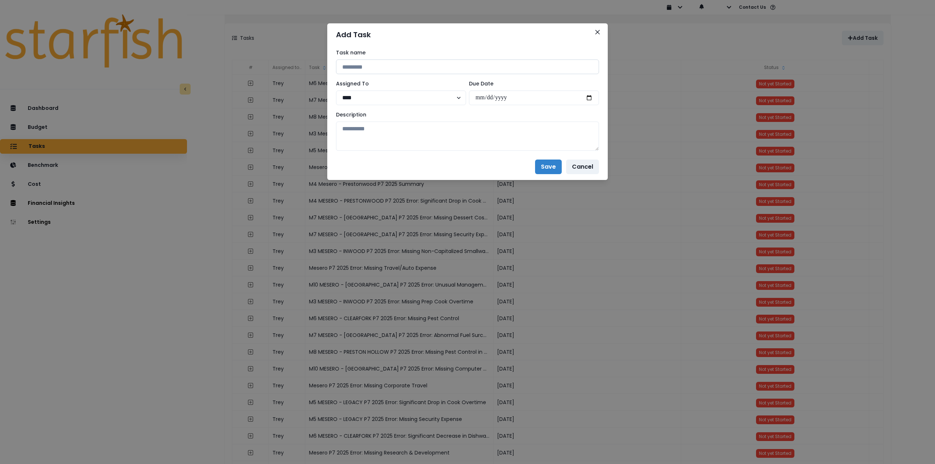
click at [404, 65] on input at bounding box center [467, 67] width 263 height 15
click at [350, 65] on input "**********" at bounding box center [467, 67] width 263 height 15
drag, startPoint x: 423, startPoint y: 66, endPoint x: 380, endPoint y: 66, distance: 43.5
click at [380, 66] on input "**********" at bounding box center [467, 67] width 263 height 15
type input "**********"
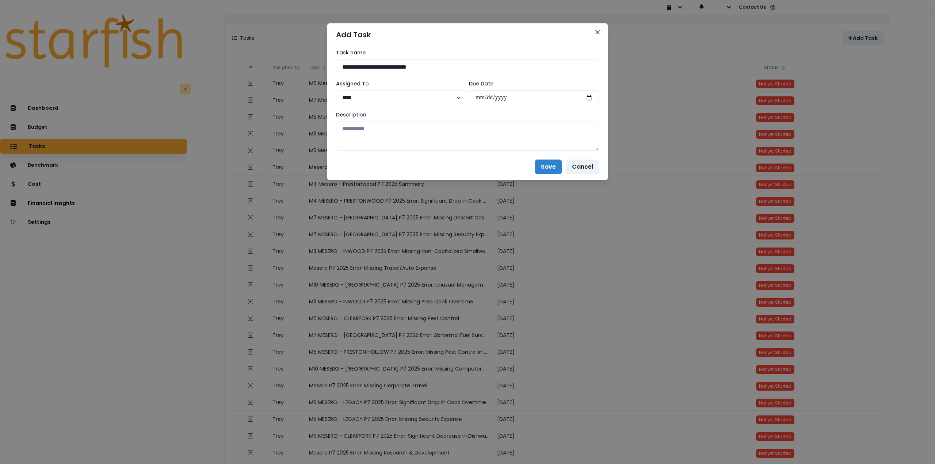
click at [590, 97] on input "date" at bounding box center [534, 98] width 130 height 15
type input "**********"
click at [484, 146] on textarea at bounding box center [467, 136] width 263 height 29
click at [376, 133] on textarea at bounding box center [467, 136] width 263 height 29
paste textarea "**********"
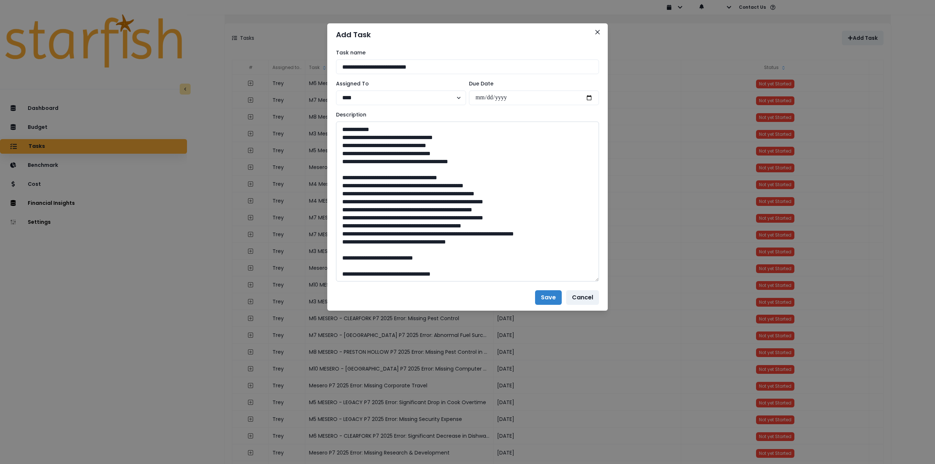
drag, startPoint x: 595, startPoint y: 148, endPoint x: 575, endPoint y: 306, distance: 159.8
click at [593, 282] on textarea at bounding box center [467, 202] width 263 height 160
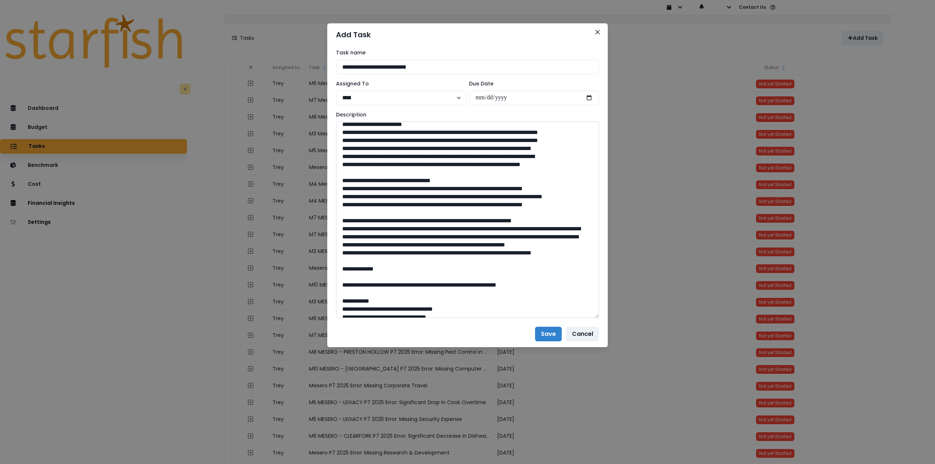
scroll to position [73, 0]
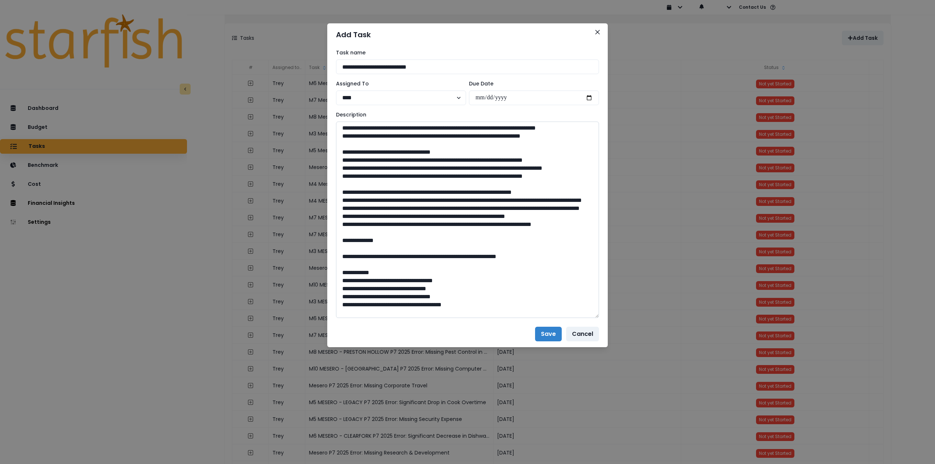
drag, startPoint x: 362, startPoint y: 299, endPoint x: 343, endPoint y: 236, distance: 66.3
click at [343, 236] on textarea at bounding box center [467, 220] width 263 height 197
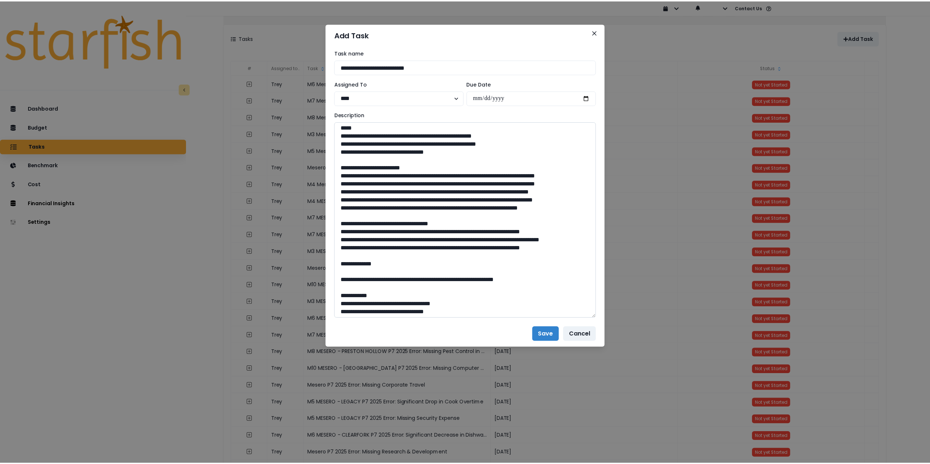
scroll to position [0, 0]
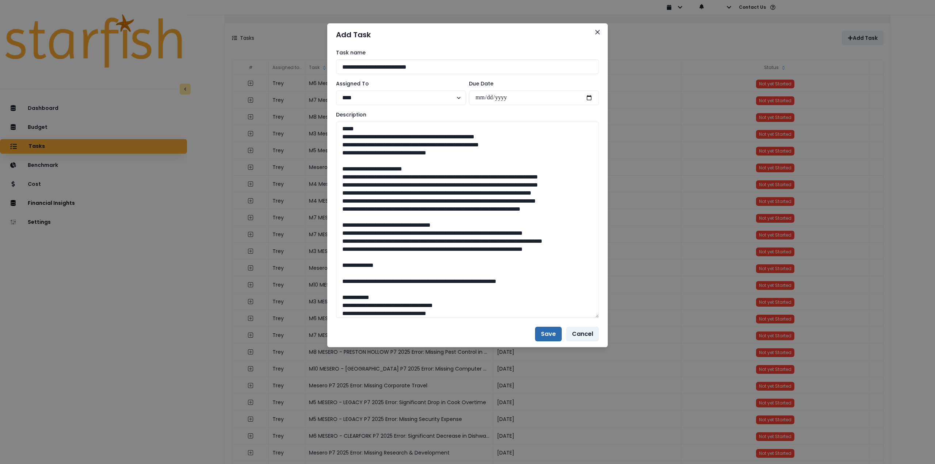
type textarea "**********"
click at [546, 333] on button "Save" at bounding box center [548, 334] width 27 height 15
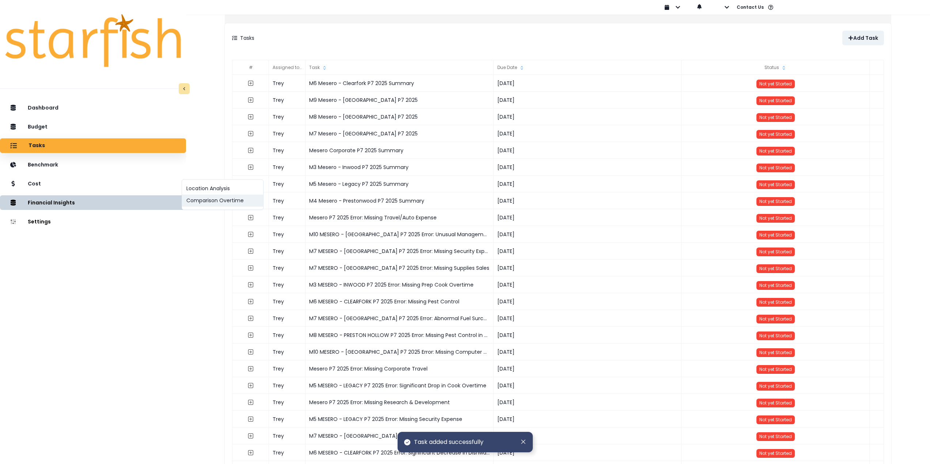
click at [207, 200] on button "Comparison Overtime" at bounding box center [222, 201] width 81 height 12
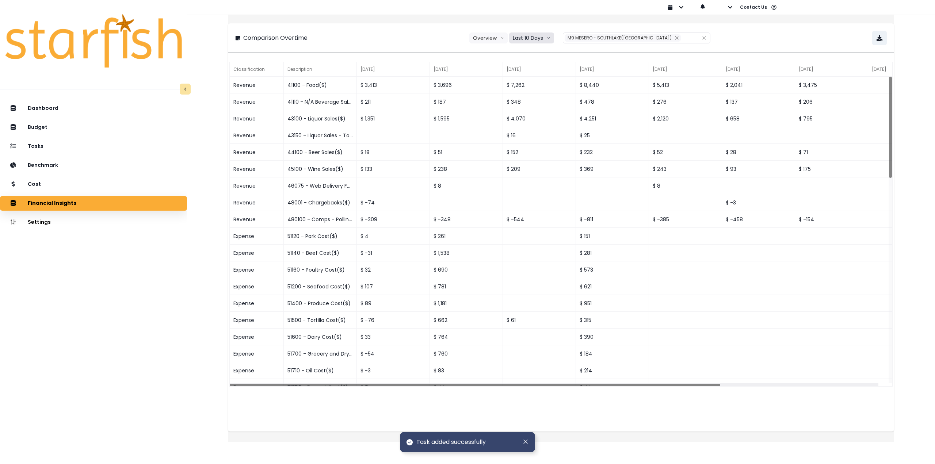
click at [534, 39] on button "Last 10 Days" at bounding box center [531, 38] width 45 height 11
click at [538, 76] on span "Last 15 Periods" at bounding box center [531, 78] width 35 height 7
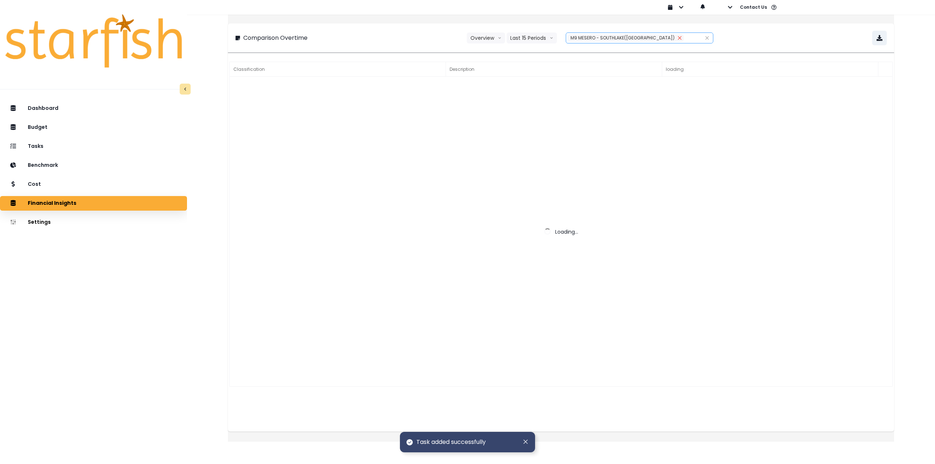
click at [678, 38] on icon "close" at bounding box center [680, 38] width 4 height 4
click at [633, 37] on div at bounding box center [631, 38] width 111 height 10
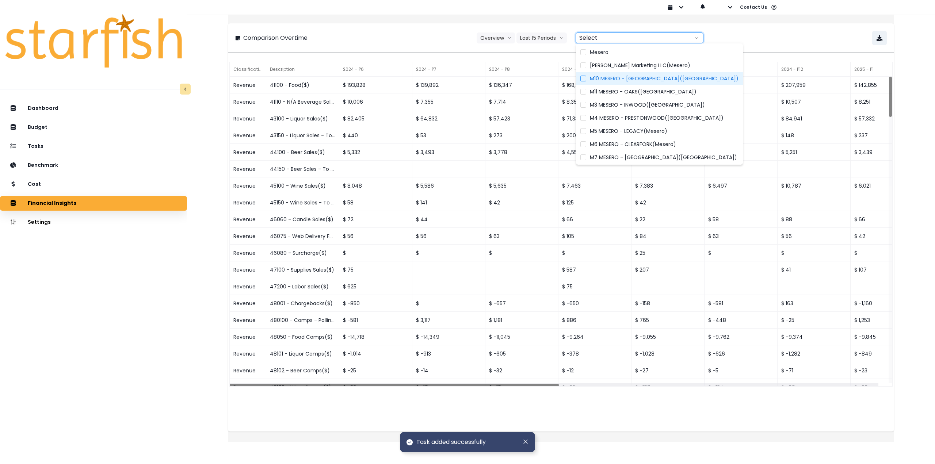
click at [602, 80] on span "M10 MESERO - [GEOGRAPHIC_DATA]([GEOGRAPHIC_DATA])" at bounding box center [664, 78] width 149 height 7
type input "**********"
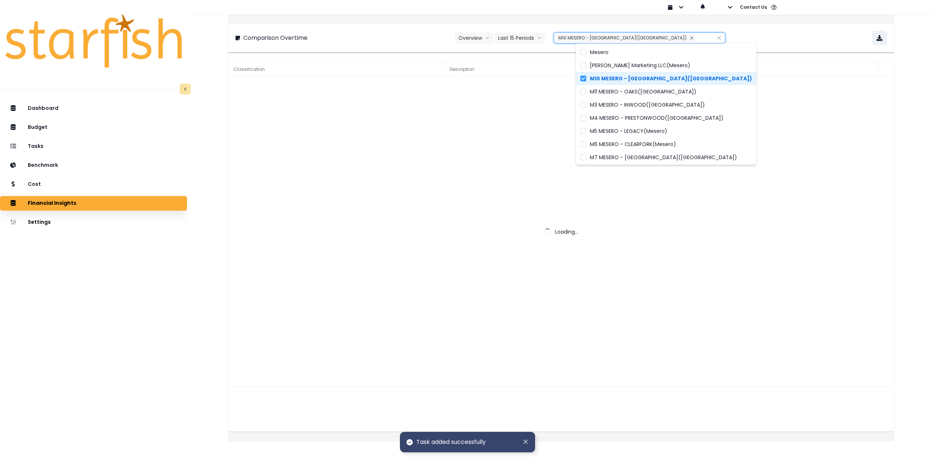
click at [743, 35] on div "**********" at bounding box center [561, 38] width 652 height 15
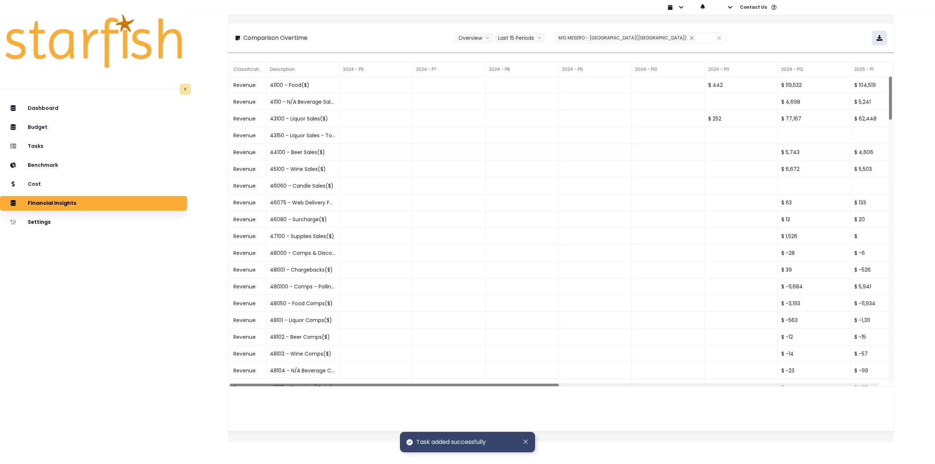
click at [877, 36] on icon "button" at bounding box center [880, 38] width 6 height 6
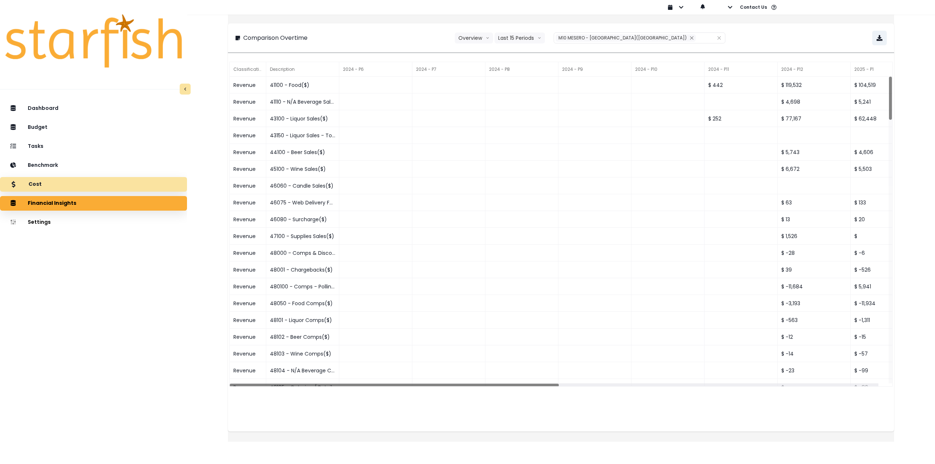
drag, startPoint x: 63, startPoint y: 149, endPoint x: 65, endPoint y: 188, distance: 39.2
click at [65, 188] on div "Dashboard Budget Tasks Benchmark Cost Financial Insights Location Analysis Comp…" at bounding box center [93, 304] width 187 height 409
click at [61, 187] on div "Cost" at bounding box center [93, 184] width 175 height 15
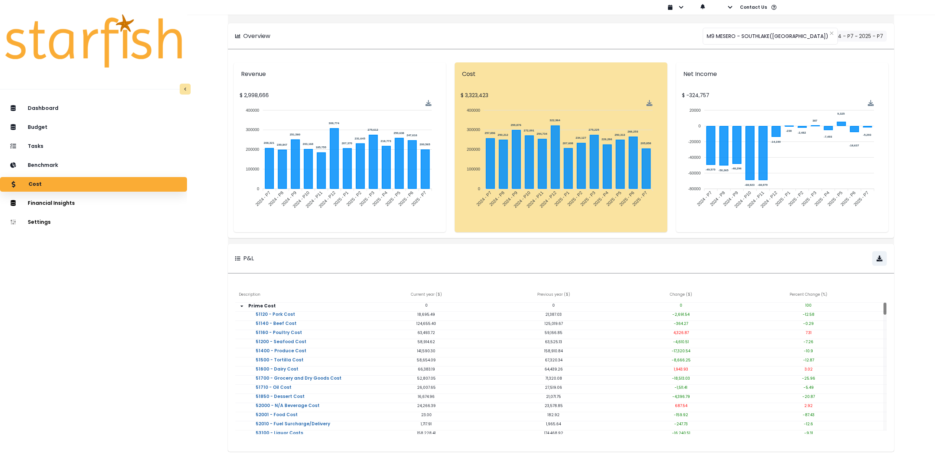
click at [129, 187] on div "Cost" at bounding box center [93, 184] width 175 height 15
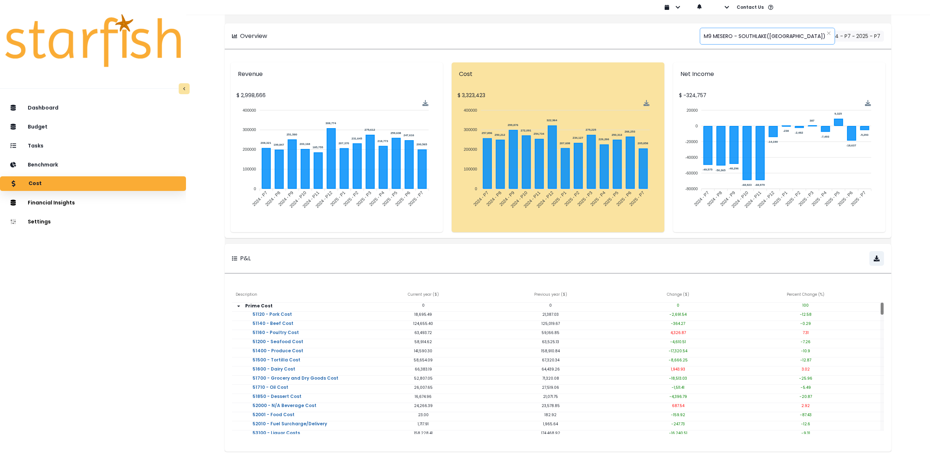
click at [728, 37] on span "M9 MESERO - SOUTHLAKE([GEOGRAPHIC_DATA])" at bounding box center [764, 35] width 122 height 15
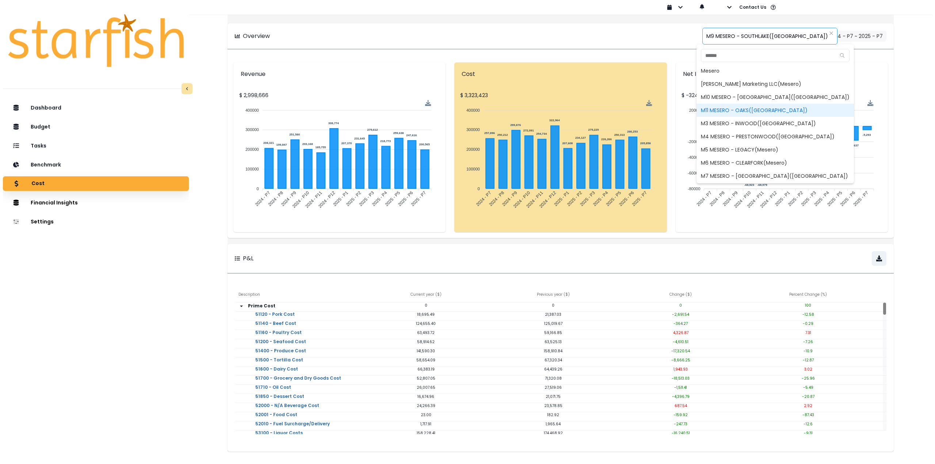
scroll to position [26, 0]
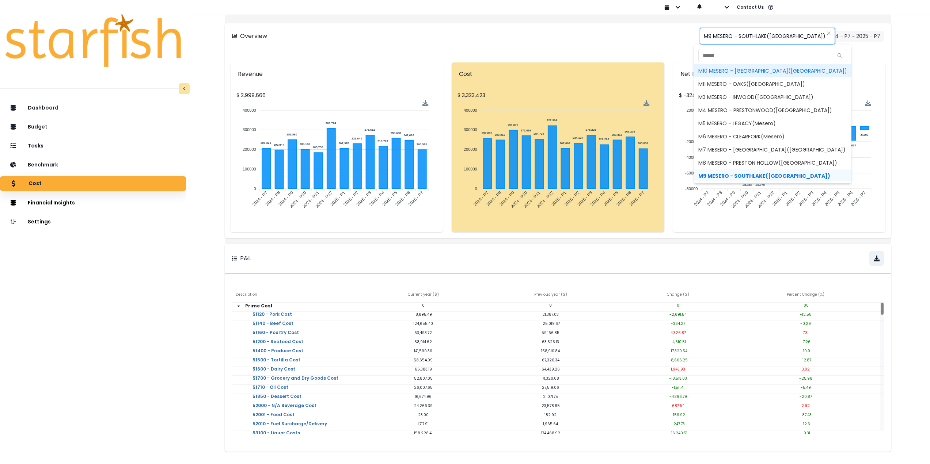
click at [713, 71] on span "M10 MESERO - [GEOGRAPHIC_DATA]([GEOGRAPHIC_DATA])" at bounding box center [772, 70] width 157 height 13
type input "**********"
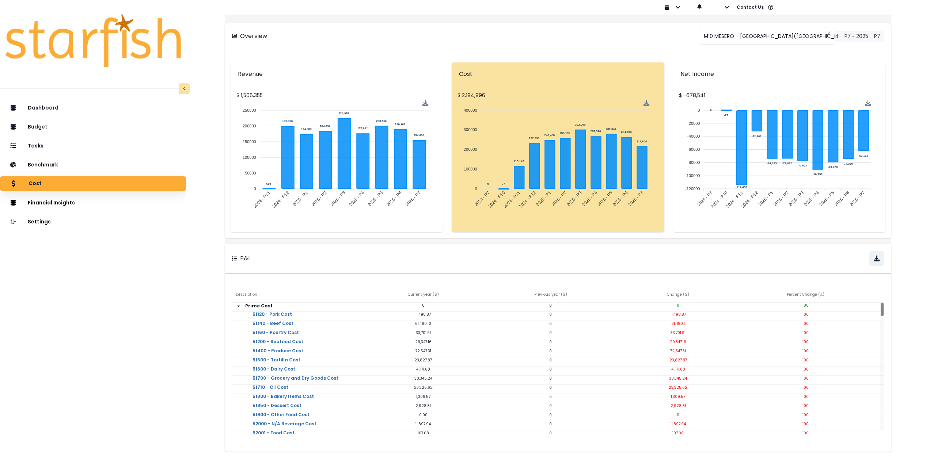
click at [94, 182] on div "Cost" at bounding box center [93, 183] width 174 height 15
click at [217, 190] on button "Location Analysis" at bounding box center [222, 189] width 81 height 12
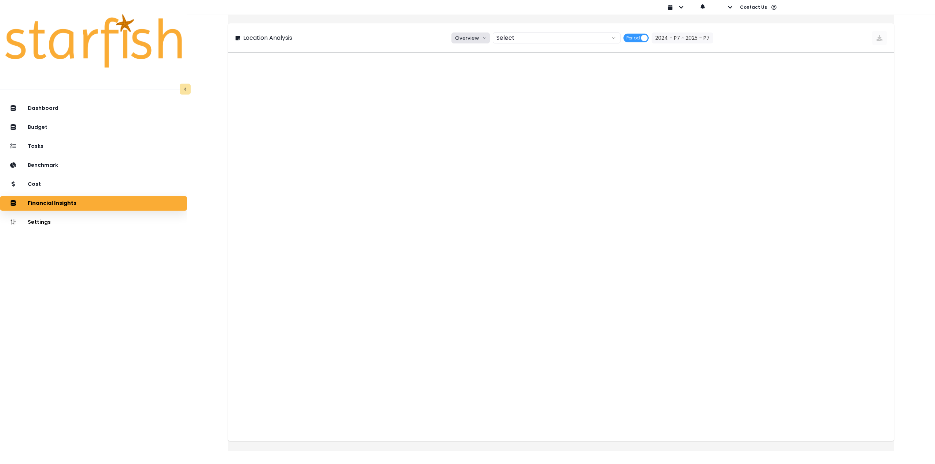
click at [468, 41] on button "Overview" at bounding box center [470, 38] width 38 height 11
click at [471, 76] on span "% of sales" at bounding box center [469, 78] width 27 height 7
click at [533, 39] on div at bounding box center [549, 38] width 111 height 10
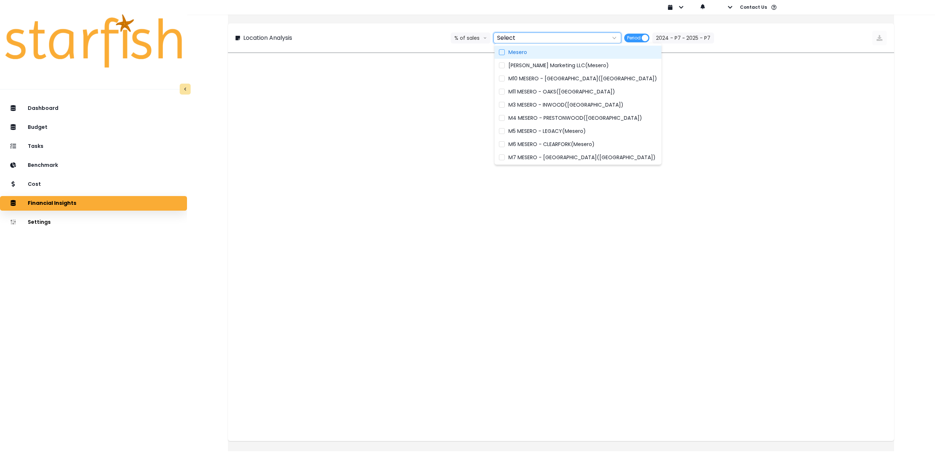
click at [510, 53] on span "Mesero" at bounding box center [517, 52] width 19 height 7
click at [518, 81] on span "M10 MESERO - [GEOGRAPHIC_DATA]([GEOGRAPHIC_DATA])" at bounding box center [582, 78] width 149 height 7
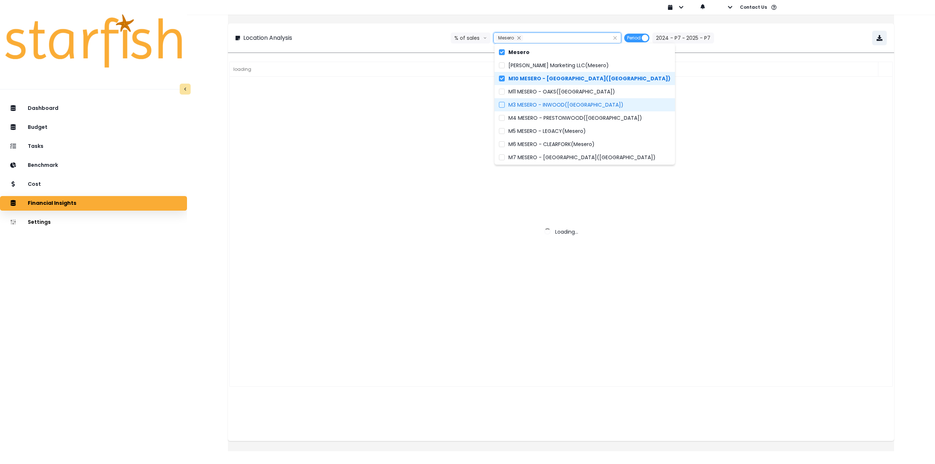
click at [518, 104] on span "M3 MESERO - INWOOD([GEOGRAPHIC_DATA])" at bounding box center [565, 104] width 115 height 7
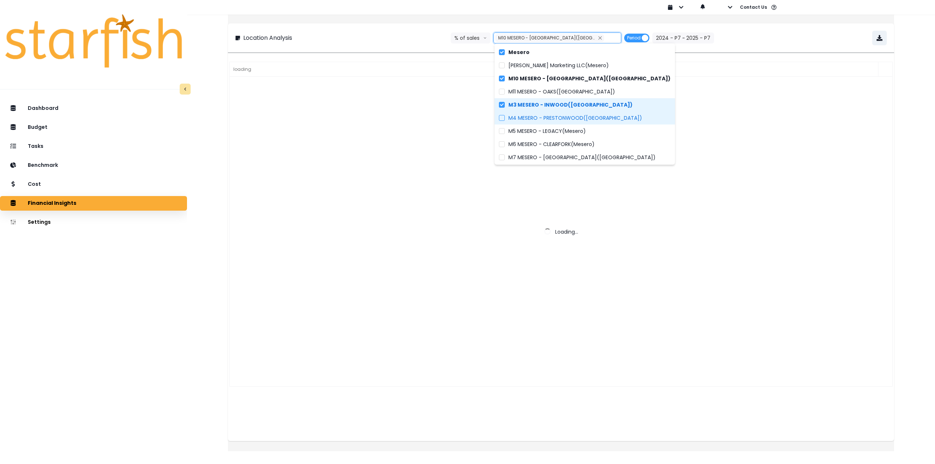
drag, startPoint x: 516, startPoint y: 116, endPoint x: 516, endPoint y: 121, distance: 4.7
click at [516, 117] on span "M4 MESERO - PRESTONWOOD([GEOGRAPHIC_DATA])" at bounding box center [575, 117] width 134 height 7
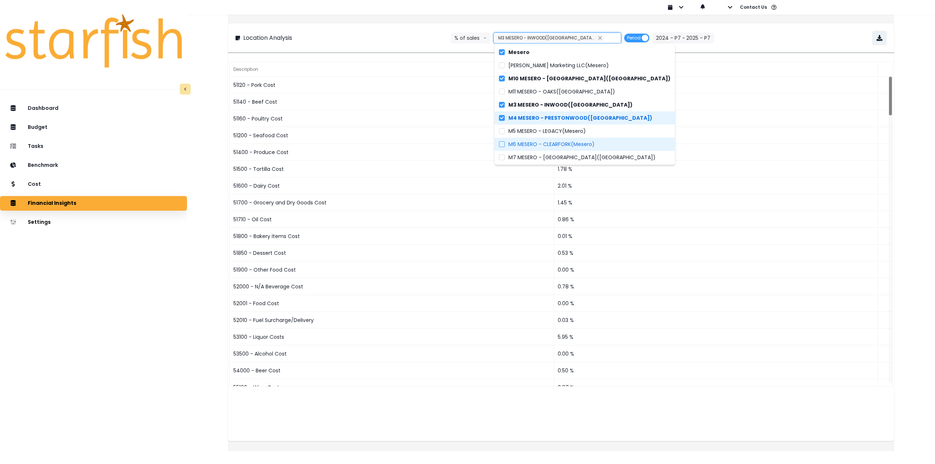
drag, startPoint x: 517, startPoint y: 131, endPoint x: 517, endPoint y: 142, distance: 10.6
click at [517, 131] on span "M5 MESERO - LEGACY(Mesero)" at bounding box center [546, 130] width 77 height 7
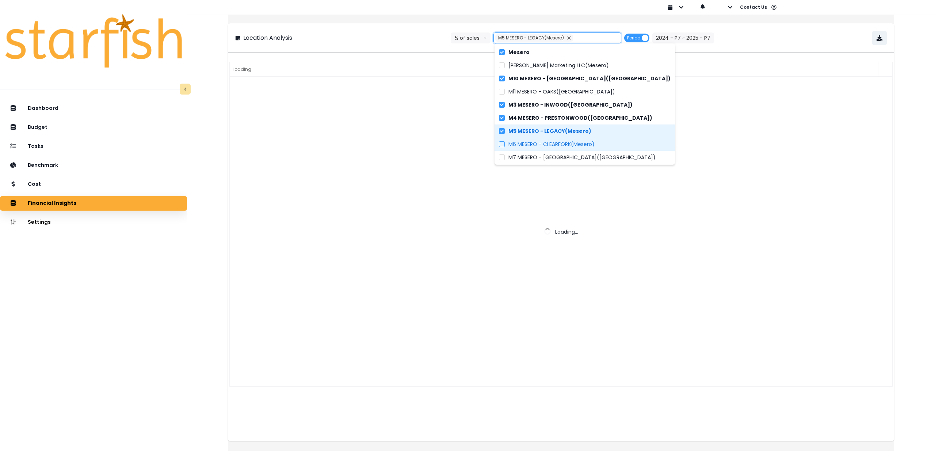
drag, startPoint x: 517, startPoint y: 144, endPoint x: 518, endPoint y: 155, distance: 11.7
click at [517, 144] on span "M6 MESERO - CLEARFORK(Mesero)" at bounding box center [551, 144] width 86 height 7
click at [518, 157] on span "M7 MESERO - [GEOGRAPHIC_DATA]([GEOGRAPHIC_DATA])" at bounding box center [581, 157] width 147 height 7
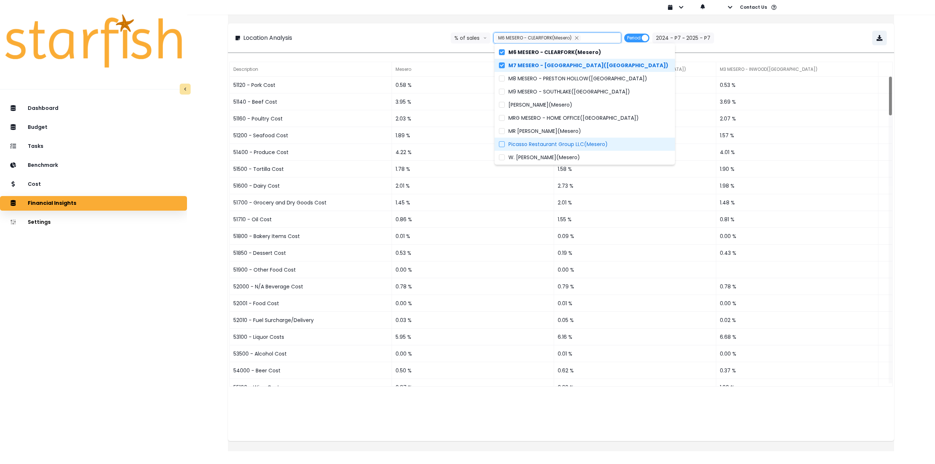
scroll to position [94, 0]
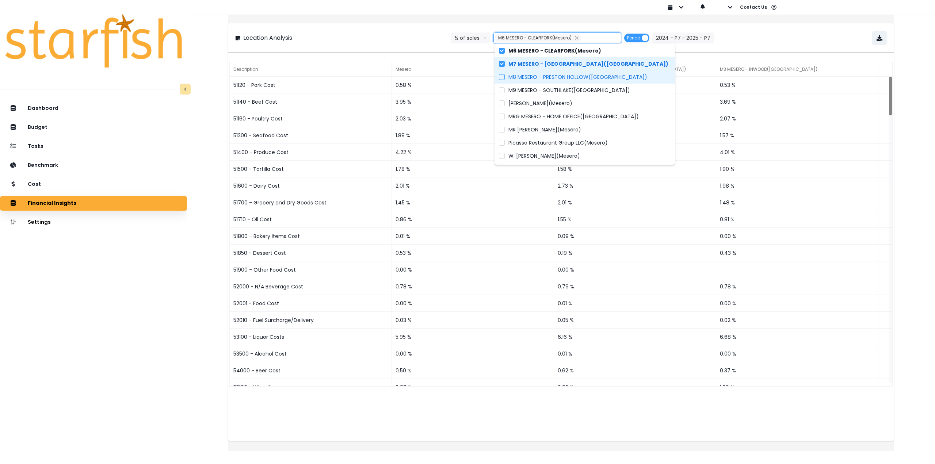
click at [520, 76] on span "M8 MESERO - PRESTON HOLLOW([GEOGRAPHIC_DATA])" at bounding box center [577, 76] width 139 height 7
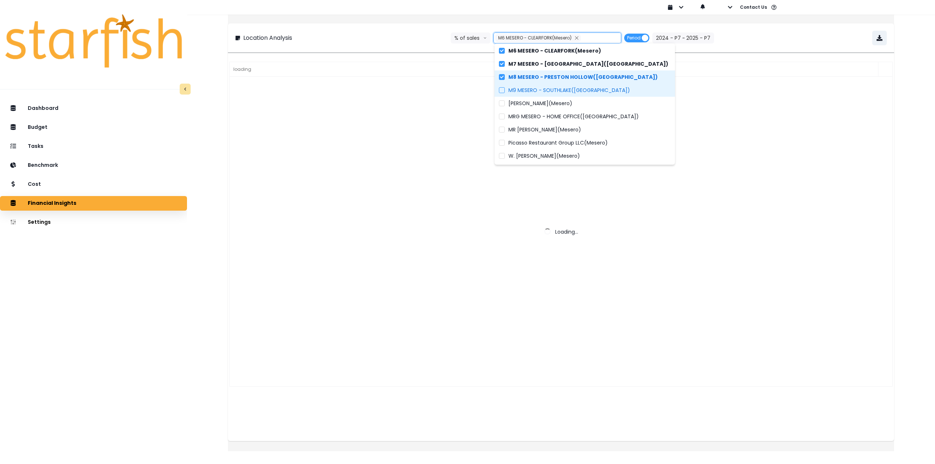
scroll to position [70, 0]
click at [519, 87] on span "M9 MESERO - SOUTHLAKE([GEOGRAPHIC_DATA])" at bounding box center [569, 90] width 122 height 7
type input "**********"
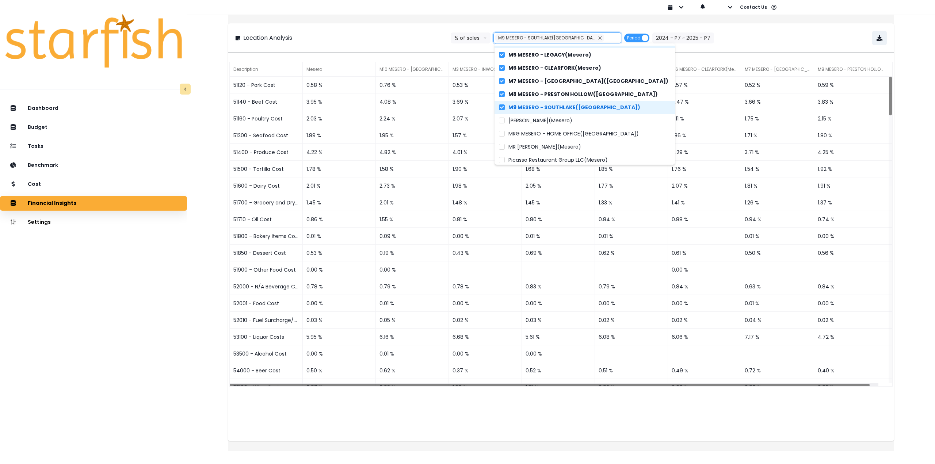
scroll to position [94, 0]
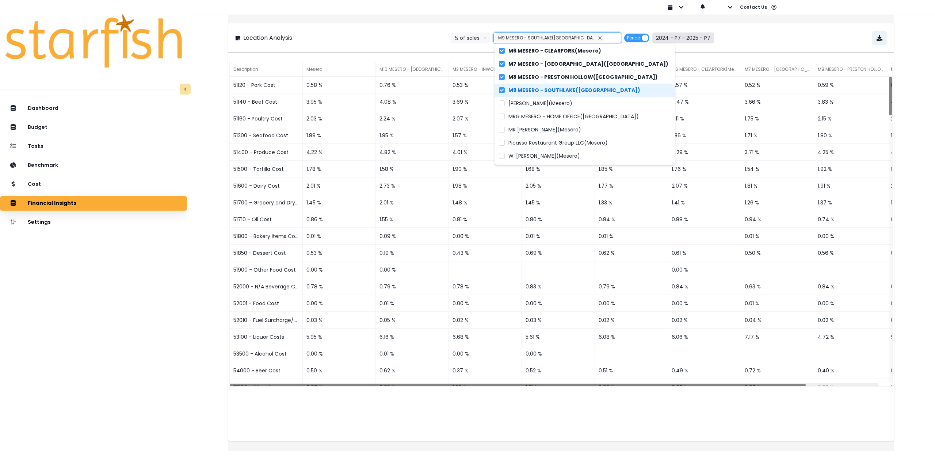
click at [686, 38] on button "2024 - P7 ~ 2025 - P7" at bounding box center [683, 38] width 62 height 11
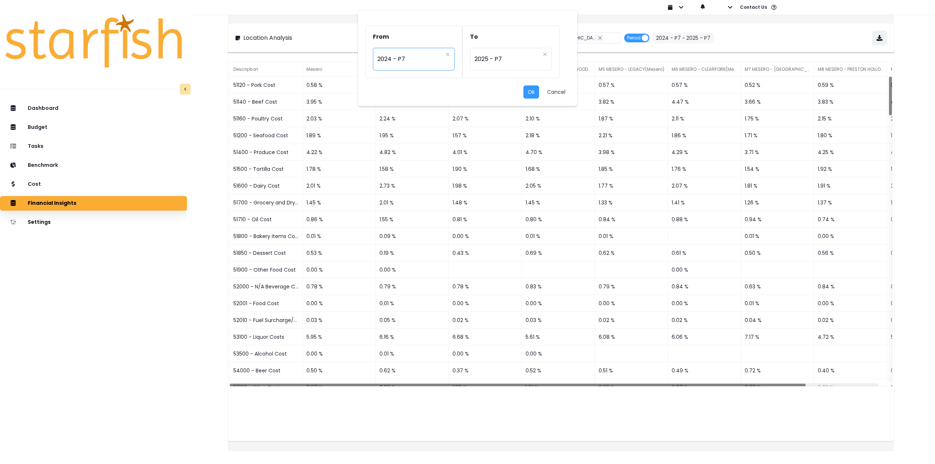
click at [424, 59] on span "2024 - P7" at bounding box center [409, 59] width 65 height 17
click at [403, 176] on span "2025 - P7" at bounding box center [414, 177] width 83 height 13
type input "*********"
click at [529, 92] on button "Ok" at bounding box center [531, 91] width 16 height 13
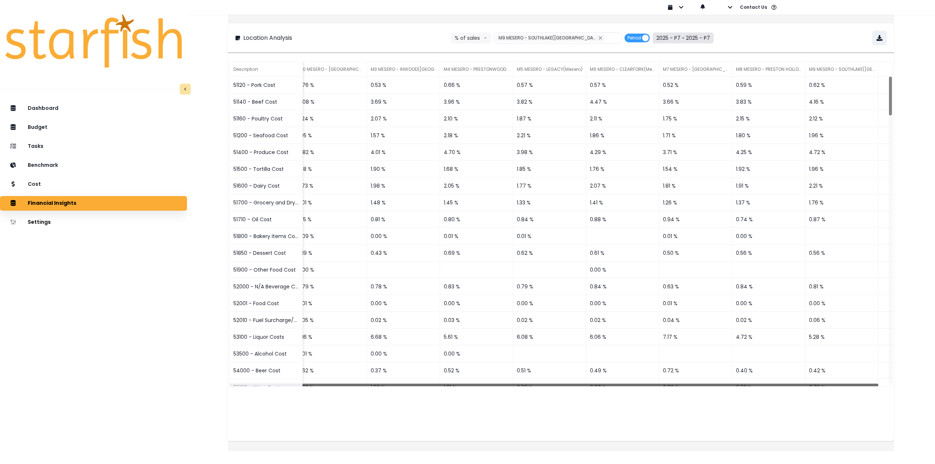
drag, startPoint x: 642, startPoint y: 386, endPoint x: 847, endPoint y: 403, distance: 206.3
click at [847, 403] on div "Description Mesero M10 MESERO - [GEOGRAPHIC_DATA](Mesero) M3 MESERO - INWOOD([G…" at bounding box center [561, 250] width 666 height 381
click at [877, 39] on icon "button" at bounding box center [880, 38] width 6 height 6
click at [64, 152] on div "Tasks" at bounding box center [93, 146] width 175 height 15
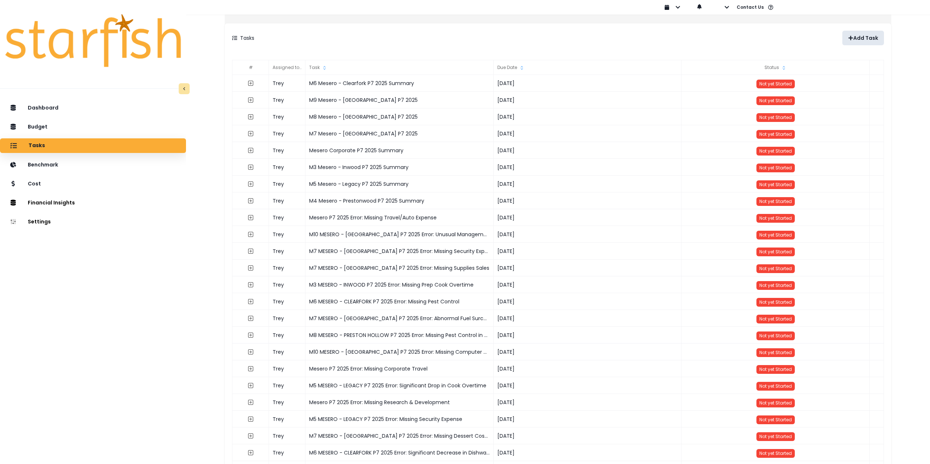
click at [853, 39] on p "Add Task" at bounding box center [865, 38] width 25 height 6
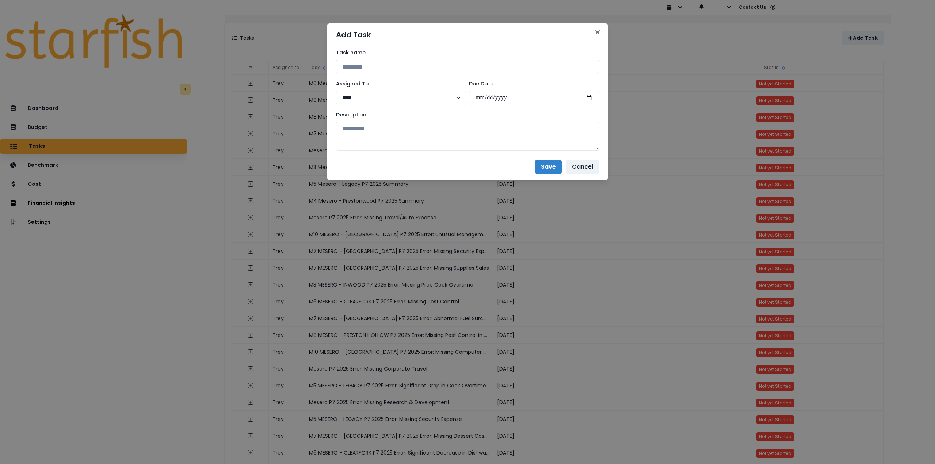
click at [370, 69] on input at bounding box center [467, 67] width 263 height 15
click at [347, 65] on input "**********" at bounding box center [467, 67] width 263 height 15
click at [386, 65] on input "**********" at bounding box center [467, 67] width 263 height 15
type input "**********"
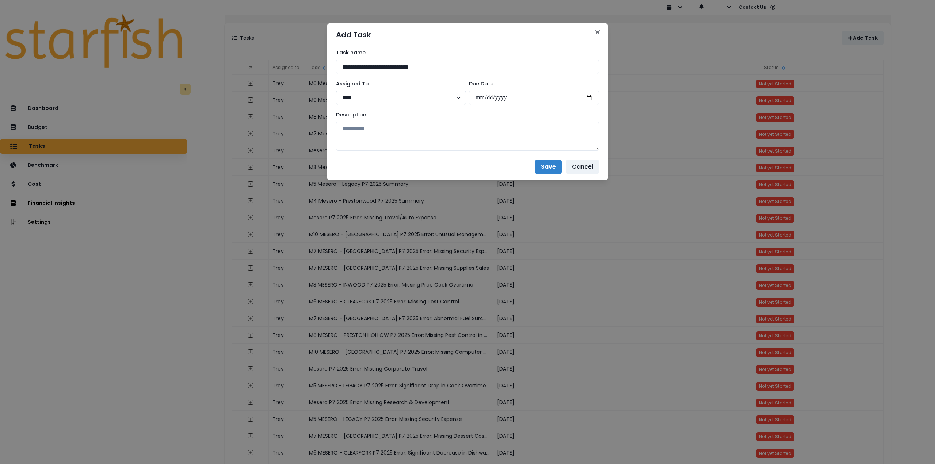
click at [395, 98] on select "**** ******* ******** ********" at bounding box center [401, 98] width 130 height 15
drag, startPoint x: 590, startPoint y: 98, endPoint x: 586, endPoint y: 100, distance: 4.9
click at [590, 98] on input "date" at bounding box center [534, 98] width 130 height 15
type input "**********"
click at [476, 141] on textarea at bounding box center [467, 136] width 263 height 29
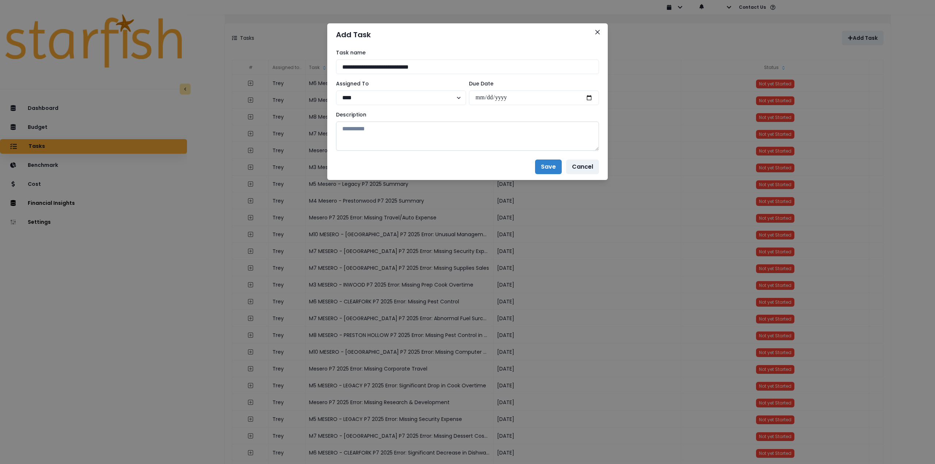
paste textarea "**********"
click at [386, 131] on textarea at bounding box center [467, 136] width 263 height 29
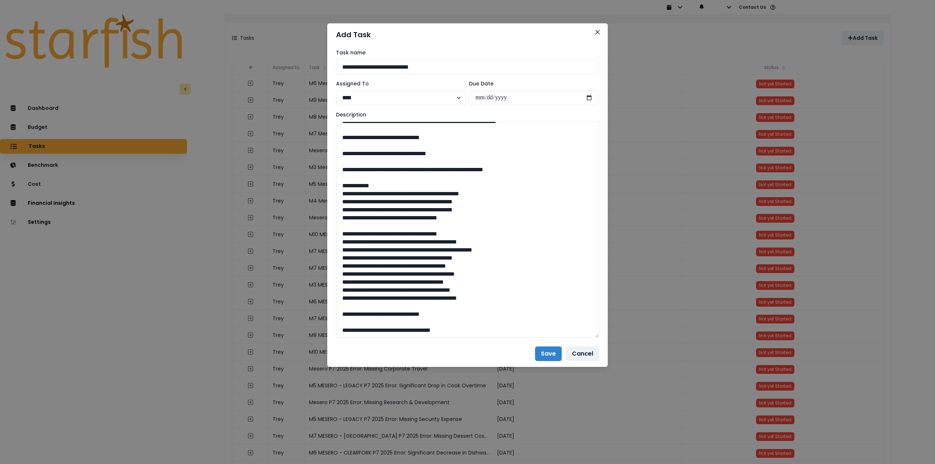
drag, startPoint x: 594, startPoint y: 147, endPoint x: 599, endPoint y: 329, distance: 182.0
click at [619, 336] on div "**********" at bounding box center [467, 232] width 935 height 464
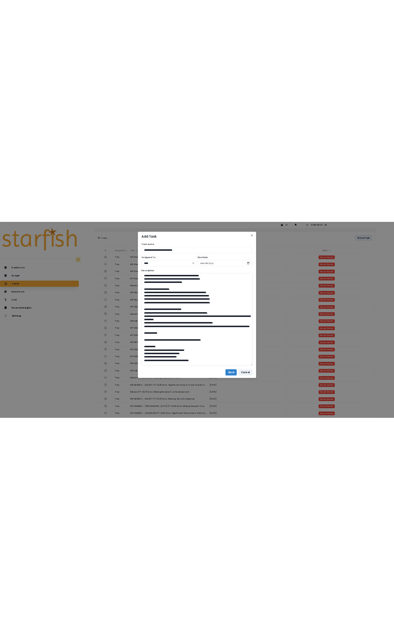
scroll to position [0, 0]
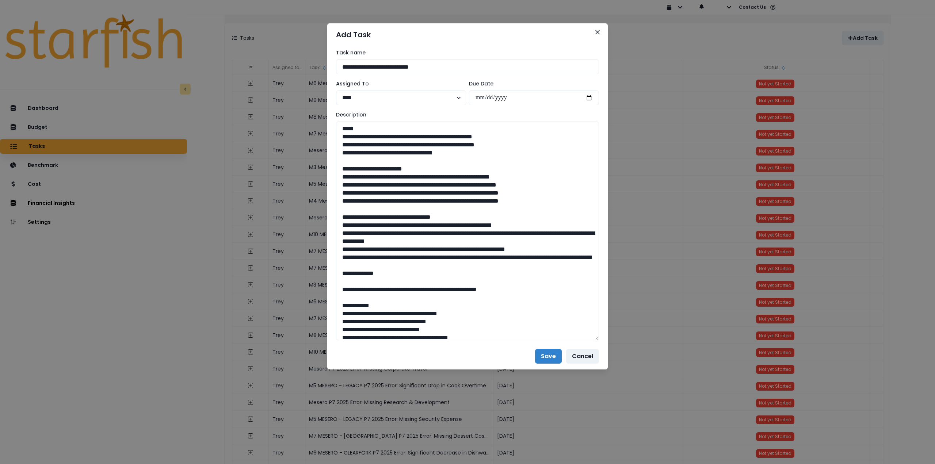
type textarea "**********"
click at [546, 360] on button "Save" at bounding box center [548, 356] width 27 height 15
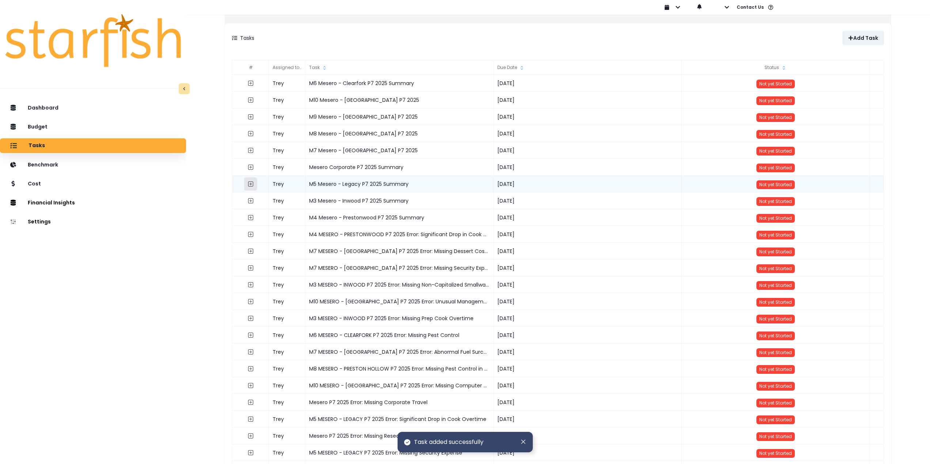
click at [253, 184] on icon "expand outline" at bounding box center [251, 184] width 6 height 6
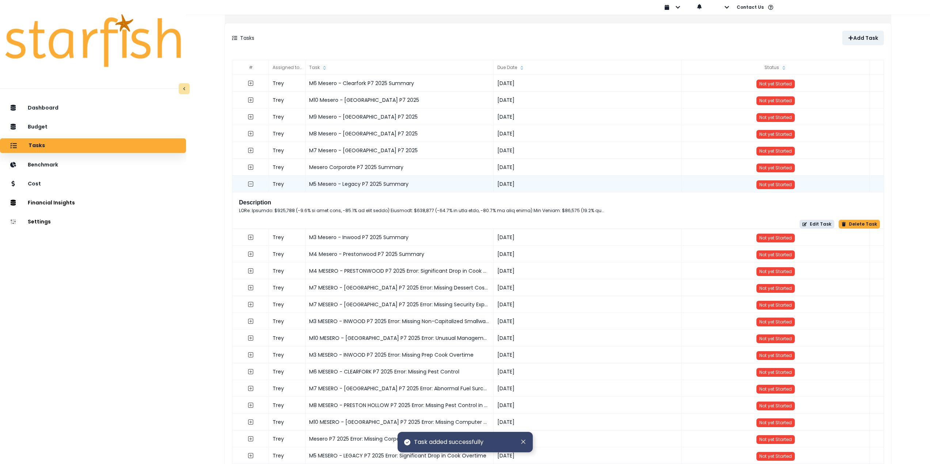
click at [814, 223] on button "Edit Task" at bounding box center [816, 224] width 35 height 9
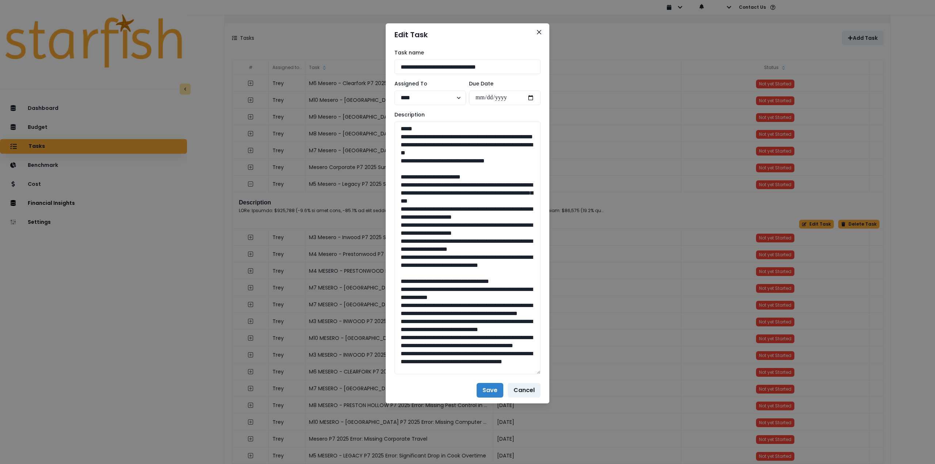
drag, startPoint x: 537, startPoint y: 148, endPoint x: 559, endPoint y: 370, distance: 223.5
click at [559, 370] on div "**********" at bounding box center [467, 232] width 935 height 464
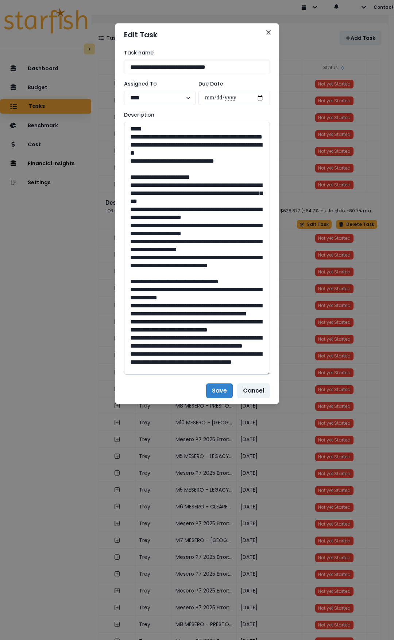
click at [196, 191] on textarea at bounding box center [197, 248] width 146 height 253
click at [269, 34] on icon "Close" at bounding box center [269, 32] width 4 height 4
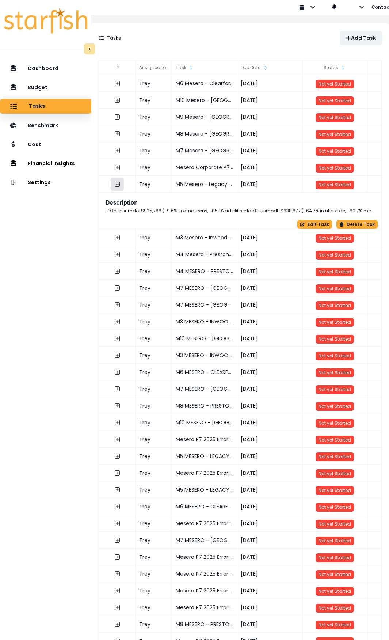
click at [120, 186] on icon "collasped outline" at bounding box center [117, 184] width 6 height 6
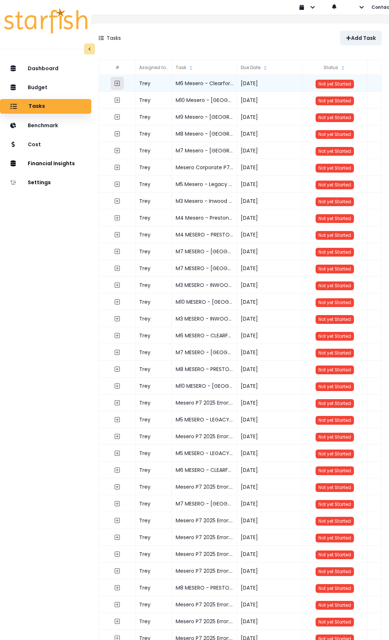
click at [124, 80] on button "button" at bounding box center [117, 83] width 13 height 13
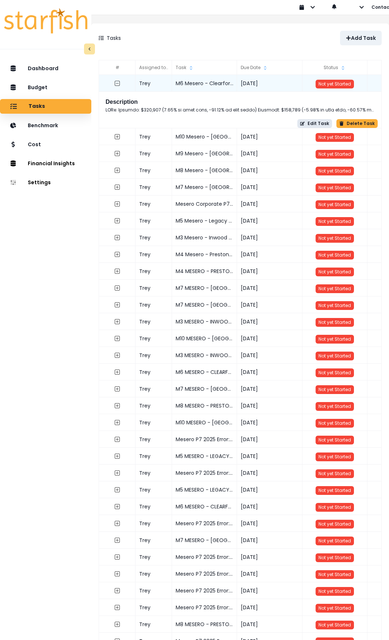
click at [316, 123] on button "Edit Task" at bounding box center [314, 123] width 35 height 9
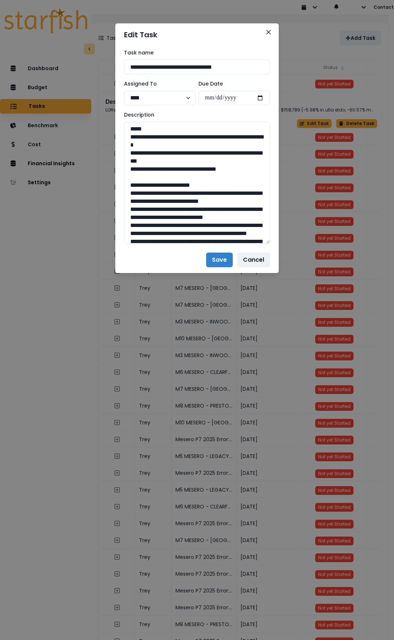
drag, startPoint x: 267, startPoint y: 147, endPoint x: 271, endPoint y: 386, distance: 239.3
click at [275, 247] on div "**********" at bounding box center [197, 146] width 164 height 201
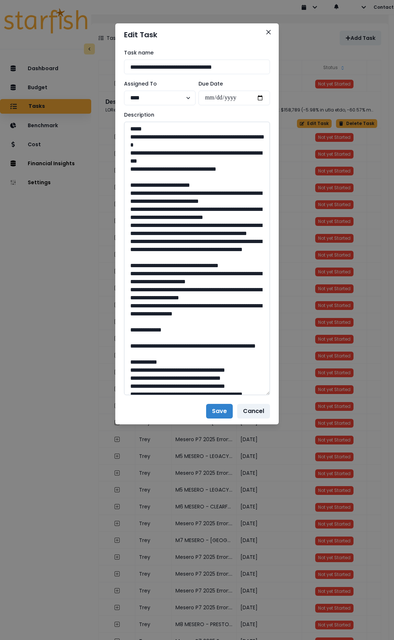
click at [212, 193] on textarea at bounding box center [197, 258] width 146 height 273
click at [198, 217] on textarea at bounding box center [197, 258] width 146 height 273
click at [215, 193] on textarea at bounding box center [197, 258] width 146 height 273
click at [137, 194] on textarea at bounding box center [197, 258] width 146 height 273
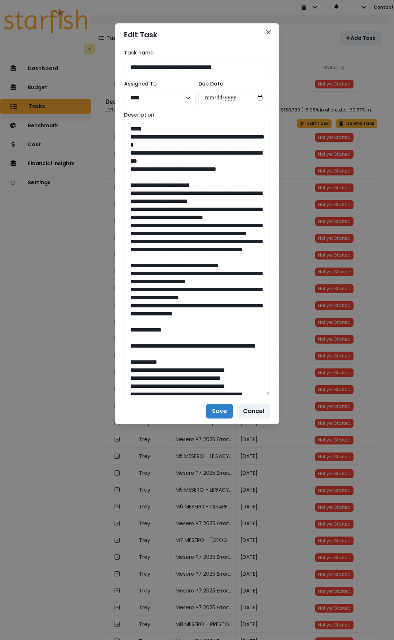
click at [135, 193] on textarea at bounding box center [197, 258] width 146 height 273
drag, startPoint x: 135, startPoint y: 192, endPoint x: 129, endPoint y: 192, distance: 5.5
click at [129, 192] on textarea at bounding box center [197, 258] width 146 height 273
click at [134, 194] on textarea at bounding box center [197, 258] width 146 height 273
drag, startPoint x: 131, startPoint y: 194, endPoint x: 127, endPoint y: 194, distance: 4.0
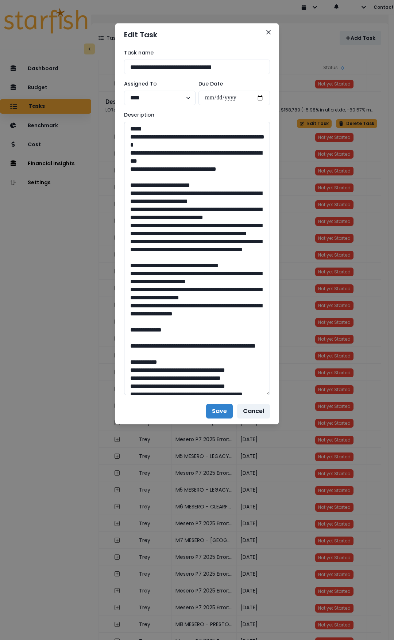
click at [127, 194] on textarea at bounding box center [197, 258] width 146 height 273
click at [133, 196] on textarea at bounding box center [197, 258] width 146 height 273
drag, startPoint x: 134, startPoint y: 194, endPoint x: 129, endPoint y: 194, distance: 5.1
click at [129, 194] on textarea at bounding box center [197, 258] width 146 height 273
paste textarea "***"
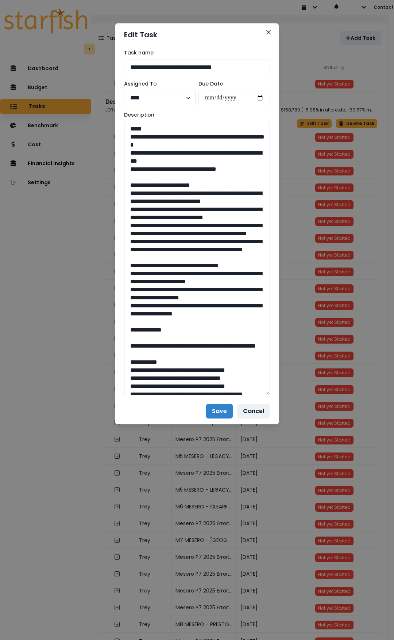
drag, startPoint x: 225, startPoint y: 192, endPoint x: 220, endPoint y: 191, distance: 5.2
click at [220, 191] on textarea at bounding box center [197, 258] width 146 height 273
click at [138, 217] on textarea at bounding box center [197, 258] width 146 height 273
click at [162, 223] on textarea at bounding box center [197, 258] width 146 height 273
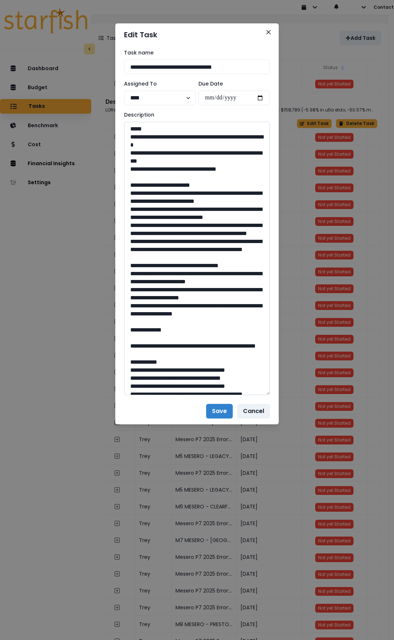
click at [141, 241] on textarea at bounding box center [197, 258] width 146 height 273
click at [140, 274] on textarea at bounding box center [197, 258] width 146 height 273
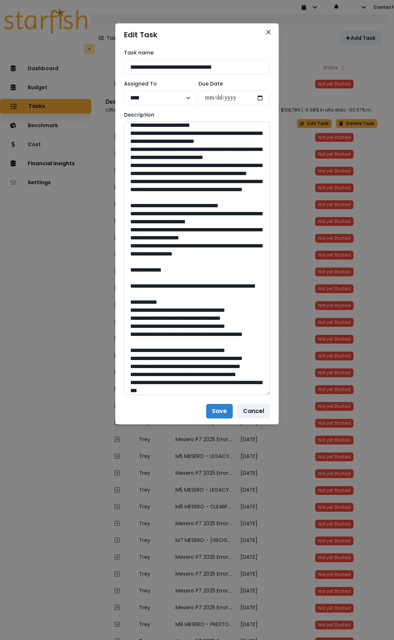
scroll to position [73, 0]
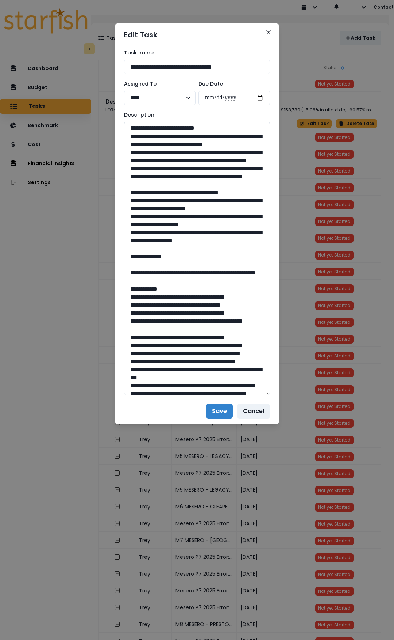
click at [140, 241] on textarea at bounding box center [197, 258] width 146 height 273
click at [160, 255] on textarea at bounding box center [197, 258] width 146 height 273
click at [133, 264] on textarea at bounding box center [197, 258] width 146 height 273
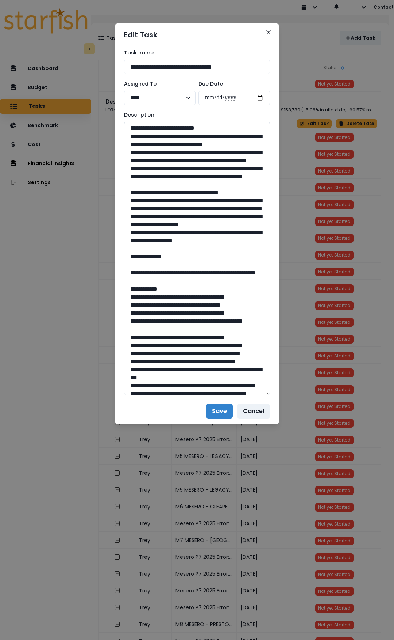
click at [140, 282] on textarea at bounding box center [197, 258] width 146 height 273
drag, startPoint x: 256, startPoint y: 256, endPoint x: 146, endPoint y: 254, distance: 109.6
click at [146, 254] on textarea at bounding box center [197, 258] width 146 height 273
click at [149, 279] on textarea at bounding box center [197, 258] width 146 height 273
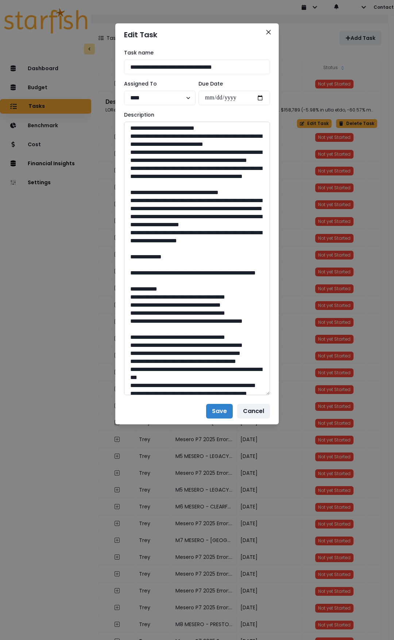
click at [251, 288] on textarea at bounding box center [197, 258] width 146 height 273
paste textarea "**********"
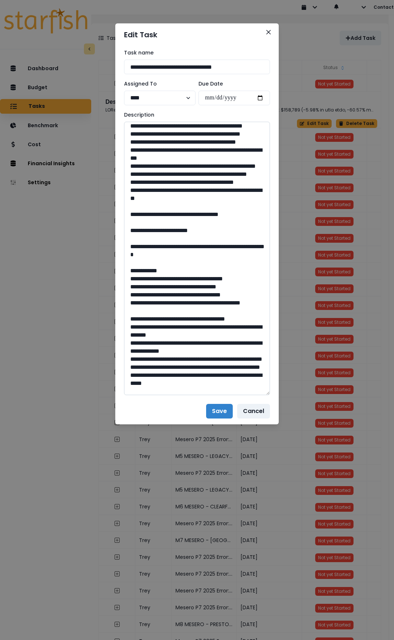
scroll to position [473, 0]
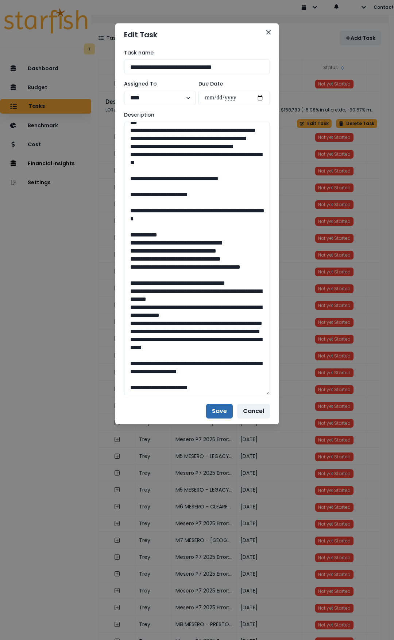
type textarea "**********"
drag, startPoint x: 221, startPoint y: 409, endPoint x: 222, endPoint y: 404, distance: 5.2
click at [221, 409] on button "Save" at bounding box center [219, 411] width 27 height 15
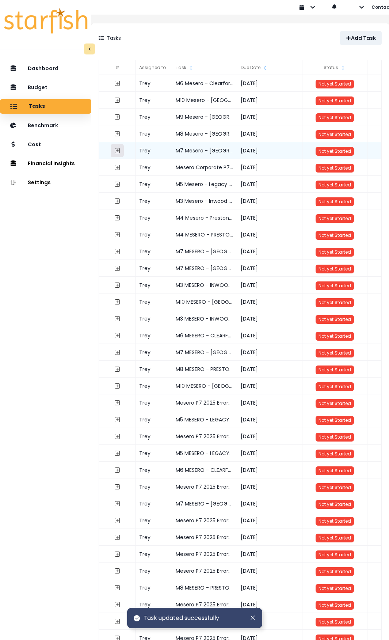
click at [120, 148] on icon "expand outline" at bounding box center [117, 151] width 6 height 6
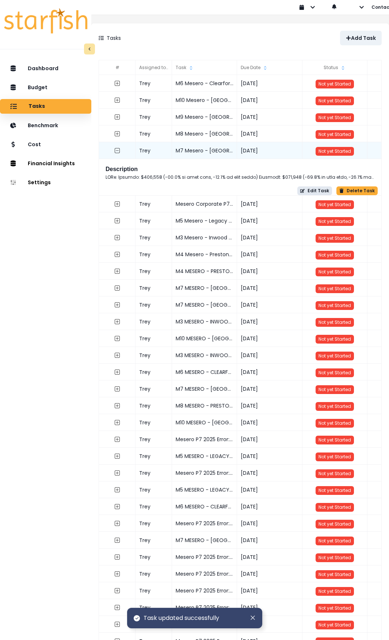
click at [318, 189] on button "Edit Task" at bounding box center [314, 190] width 35 height 9
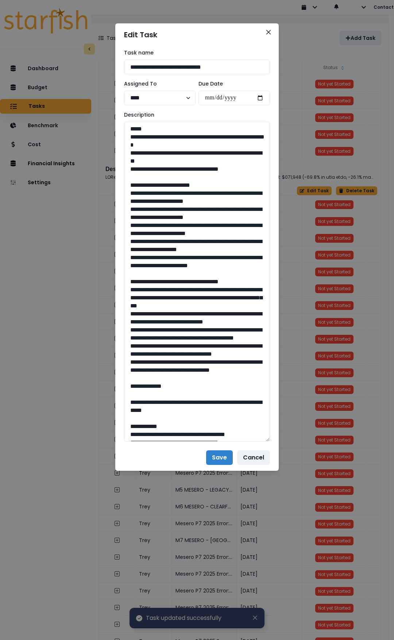
drag, startPoint x: 266, startPoint y: 148, endPoint x: 277, endPoint y: 438, distance: 290.6
click at [277, 438] on div "**********" at bounding box center [197, 245] width 164 height 398
click at [143, 191] on textarea at bounding box center [197, 282] width 146 height 320
click at [256, 202] on textarea at bounding box center [197, 282] width 146 height 320
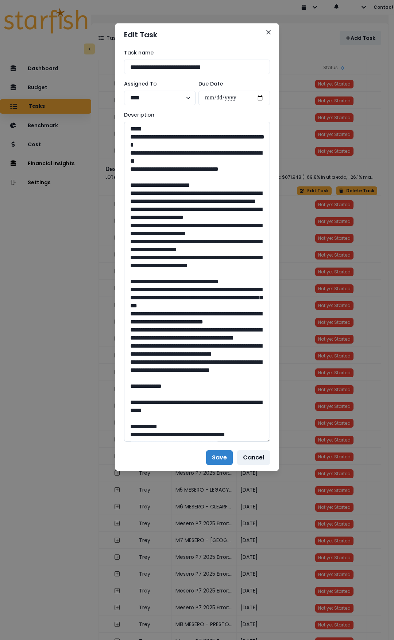
click at [145, 218] on textarea at bounding box center [197, 282] width 146 height 320
type textarea "**********"
click at [146, 234] on textarea at bounding box center [197, 282] width 146 height 320
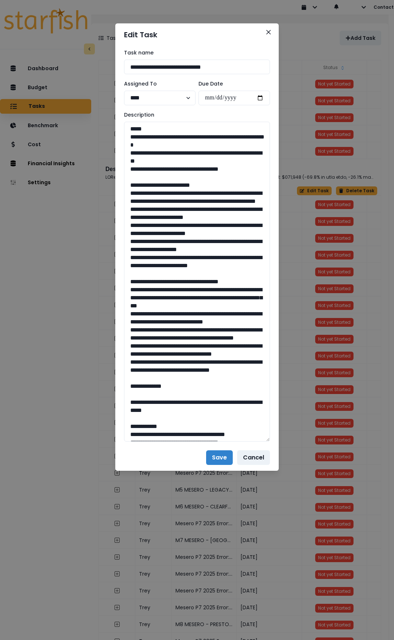
click at [394, 294] on div "**********" at bounding box center [197, 320] width 394 height 640
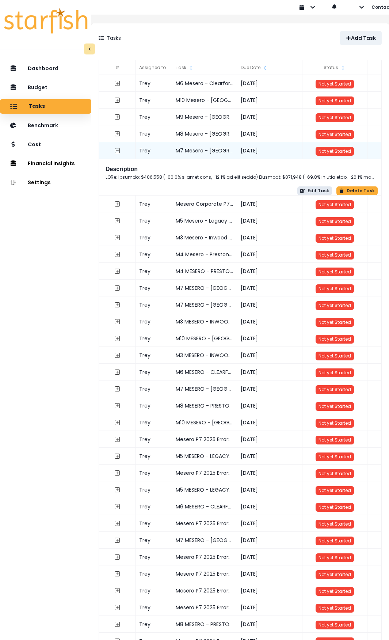
click at [309, 190] on button "Edit Task" at bounding box center [314, 190] width 35 height 9
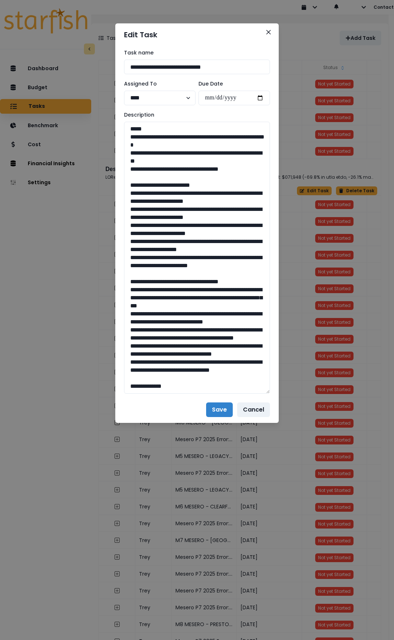
drag, startPoint x: 266, startPoint y: 148, endPoint x: 280, endPoint y: 390, distance: 242.2
click at [280, 390] on div "**********" at bounding box center [197, 320] width 394 height 640
click at [138, 194] on textarea at bounding box center [197, 258] width 146 height 272
click at [254, 200] on textarea at bounding box center [197, 258] width 146 height 272
click at [146, 232] on textarea at bounding box center [197, 258] width 146 height 272
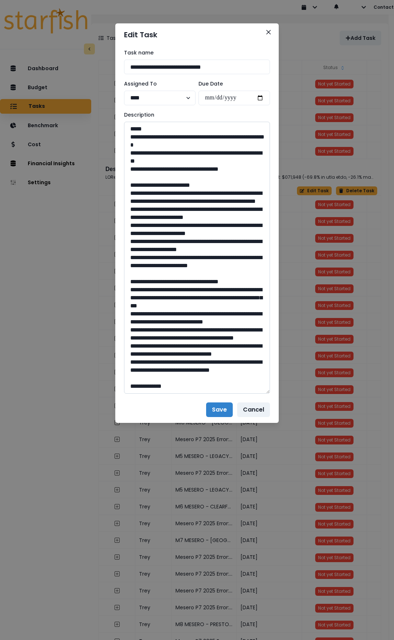
click at [146, 232] on textarea at bounding box center [197, 258] width 146 height 272
type textarea "**********"
click at [144, 249] on textarea at bounding box center [197, 258] width 146 height 272
click at [142, 266] on textarea at bounding box center [197, 258] width 146 height 272
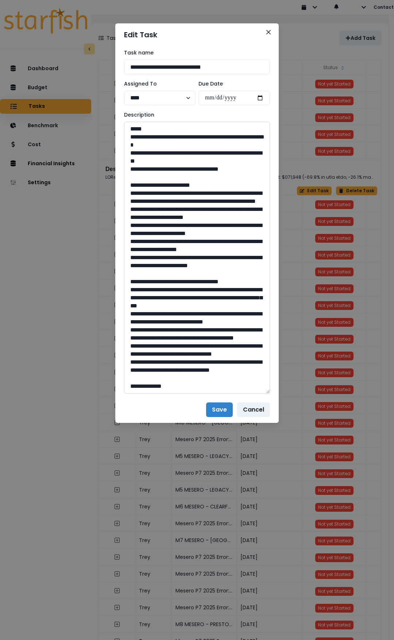
click at [142, 266] on textarea at bounding box center [197, 258] width 146 height 272
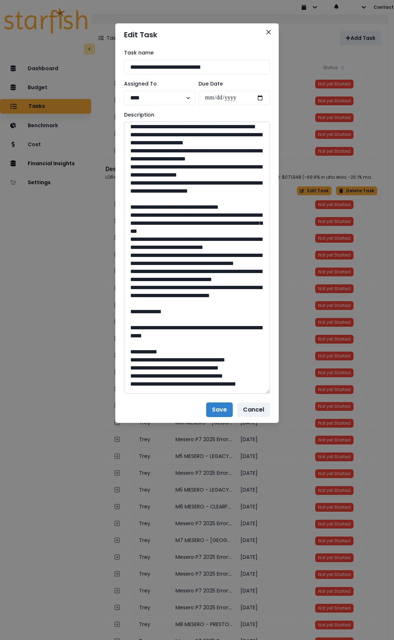
scroll to position [110, 0]
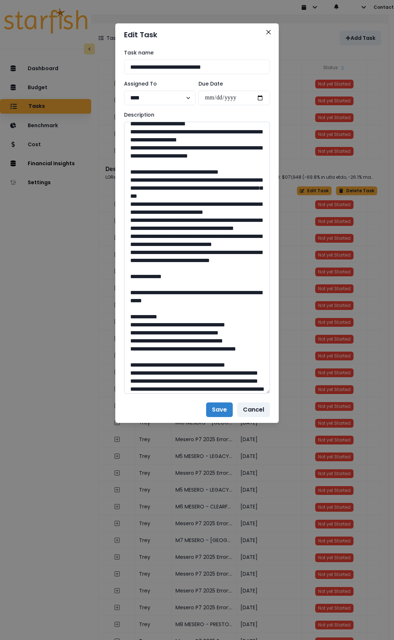
click at [143, 197] on textarea at bounding box center [197, 258] width 146 height 272
click at [145, 221] on textarea at bounding box center [197, 258] width 146 height 272
click at [140, 246] on textarea at bounding box center [197, 258] width 146 height 272
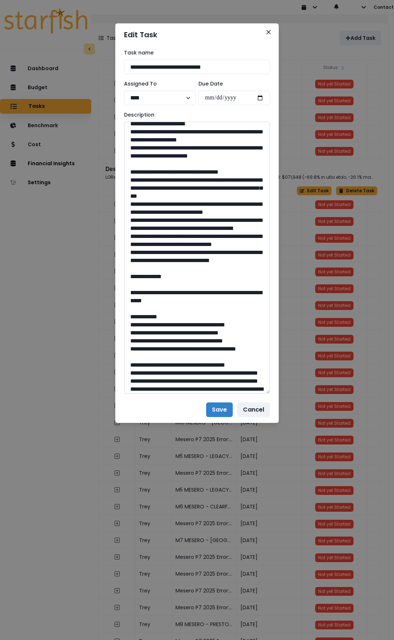
click at [140, 246] on textarea at bounding box center [197, 258] width 146 height 272
click at [143, 270] on textarea at bounding box center [197, 258] width 146 height 272
click at [144, 293] on textarea at bounding box center [197, 258] width 146 height 272
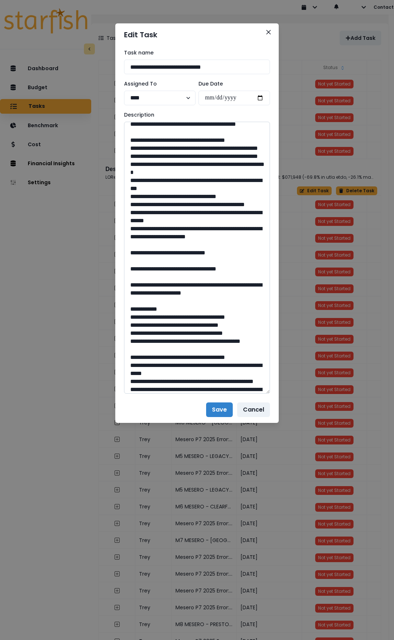
scroll to position [554, 0]
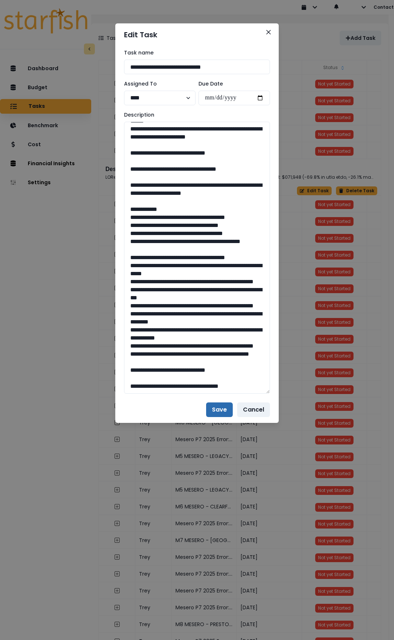
click at [218, 408] on button "Save" at bounding box center [219, 409] width 27 height 15
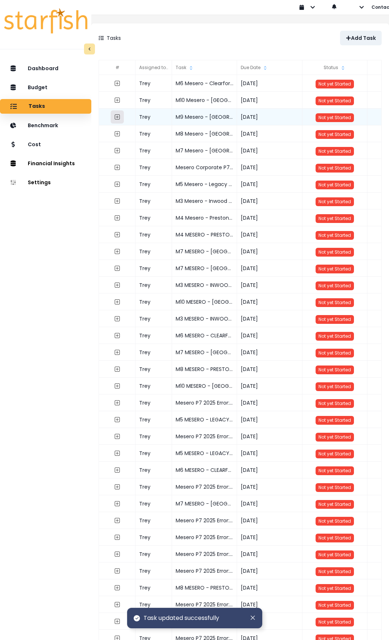
click at [120, 116] on icon "expand outline" at bounding box center [117, 117] width 6 height 6
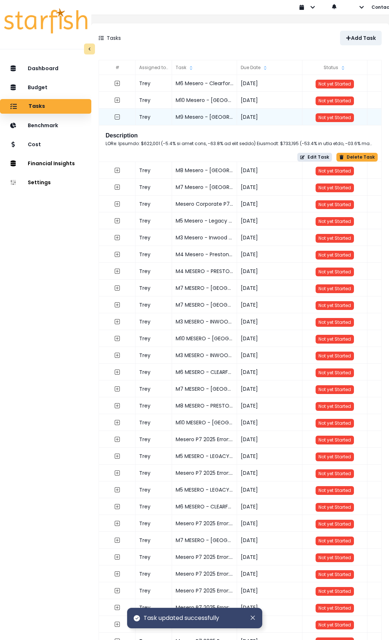
click at [306, 158] on button "Edit Task" at bounding box center [314, 157] width 35 height 9
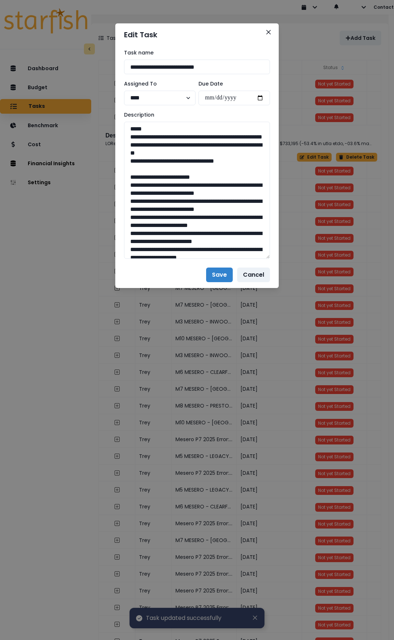
drag, startPoint x: 265, startPoint y: 148, endPoint x: 275, endPoint y: 328, distance: 180.0
click at [282, 346] on div "**********" at bounding box center [197, 320] width 394 height 640
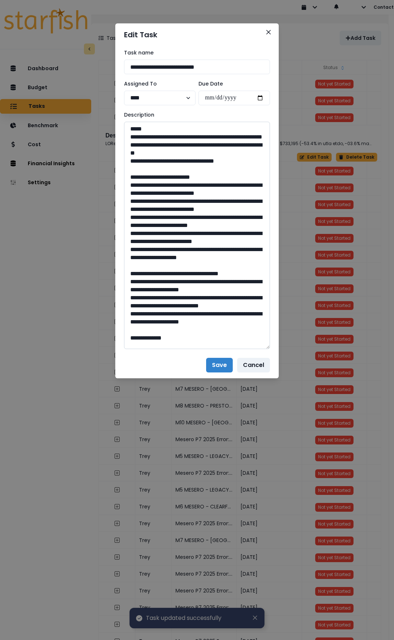
click at [158, 192] on textarea at bounding box center [197, 235] width 146 height 227
click at [150, 209] on textarea at bounding box center [197, 235] width 146 height 227
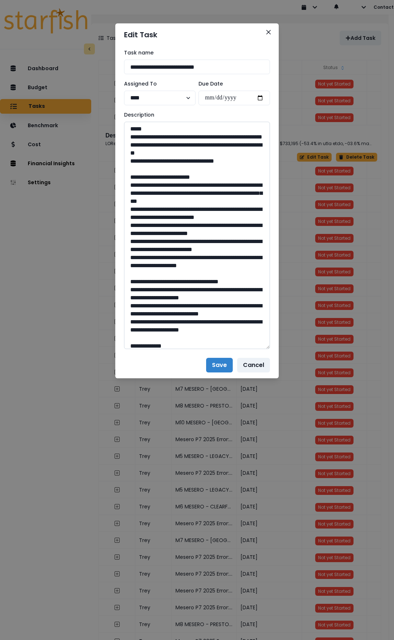
click at [151, 217] on textarea at bounding box center [197, 235] width 146 height 227
click at [150, 241] on textarea at bounding box center [197, 235] width 146 height 227
click at [144, 266] on textarea at bounding box center [197, 235] width 146 height 227
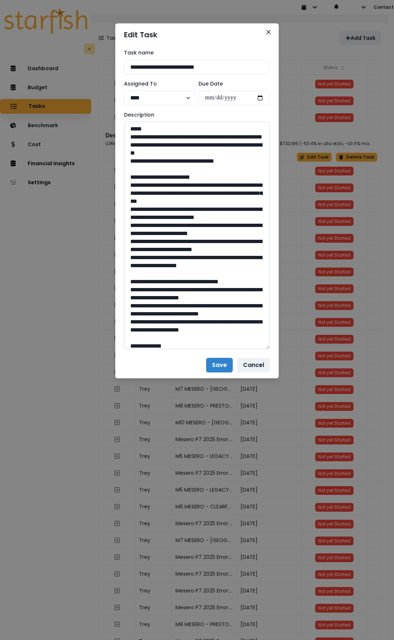
click at [144, 266] on textarea at bounding box center [197, 235] width 146 height 227
click at [149, 290] on textarea at bounding box center [197, 235] width 146 height 227
click at [144, 290] on textarea at bounding box center [197, 235] width 146 height 227
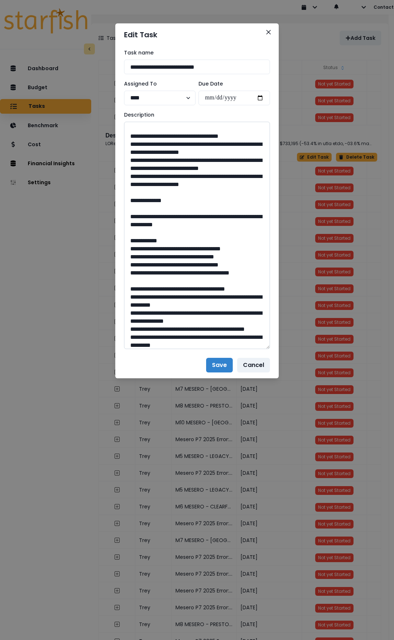
scroll to position [146, 0]
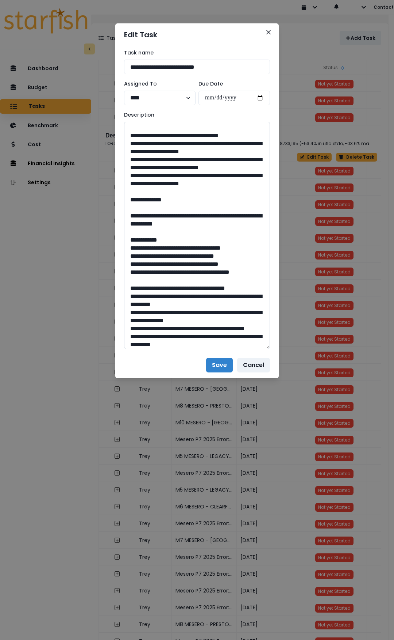
drag, startPoint x: 175, startPoint y: 176, endPoint x: 137, endPoint y: 177, distance: 38.7
click at [137, 177] on textarea at bounding box center [197, 235] width 146 height 227
click at [252, 182] on textarea at bounding box center [197, 235] width 146 height 227
click at [222, 191] on textarea at bounding box center [197, 235] width 146 height 227
drag, startPoint x: 183, startPoint y: 200, endPoint x: 136, endPoint y: 200, distance: 46.4
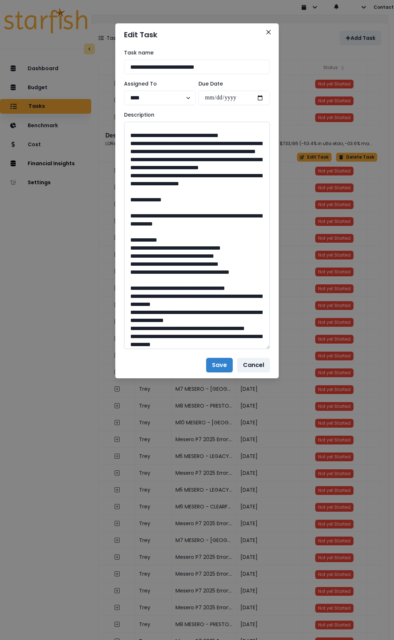
click at [136, 200] on textarea at bounding box center [197, 235] width 146 height 227
type textarea "**********"
drag, startPoint x: 156, startPoint y: 224, endPoint x: 135, endPoint y: 224, distance: 20.5
click at [135, 224] on textarea at bounding box center [197, 235] width 146 height 227
click at [218, 367] on button "Save" at bounding box center [219, 365] width 27 height 15
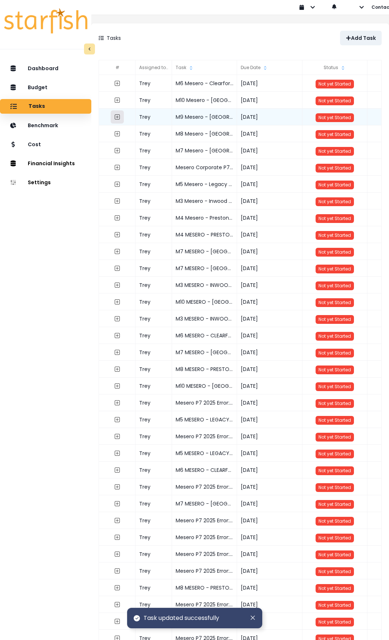
click at [120, 115] on icon "expand outline" at bounding box center [117, 117] width 6 height 6
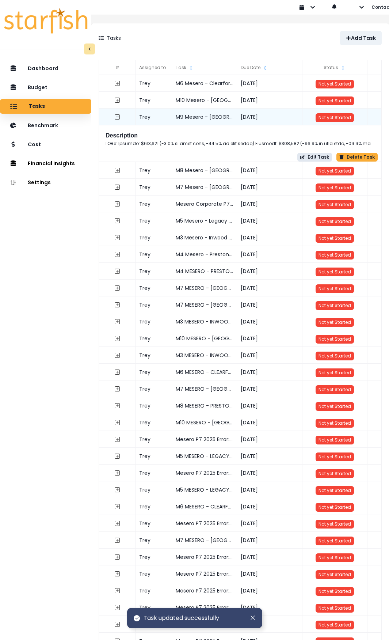
click at [310, 157] on button "Edit Task" at bounding box center [314, 157] width 35 height 9
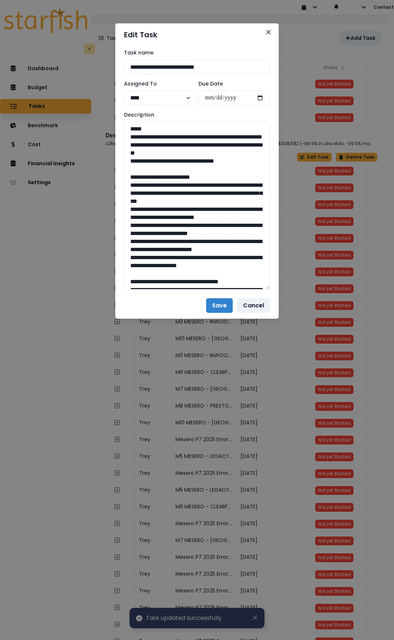
drag, startPoint x: 267, startPoint y: 150, endPoint x: 320, endPoint y: 472, distance: 326.0
click at [320, 464] on div "**********" at bounding box center [197, 320] width 394 height 640
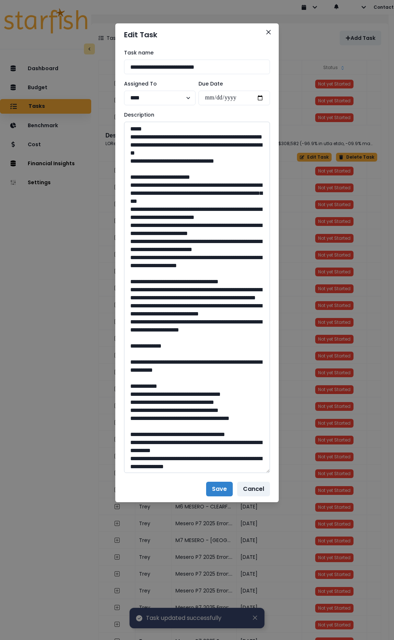
drag, startPoint x: 161, startPoint y: 192, endPoint x: 136, endPoint y: 191, distance: 24.9
click at [151, 218] on textarea at bounding box center [197, 297] width 146 height 351
click at [148, 242] on textarea at bounding box center [197, 297] width 146 height 351
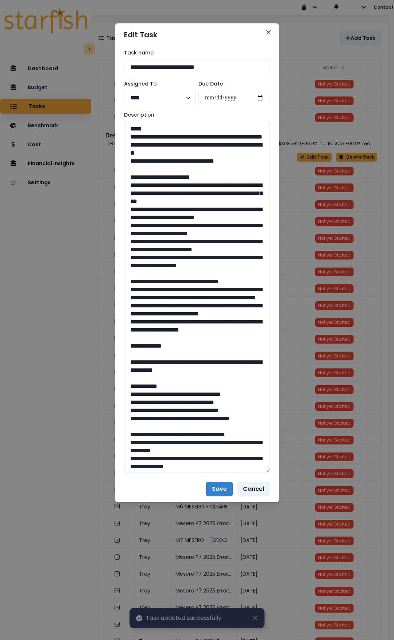
click at [146, 265] on textarea at bounding box center [197, 297] width 146 height 351
click at [145, 289] on textarea at bounding box center [197, 297] width 146 height 351
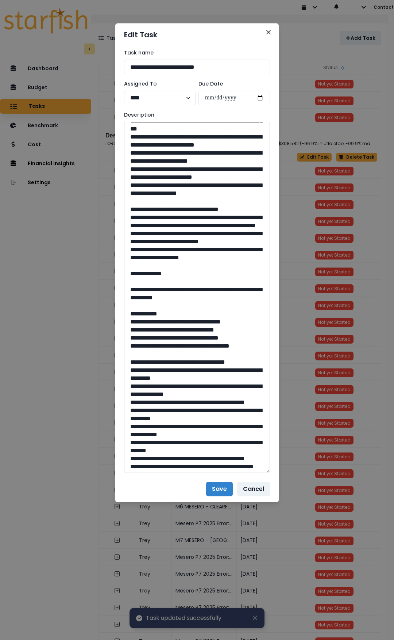
scroll to position [73, 0]
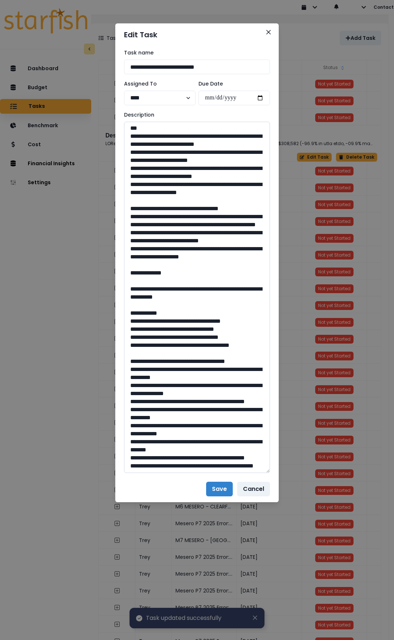
drag, startPoint x: 176, startPoint y: 248, endPoint x: 137, endPoint y: 248, distance: 39.1
click at [137, 248] on textarea at bounding box center [197, 297] width 146 height 351
drag, startPoint x: 182, startPoint y: 272, endPoint x: 137, endPoint y: 273, distance: 45.3
click at [137, 273] on textarea at bounding box center [197, 297] width 146 height 351
click at [166, 291] on textarea at bounding box center [197, 297] width 146 height 351
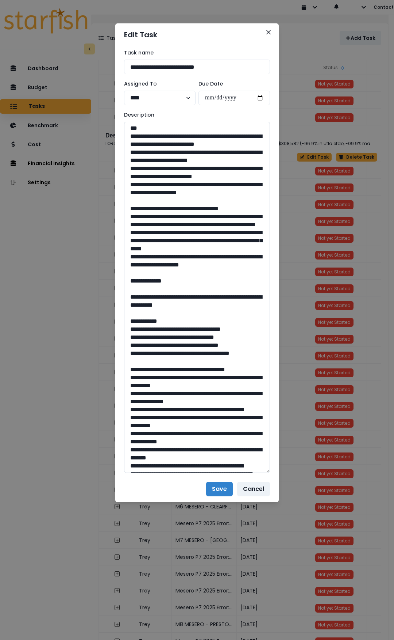
click at [150, 304] on textarea at bounding box center [197, 297] width 146 height 351
click at [166, 298] on textarea at bounding box center [197, 297] width 146 height 351
drag, startPoint x: 164, startPoint y: 289, endPoint x: 171, endPoint y: 295, distance: 9.4
click at [171, 295] on textarea at bounding box center [197, 297] width 146 height 351
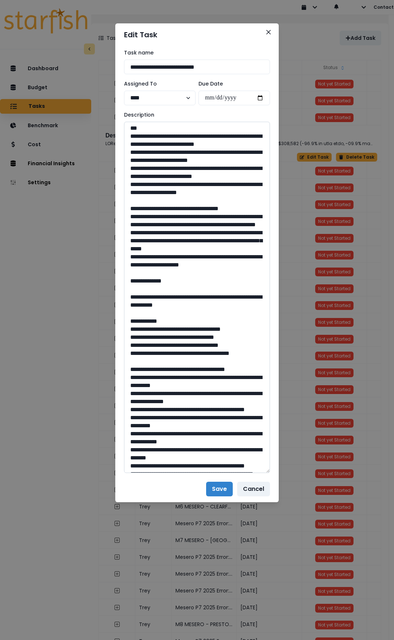
click at [251, 312] on textarea at bounding box center [197, 297] width 146 height 351
paste textarea "**********"
type textarea "**********"
click at [223, 464] on button "Save" at bounding box center [219, 488] width 27 height 15
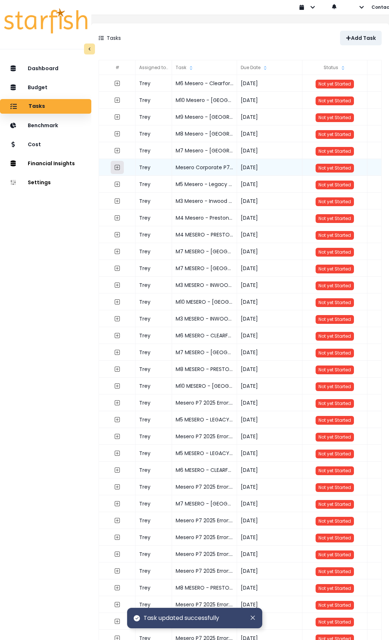
click at [120, 166] on icon "expand outline" at bounding box center [117, 167] width 6 height 6
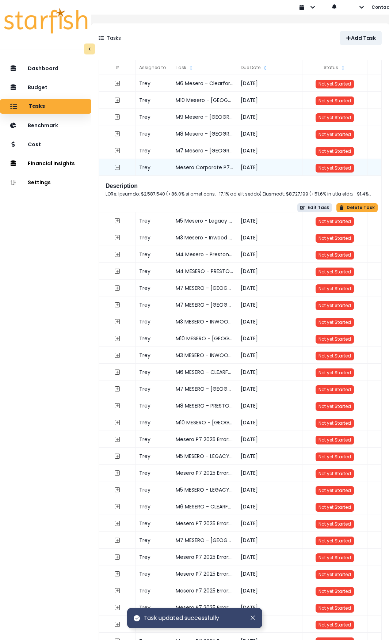
click at [307, 206] on button "Edit Task" at bounding box center [314, 207] width 35 height 9
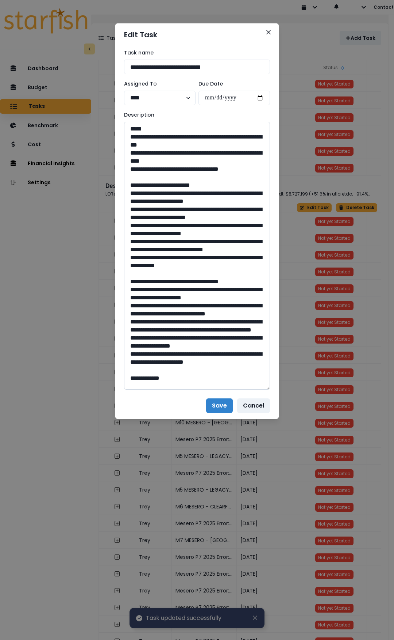
drag, startPoint x: 265, startPoint y: 146, endPoint x: 263, endPoint y: 385, distance: 238.5
click at [263, 385] on textarea at bounding box center [197, 256] width 146 height 268
drag, startPoint x: 241, startPoint y: 168, endPoint x: 125, endPoint y: 138, distance: 119.9
drag, startPoint x: 206, startPoint y: 272, endPoint x: 122, endPoint y: 193, distance: 114.7
click at [122, 193] on div "**********" at bounding box center [197, 219] width 164 height 346
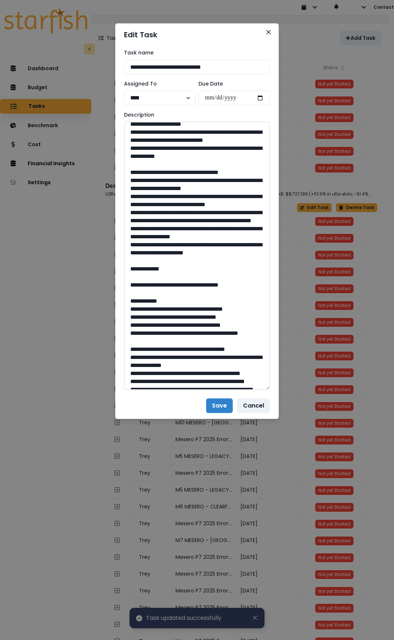
scroll to position [110, 0]
drag, startPoint x: 243, startPoint y: 288, endPoint x: 122, endPoint y: 198, distance: 150.6
click at [122, 198] on div "**********" at bounding box center [197, 219] width 164 height 346
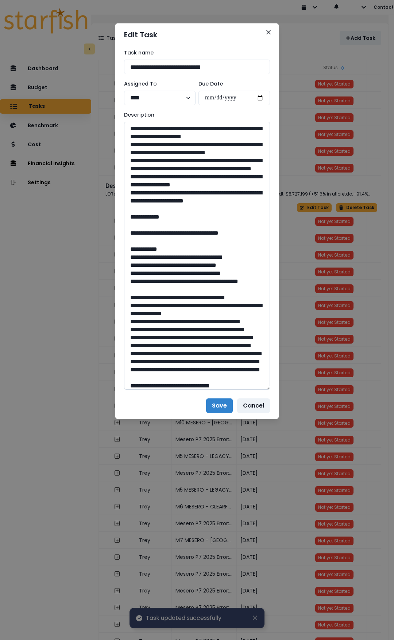
scroll to position [219, 0]
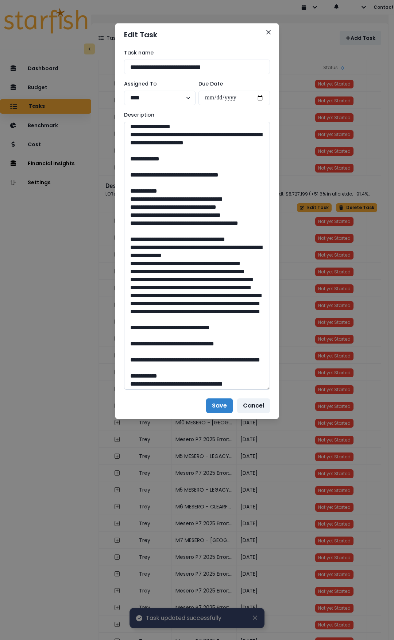
drag, startPoint x: 149, startPoint y: 206, endPoint x: 253, endPoint y: 205, distance: 103.7
click at [247, 204] on textarea at bounding box center [197, 256] width 146 height 268
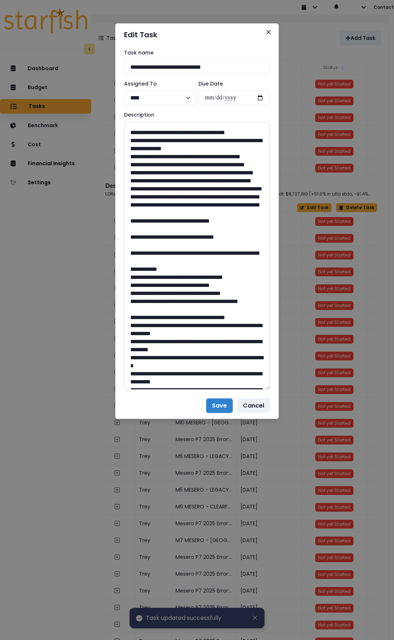
scroll to position [329, 0]
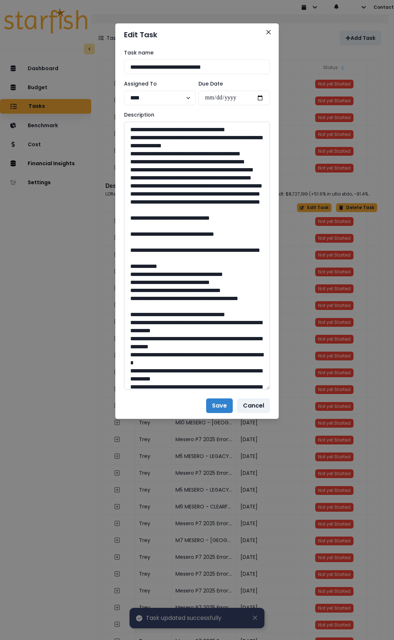
drag, startPoint x: 201, startPoint y: 313, endPoint x: 181, endPoint y: 311, distance: 19.8
click at [181, 311] on textarea at bounding box center [197, 256] width 146 height 268
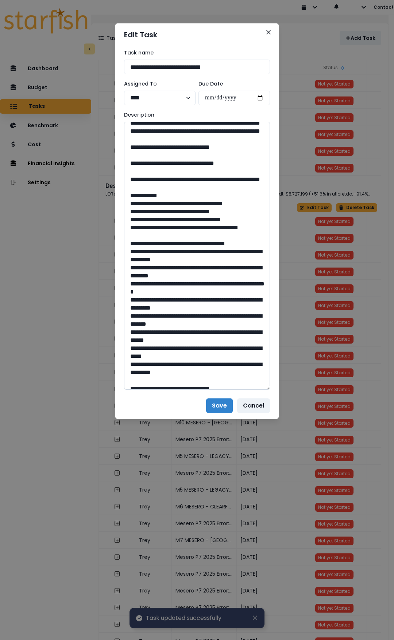
scroll to position [402, 0]
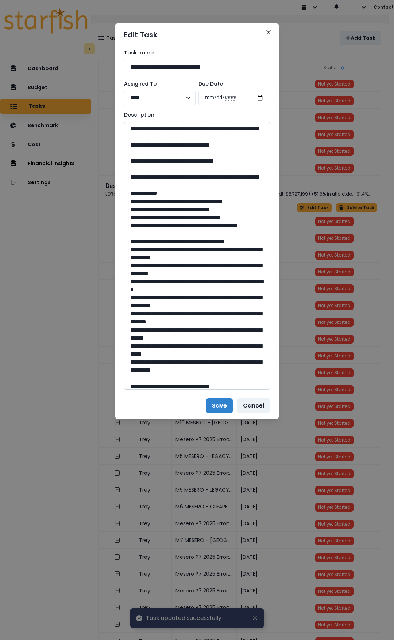
drag, startPoint x: 156, startPoint y: 275, endPoint x: 203, endPoint y: 279, distance: 47.0
click at [203, 279] on textarea at bounding box center [197, 256] width 146 height 268
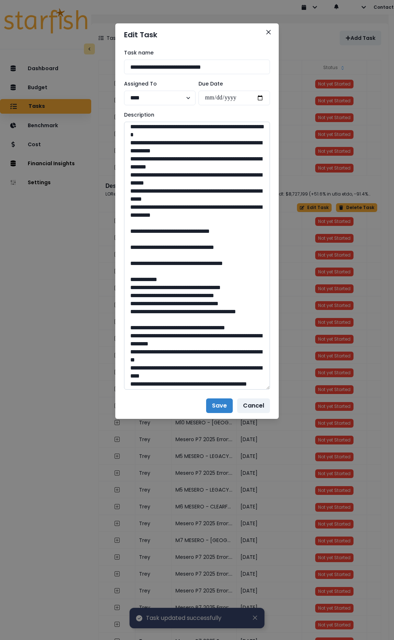
scroll to position [584, 0]
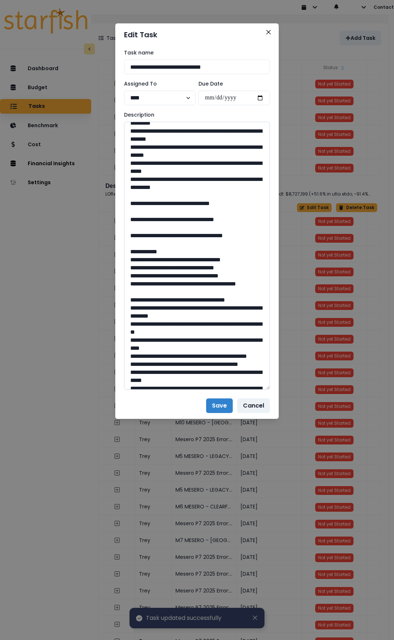
drag, startPoint x: 204, startPoint y: 314, endPoint x: 182, endPoint y: 313, distance: 22.3
click at [182, 313] on textarea at bounding box center [197, 256] width 146 height 268
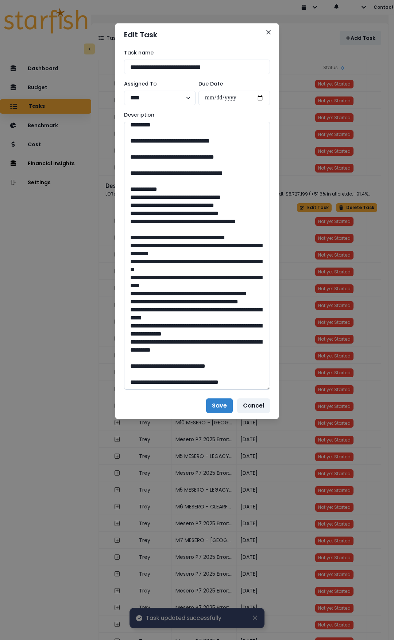
scroll to position [694, 0]
drag, startPoint x: 180, startPoint y: 240, endPoint x: 268, endPoint y: 239, distance: 87.7
click at [268, 239] on textarea at bounding box center [197, 256] width 146 height 268
drag, startPoint x: 199, startPoint y: 365, endPoint x: 182, endPoint y: 365, distance: 16.8
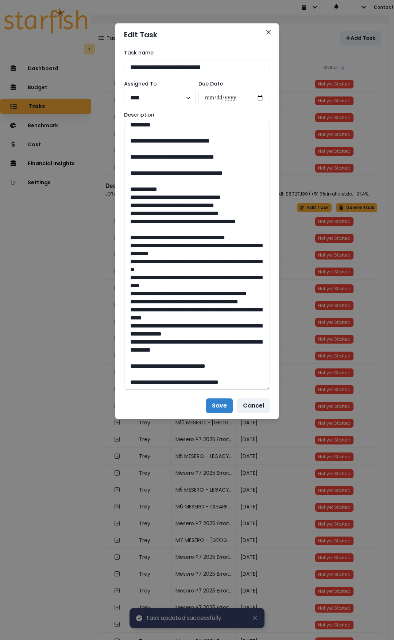
click at [182, 365] on textarea at bounding box center [197, 256] width 146 height 268
drag, startPoint x: 202, startPoint y: 365, endPoint x: 182, endPoint y: 363, distance: 19.4
click at [182, 363] on textarea at bounding box center [197, 256] width 146 height 268
click at [267, 33] on icon "Close" at bounding box center [269, 32] width 4 height 4
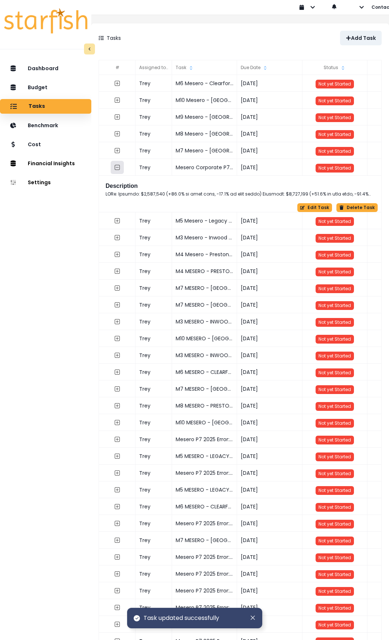
click at [120, 168] on icon "collasped outline" at bounding box center [117, 167] width 6 height 6
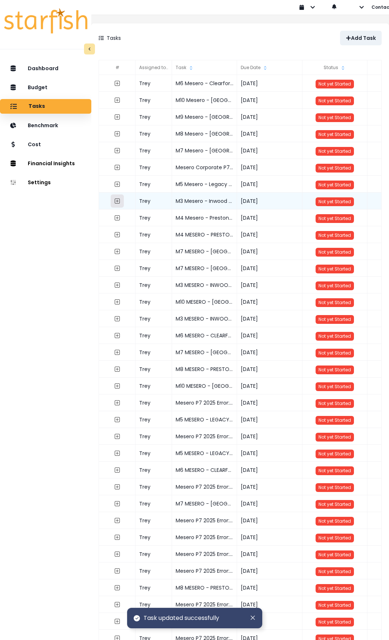
click at [120, 201] on icon "expand outline" at bounding box center [117, 201] width 6 height 6
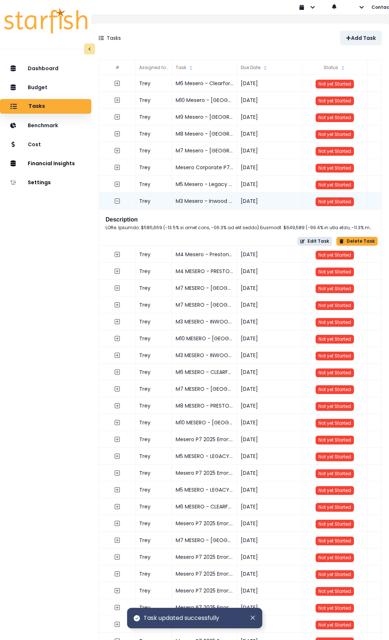
click at [310, 241] on button "Edit Task" at bounding box center [314, 241] width 35 height 9
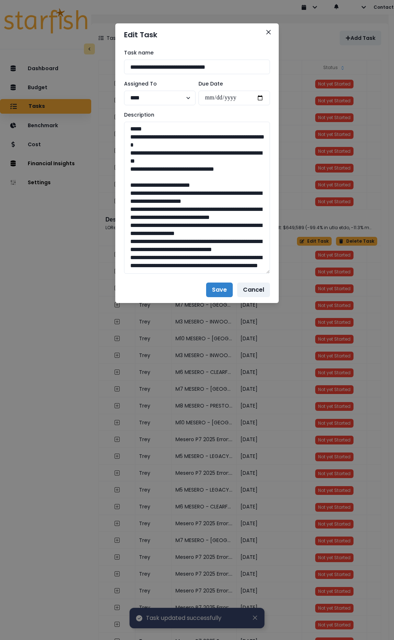
drag, startPoint x: 268, startPoint y: 149, endPoint x: 274, endPoint y: 453, distance: 303.9
click at [275, 276] on div "**********" at bounding box center [197, 161] width 164 height 230
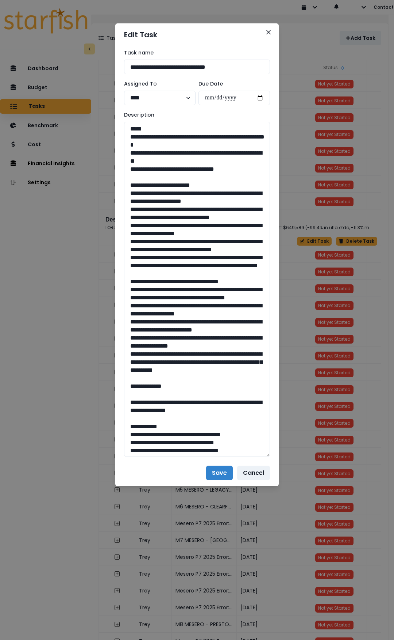
drag, startPoint x: 233, startPoint y: 168, endPoint x: 113, endPoint y: 140, distance: 123.8
drag, startPoint x: 228, startPoint y: 287, endPoint x: 126, endPoint y: 190, distance: 140.8
click at [126, 190] on textarea at bounding box center [197, 289] width 146 height 335
click at [230, 293] on textarea at bounding box center [197, 289] width 146 height 335
click at [232, 288] on textarea at bounding box center [197, 289] width 146 height 335
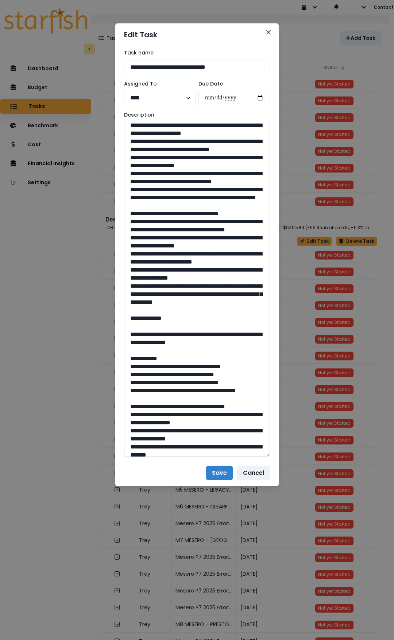
scroll to position [110, 0]
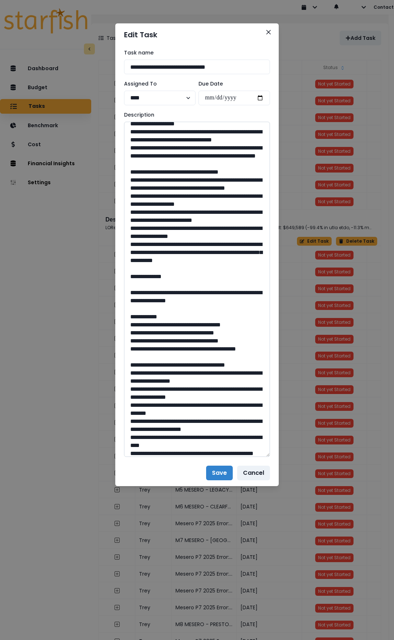
drag, startPoint x: 130, startPoint y: 203, endPoint x: 169, endPoint y: 304, distance: 107.9
click at [169, 304] on textarea at bounding box center [197, 289] width 146 height 335
type textarea "**********"
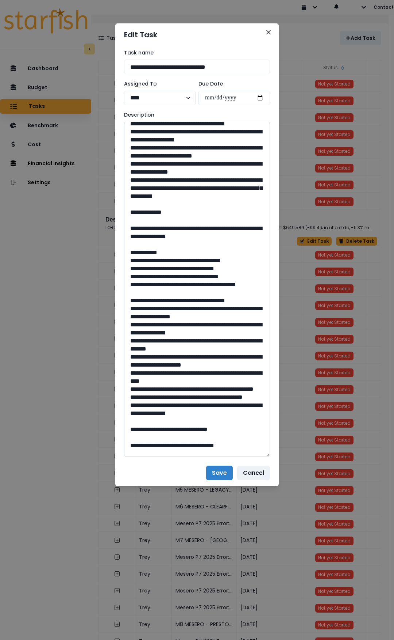
scroll to position [219, 0]
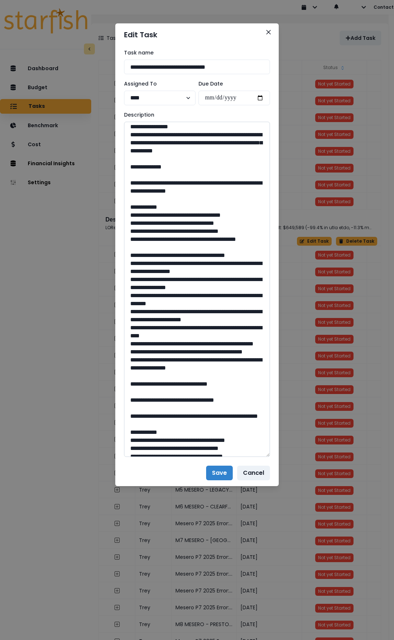
drag, startPoint x: 150, startPoint y: 221, endPoint x: 393, endPoint y: 240, distance: 244.0
click at [251, 234] on textarea at bounding box center [197, 289] width 146 height 335
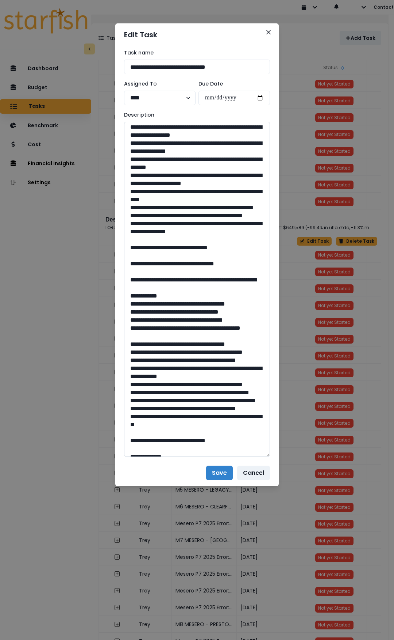
scroll to position [365, 0]
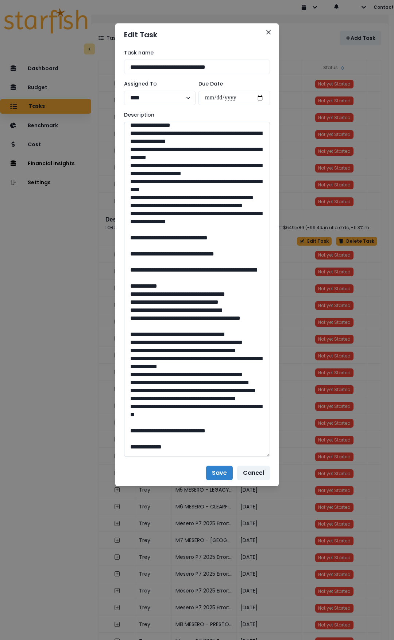
drag, startPoint x: 198, startPoint y: 309, endPoint x: 185, endPoint y: 309, distance: 13.1
click at [185, 309] on textarea at bounding box center [197, 289] width 146 height 335
drag, startPoint x: 200, startPoint y: 310, endPoint x: 182, endPoint y: 309, distance: 18.0
click at [182, 309] on textarea at bounding box center [197, 289] width 146 height 335
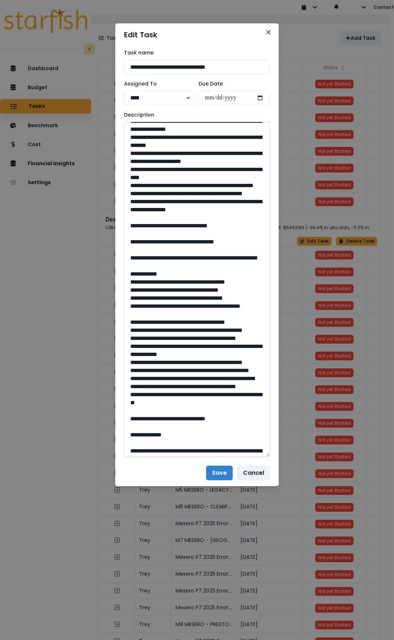
scroll to position [402, 0]
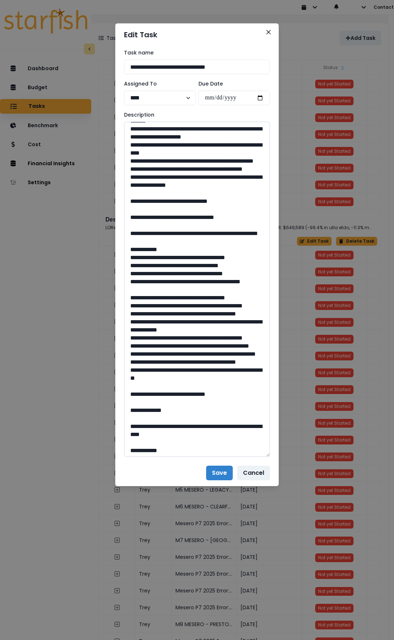
drag, startPoint x: 154, startPoint y: 306, endPoint x: 203, endPoint y: 314, distance: 50.0
click at [203, 314] on textarea at bounding box center [197, 289] width 146 height 335
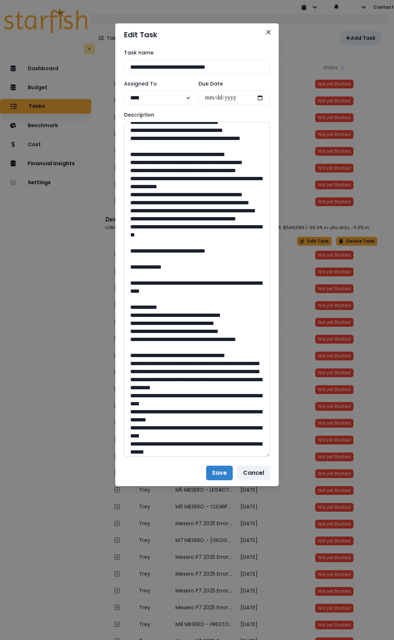
scroll to position [548, 0]
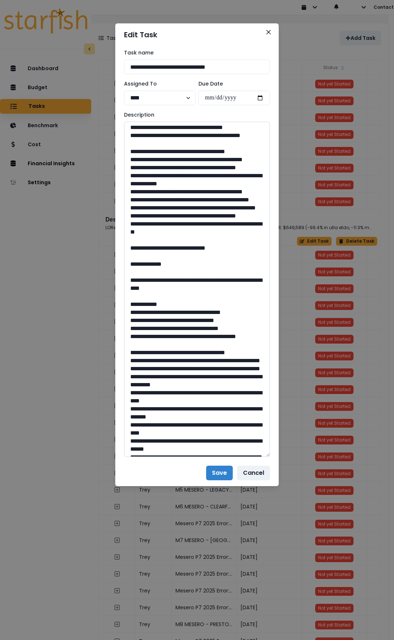
drag, startPoint x: 181, startPoint y: 382, endPoint x: 201, endPoint y: 385, distance: 19.5
click at [201, 385] on textarea at bounding box center [197, 289] width 146 height 335
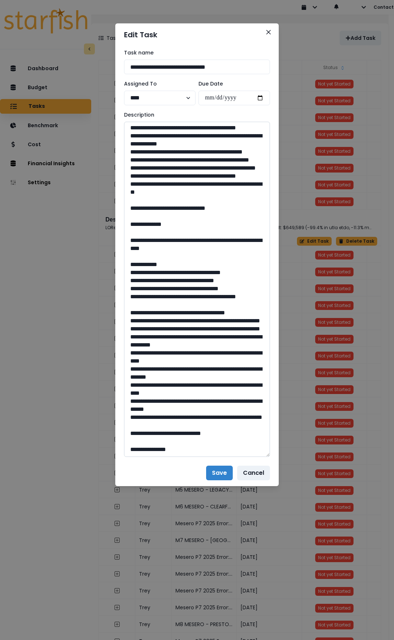
scroll to position [657, 0]
drag, startPoint x: 152, startPoint y: 306, endPoint x: 222, endPoint y: 311, distance: 70.3
click at [222, 311] on textarea at bounding box center [197, 289] width 146 height 335
drag, startPoint x: 195, startPoint y: 432, endPoint x: 180, endPoint y: 432, distance: 15.0
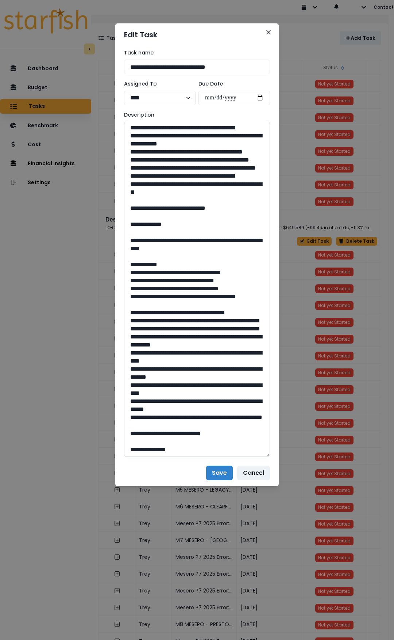
click at [180, 432] on textarea at bounding box center [197, 289] width 146 height 335
click at [182, 433] on textarea at bounding box center [197, 289] width 146 height 335
drag, startPoint x: 181, startPoint y: 433, endPoint x: 192, endPoint y: 434, distance: 11.0
click at [192, 434] on textarea at bounding box center [197, 289] width 146 height 335
click at [268, 33] on icon "Close" at bounding box center [269, 32] width 4 height 4
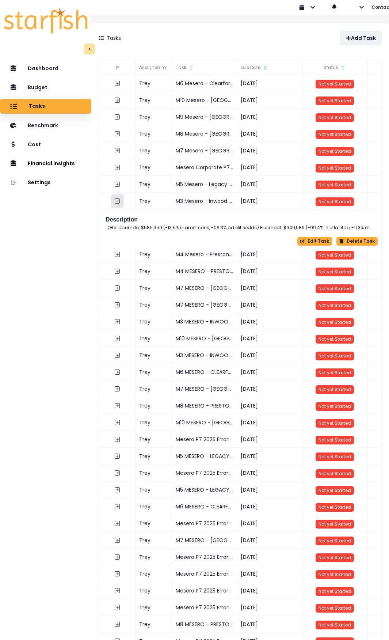
click at [120, 202] on icon "collasped outline" at bounding box center [117, 201] width 6 height 6
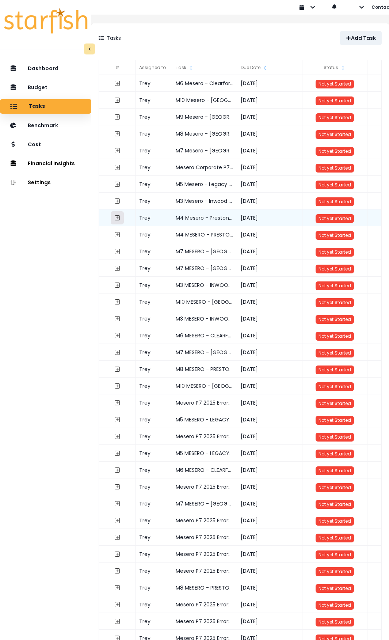
drag, startPoint x: 127, startPoint y: 218, endPoint x: 154, endPoint y: 222, distance: 28.1
click at [120, 219] on icon "expand outline" at bounding box center [117, 218] width 6 height 6
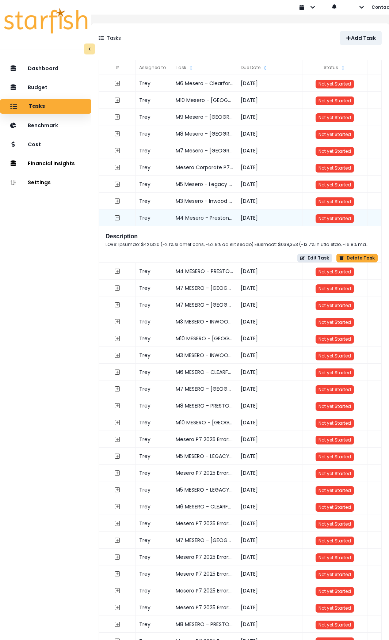
click at [313, 256] on button "Edit Task" at bounding box center [314, 257] width 35 height 9
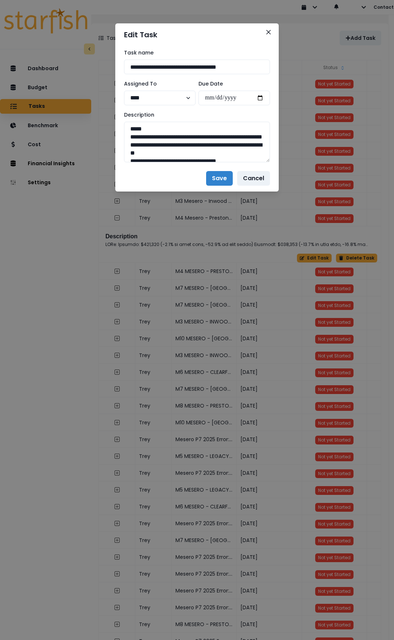
drag, startPoint x: 265, startPoint y: 148, endPoint x: 278, endPoint y: 407, distance: 258.9
click at [278, 165] on div "**********" at bounding box center [197, 105] width 164 height 119
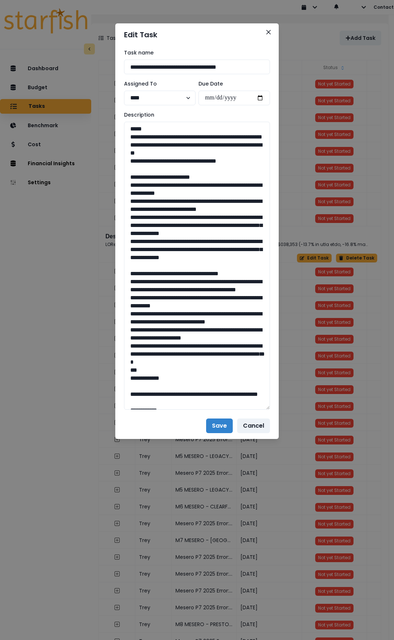
drag, startPoint x: 237, startPoint y: 166, endPoint x: 119, endPoint y: 138, distance: 120.5
drag, startPoint x: 235, startPoint y: 242, endPoint x: 205, endPoint y: 232, distance: 31.6
click at [234, 242] on textarea at bounding box center [197, 266] width 146 height 288
drag, startPoint x: 127, startPoint y: 194, endPoint x: 184, endPoint y: 294, distance: 115.3
click at [184, 294] on textarea at bounding box center [197, 266] width 146 height 288
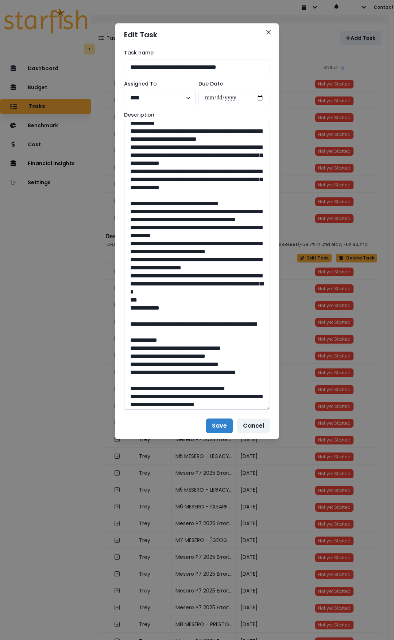
scroll to position [110, 0]
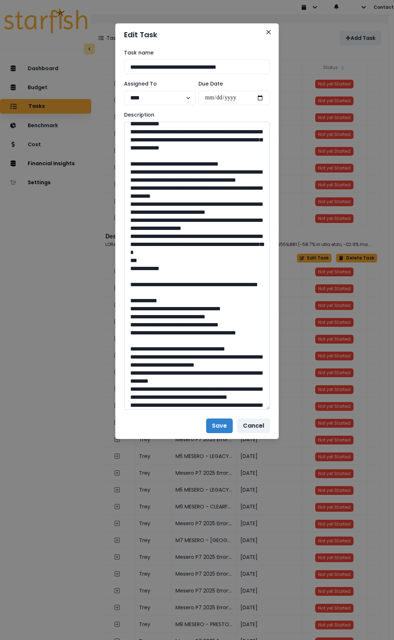
drag, startPoint x: 132, startPoint y: 209, endPoint x: 255, endPoint y: 300, distance: 153.3
click at [255, 300] on textarea at bounding box center [197, 266] width 146 height 288
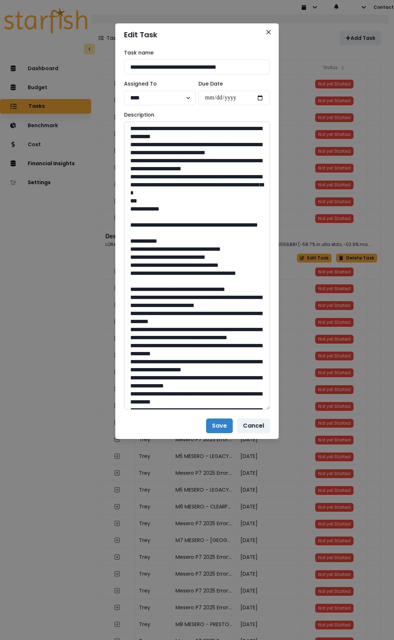
scroll to position [219, 0]
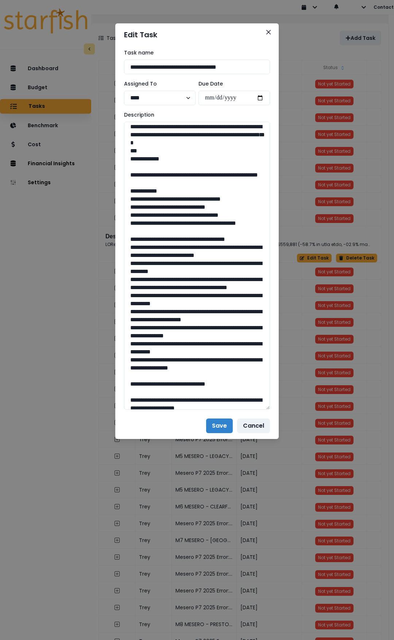
drag, startPoint x: 150, startPoint y: 223, endPoint x: 372, endPoint y: 233, distance: 221.5
click at [192, 232] on textarea at bounding box center [197, 266] width 146 height 288
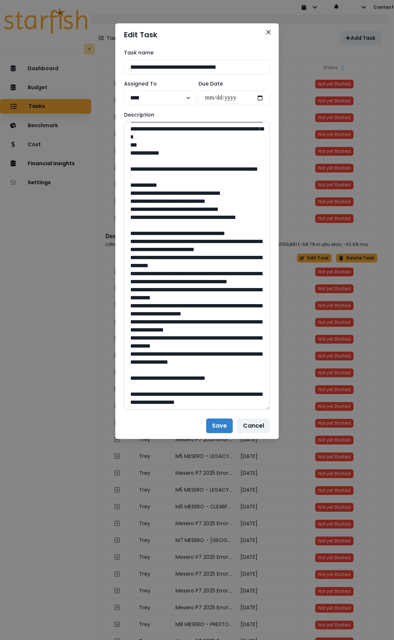
scroll to position [297, 0]
drag, startPoint x: 198, startPoint y: 374, endPoint x: 184, endPoint y: 375, distance: 14.7
click at [184, 375] on textarea at bounding box center [197, 266] width 146 height 288
click at [271, 34] on button "Close" at bounding box center [269, 32] width 12 height 12
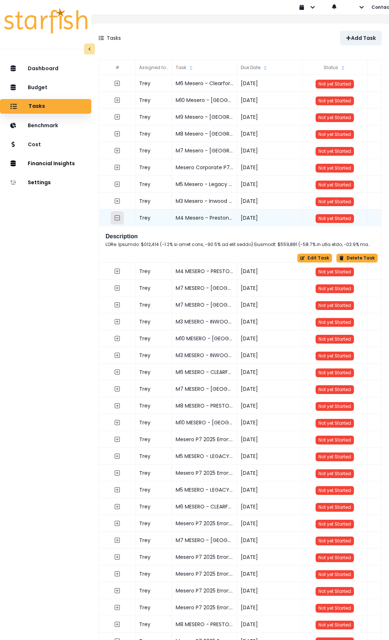
click at [120, 218] on icon "collasped outline" at bounding box center [117, 217] width 5 height 5
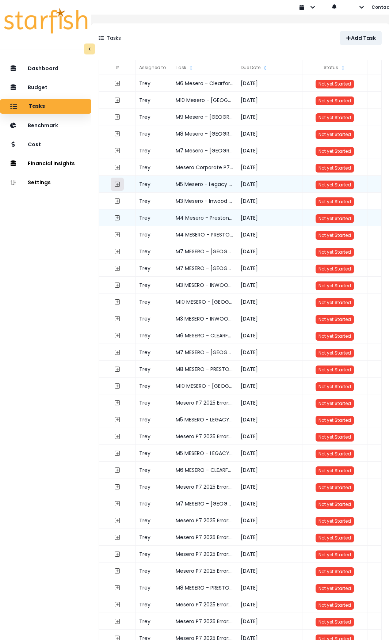
click at [124, 183] on button "button" at bounding box center [117, 184] width 13 height 13
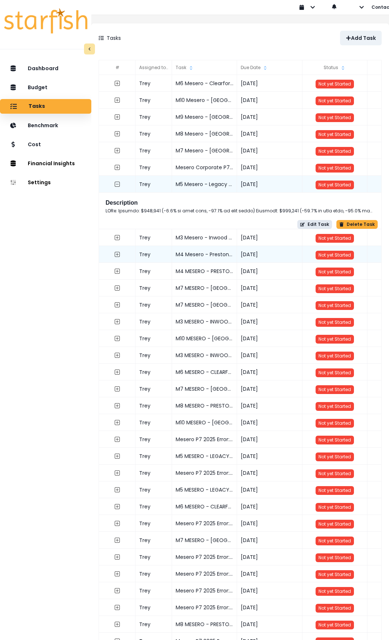
click at [312, 224] on button "Edit Task" at bounding box center [314, 224] width 35 height 9
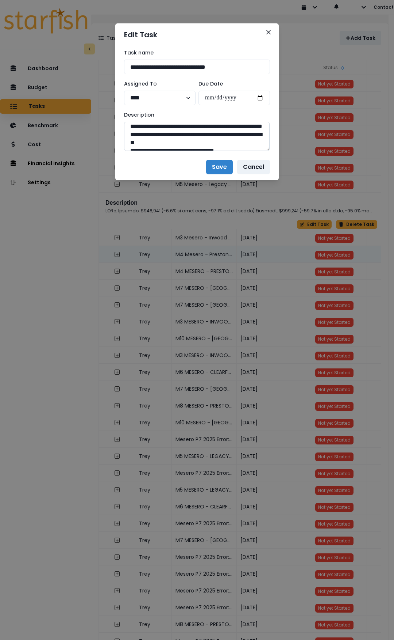
scroll to position [15, 0]
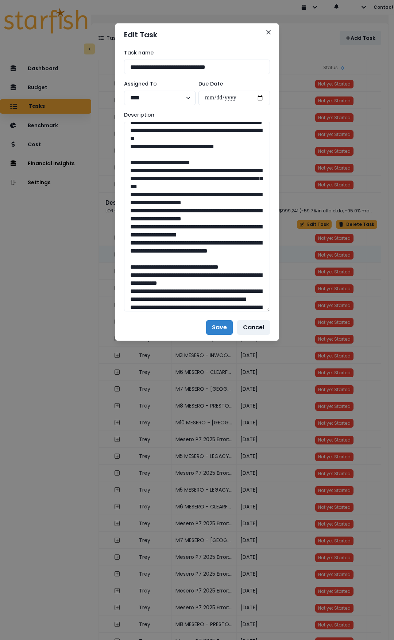
drag, startPoint x: 268, startPoint y: 149, endPoint x: 286, endPoint y: 396, distance: 247.5
click at [286, 397] on div "**********" at bounding box center [197, 320] width 394 height 640
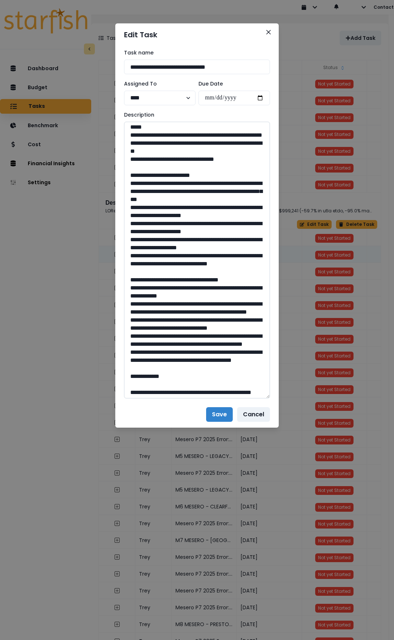
scroll to position [0, 0]
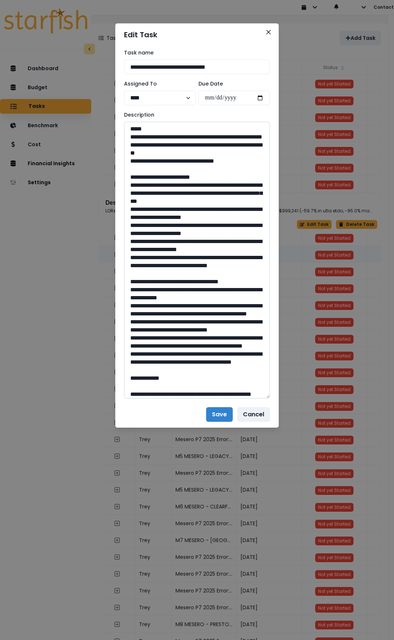
drag, startPoint x: 241, startPoint y: 169, endPoint x: 130, endPoint y: 138, distance: 116.2
click at [130, 138] on textarea at bounding box center [197, 260] width 146 height 276
drag, startPoint x: 128, startPoint y: 190, endPoint x: 205, endPoint y: 281, distance: 118.2
click at [205, 281] on textarea at bounding box center [197, 260] width 146 height 276
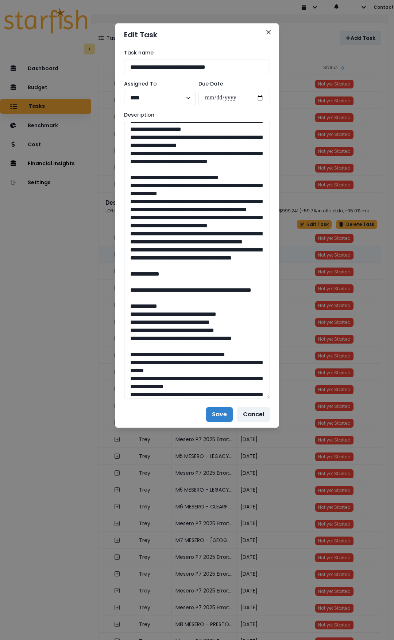
scroll to position [110, 0]
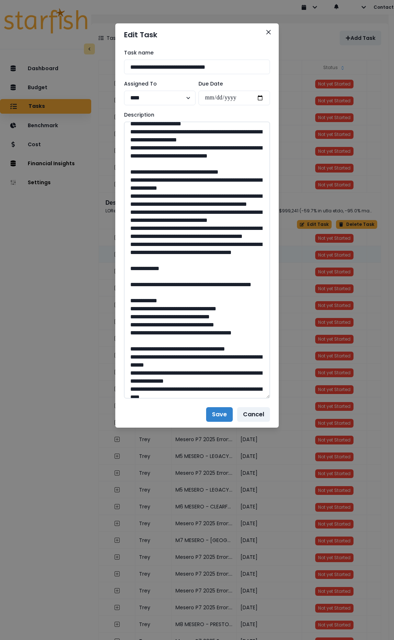
drag, startPoint x: 125, startPoint y: 196, endPoint x: 242, endPoint y: 302, distance: 157.7
click at [242, 302] on textarea at bounding box center [197, 260] width 146 height 276
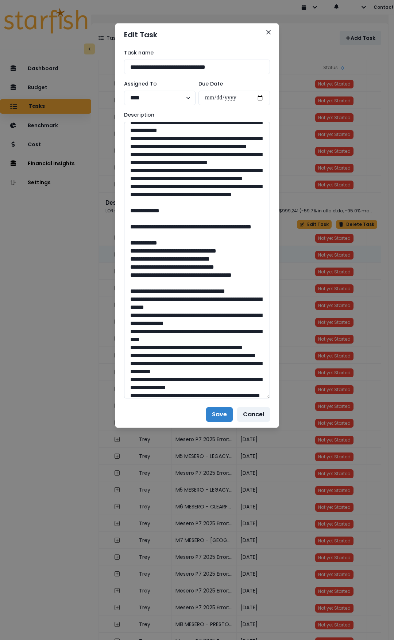
scroll to position [183, 0]
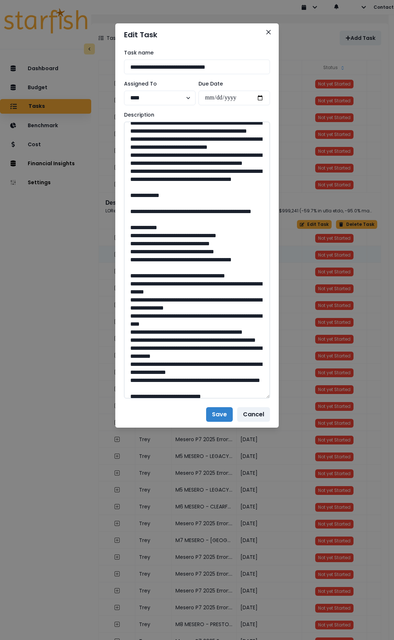
drag, startPoint x: 149, startPoint y: 259, endPoint x: 221, endPoint y: 272, distance: 72.5
click at [192, 271] on textarea at bounding box center [197, 260] width 146 height 276
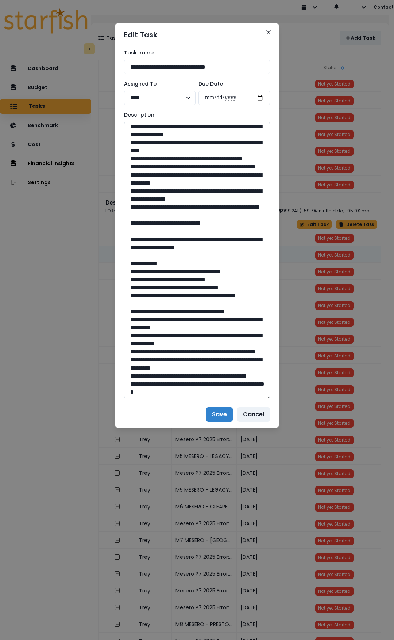
scroll to position [365, 0]
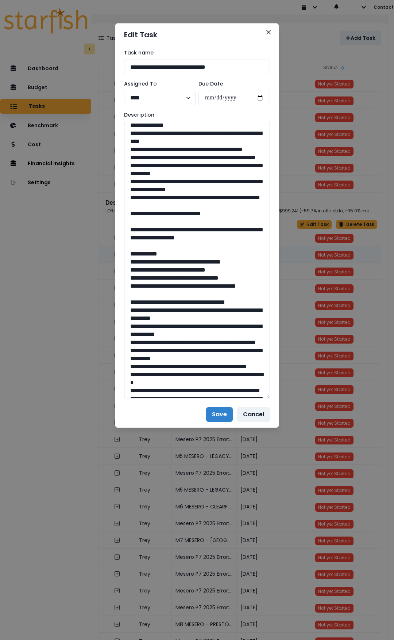
drag, startPoint x: 183, startPoint y: 302, endPoint x: 195, endPoint y: 302, distance: 12.8
click at [195, 302] on textarea at bounding box center [197, 260] width 146 height 276
drag, startPoint x: 196, startPoint y: 301, endPoint x: 183, endPoint y: 300, distance: 12.8
click at [183, 300] on textarea at bounding box center [197, 260] width 146 height 276
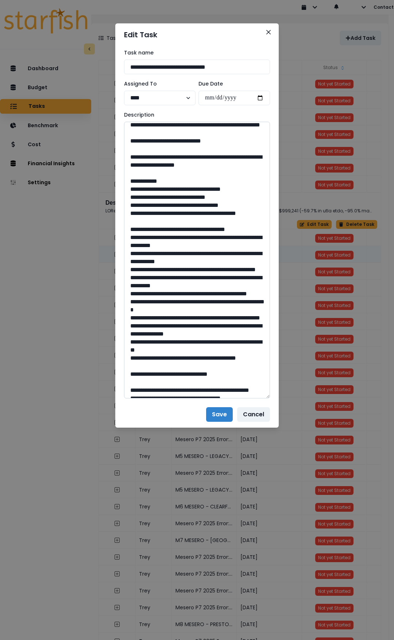
scroll to position [438, 0]
drag, startPoint x: 151, startPoint y: 245, endPoint x: 354, endPoint y: 264, distance: 204.3
click at [255, 256] on textarea at bounding box center [197, 260] width 146 height 276
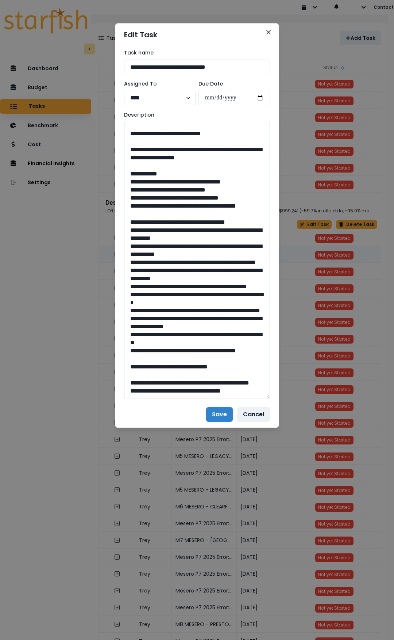
scroll to position [590, 0]
drag, startPoint x: 200, startPoint y: 349, endPoint x: 182, endPoint y: 349, distance: 18.3
click at [182, 349] on textarea at bounding box center [197, 260] width 146 height 276
click at [268, 34] on icon "Close" at bounding box center [269, 32] width 4 height 4
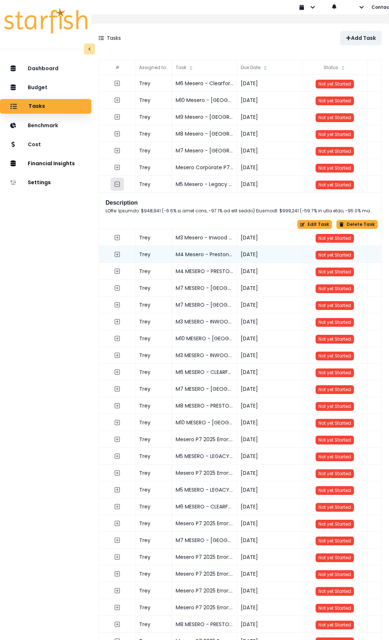
click at [120, 186] on icon "collasped outline" at bounding box center [117, 184] width 5 height 5
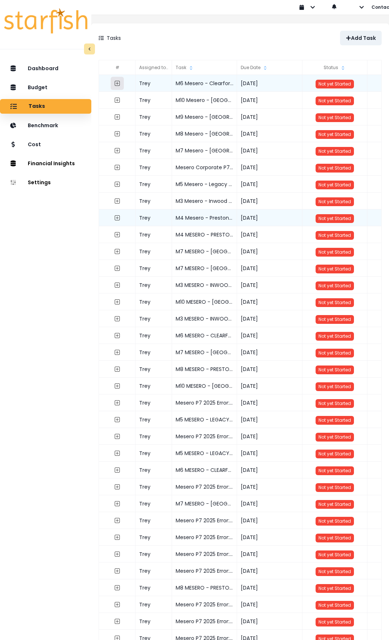
click at [120, 83] on icon "expand outline" at bounding box center [117, 83] width 6 height 6
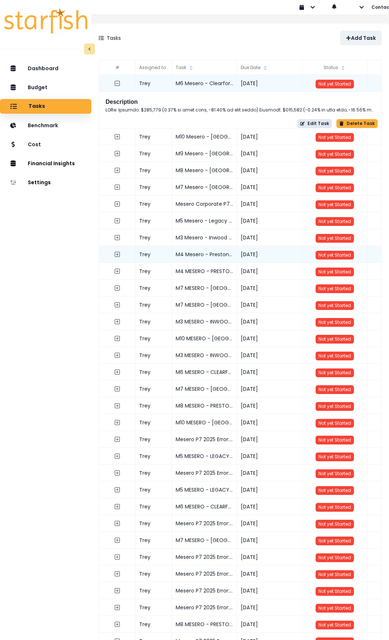
click at [312, 119] on button "Edit Task" at bounding box center [314, 123] width 35 height 9
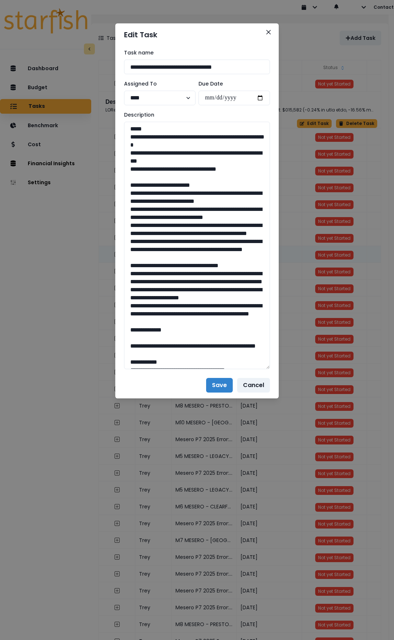
drag, startPoint x: 266, startPoint y: 148, endPoint x: 273, endPoint y: 252, distance: 103.6
click at [280, 377] on div "**********" at bounding box center [197, 320] width 394 height 640
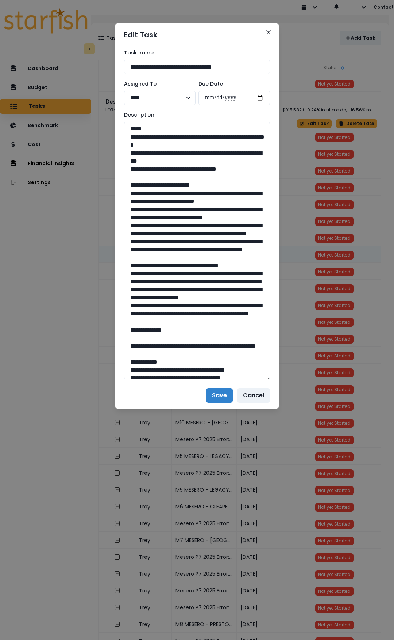
drag, startPoint x: 256, startPoint y: 166, endPoint x: 117, endPoint y: 140, distance: 141.6
drag, startPoint x: 129, startPoint y: 197, endPoint x: 394, endPoint y: 294, distance: 281.8
click at [257, 295] on textarea at bounding box center [197, 250] width 146 height 257
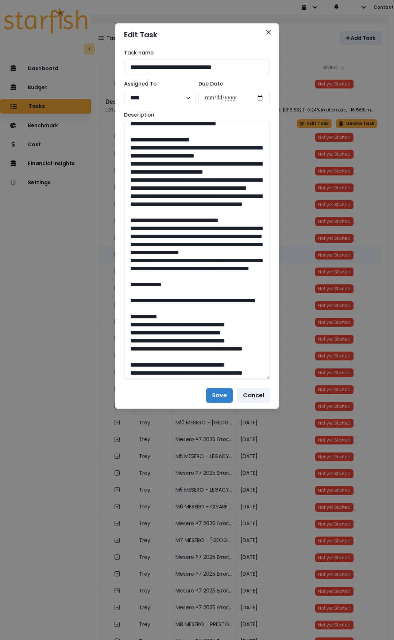
scroll to position [73, 0]
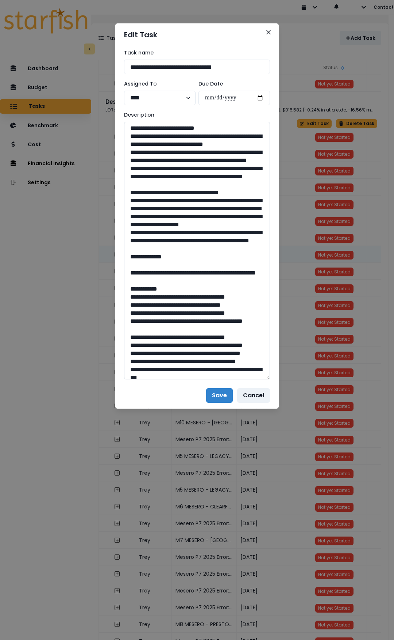
drag, startPoint x: 127, startPoint y: 238, endPoint x: 246, endPoint y: 296, distance: 132.5
click at [246, 296] on textarea at bounding box center [197, 250] width 146 height 257
click at [178, 239] on textarea at bounding box center [197, 250] width 146 height 257
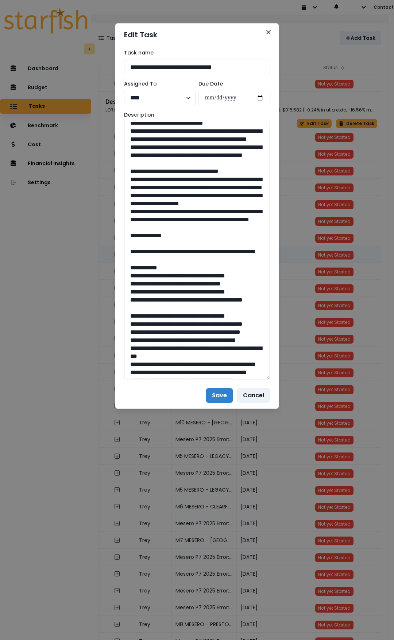
scroll to position [219, 0]
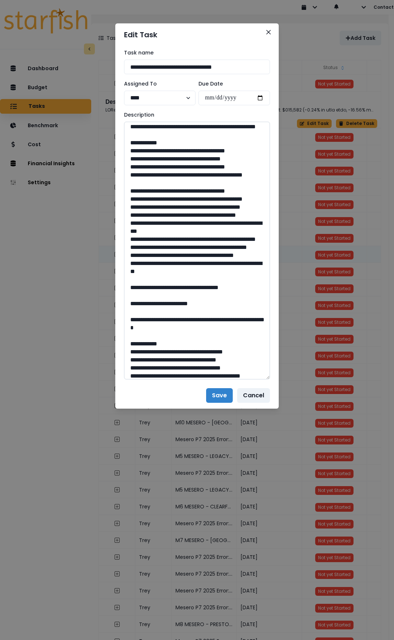
drag, startPoint x: 152, startPoint y: 182, endPoint x: 201, endPoint y: 193, distance: 50.6
click at [201, 193] on textarea at bounding box center [197, 250] width 146 height 257
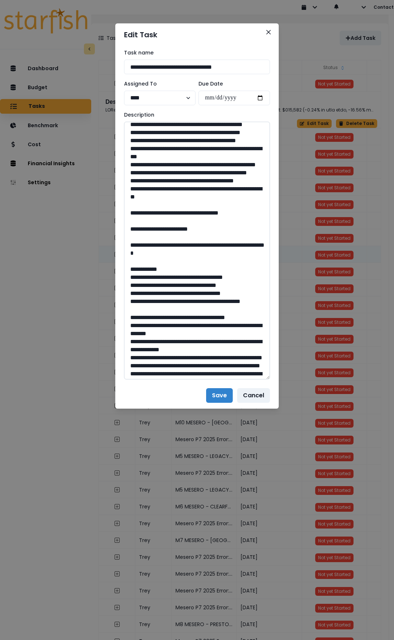
scroll to position [365, 0]
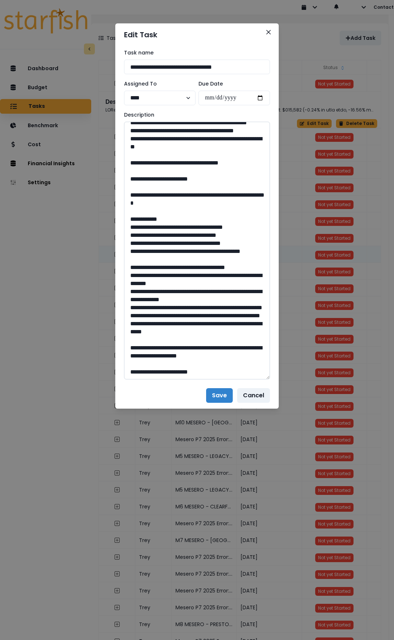
drag, startPoint x: 199, startPoint y: 260, endPoint x: 184, endPoint y: 261, distance: 14.2
click at [184, 261] on textarea at bounding box center [197, 250] width 146 height 257
drag, startPoint x: 153, startPoint y: 294, endPoint x: 394, endPoint y: 306, distance: 241.0
click at [221, 305] on textarea at bounding box center [197, 250] width 146 height 257
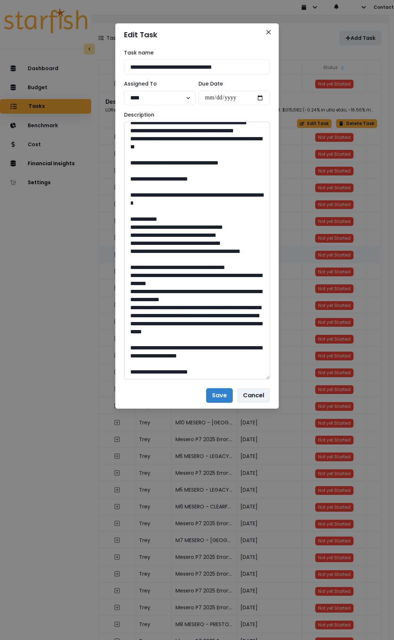
drag, startPoint x: 194, startPoint y: 347, endPoint x: 182, endPoint y: 347, distance: 11.7
click at [182, 347] on textarea at bounding box center [197, 250] width 146 height 257
click at [268, 33] on icon "Close" at bounding box center [269, 32] width 4 height 4
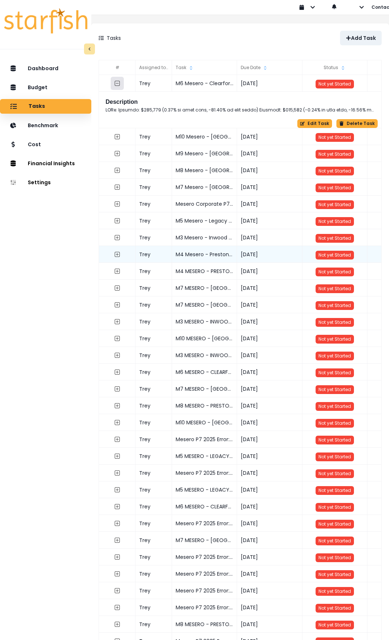
click at [120, 83] on icon "collasped outline" at bounding box center [117, 83] width 6 height 6
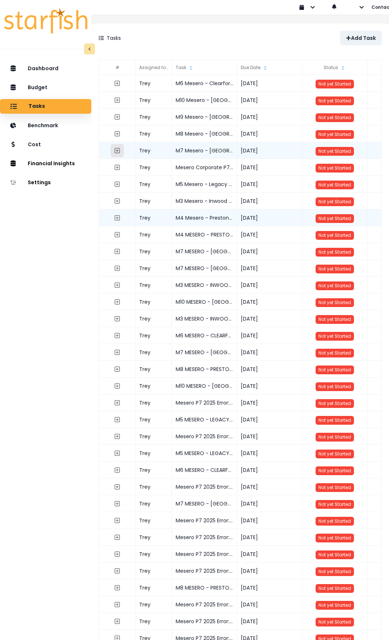
drag, startPoint x: 125, startPoint y: 150, endPoint x: 136, endPoint y: 155, distance: 12.1
click at [119, 150] on icon "expand outline" at bounding box center [117, 150] width 3 height 3
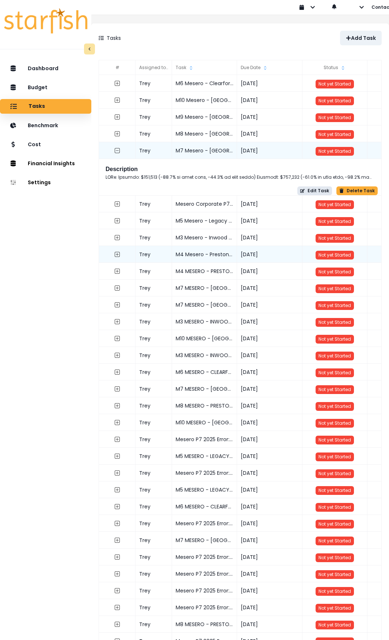
click at [305, 190] on button "Edit Task" at bounding box center [314, 190] width 35 height 9
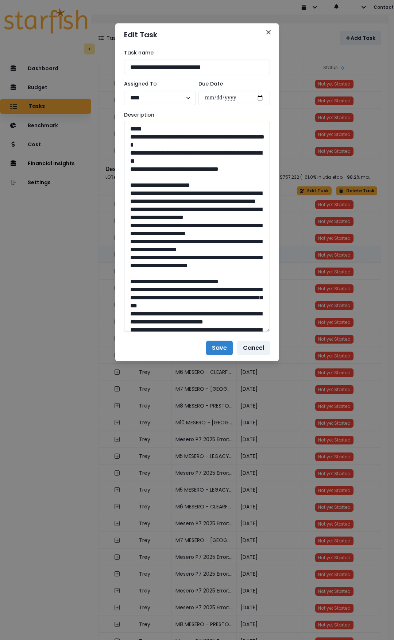
drag, startPoint x: 265, startPoint y: 148, endPoint x: 266, endPoint y: 232, distance: 84.0
click at [265, 332] on textarea at bounding box center [197, 227] width 146 height 210
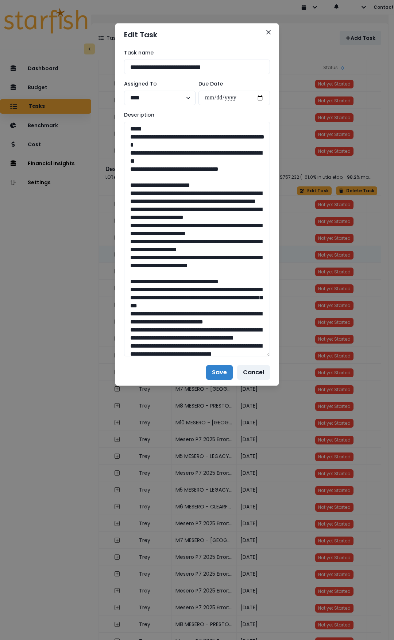
drag, startPoint x: 255, startPoint y: 169, endPoint x: 119, endPoint y: 139, distance: 139.1
drag, startPoint x: 129, startPoint y: 194, endPoint x: 160, endPoint y: 280, distance: 90.9
click at [160, 280] on textarea at bounding box center [197, 239] width 146 height 234
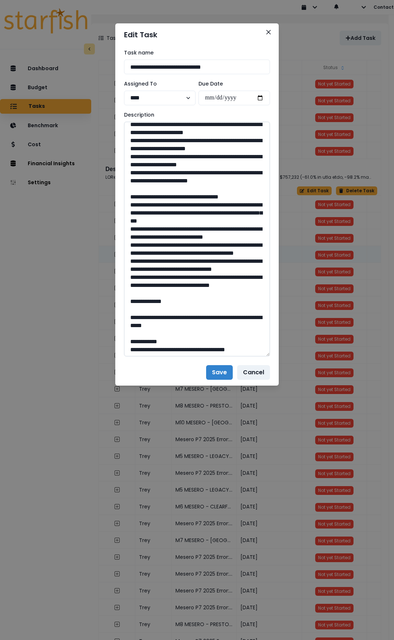
scroll to position [110, 0]
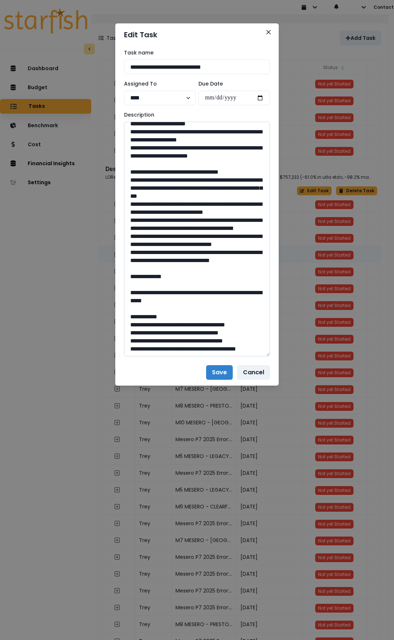
drag, startPoint x: 127, startPoint y: 195, endPoint x: 172, endPoint y: 314, distance: 126.7
click at [172, 314] on textarea at bounding box center [197, 239] width 146 height 234
click at [173, 313] on textarea at bounding box center [197, 239] width 146 height 234
click at [169, 311] on textarea at bounding box center [197, 239] width 146 height 234
drag, startPoint x: 169, startPoint y: 310, endPoint x: 125, endPoint y: 196, distance: 121.9
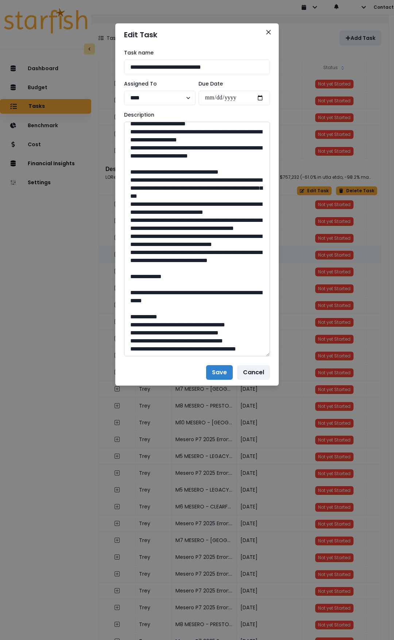
click at [125, 196] on textarea at bounding box center [197, 239] width 146 height 234
type textarea "**********"
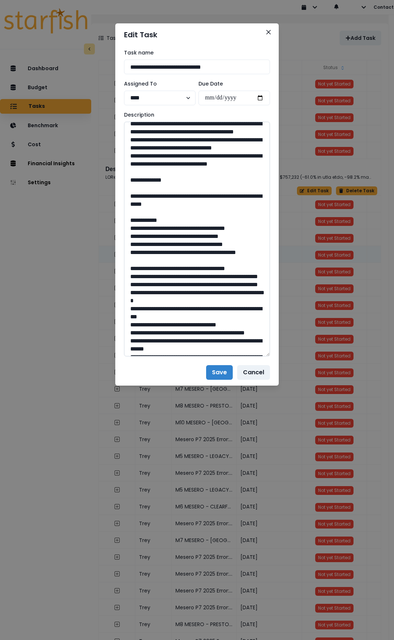
scroll to position [219, 0]
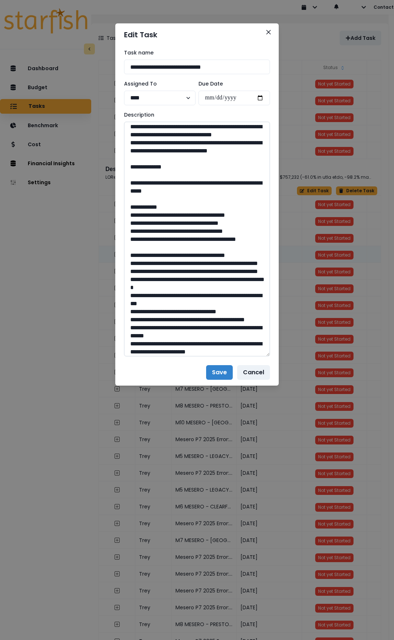
drag, startPoint x: 152, startPoint y: 233, endPoint x: 229, endPoint y: 246, distance: 77.8
click at [229, 246] on textarea at bounding box center [197, 239] width 146 height 234
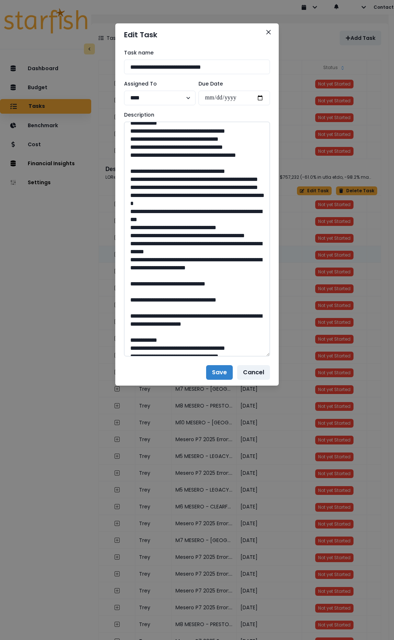
scroll to position [402, 0]
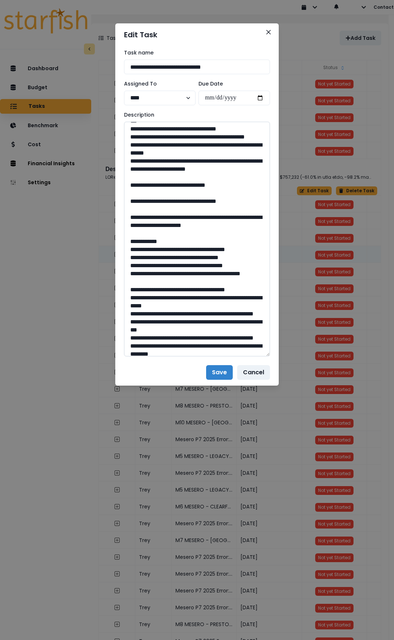
drag, startPoint x: 199, startPoint y: 264, endPoint x: 180, endPoint y: 265, distance: 19.4
click at [180, 265] on textarea at bounding box center [197, 239] width 146 height 234
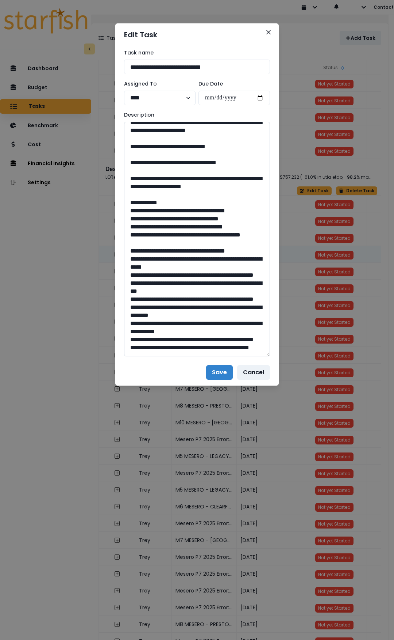
scroll to position [475, 0]
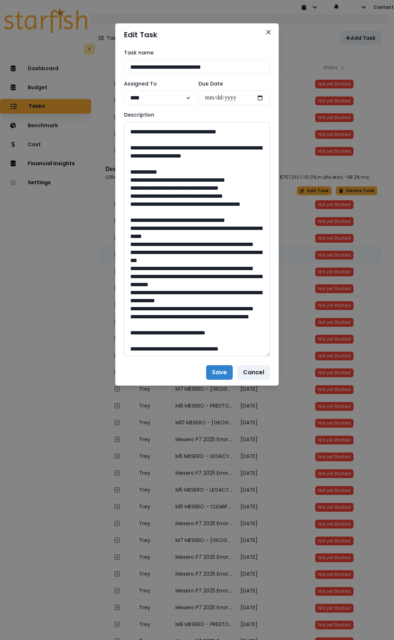
drag, startPoint x: 153, startPoint y: 225, endPoint x: 251, endPoint y: 236, distance: 98.9
click at [251, 236] on textarea at bounding box center [197, 239] width 146 height 234
drag, startPoint x: 197, startPoint y: 330, endPoint x: 183, endPoint y: 331, distance: 13.9
click at [183, 331] on textarea at bounding box center [197, 239] width 146 height 234
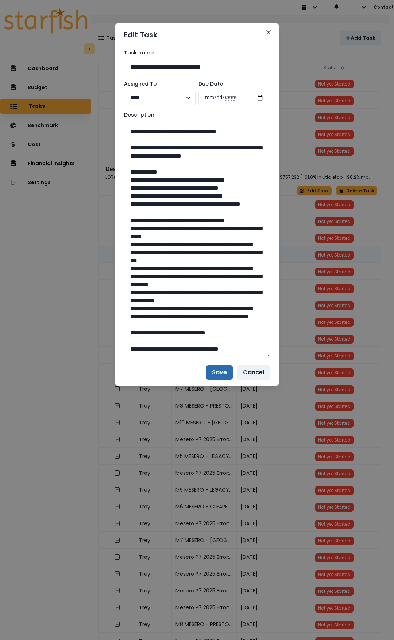
drag, startPoint x: 223, startPoint y: 374, endPoint x: 221, endPoint y: 368, distance: 6.7
click at [223, 374] on button "Save" at bounding box center [219, 372] width 27 height 15
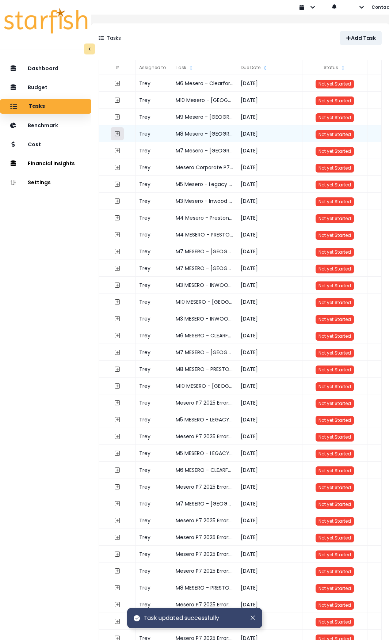
click at [120, 134] on icon "expand outline" at bounding box center [117, 133] width 5 height 5
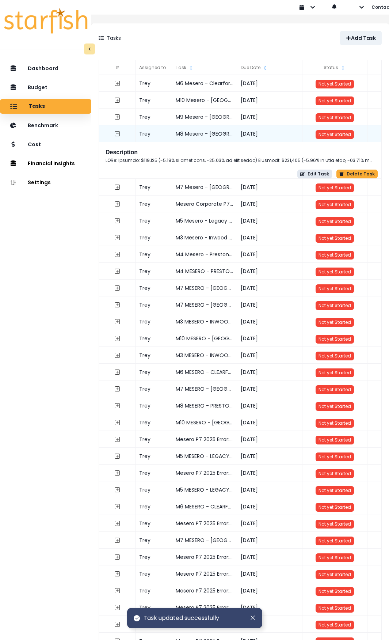
click at [313, 173] on button "Edit Task" at bounding box center [314, 173] width 35 height 9
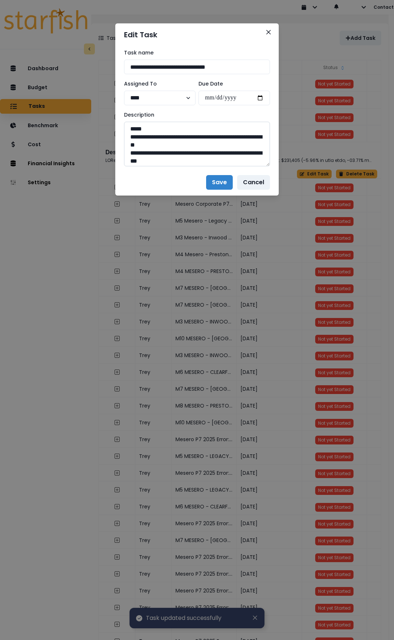
drag, startPoint x: 267, startPoint y: 150, endPoint x: 247, endPoint y: 447, distance: 296.9
click at [247, 166] on textarea at bounding box center [197, 144] width 146 height 45
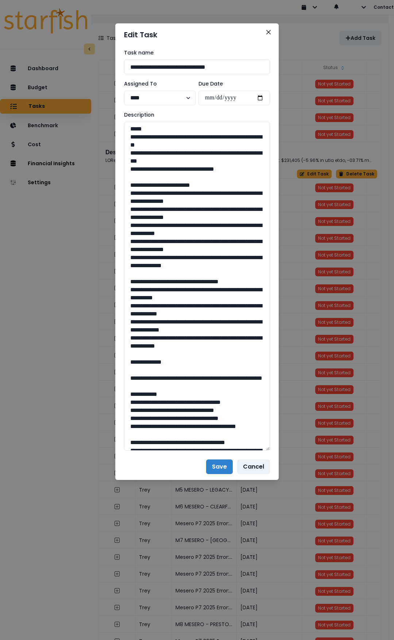
drag, startPoint x: 206, startPoint y: 164, endPoint x: 116, endPoint y: 135, distance: 94.6
drag, startPoint x: 210, startPoint y: 255, endPoint x: 125, endPoint y: 194, distance: 104.5
click at [125, 194] on textarea at bounding box center [197, 286] width 146 height 329
drag, startPoint x: 225, startPoint y: 340, endPoint x: 218, endPoint y: 348, distance: 10.1
click at [224, 341] on textarea at bounding box center [197, 286] width 146 height 329
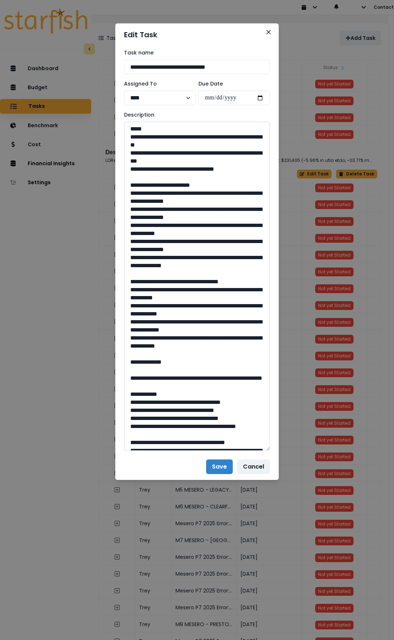
drag, startPoint x: 178, startPoint y: 321, endPoint x: 130, endPoint y: 289, distance: 57.2
click at [130, 289] on textarea at bounding box center [197, 286] width 146 height 329
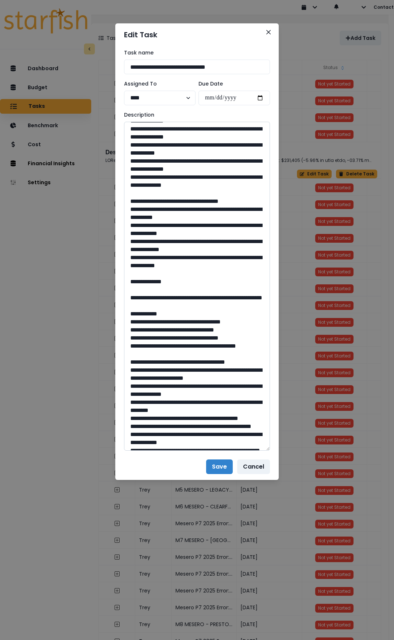
scroll to position [146, 0]
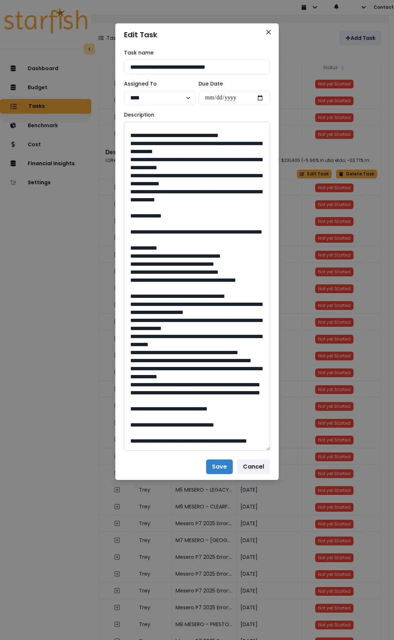
drag, startPoint x: 151, startPoint y: 232, endPoint x: 199, endPoint y: 240, distance: 48.8
click at [199, 240] on textarea at bounding box center [197, 286] width 146 height 329
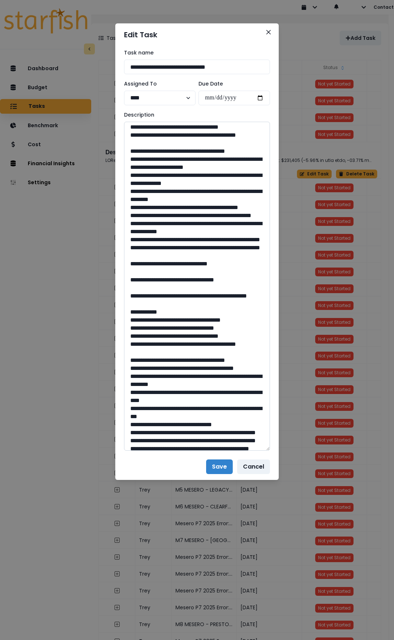
scroll to position [292, 0]
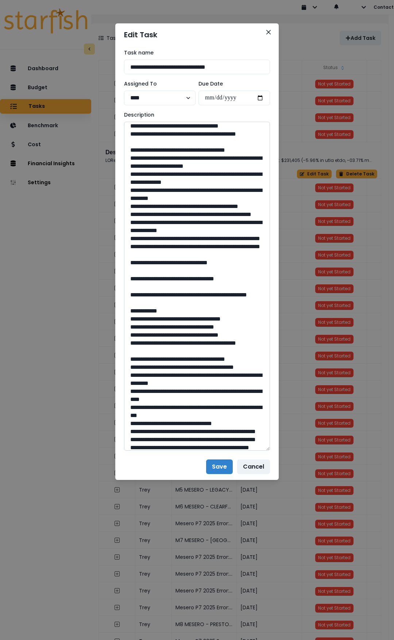
drag, startPoint x: 201, startPoint y: 317, endPoint x: 181, endPoint y: 317, distance: 19.7
click at [181, 317] on textarea at bounding box center [197, 286] width 146 height 329
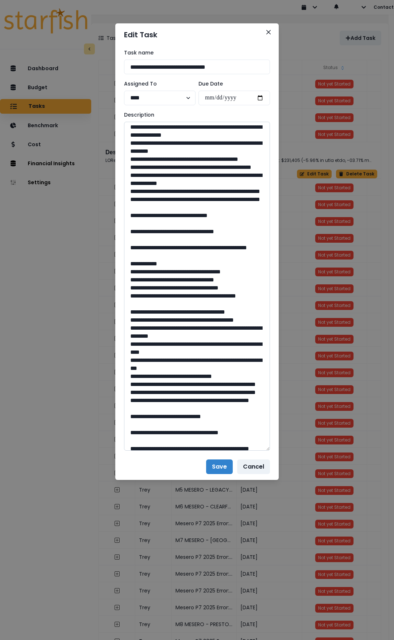
scroll to position [365, 0]
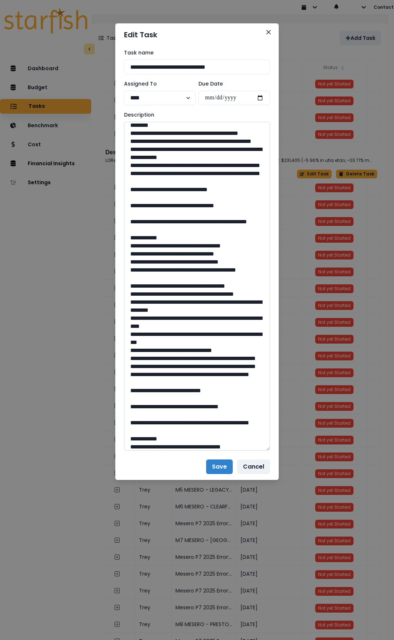
drag, startPoint x: 156, startPoint y: 280, endPoint x: 191, endPoint y: 288, distance: 35.6
click at [191, 288] on textarea at bounding box center [197, 286] width 146 height 329
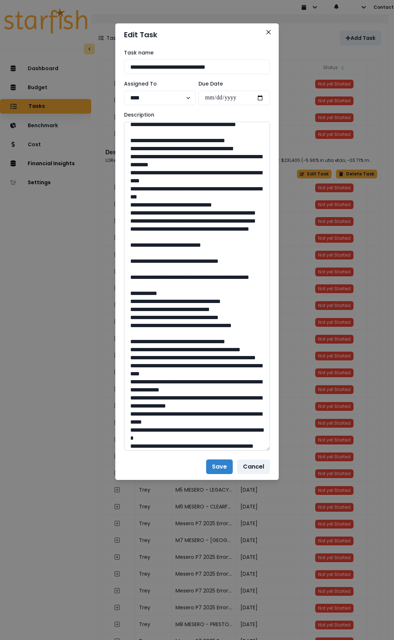
scroll to position [511, 0]
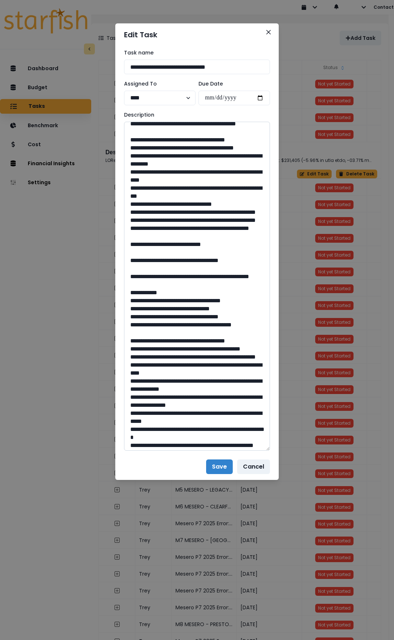
drag, startPoint x: 182, startPoint y: 349, endPoint x: 195, endPoint y: 349, distance: 13.1
click at [195, 349] on textarea at bounding box center [197, 286] width 146 height 329
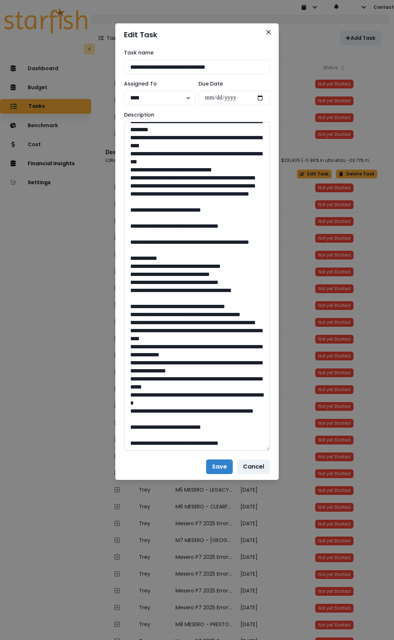
scroll to position [690, 0]
drag, startPoint x: 154, startPoint y: 201, endPoint x: 191, endPoint y: 209, distance: 37.0
click at [191, 209] on textarea at bounding box center [197, 286] width 146 height 329
drag, startPoint x: 195, startPoint y: 426, endPoint x: 180, endPoint y: 426, distance: 14.6
click at [180, 426] on textarea at bounding box center [197, 286] width 146 height 329
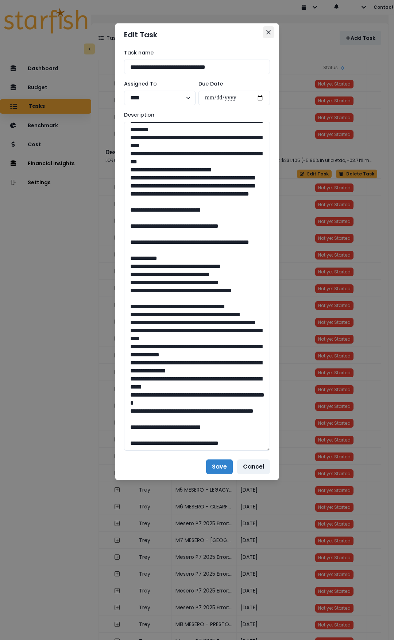
click at [273, 28] on button "Close" at bounding box center [269, 32] width 12 height 12
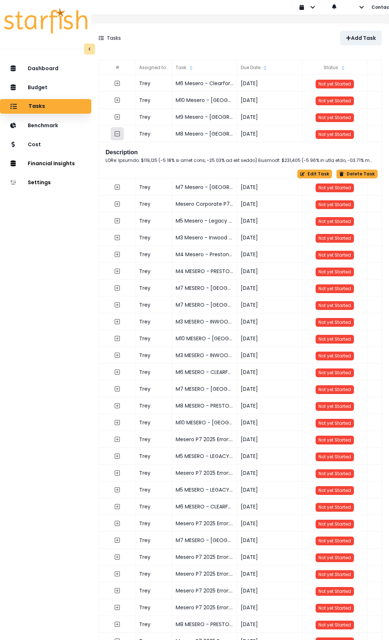
click at [119, 134] on icon "collasped outline" at bounding box center [117, 134] width 3 height 0
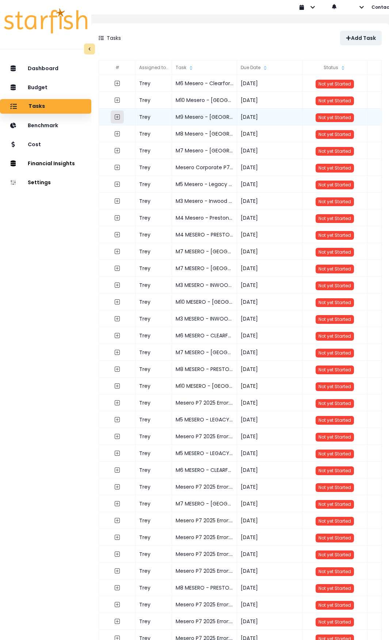
click at [120, 117] on icon "expand outline" at bounding box center [117, 117] width 6 height 6
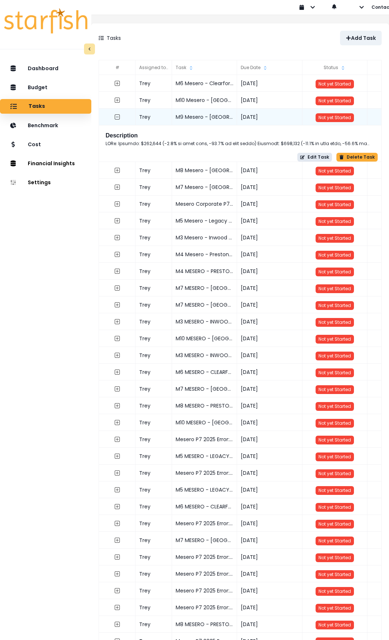
click at [310, 157] on button "Edit Task" at bounding box center [314, 157] width 35 height 9
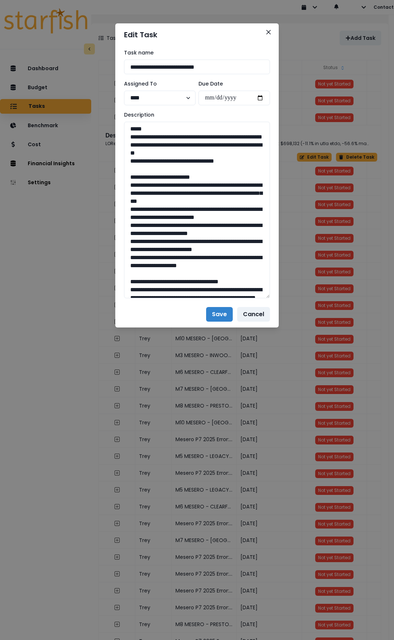
drag, startPoint x: 269, startPoint y: 147, endPoint x: 299, endPoint y: 454, distance: 308.6
click at [299, 454] on div "**********" at bounding box center [197, 320] width 394 height 640
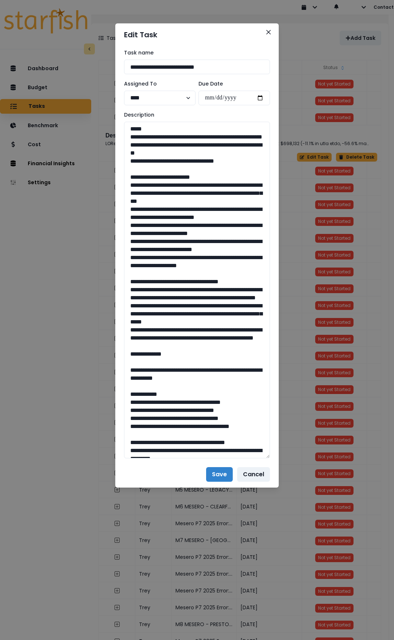
drag, startPoint x: 232, startPoint y: 168, endPoint x: 117, endPoint y: 137, distance: 118.8
drag, startPoint x: 250, startPoint y: 300, endPoint x: 122, endPoint y: 191, distance: 168.5
click at [122, 191] on div "**********" at bounding box center [197, 253] width 164 height 415
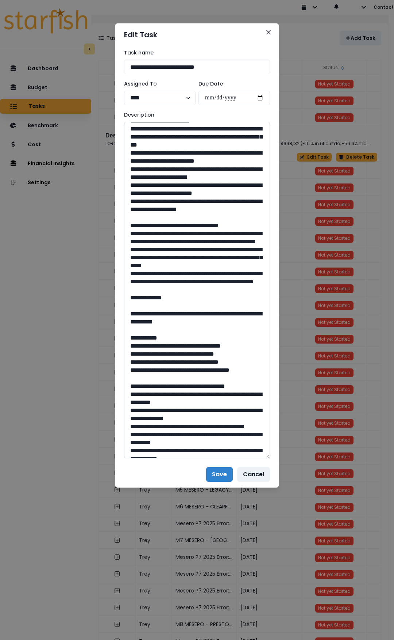
scroll to position [73, 0]
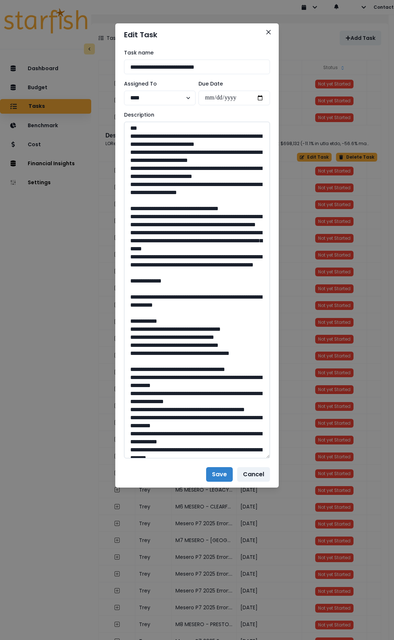
drag, startPoint x: 250, startPoint y: 324, endPoint x: 130, endPoint y: 248, distance: 141.8
click at [119, 245] on div "**********" at bounding box center [197, 253] width 164 height 415
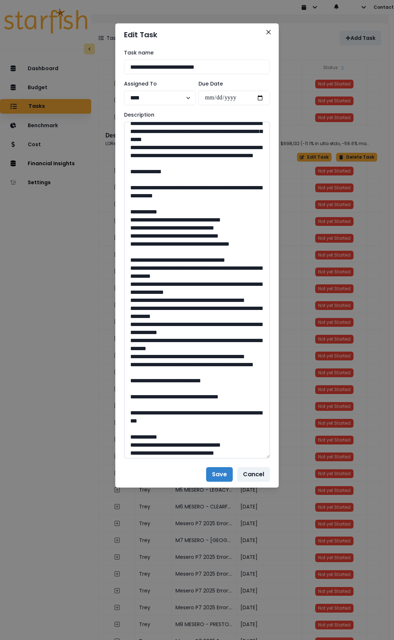
scroll to position [183, 0]
drag, startPoint x: 150, startPoint y: 244, endPoint x: 272, endPoint y: 252, distance: 122.6
click at [232, 252] on textarea at bounding box center [197, 290] width 146 height 336
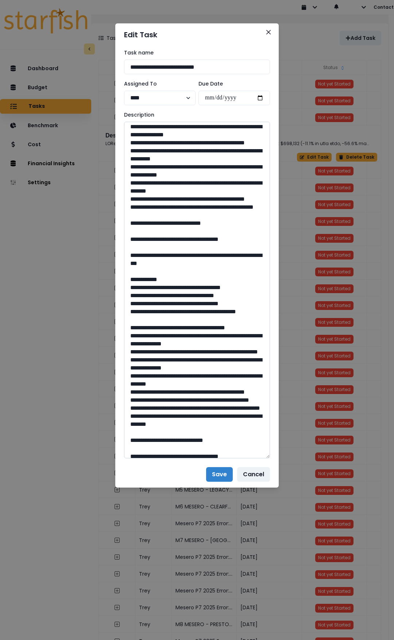
scroll to position [365, 0]
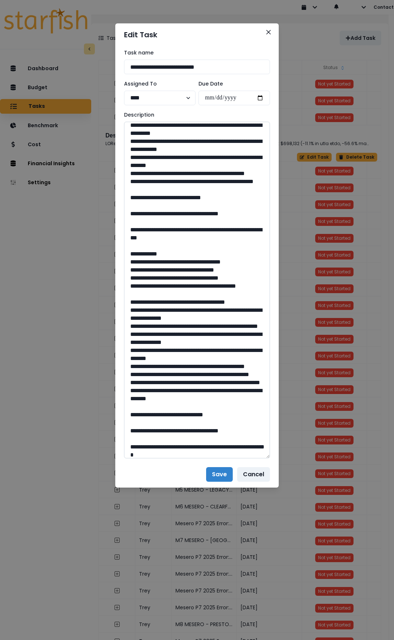
drag, startPoint x: 197, startPoint y: 286, endPoint x: 182, endPoint y: 285, distance: 15.0
click at [182, 285] on textarea at bounding box center [197, 290] width 146 height 336
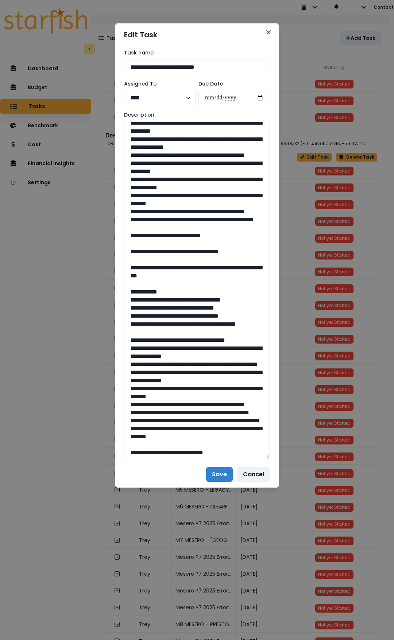
scroll to position [329, 0]
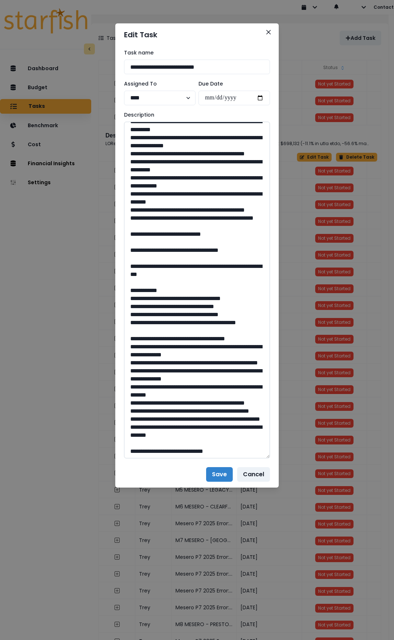
drag, startPoint x: 150, startPoint y: 355, endPoint x: 232, endPoint y: 362, distance: 81.4
click at [229, 361] on textarea at bounding box center [197, 290] width 146 height 336
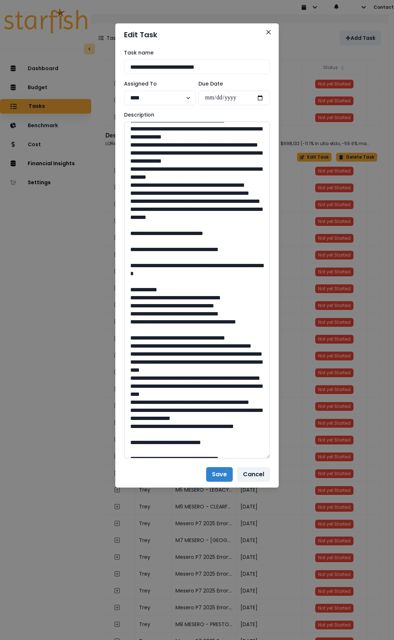
scroll to position [548, 0]
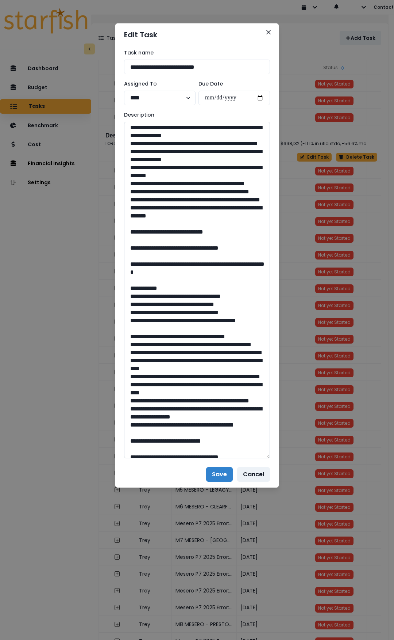
drag, startPoint x: 195, startPoint y: 360, endPoint x: 182, endPoint y: 359, distance: 13.6
click at [182, 359] on textarea at bounding box center [197, 290] width 146 height 336
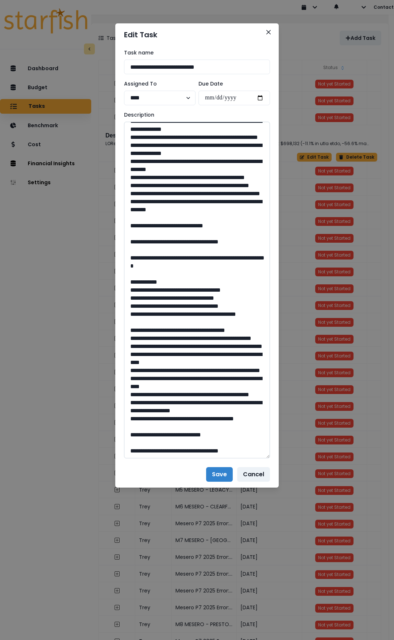
scroll to position [584, 0]
drag, startPoint x: 150, startPoint y: 354, endPoint x: 203, endPoint y: 365, distance: 53.2
click at [203, 365] on textarea at bounding box center [197, 290] width 146 height 336
click at [189, 366] on textarea at bounding box center [197, 290] width 146 height 336
drag, startPoint x: 179, startPoint y: 364, endPoint x: 153, endPoint y: 356, distance: 26.7
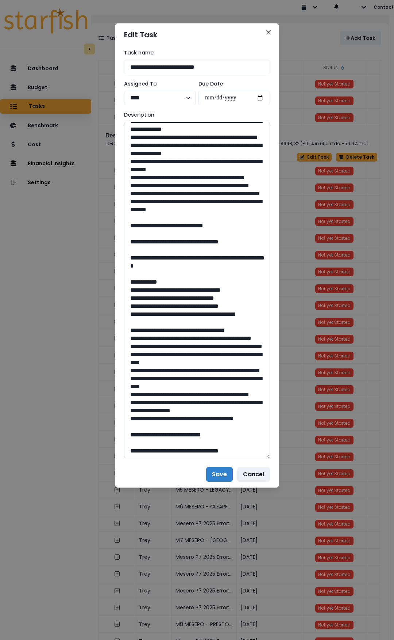
click at [153, 356] on textarea at bounding box center [197, 290] width 146 height 336
drag, startPoint x: 193, startPoint y: 434, endPoint x: 182, endPoint y: 432, distance: 11.1
click at [182, 432] on textarea at bounding box center [197, 290] width 146 height 336
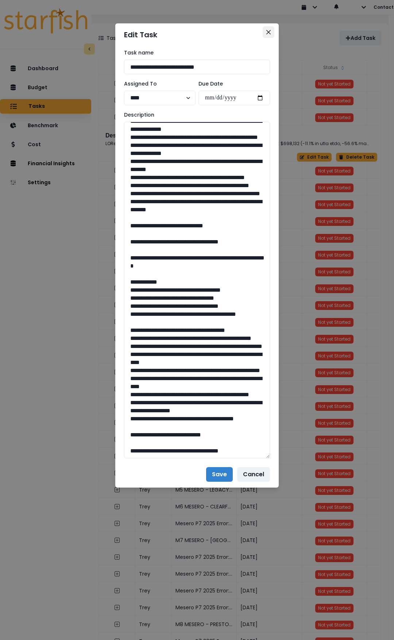
drag, startPoint x: 271, startPoint y: 30, endPoint x: 252, endPoint y: 45, distance: 24.2
click at [271, 30] on button "Close" at bounding box center [269, 32] width 12 height 12
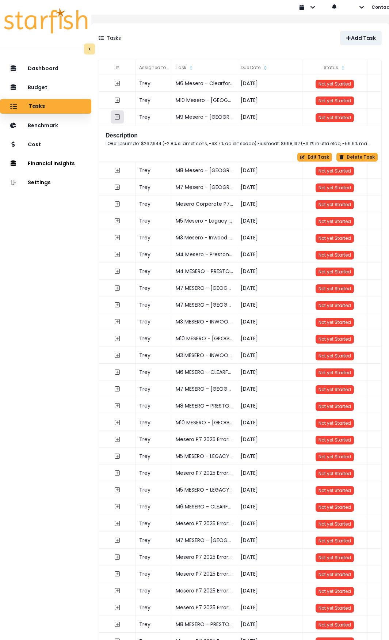
click at [120, 118] on icon "collasped outline" at bounding box center [117, 117] width 6 height 6
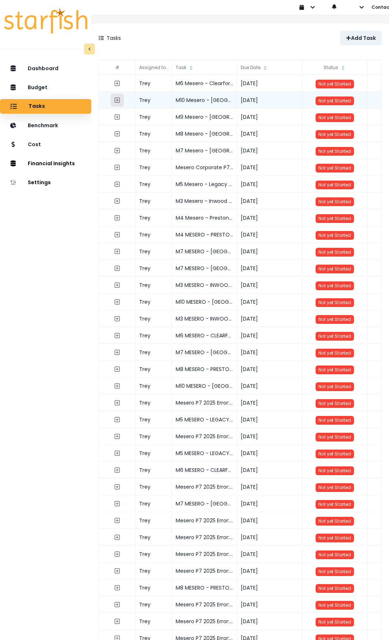
click at [120, 99] on icon "expand outline" at bounding box center [117, 100] width 6 height 6
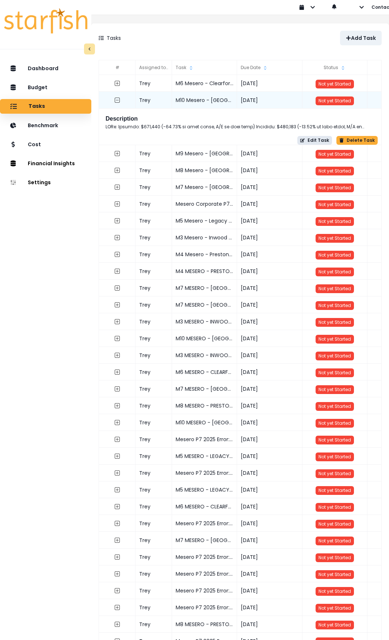
click at [315, 141] on button "Edit Task" at bounding box center [314, 140] width 35 height 9
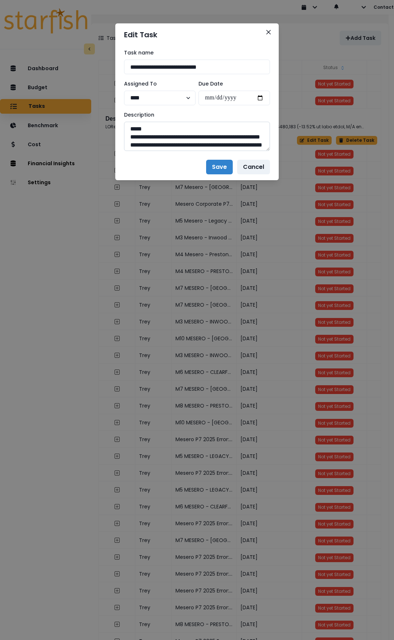
scroll to position [15, 0]
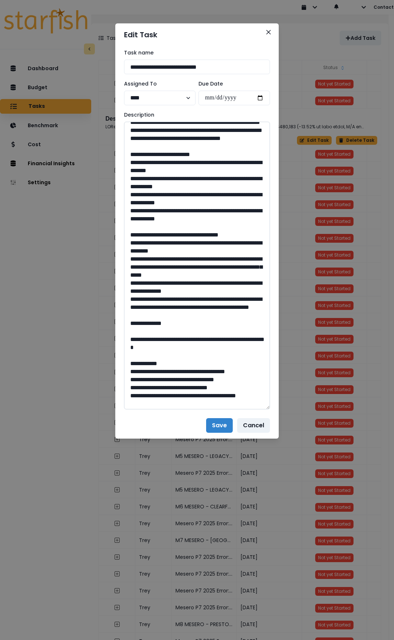
drag, startPoint x: 266, startPoint y: 148, endPoint x: 259, endPoint y: 305, distance: 156.5
click at [301, 459] on div "**********" at bounding box center [197, 320] width 394 height 640
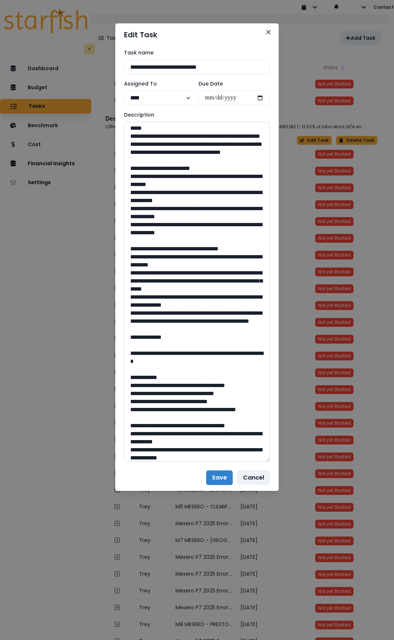
scroll to position [0, 0]
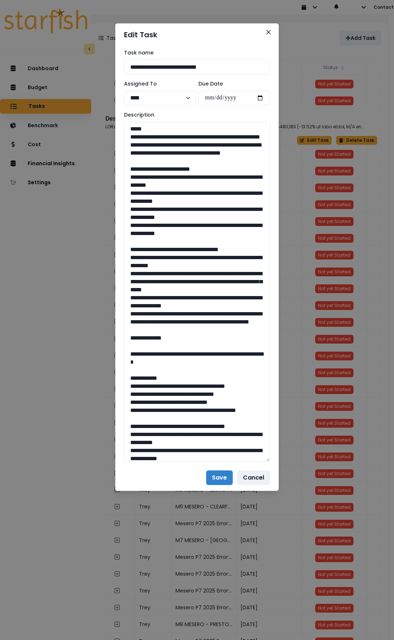
drag, startPoint x: 251, startPoint y: 168, endPoint x: 117, endPoint y: 134, distance: 138.9
click at [117, 134] on div "**********" at bounding box center [197, 255] width 164 height 418
drag, startPoint x: 217, startPoint y: 248, endPoint x: 127, endPoint y: 193, distance: 105.5
click at [127, 193] on textarea at bounding box center [197, 292] width 146 height 340
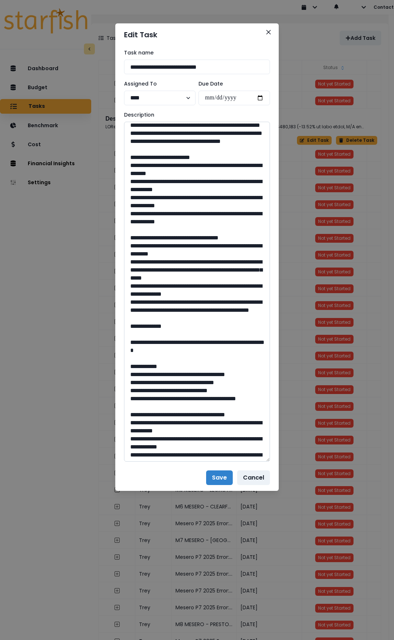
scroll to position [37, 0]
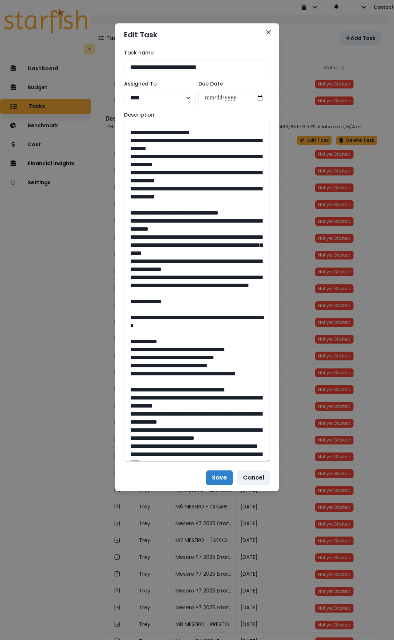
drag, startPoint x: 239, startPoint y: 309, endPoint x: 133, endPoint y: 239, distance: 127.8
click at [118, 235] on div "**********" at bounding box center [197, 255] width 164 height 418
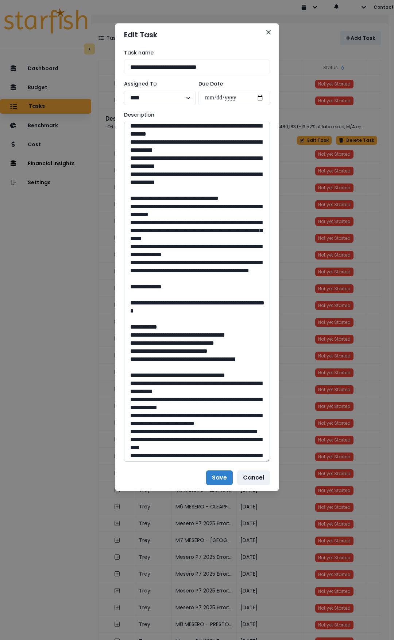
scroll to position [110, 0]
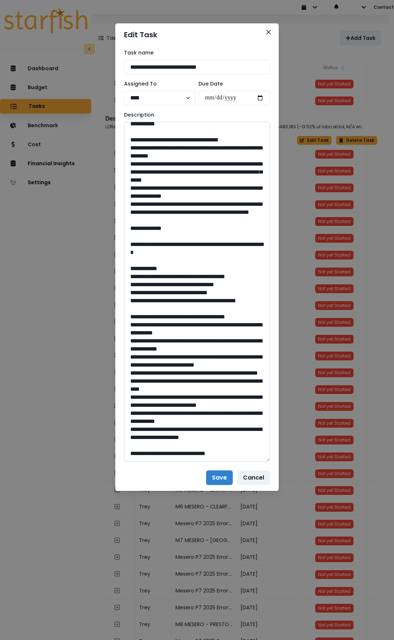
drag, startPoint x: 151, startPoint y: 267, endPoint x: 226, endPoint y: 276, distance: 75.7
click at [208, 275] on textarea at bounding box center [197, 292] width 146 height 340
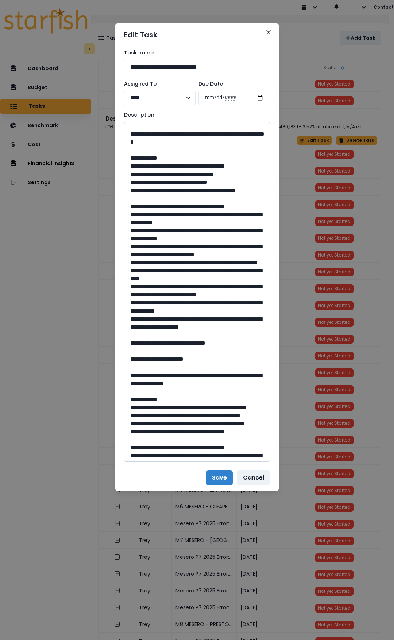
scroll to position [256, 0]
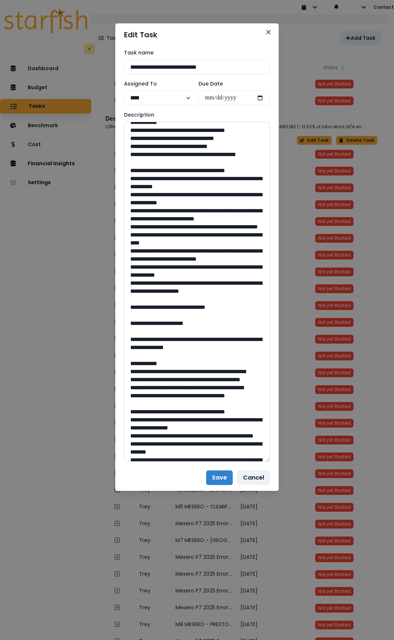
drag, startPoint x: 200, startPoint y: 372, endPoint x: 182, endPoint y: 372, distance: 17.9
click at [182, 372] on textarea at bounding box center [197, 292] width 146 height 340
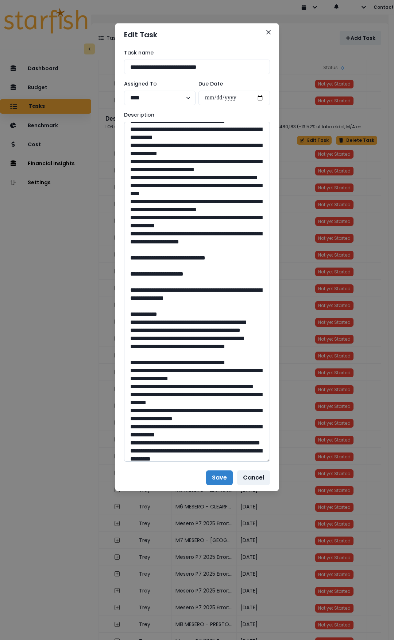
scroll to position [329, 0]
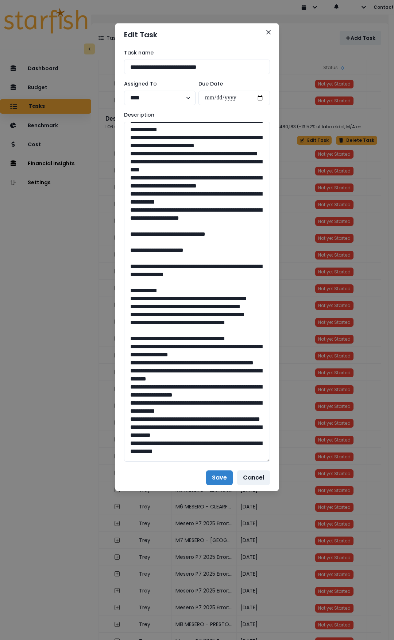
drag, startPoint x: 152, startPoint y: 330, endPoint x: 309, endPoint y: 333, distance: 157.8
click at [254, 337] on textarea at bounding box center [197, 292] width 146 height 340
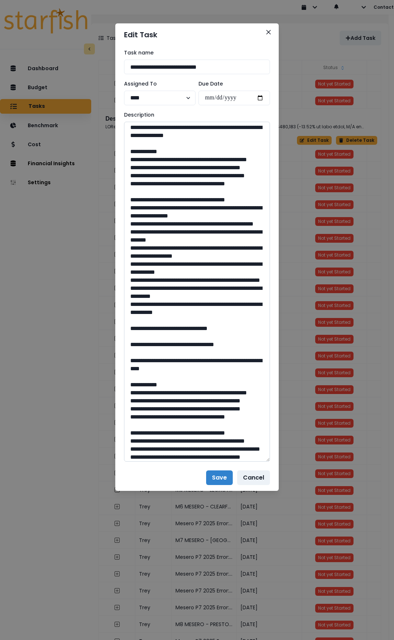
scroll to position [475, 0]
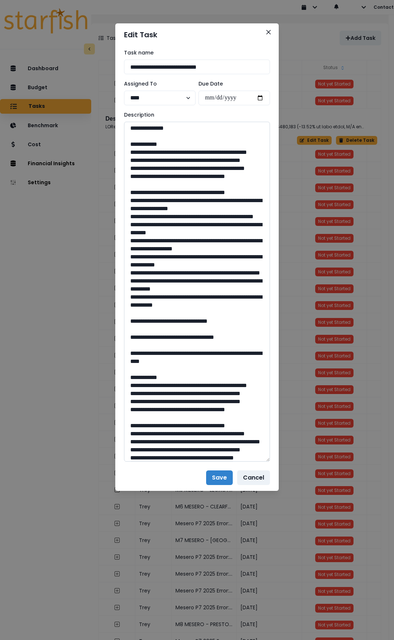
drag, startPoint x: 180, startPoint y: 424, endPoint x: 197, endPoint y: 426, distance: 16.9
click at [197, 426] on textarea at bounding box center [197, 292] width 146 height 340
drag, startPoint x: 201, startPoint y: 426, endPoint x: 182, endPoint y: 426, distance: 18.6
click at [182, 426] on textarea at bounding box center [197, 292] width 146 height 340
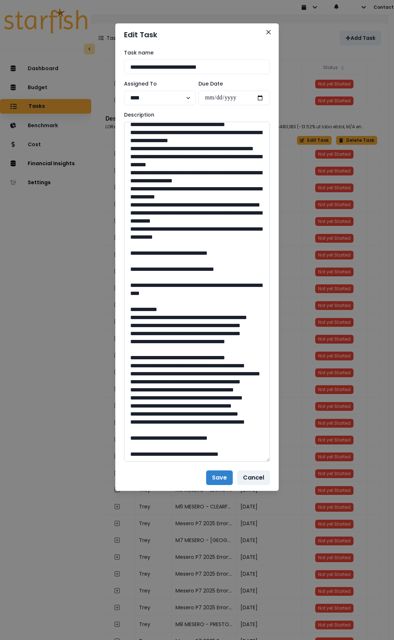
scroll to position [584, 0]
drag, startPoint x: 150, startPoint y: 347, endPoint x: 201, endPoint y: 355, distance: 51.0
click at [201, 355] on textarea at bounding box center [197, 292] width 146 height 340
click at [151, 346] on textarea at bounding box center [197, 292] width 146 height 340
drag, startPoint x: 150, startPoint y: 346, endPoint x: 171, endPoint y: 352, distance: 22.3
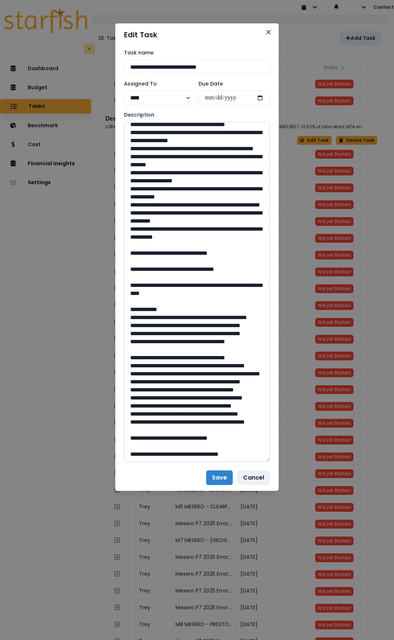
click at [171, 352] on textarea at bounding box center [197, 292] width 146 height 340
click at [157, 353] on textarea at bounding box center [197, 292] width 146 height 340
drag, startPoint x: 152, startPoint y: 347, endPoint x: 195, endPoint y: 358, distance: 44.4
click at [195, 358] on textarea at bounding box center [197, 292] width 146 height 340
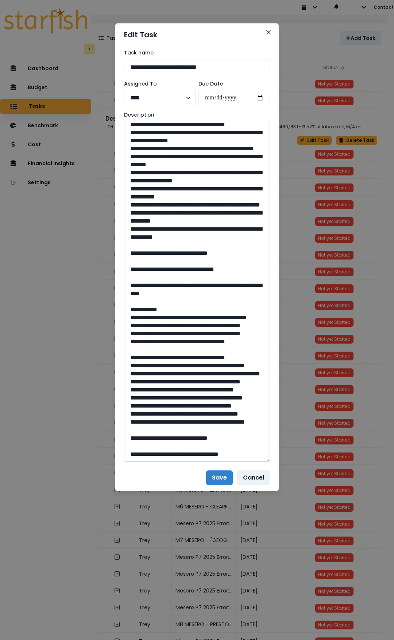
drag, startPoint x: 198, startPoint y: 438, endPoint x: 182, endPoint y: 439, distance: 16.1
click at [182, 439] on textarea at bounding box center [197, 292] width 146 height 340
